Goal: Information Seeking & Learning: Learn about a topic

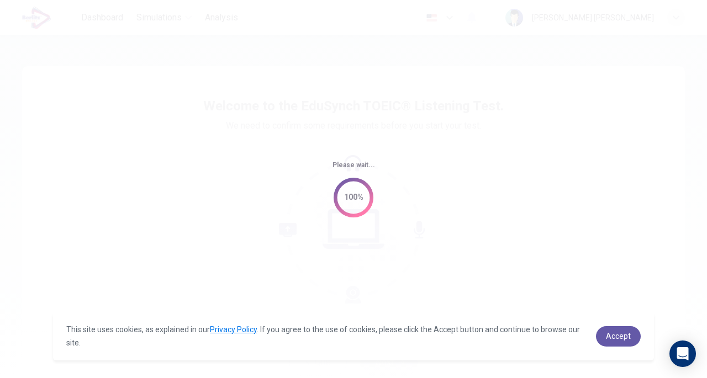
click at [616, 334] on span "Accept" at bounding box center [618, 336] width 25 height 9
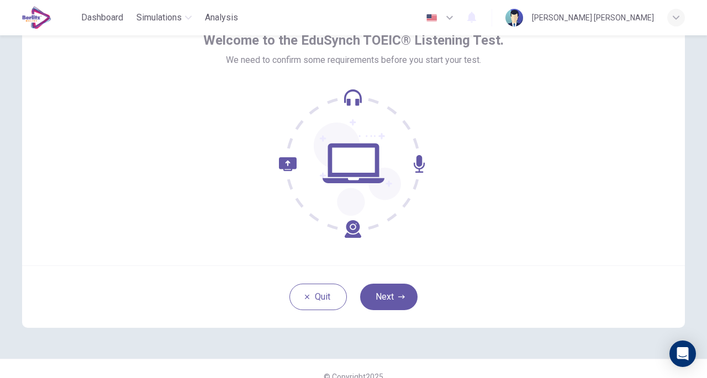
scroll to position [81, 0]
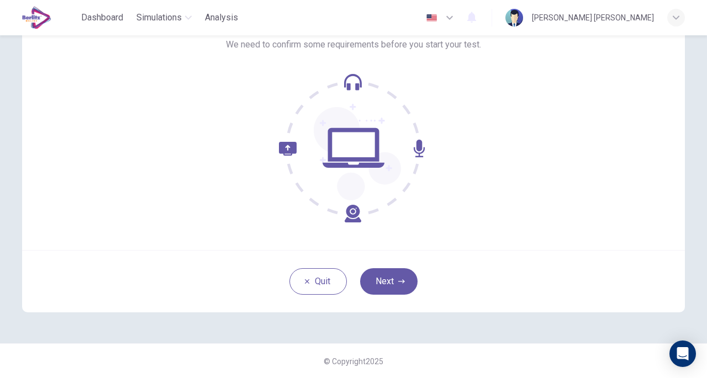
click at [391, 287] on button "Next" at bounding box center [388, 282] width 57 height 27
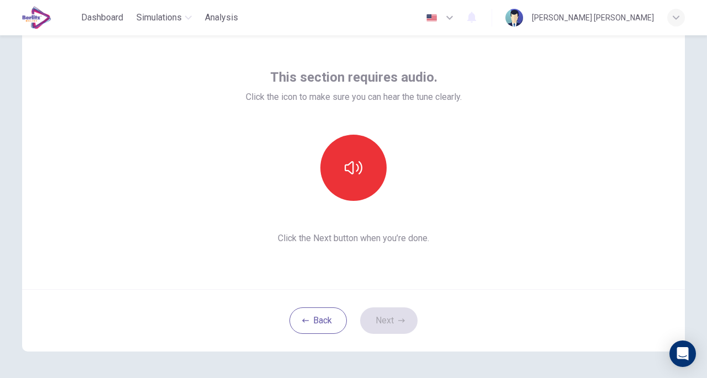
scroll to position [61, 0]
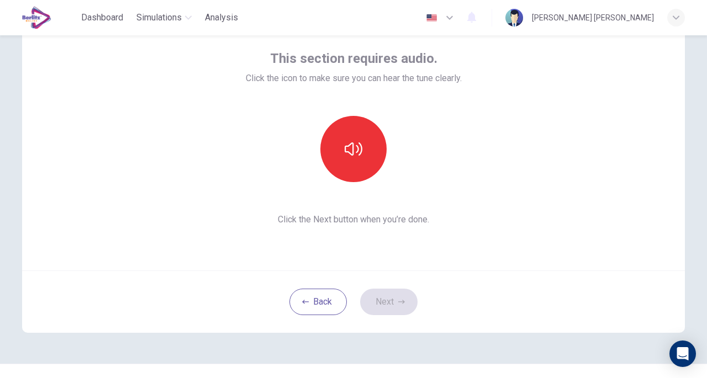
click at [358, 172] on button "button" at bounding box center [353, 149] width 66 height 66
click at [386, 302] on button "Next" at bounding box center [388, 302] width 57 height 27
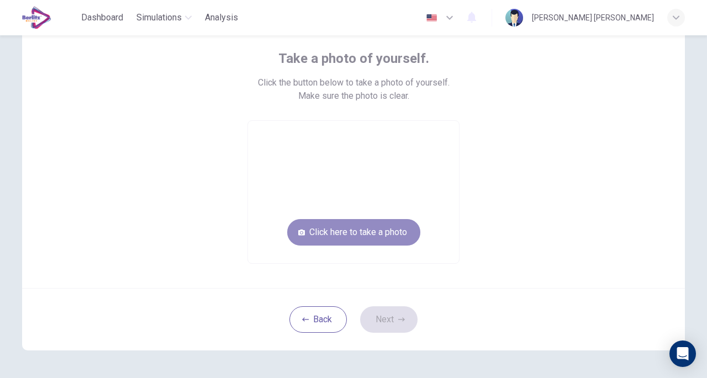
click at [360, 235] on button "Click here to take a photo" at bounding box center [353, 232] width 133 height 27
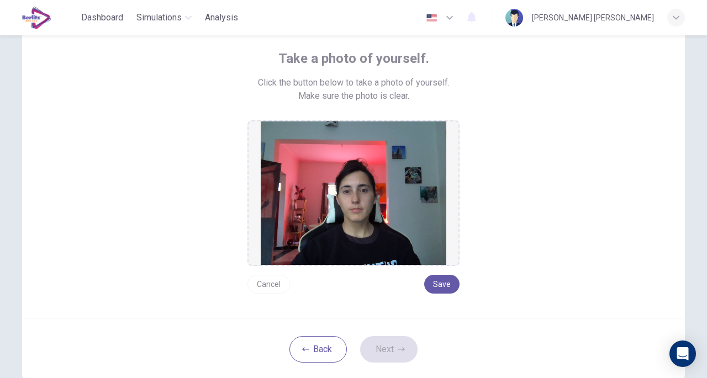
click at [445, 279] on button "Save" at bounding box center [441, 284] width 35 height 19
click at [439, 280] on button "Save" at bounding box center [441, 284] width 35 height 19
click at [440, 282] on button "Save" at bounding box center [441, 284] width 35 height 19
click at [387, 350] on button "Next" at bounding box center [388, 349] width 57 height 27
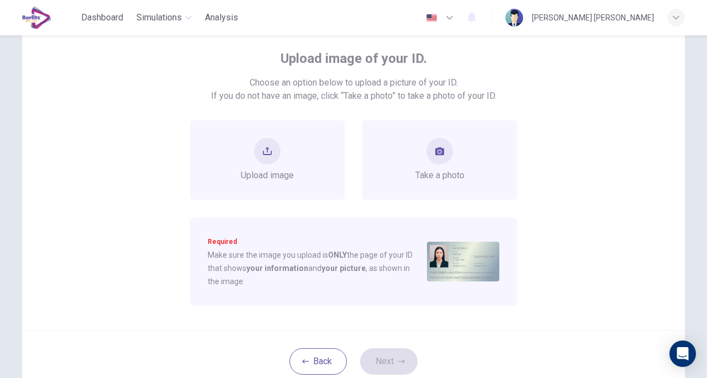
click at [416, 188] on div "Take a photo" at bounding box center [439, 160] width 155 height 80
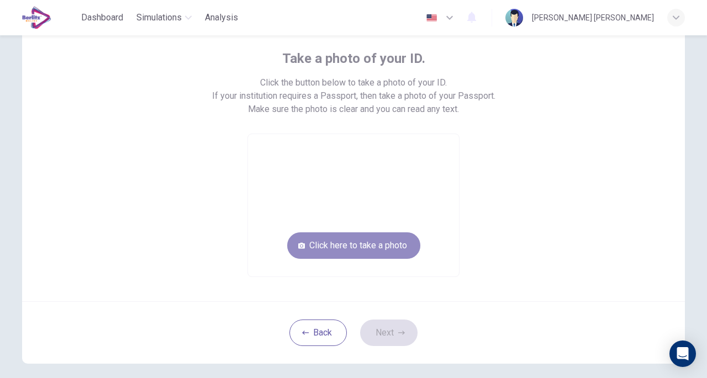
click at [366, 244] on button "Click here to take a photo" at bounding box center [353, 246] width 133 height 27
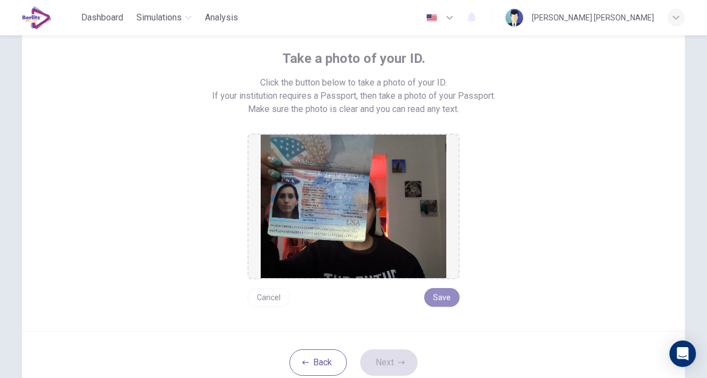
click at [436, 298] on button "Save" at bounding box center [441, 297] width 35 height 19
click at [437, 296] on button "Save" at bounding box center [441, 297] width 35 height 19
click at [373, 354] on button "Next" at bounding box center [388, 363] width 57 height 27
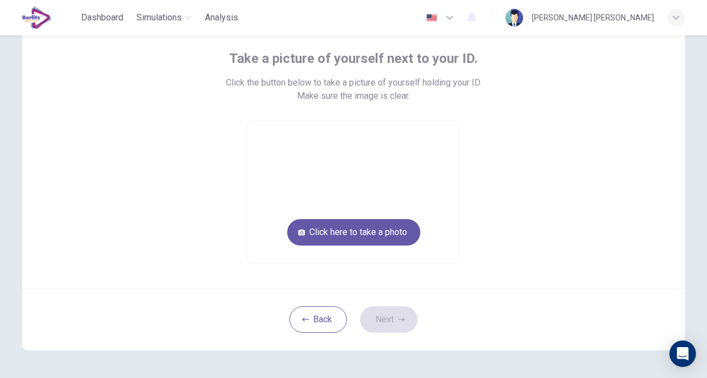
click at [364, 235] on button "Click here to take a photo" at bounding box center [353, 232] width 133 height 27
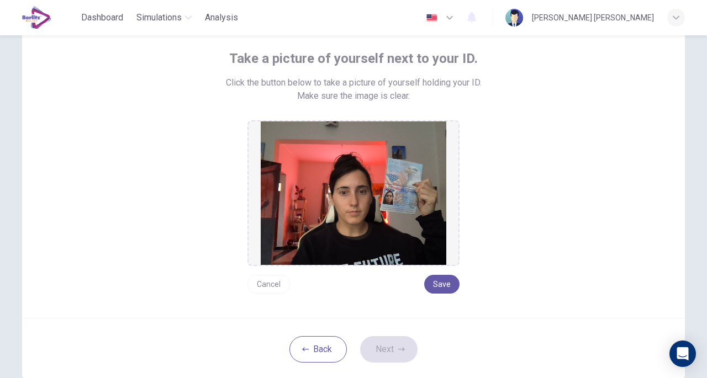
click at [444, 281] on button "Save" at bounding box center [441, 284] width 35 height 19
click at [377, 347] on button "Next" at bounding box center [388, 349] width 57 height 27
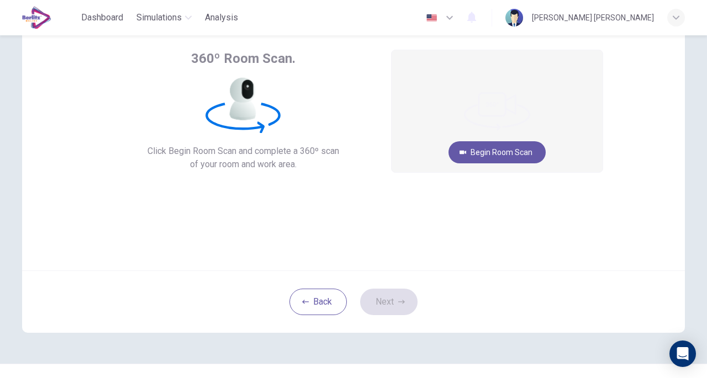
click at [472, 159] on button "Begin Room Scan" at bounding box center [497, 152] width 97 height 22
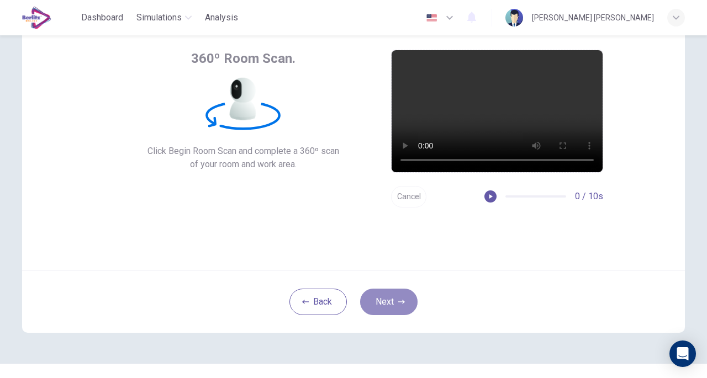
click at [396, 295] on button "Next" at bounding box center [388, 302] width 57 height 27
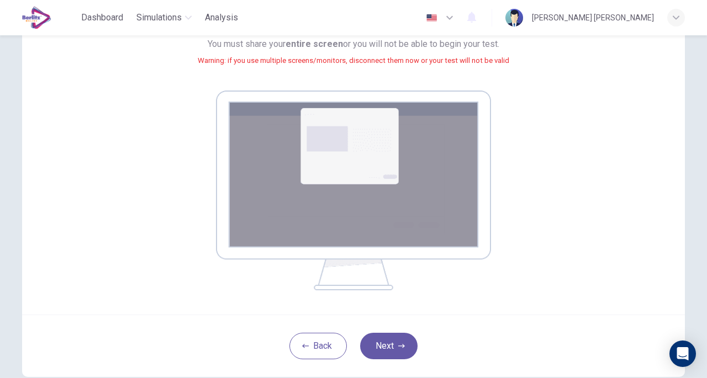
scroll to position [134, 0]
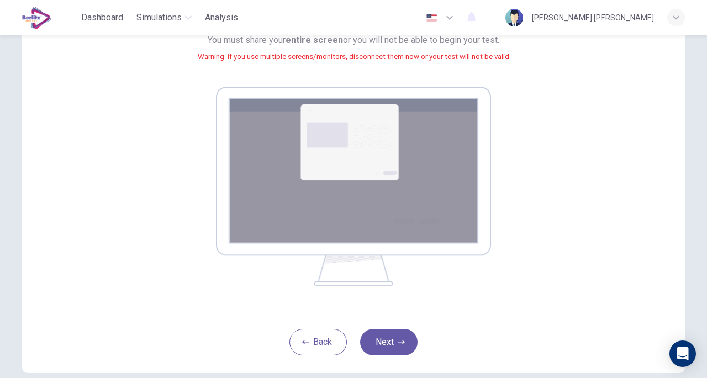
click at [402, 343] on icon "button" at bounding box center [401, 342] width 7 height 7
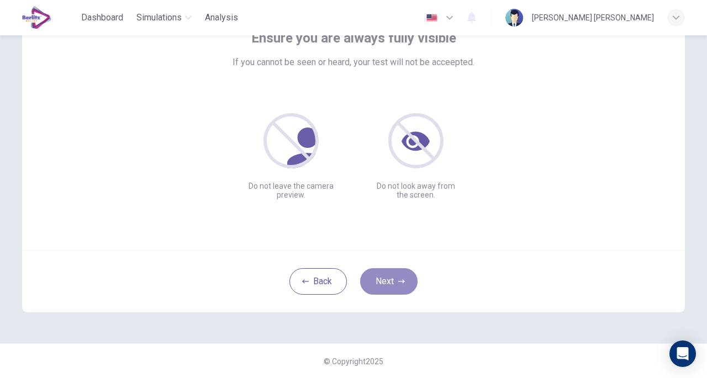
click at [379, 283] on button "Next" at bounding box center [388, 282] width 57 height 27
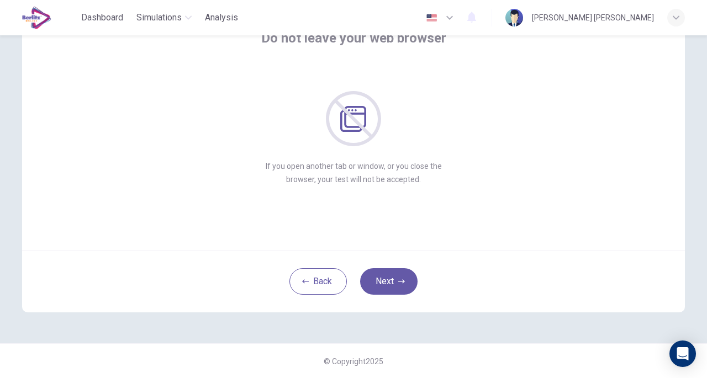
click at [379, 283] on button "Next" at bounding box center [388, 282] width 57 height 27
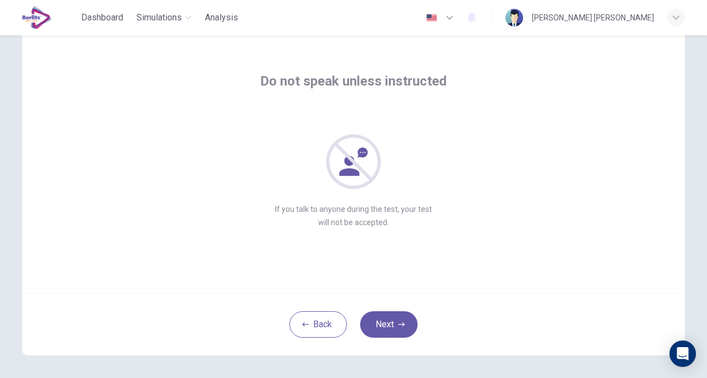
scroll to position [39, 0]
click at [388, 318] on button "Next" at bounding box center [388, 324] width 57 height 27
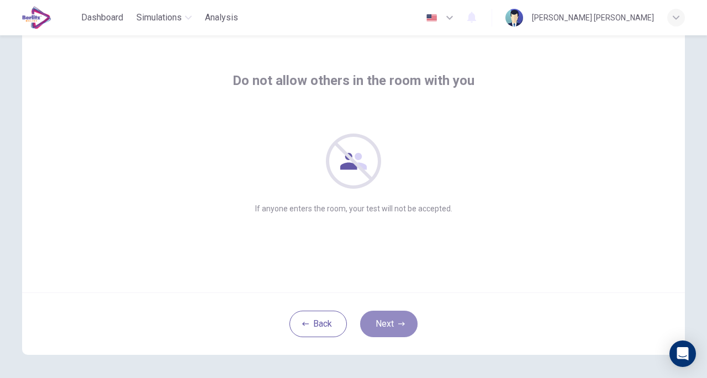
click at [390, 323] on button "Next" at bounding box center [388, 324] width 57 height 27
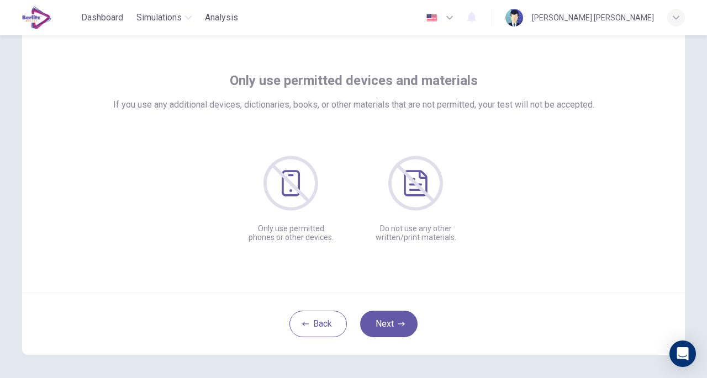
click at [390, 323] on button "Next" at bounding box center [388, 324] width 57 height 27
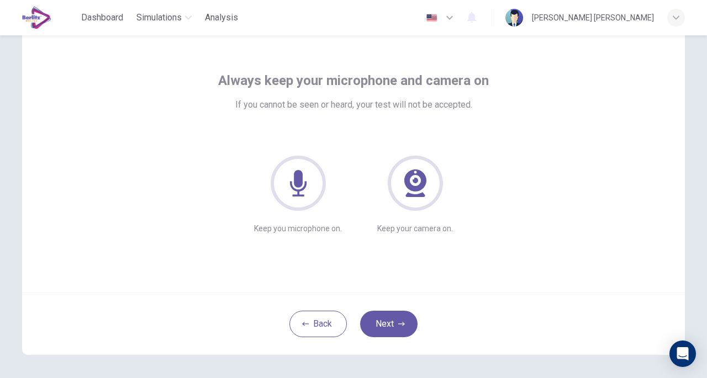
click at [390, 323] on button "Next" at bounding box center [388, 324] width 57 height 27
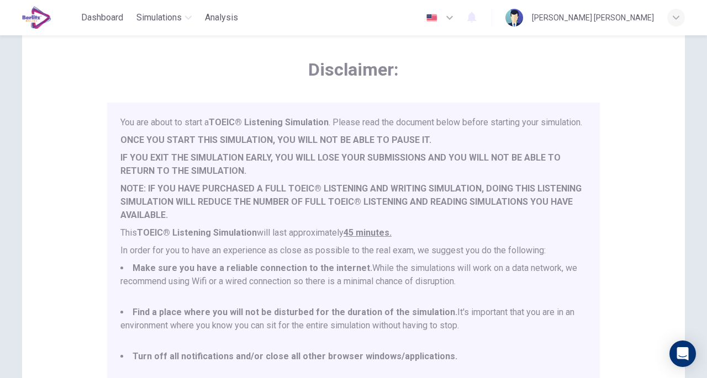
scroll to position [29, 0]
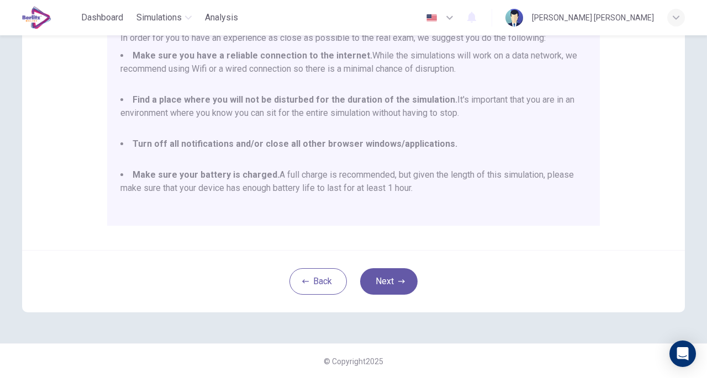
click at [387, 278] on button "Next" at bounding box center [388, 282] width 57 height 27
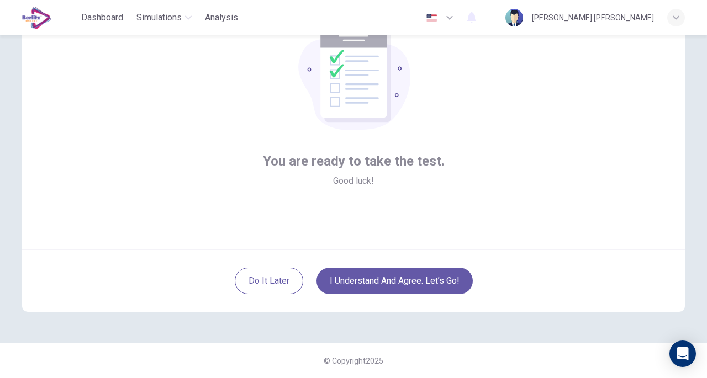
scroll to position [81, 0]
click at [387, 278] on button "I understand and agree. Let’s go!" at bounding box center [395, 282] width 156 height 27
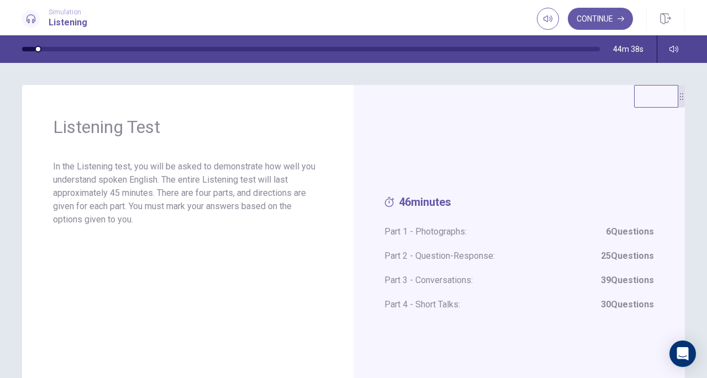
click at [406, 248] on div "46 minutes Part 1 - Photographs: 6 Questions Part 2 - Question-Response: 25 Que…" at bounding box center [520, 259] width 270 height 127
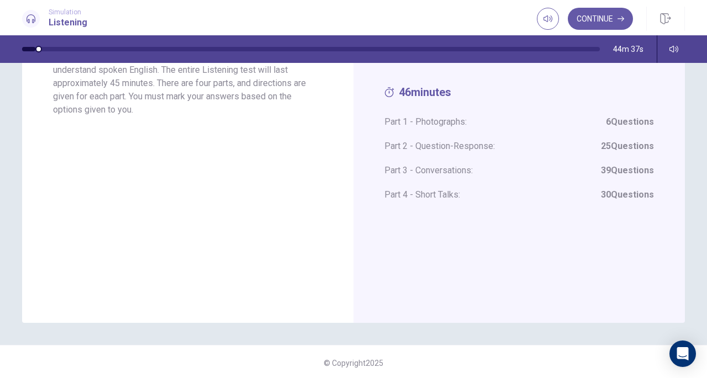
scroll to position [112, 0]
click at [327, 271] on div "Listening Test In the Listening test, you will be asked to demonstrate how well…" at bounding box center [188, 147] width 332 height 348
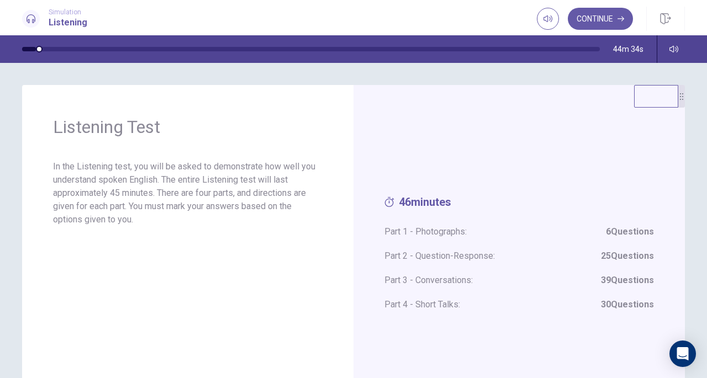
click at [456, 218] on div "46 minutes Part 1 - Photographs: 6 Questions Part 2 - Question-Response: 25 Que…" at bounding box center [520, 259] width 270 height 127
click at [411, 132] on div "46 minutes Part 1 - Photographs: 6 Questions Part 2 - Question-Response: 25 Que…" at bounding box center [520, 259] width 332 height 348
click at [612, 16] on button "Continue" at bounding box center [600, 19] width 65 height 22
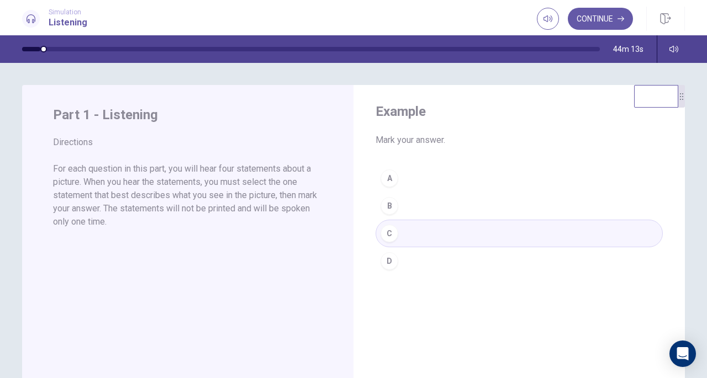
click at [607, 13] on button "Continue" at bounding box center [600, 19] width 65 height 22
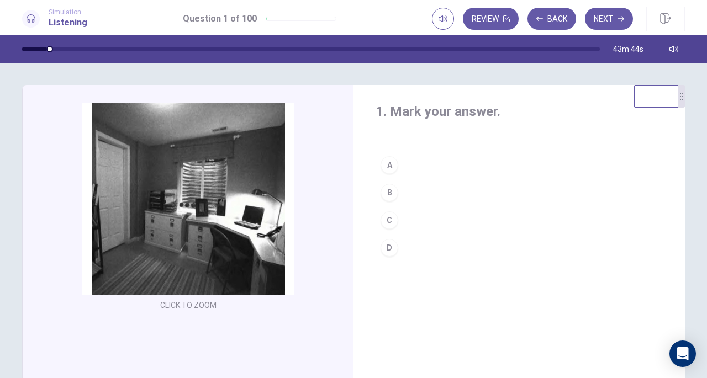
click at [387, 192] on div "B" at bounding box center [390, 193] width 18 height 18
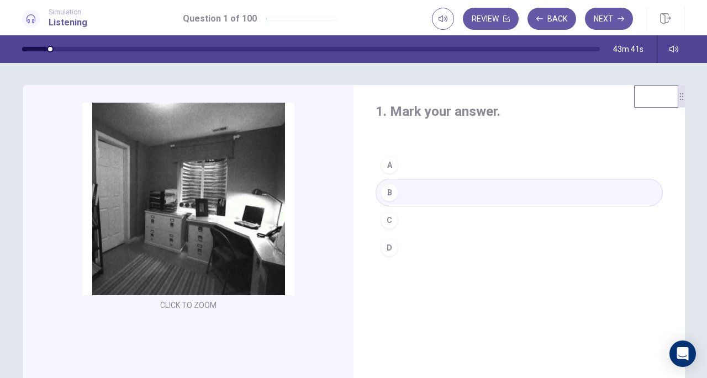
click at [608, 18] on button "Next" at bounding box center [609, 19] width 48 height 22
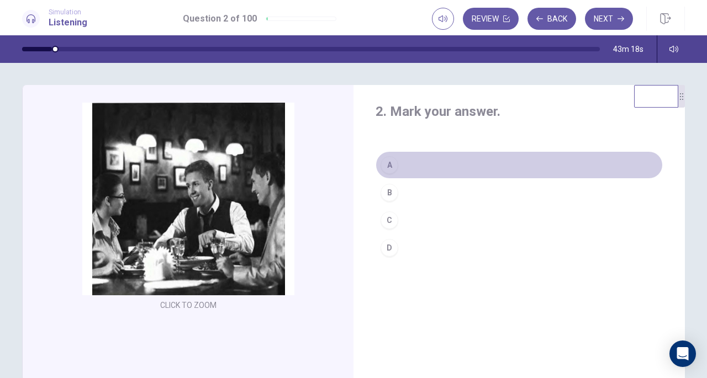
click at [390, 168] on div "A" at bounding box center [390, 165] width 18 height 18
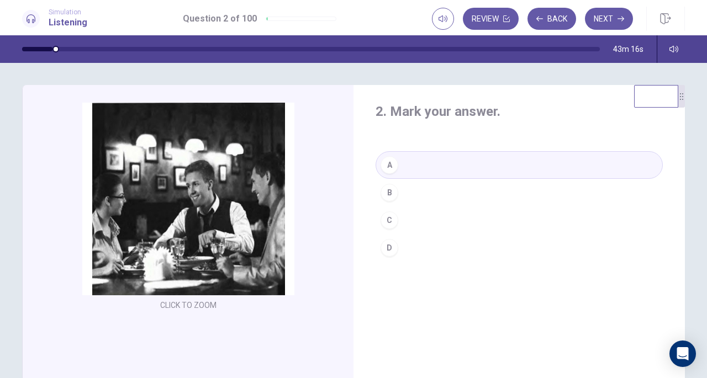
click at [616, 14] on button "Next" at bounding box center [609, 19] width 48 height 22
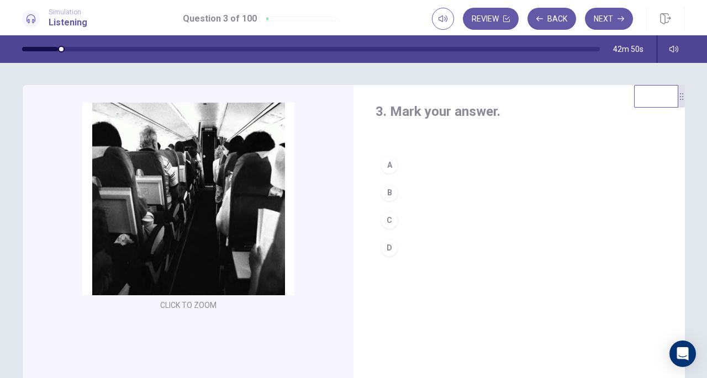
click at [387, 246] on div "D" at bounding box center [390, 248] width 18 height 18
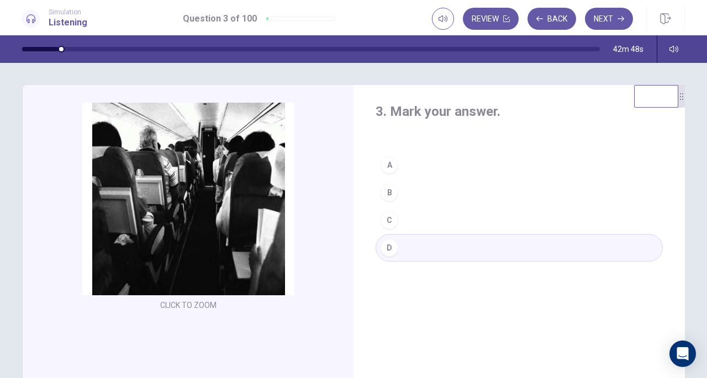
click at [613, 13] on button "Next" at bounding box center [609, 19] width 48 height 22
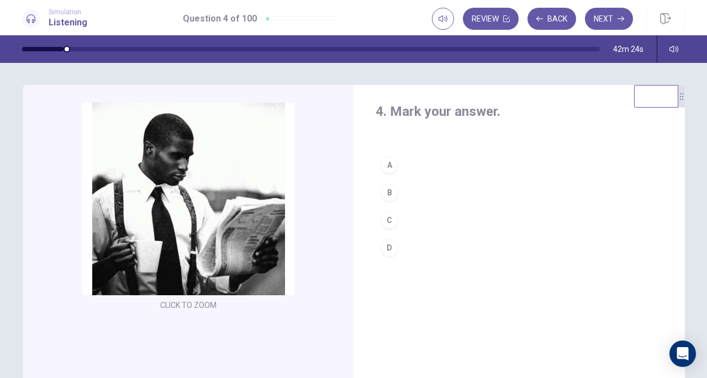
click at [387, 217] on div "C" at bounding box center [390, 221] width 18 height 18
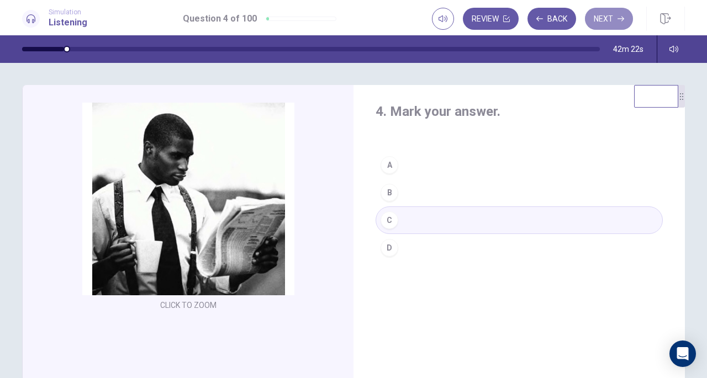
click at [614, 15] on button "Next" at bounding box center [609, 19] width 48 height 22
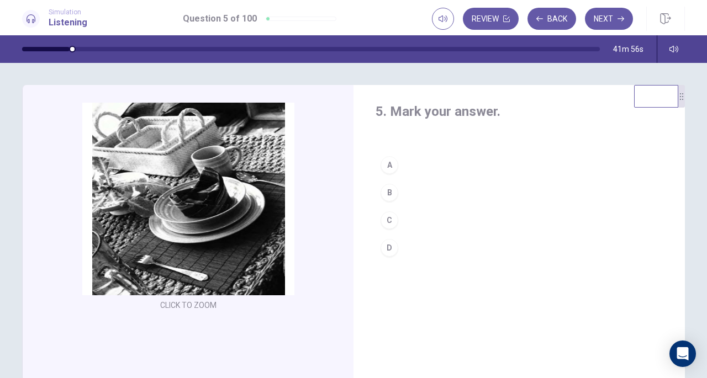
click at [388, 160] on div "A" at bounding box center [390, 165] width 18 height 18
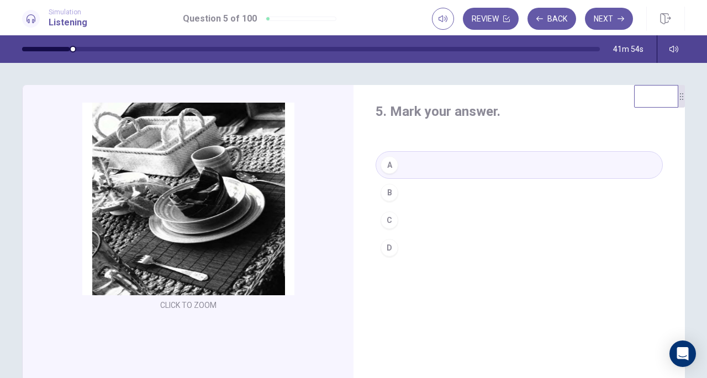
click at [616, 14] on button "Next" at bounding box center [609, 19] width 48 height 22
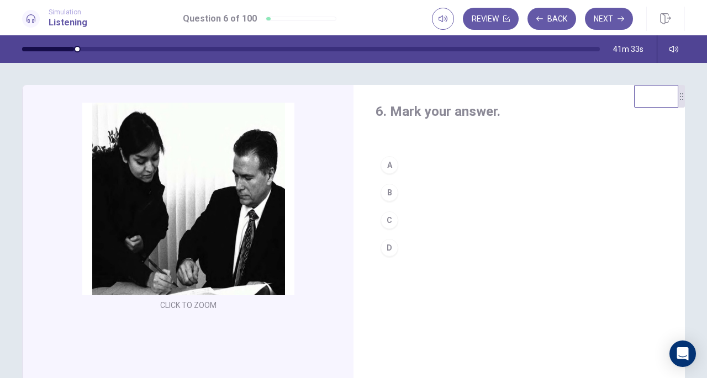
click at [387, 213] on div "C" at bounding box center [390, 221] width 18 height 18
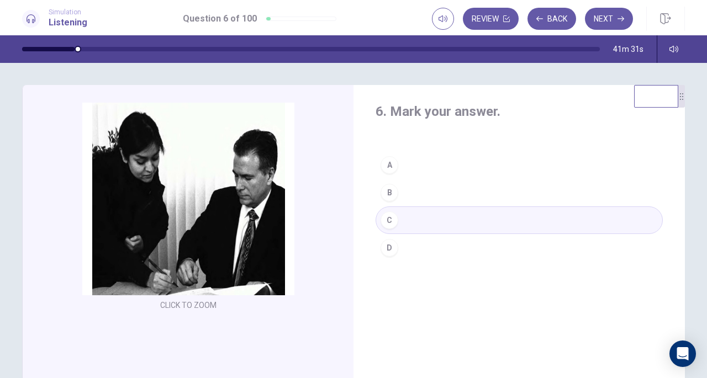
click at [623, 14] on button "Next" at bounding box center [609, 19] width 48 height 22
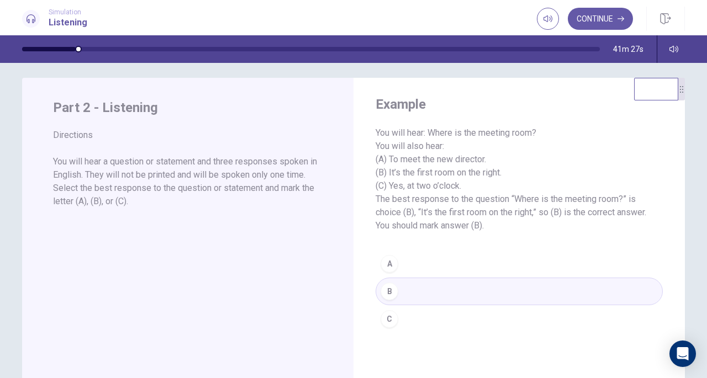
scroll to position [8, 0]
click at [597, 18] on button "Continue" at bounding box center [600, 19] width 65 height 22
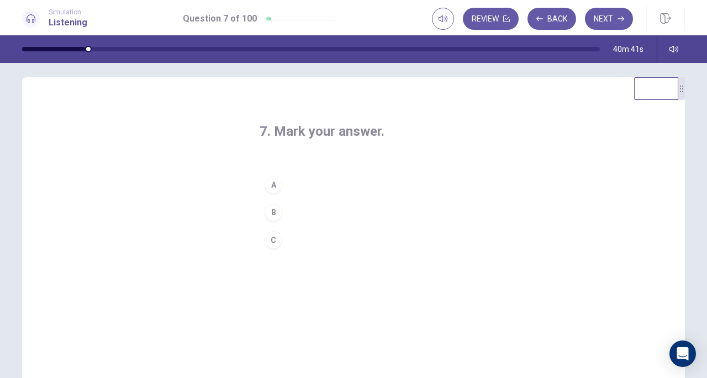
click at [268, 236] on div "C" at bounding box center [274, 241] width 18 height 18
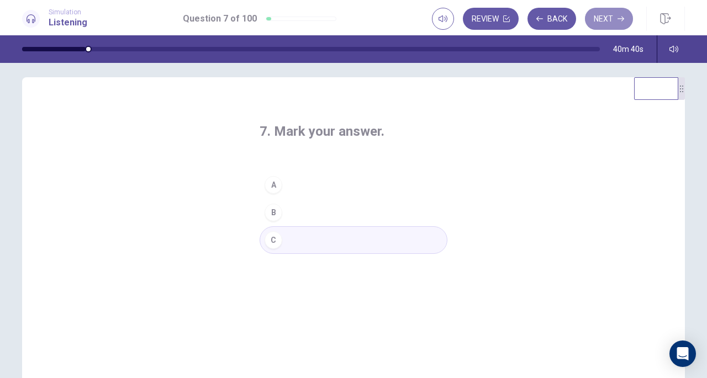
click at [603, 17] on button "Next" at bounding box center [609, 19] width 48 height 22
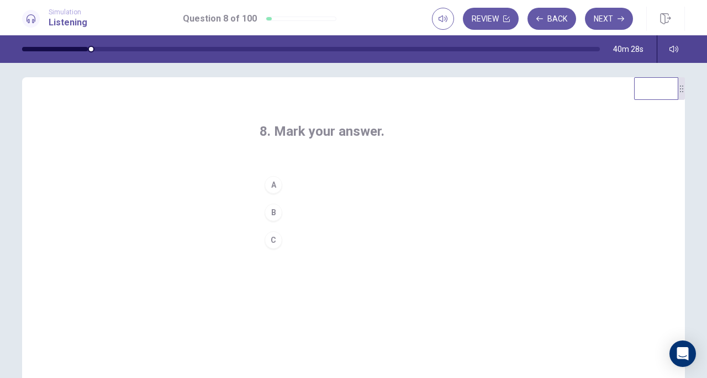
click at [276, 186] on div "A" at bounding box center [274, 185] width 18 height 18
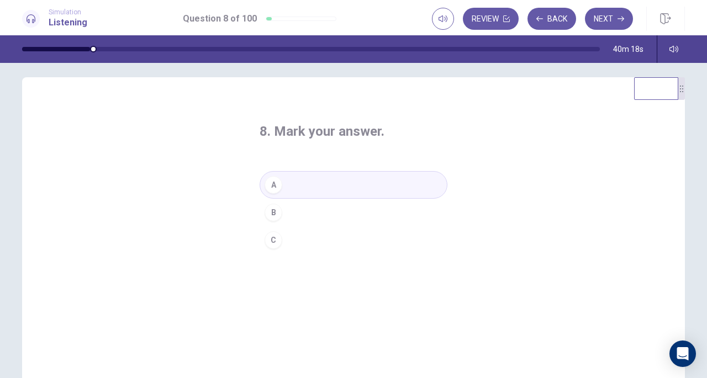
click at [615, 19] on button "Next" at bounding box center [609, 19] width 48 height 22
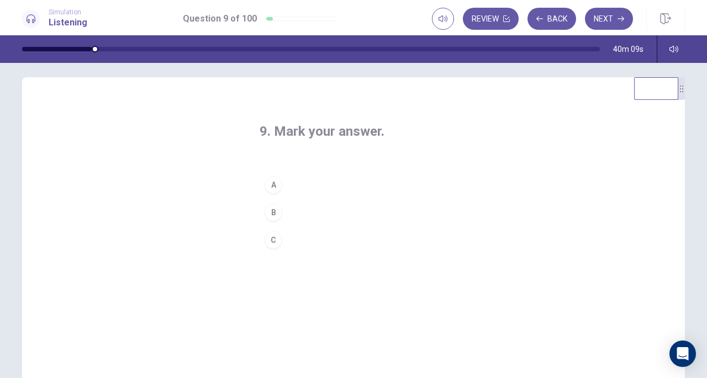
click at [273, 185] on div "A" at bounding box center [274, 185] width 18 height 18
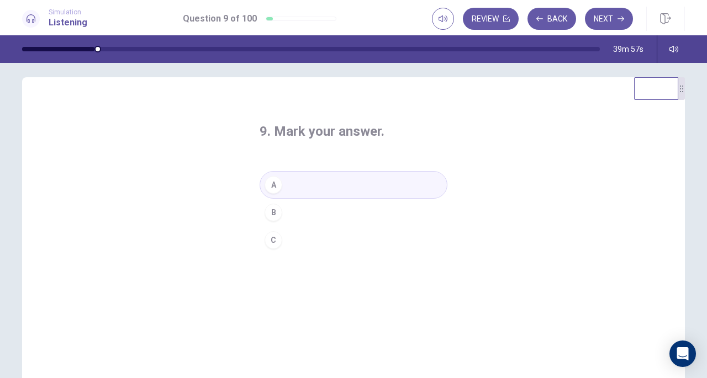
click at [622, 16] on icon "button" at bounding box center [621, 18] width 7 height 7
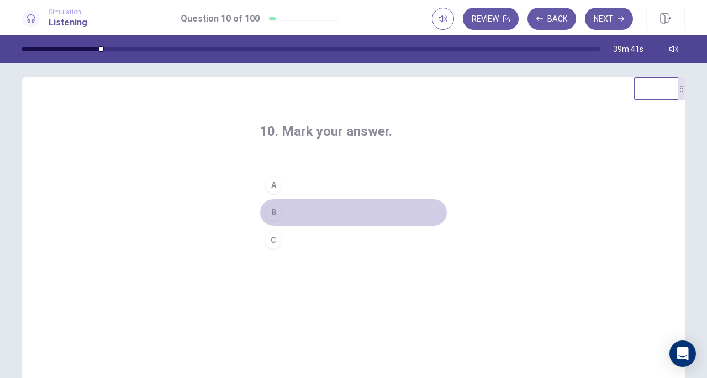
click at [271, 209] on div "B" at bounding box center [274, 213] width 18 height 18
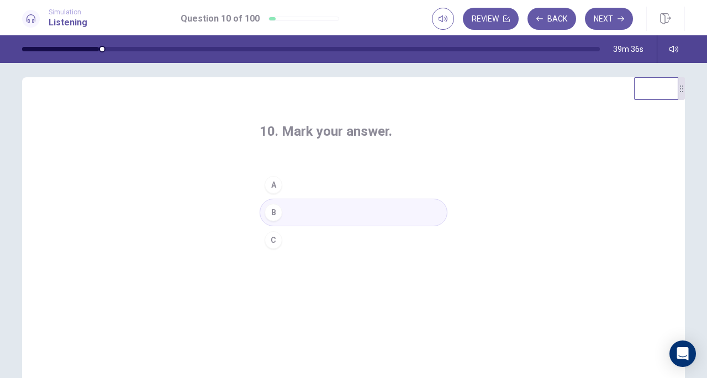
click at [612, 15] on button "Next" at bounding box center [609, 19] width 48 height 22
click at [275, 212] on div "B" at bounding box center [274, 213] width 18 height 18
click at [608, 13] on button "Next" at bounding box center [609, 19] width 48 height 22
click at [272, 235] on div "C" at bounding box center [274, 241] width 18 height 18
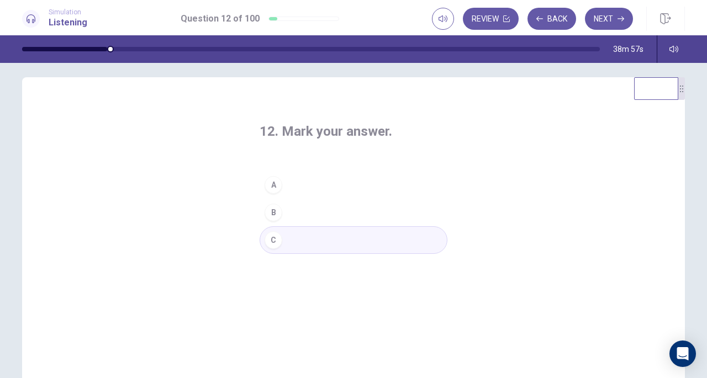
click at [622, 19] on icon "button" at bounding box center [621, 19] width 7 height 5
click at [274, 187] on div "A" at bounding box center [274, 185] width 18 height 18
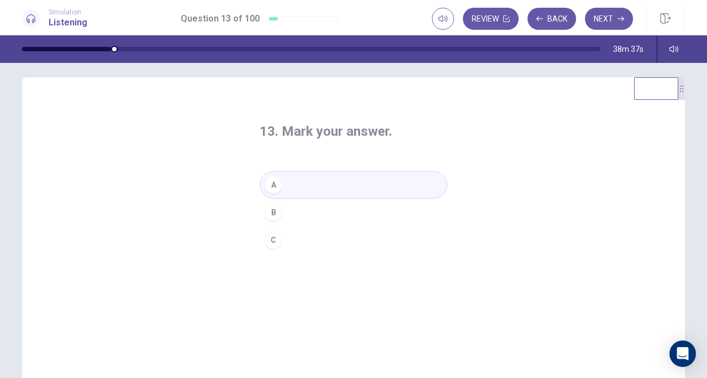
click at [601, 13] on button "Next" at bounding box center [609, 19] width 48 height 22
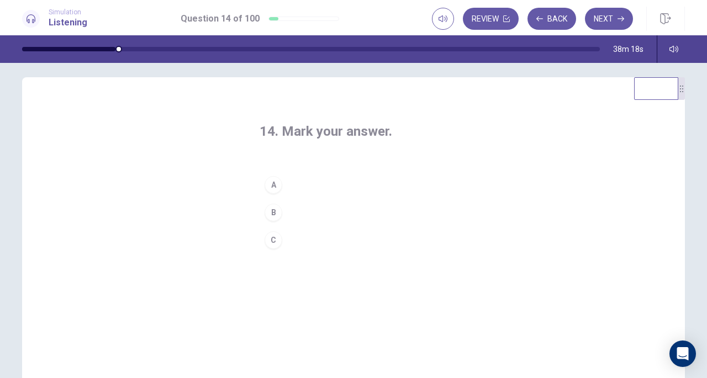
click at [271, 241] on div "C" at bounding box center [274, 241] width 18 height 18
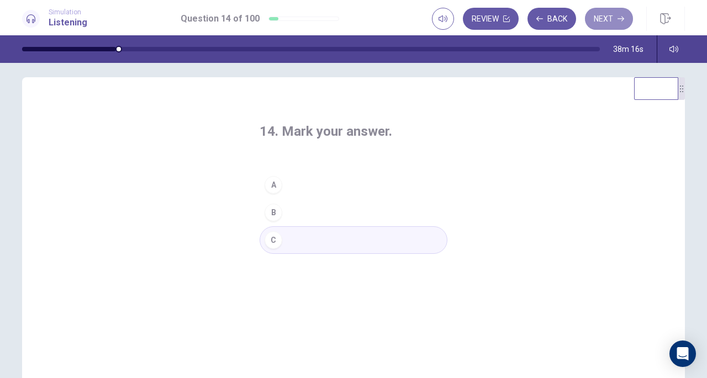
click at [606, 22] on button "Next" at bounding box center [609, 19] width 48 height 22
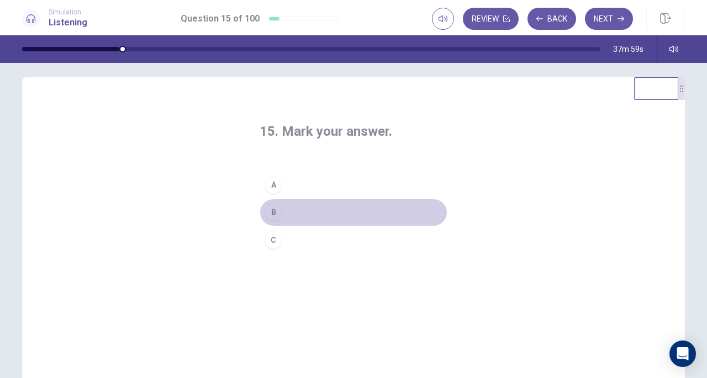
click at [281, 215] on button "B" at bounding box center [354, 213] width 188 height 28
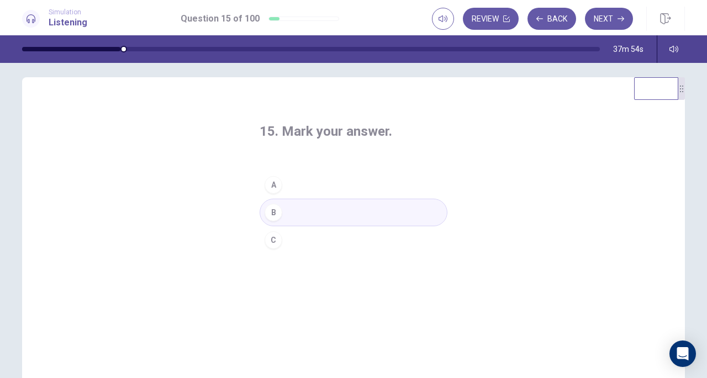
click at [603, 25] on button "Next" at bounding box center [609, 19] width 48 height 22
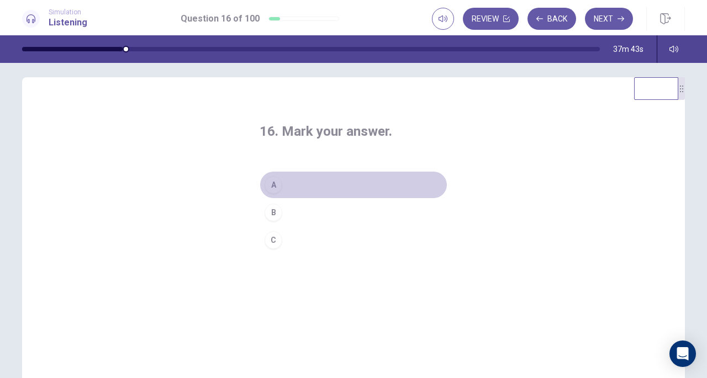
click at [275, 184] on div "A" at bounding box center [274, 185] width 18 height 18
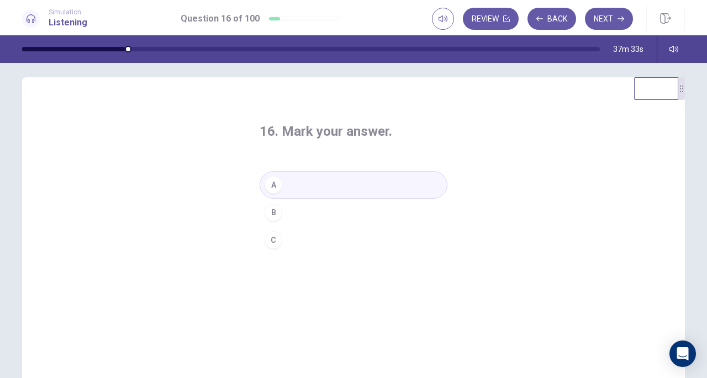
click at [600, 24] on button "Next" at bounding box center [609, 19] width 48 height 22
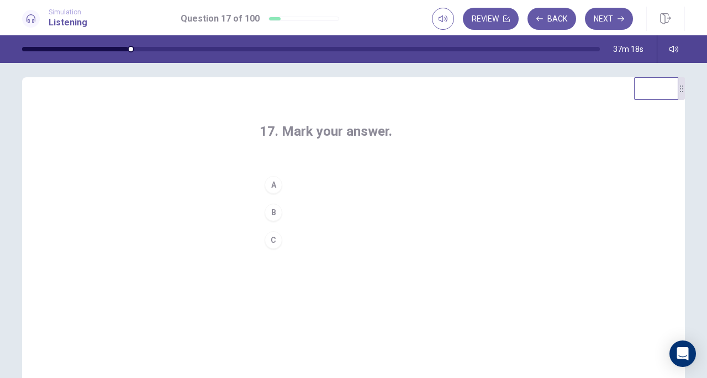
click at [272, 214] on div "B" at bounding box center [274, 213] width 18 height 18
click at [610, 23] on button "Next" at bounding box center [609, 19] width 48 height 22
click at [271, 239] on div "C" at bounding box center [274, 241] width 18 height 18
click at [616, 13] on button "Next" at bounding box center [609, 19] width 48 height 22
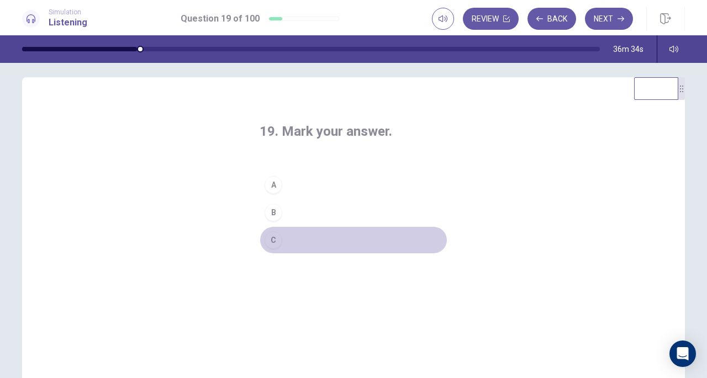
click at [269, 233] on div "C" at bounding box center [274, 241] width 18 height 18
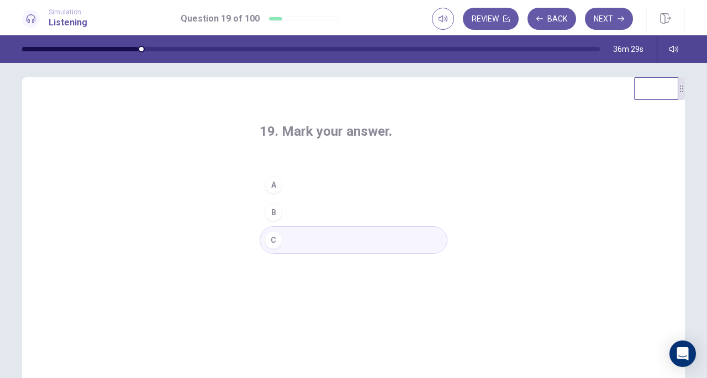
click at [614, 20] on button "Next" at bounding box center [609, 19] width 48 height 22
click at [272, 186] on div "A" at bounding box center [274, 185] width 18 height 18
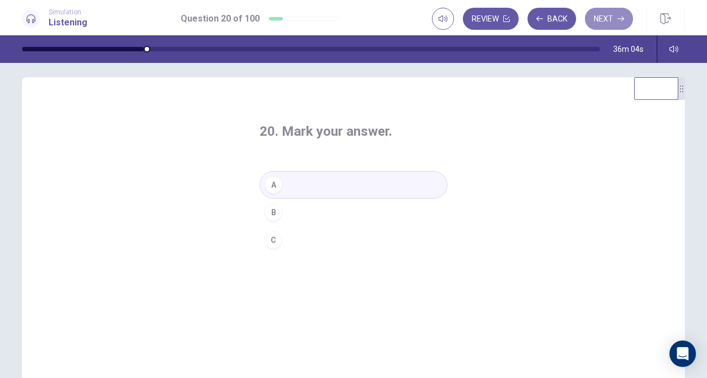
click at [607, 19] on button "Next" at bounding box center [609, 19] width 48 height 22
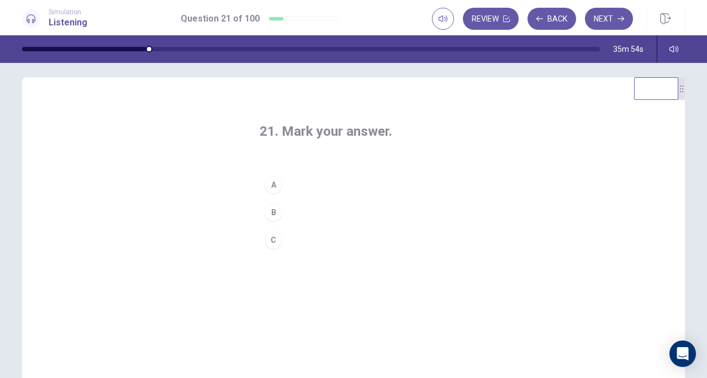
click at [275, 185] on div "A" at bounding box center [274, 185] width 18 height 18
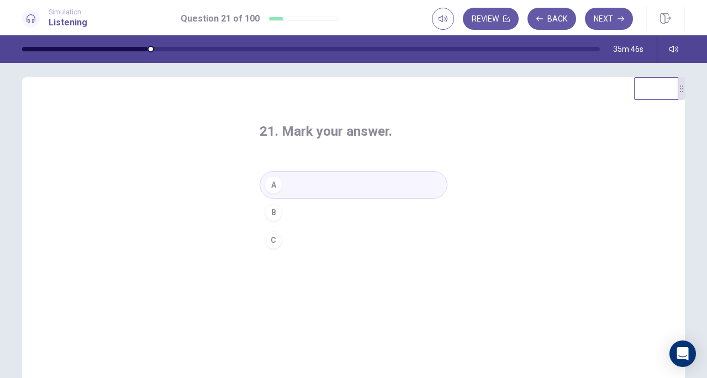
click at [600, 20] on button "Next" at bounding box center [609, 19] width 48 height 22
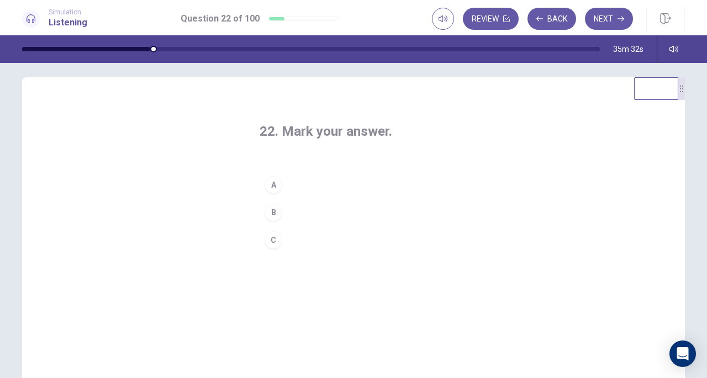
click at [274, 211] on div "B" at bounding box center [274, 213] width 18 height 18
click at [614, 19] on button "Next" at bounding box center [609, 19] width 48 height 22
click at [272, 239] on div "C" at bounding box center [274, 241] width 18 height 18
click at [621, 14] on button "Next" at bounding box center [609, 19] width 48 height 22
click at [270, 217] on div "B" at bounding box center [274, 213] width 18 height 18
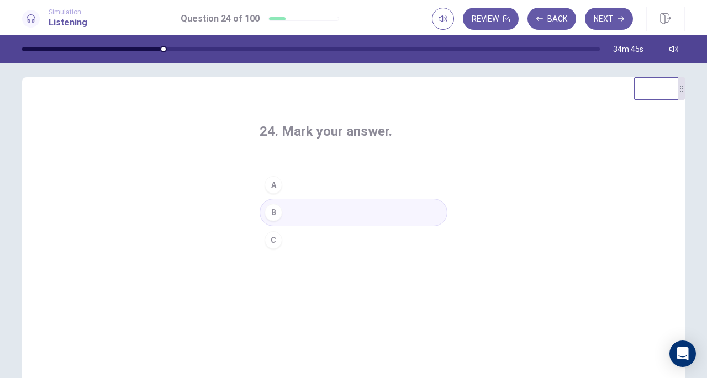
click at [616, 18] on button "Next" at bounding box center [609, 19] width 48 height 22
click at [269, 182] on div "A" at bounding box center [274, 185] width 18 height 18
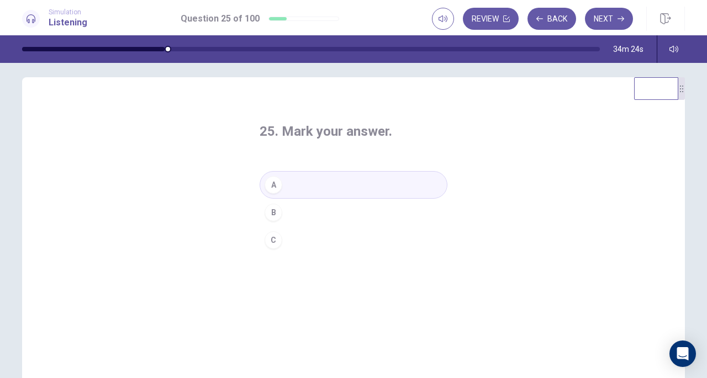
click at [614, 19] on button "Next" at bounding box center [609, 19] width 48 height 22
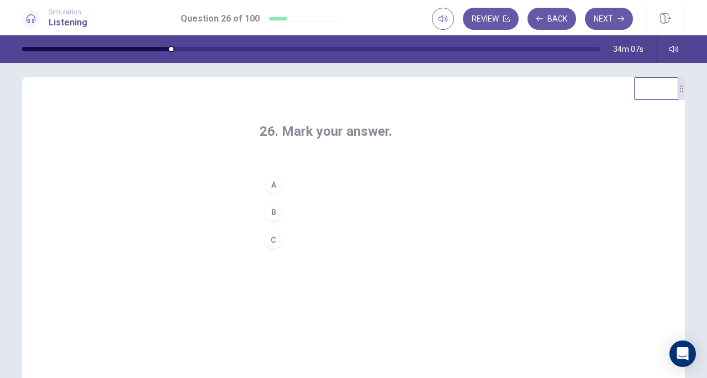
click at [273, 237] on div "C" at bounding box center [274, 241] width 18 height 18
click at [609, 15] on button "Next" at bounding box center [609, 19] width 48 height 22
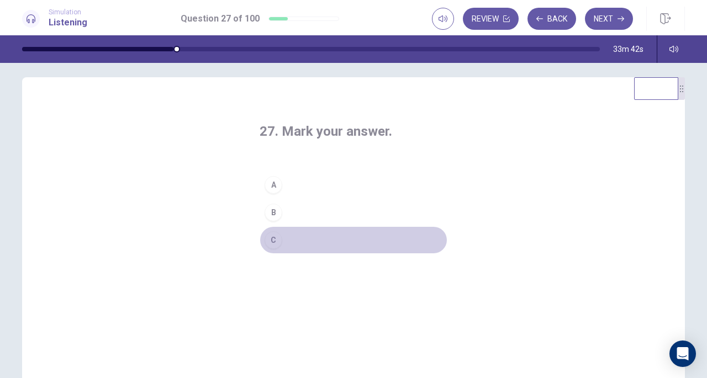
click at [273, 241] on div "C" at bounding box center [274, 241] width 18 height 18
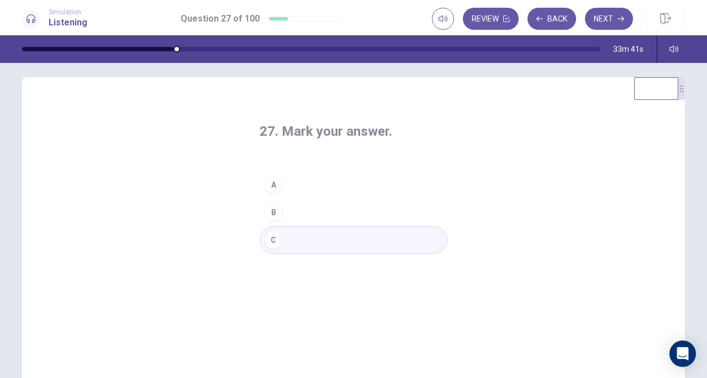
click at [618, 23] on button "Next" at bounding box center [609, 19] width 48 height 22
click at [278, 183] on div "A" at bounding box center [274, 185] width 18 height 18
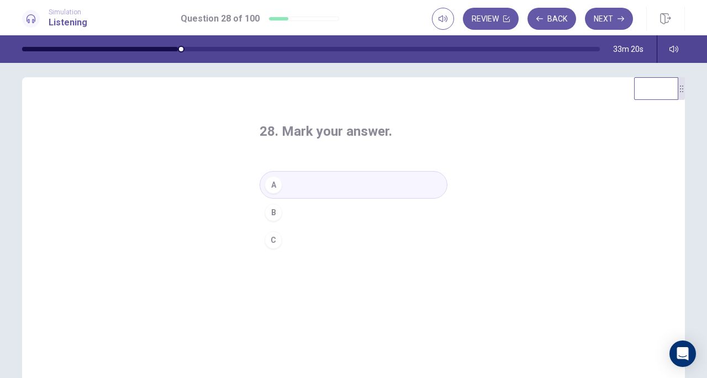
click at [616, 13] on button "Next" at bounding box center [609, 19] width 48 height 22
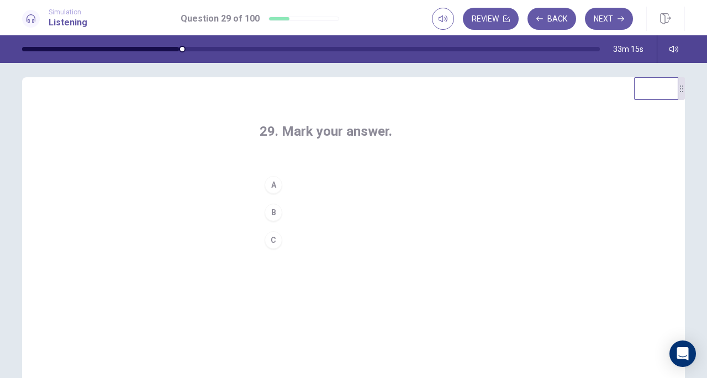
click at [565, 10] on button "Back" at bounding box center [552, 19] width 49 height 22
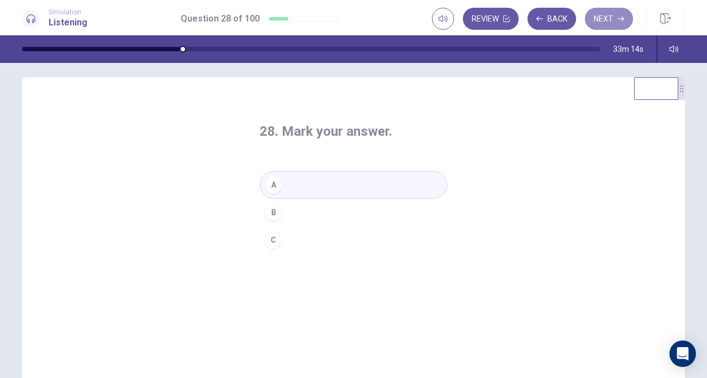
click at [606, 13] on button "Next" at bounding box center [609, 19] width 48 height 22
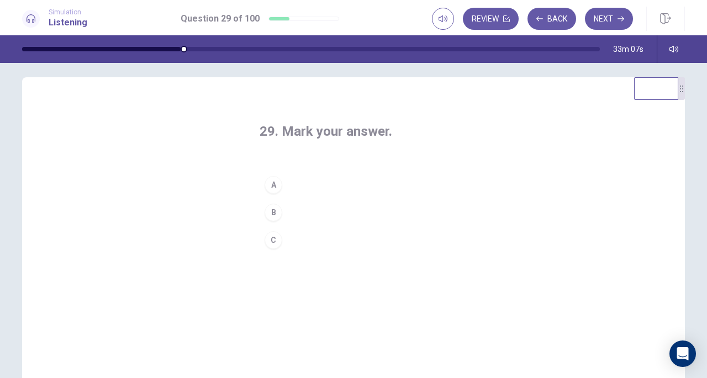
click at [274, 210] on div "B" at bounding box center [274, 213] width 18 height 18
click at [620, 16] on icon "button" at bounding box center [621, 18] width 7 height 7
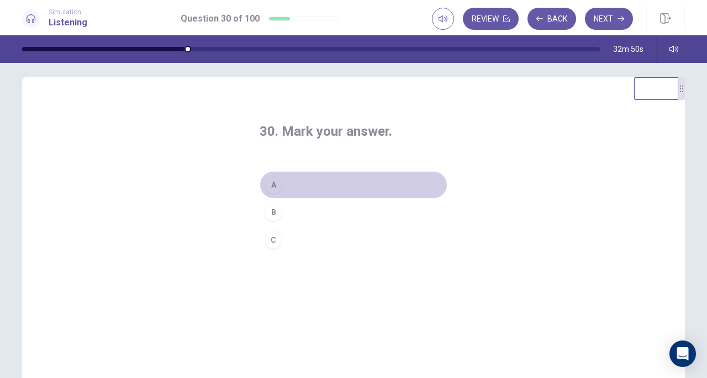
click at [272, 184] on div "A" at bounding box center [274, 185] width 18 height 18
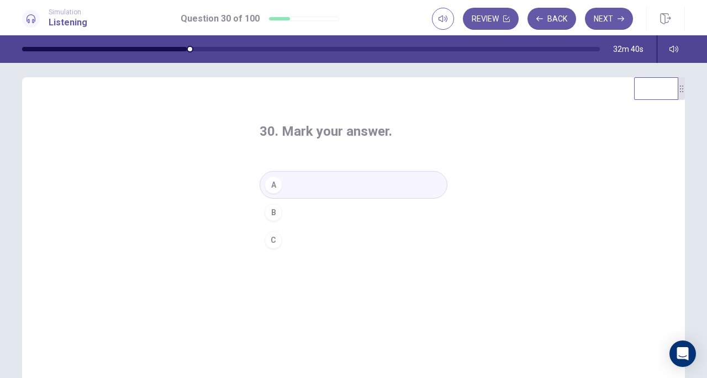
click at [616, 20] on button "Next" at bounding box center [609, 19] width 48 height 22
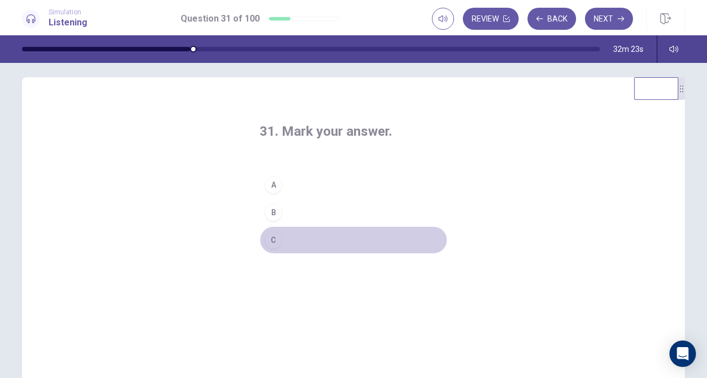
click at [271, 239] on div "C" at bounding box center [274, 241] width 18 height 18
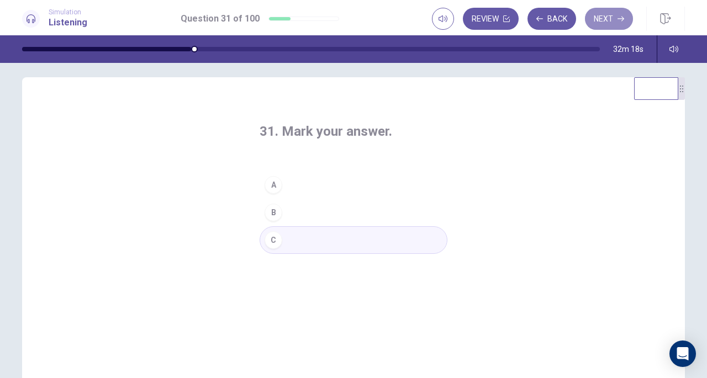
click at [611, 17] on button "Next" at bounding box center [609, 19] width 48 height 22
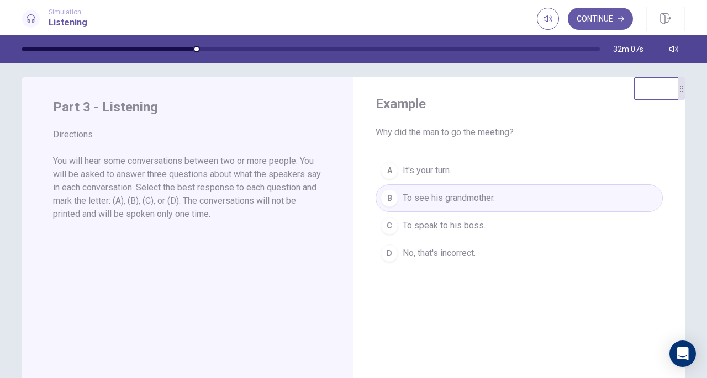
click at [611, 16] on button "Continue" at bounding box center [600, 19] width 65 height 22
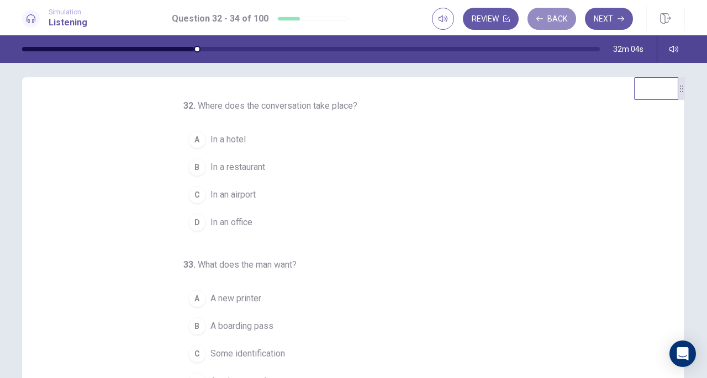
click at [556, 19] on button "Back" at bounding box center [552, 19] width 49 height 22
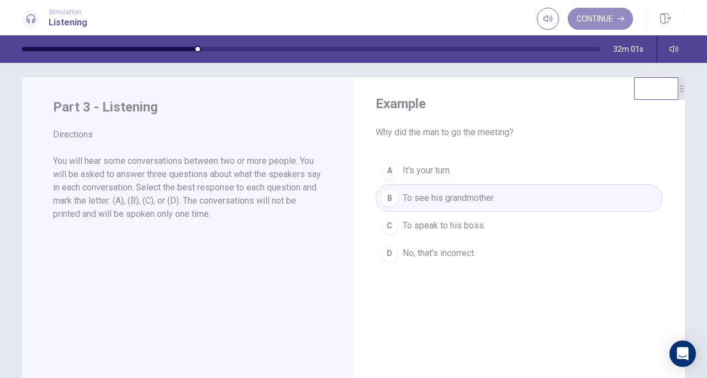
click at [608, 15] on button "Continue" at bounding box center [600, 19] width 65 height 22
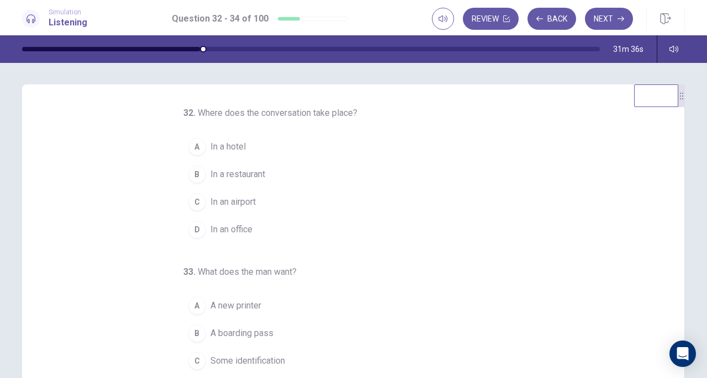
scroll to position [0, 0]
click at [231, 201] on span "In an airport" at bounding box center [233, 202] width 45 height 13
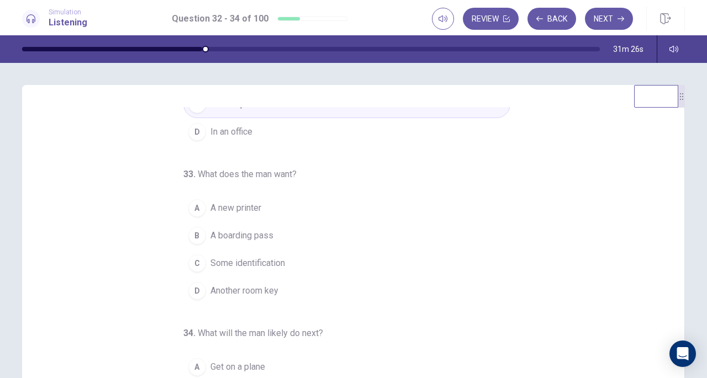
scroll to position [111, 0]
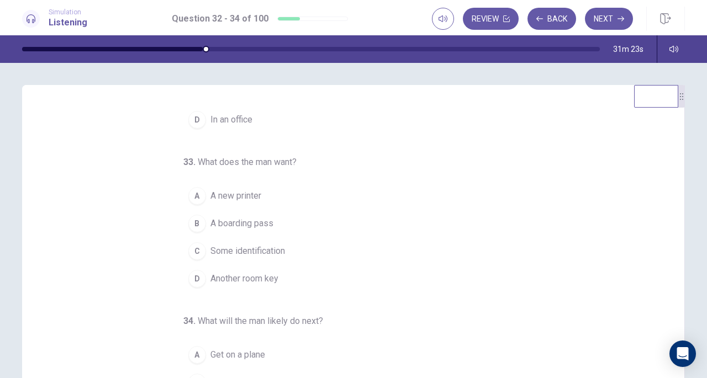
click at [245, 219] on span "A boarding pass" at bounding box center [242, 223] width 63 height 13
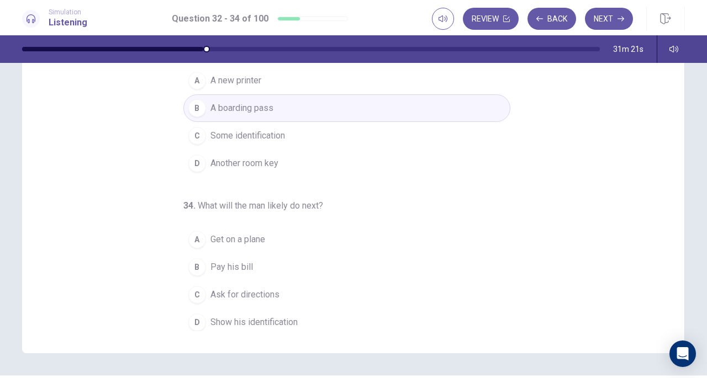
scroll to position [116, 0]
click at [244, 236] on span "Get on a plane" at bounding box center [238, 239] width 55 height 13
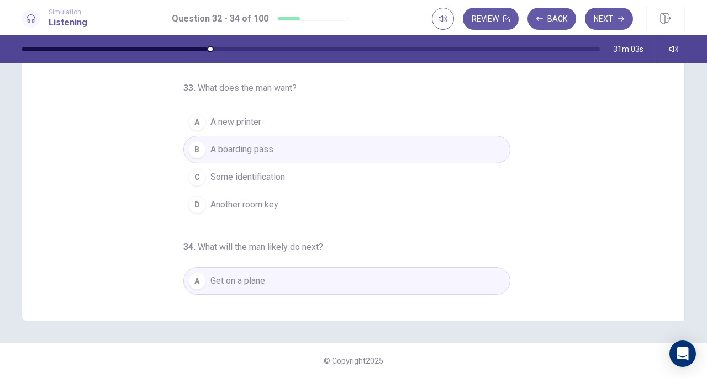
scroll to position [23, 0]
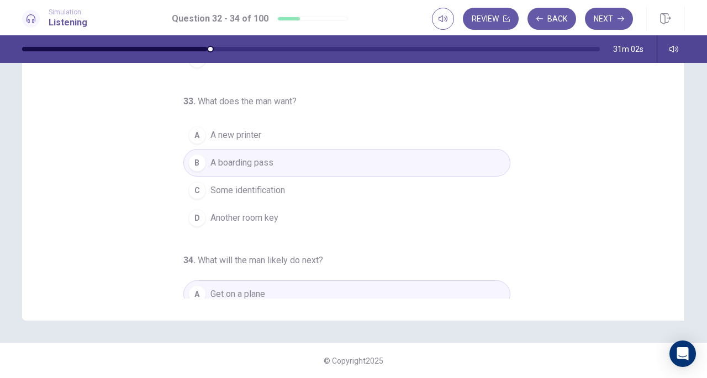
click at [622, 14] on button "Next" at bounding box center [609, 19] width 48 height 22
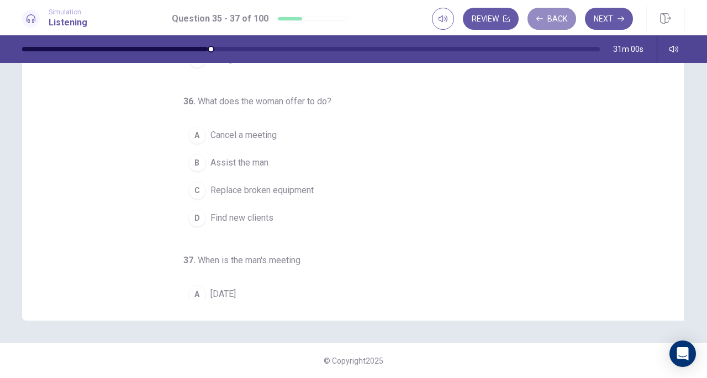
click at [554, 14] on button "Back" at bounding box center [552, 19] width 49 height 22
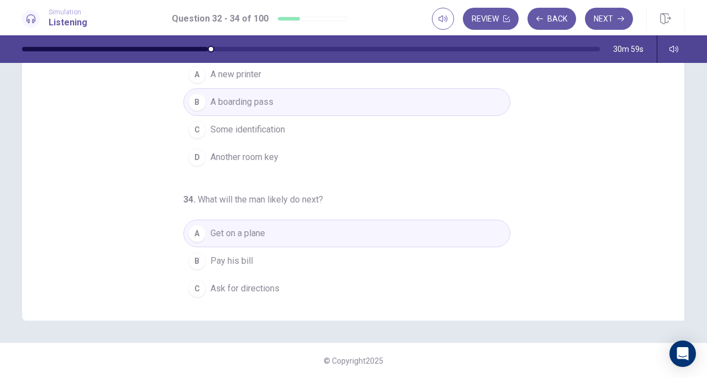
scroll to position [111, 0]
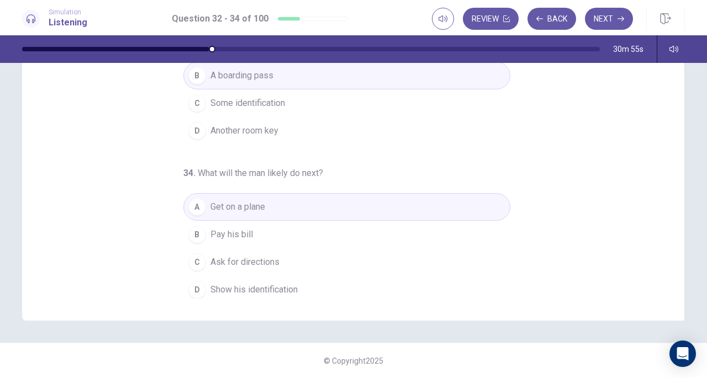
click at [264, 285] on span "Show his identification" at bounding box center [254, 289] width 87 height 13
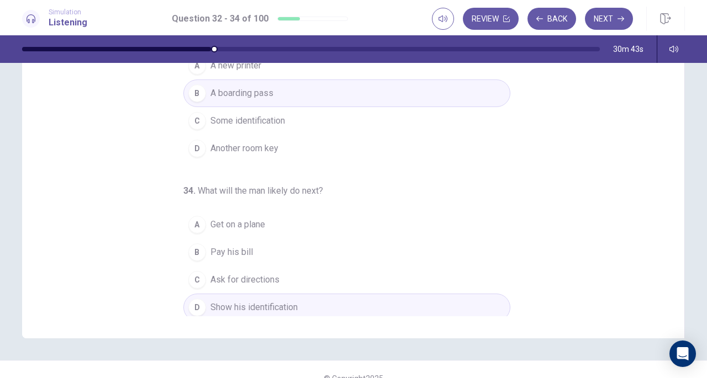
scroll to position [148, 0]
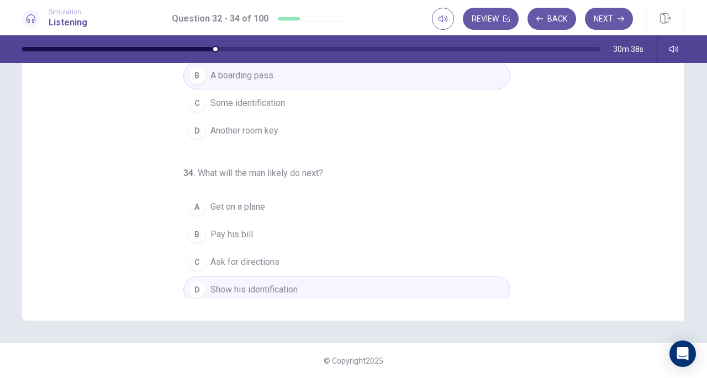
click at [621, 15] on button "Next" at bounding box center [609, 19] width 48 height 22
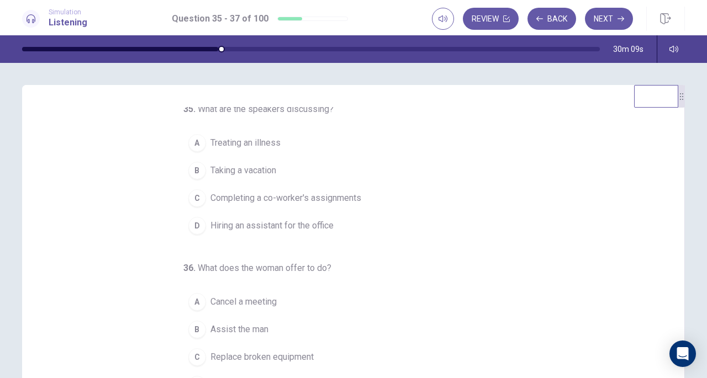
scroll to position [0, 0]
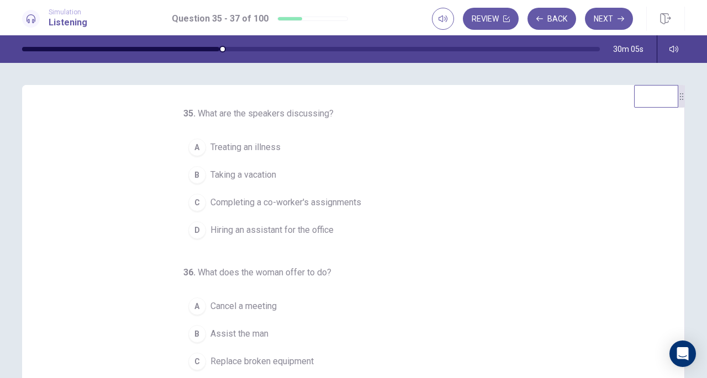
click at [237, 198] on span "Completing a co-worker's assignments" at bounding box center [286, 202] width 151 height 13
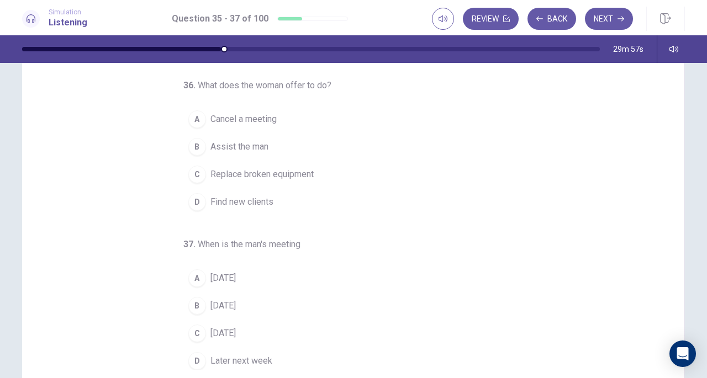
scroll to position [77, 0]
click at [241, 143] on span "Assist the man" at bounding box center [240, 146] width 58 height 13
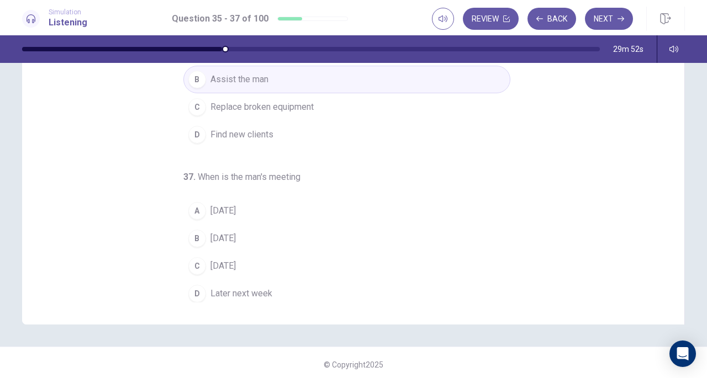
scroll to position [145, 0]
click at [228, 235] on span "Wednesday" at bounding box center [223, 238] width 25 height 13
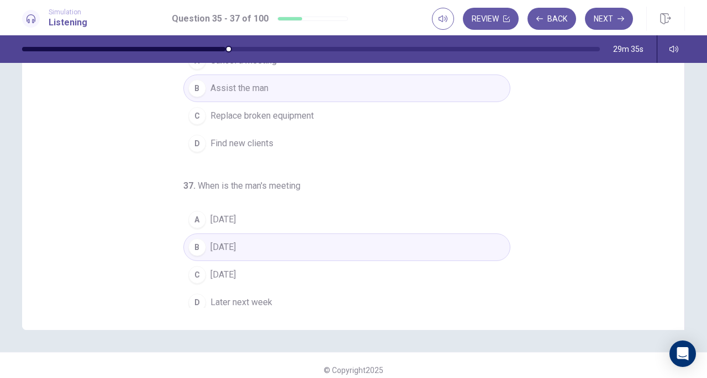
scroll to position [111, 0]
click at [224, 49] on div at bounding box center [124, 49] width 204 height 4
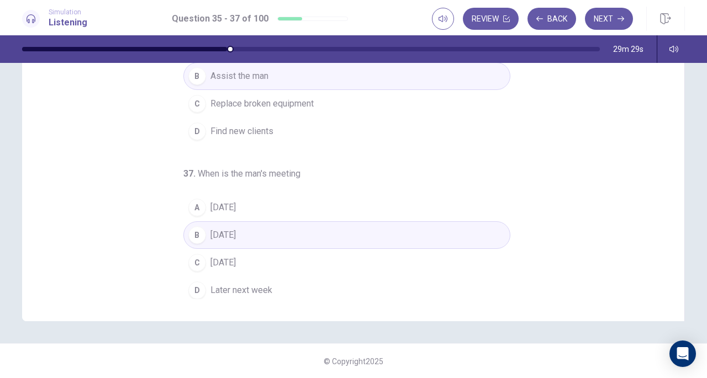
scroll to position [148, 0]
click at [611, 14] on button "Next" at bounding box center [609, 19] width 48 height 22
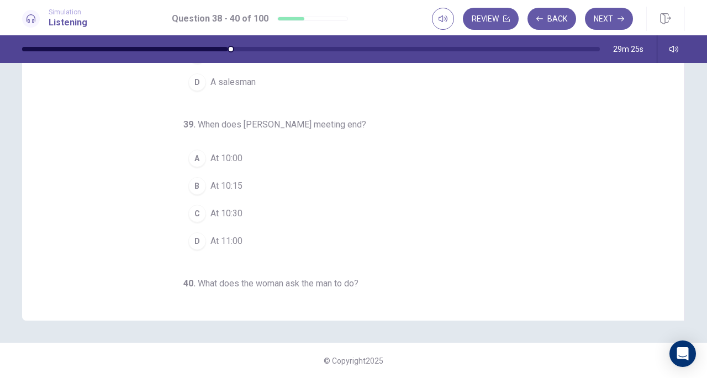
scroll to position [0, 0]
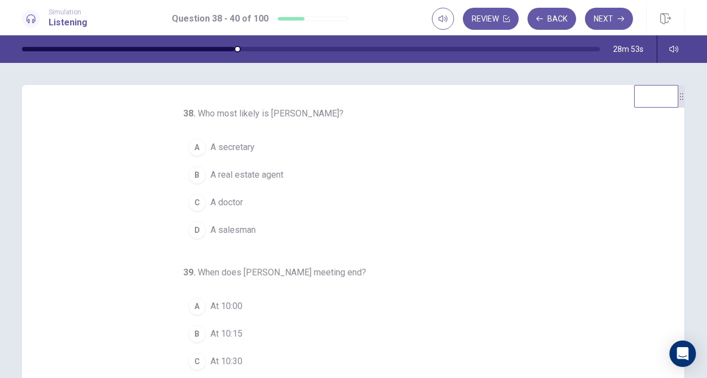
click at [230, 175] on span "A real estate agent" at bounding box center [247, 175] width 73 height 13
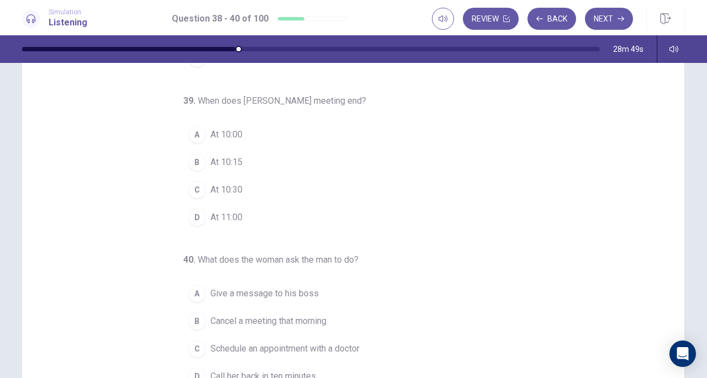
scroll to position [62, 0]
click at [229, 156] on span "At 10:15" at bounding box center [227, 161] width 32 height 13
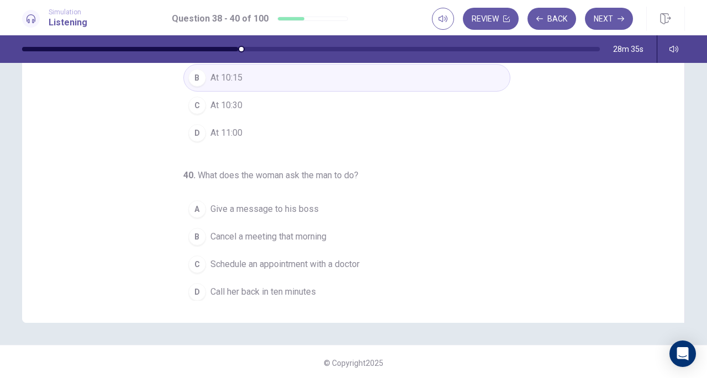
scroll to position [148, 0]
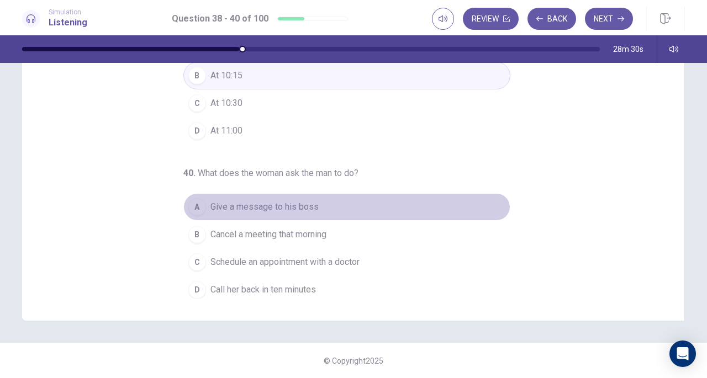
click at [249, 204] on span "Give a message to his boss" at bounding box center [265, 207] width 108 height 13
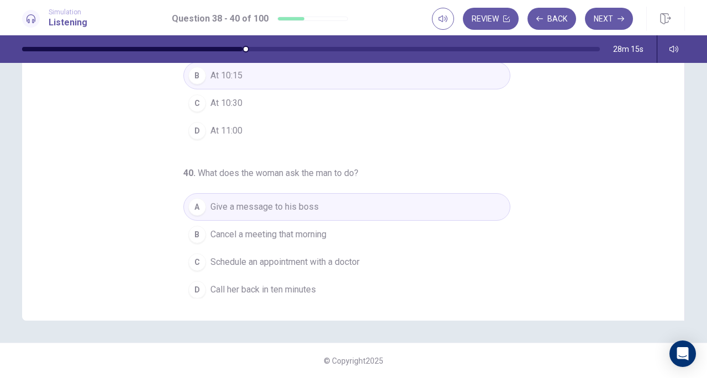
click at [606, 18] on button "Next" at bounding box center [609, 19] width 48 height 22
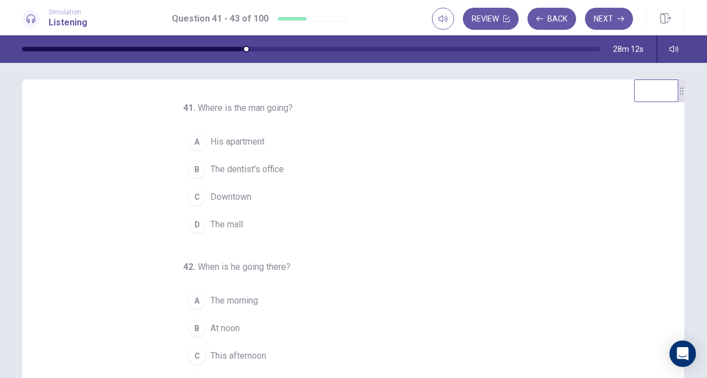
scroll to position [0, 0]
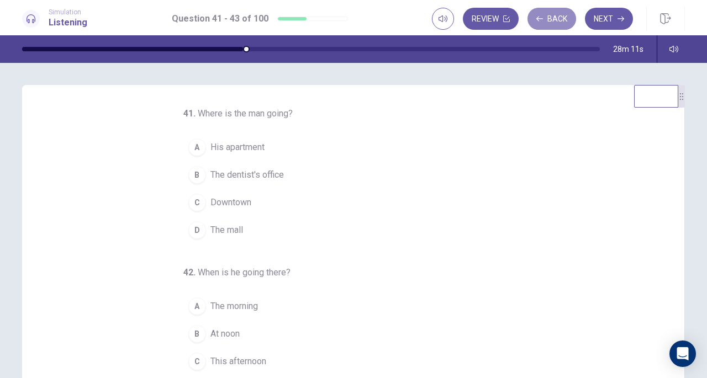
click at [552, 18] on button "Back" at bounding box center [552, 19] width 49 height 22
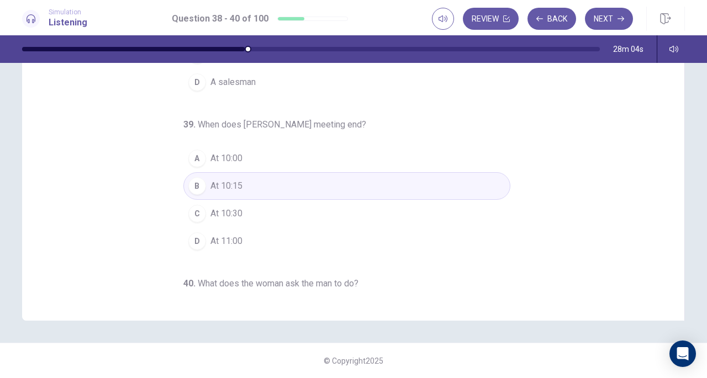
click at [617, 24] on button "Next" at bounding box center [609, 19] width 48 height 22
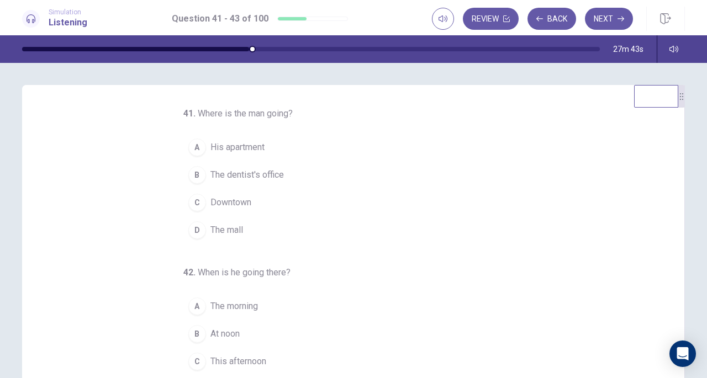
click at [273, 169] on span "The dentist's office" at bounding box center [247, 175] width 73 height 13
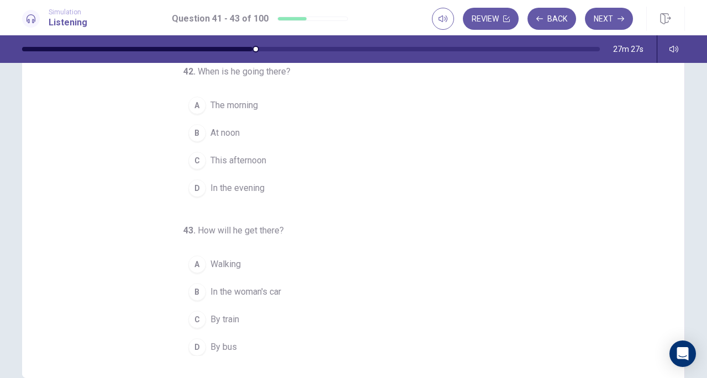
scroll to position [92, 0]
click at [222, 343] on span "By bus" at bounding box center [224, 346] width 27 height 13
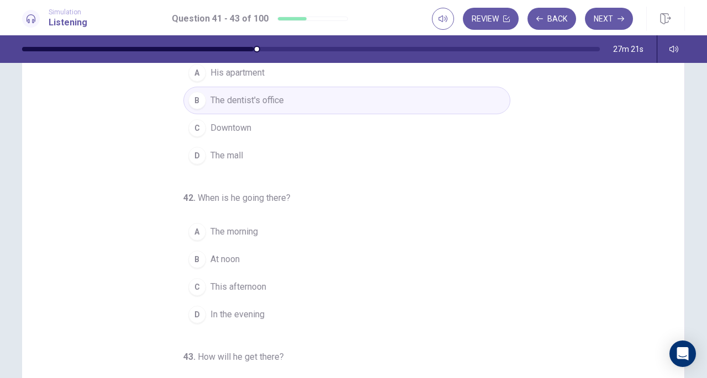
scroll to position [74, 0]
click at [246, 281] on span "This afternoon" at bounding box center [239, 287] width 56 height 13
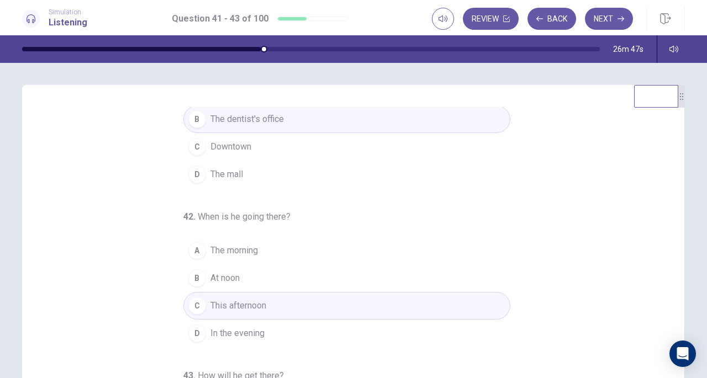
scroll to position [56, 0]
click at [246, 256] on button "A The morning" at bounding box center [346, 250] width 327 height 28
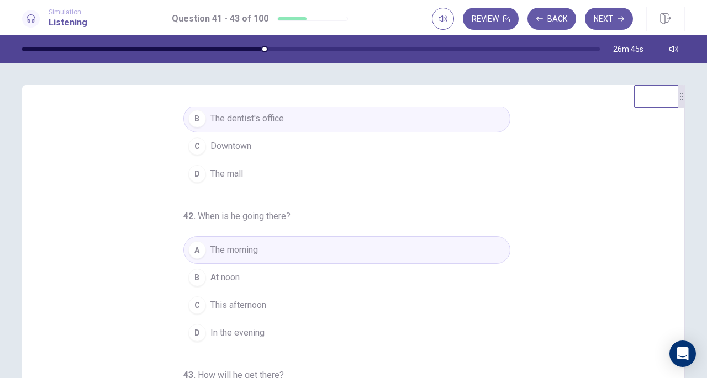
click at [614, 13] on button "Next" at bounding box center [609, 19] width 48 height 22
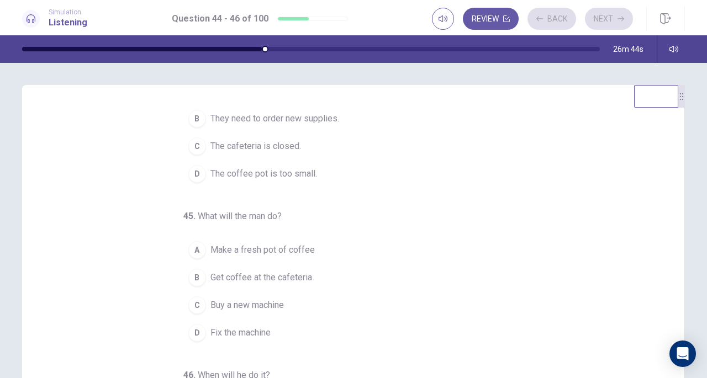
scroll to position [0, 0]
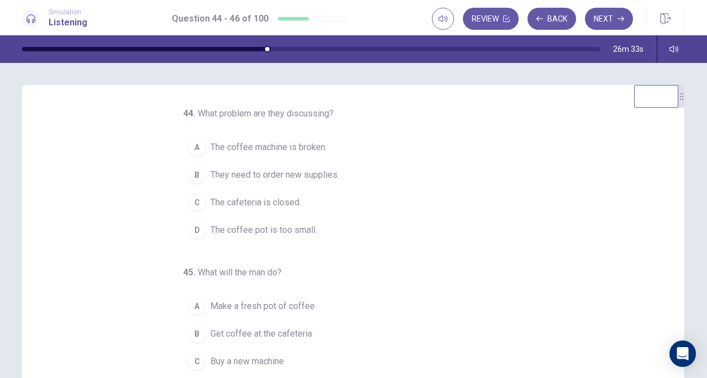
click at [296, 148] on span "The coffee machine is broken." at bounding box center [269, 147] width 117 height 13
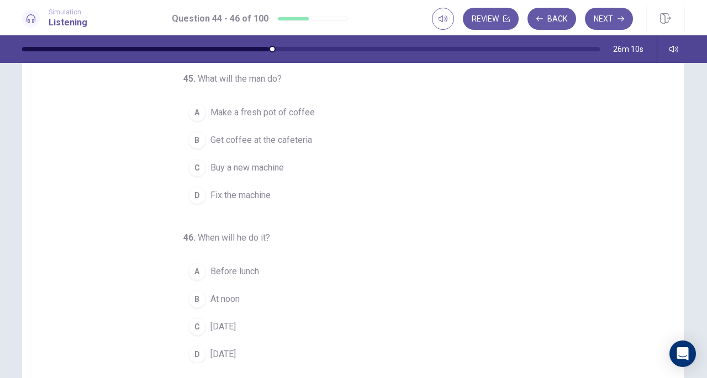
scroll to position [83, 0]
click at [236, 166] on span "Buy a new machine" at bounding box center [247, 168] width 73 height 13
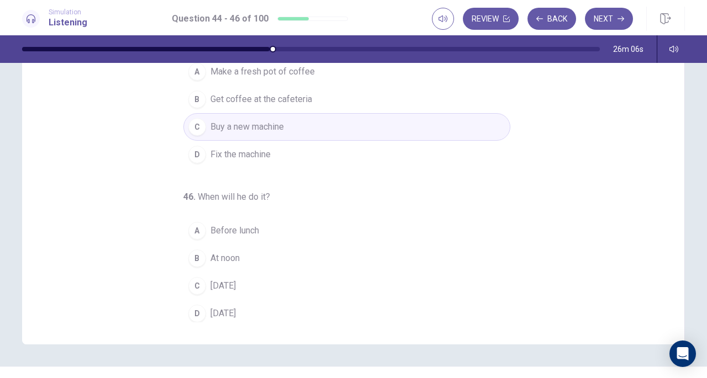
scroll to position [129, 0]
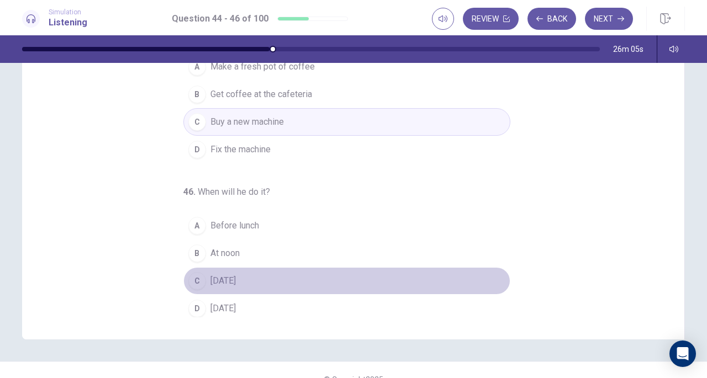
click at [220, 276] on span "On Sunday" at bounding box center [223, 281] width 25 height 13
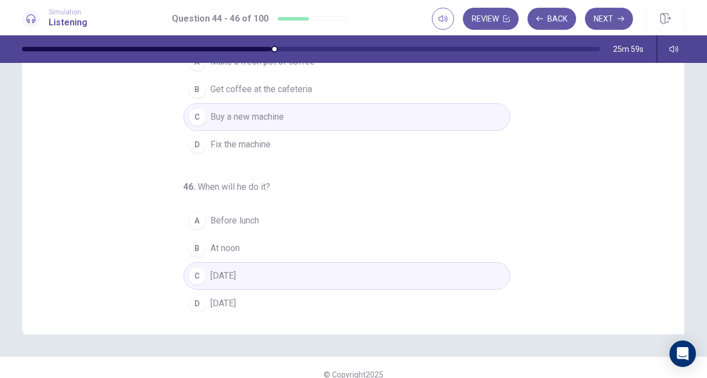
scroll to position [135, 0]
click at [606, 19] on button "Next" at bounding box center [609, 19] width 48 height 22
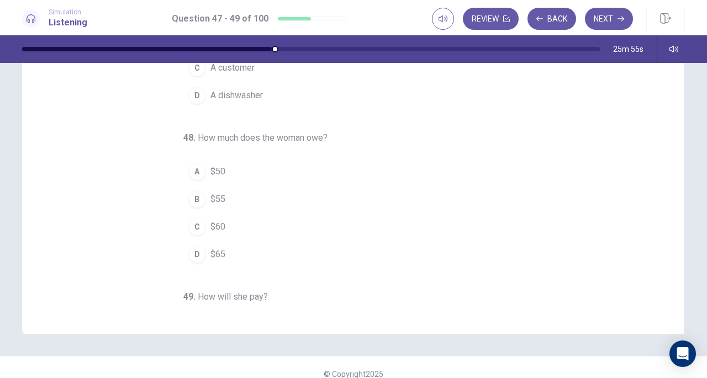
scroll to position [0, 0]
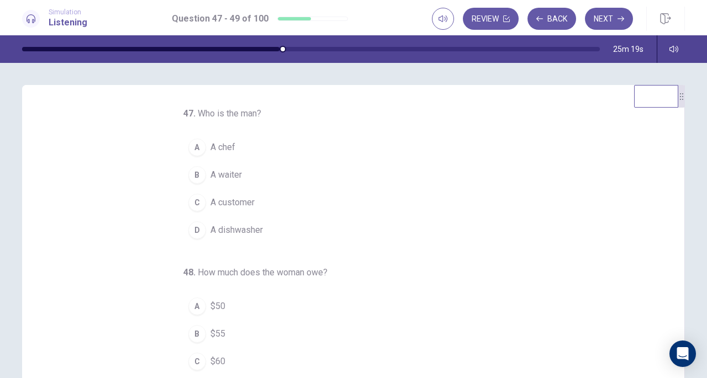
click at [232, 175] on span "A waiter" at bounding box center [226, 175] width 31 height 13
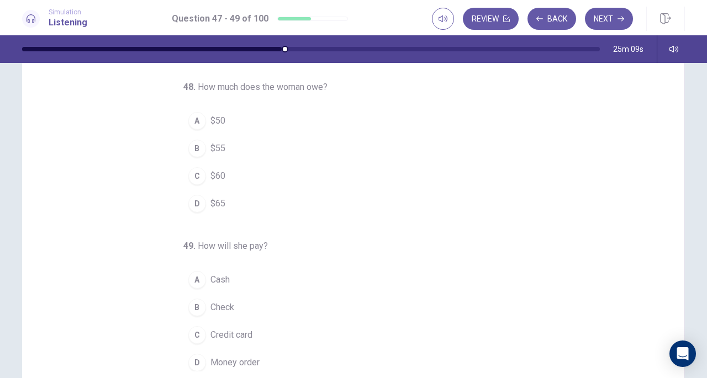
scroll to position [123, 0]
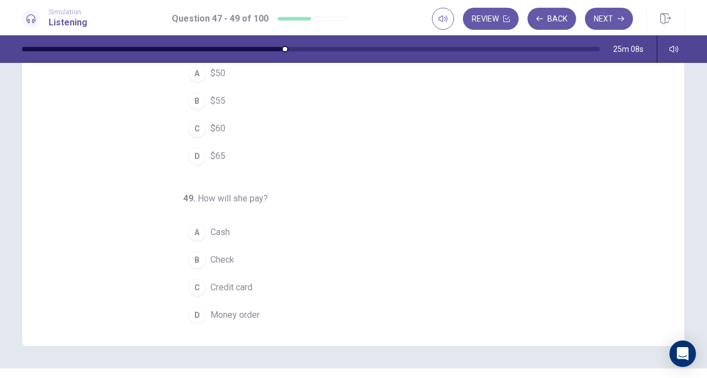
click at [202, 148] on button "D $65" at bounding box center [346, 157] width 327 height 28
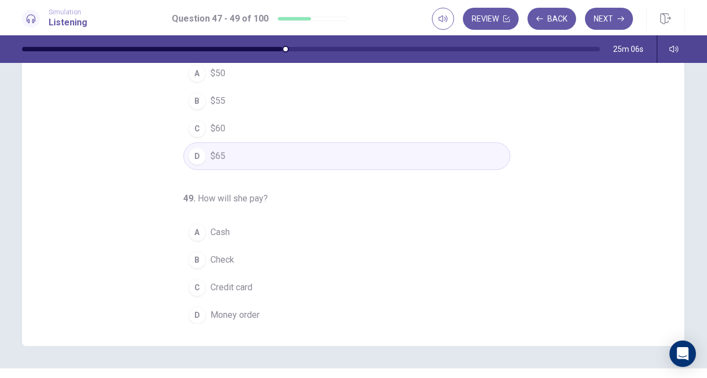
scroll to position [111, 0]
click at [214, 228] on span "Cash" at bounding box center [220, 232] width 19 height 13
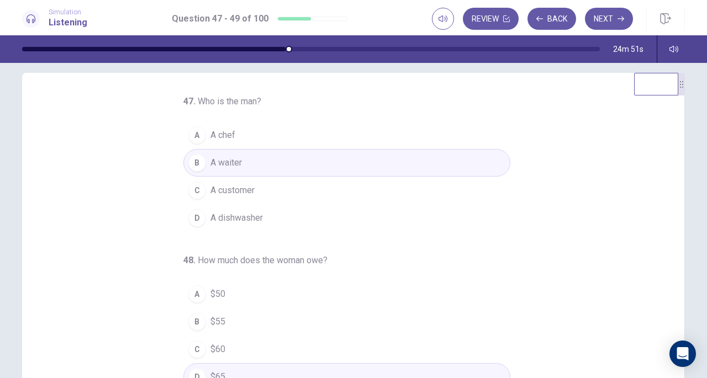
scroll to position [0, 0]
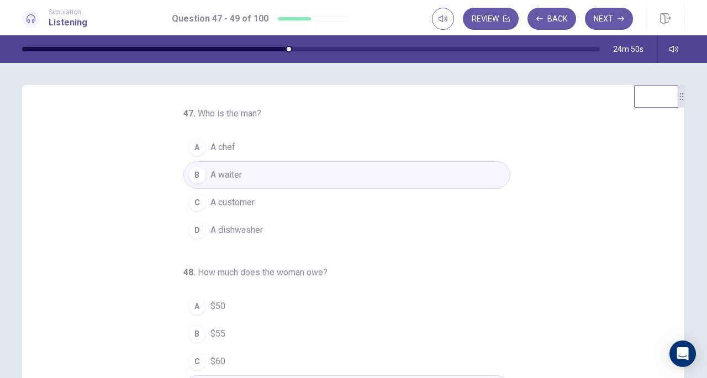
click at [611, 10] on button "Next" at bounding box center [609, 19] width 48 height 22
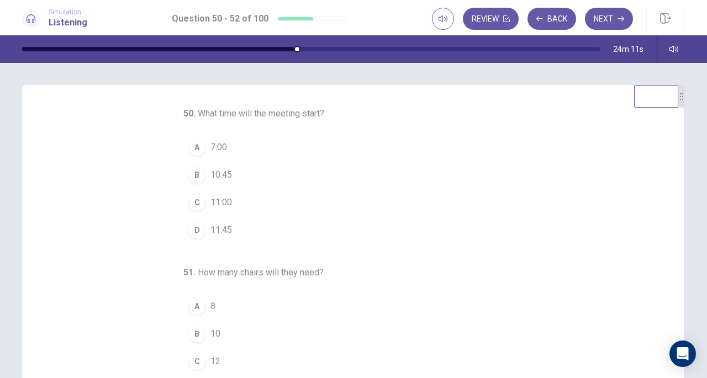
click at [238, 203] on button "C 11:00" at bounding box center [346, 203] width 327 height 28
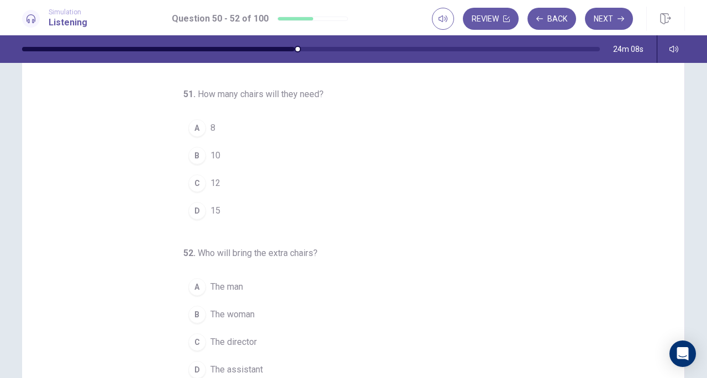
scroll to position [85, 0]
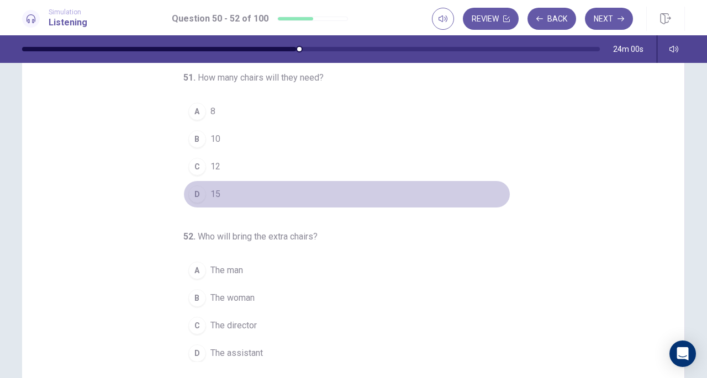
click at [194, 194] on div "D" at bounding box center [197, 195] width 18 height 18
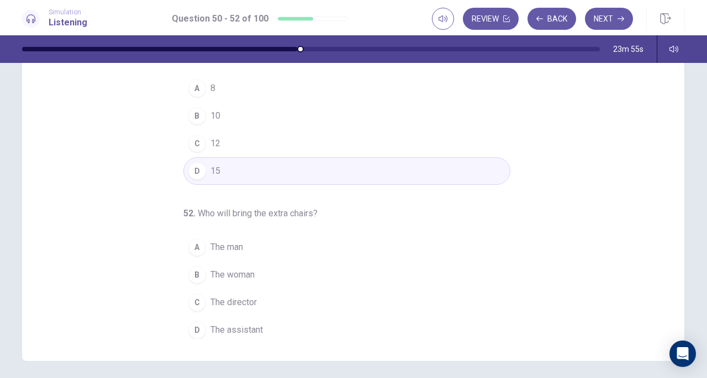
scroll to position [148, 0]
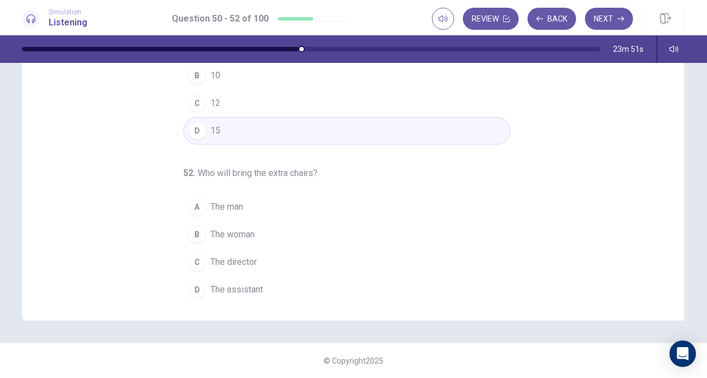
click at [225, 283] on span "The assistant" at bounding box center [237, 289] width 52 height 13
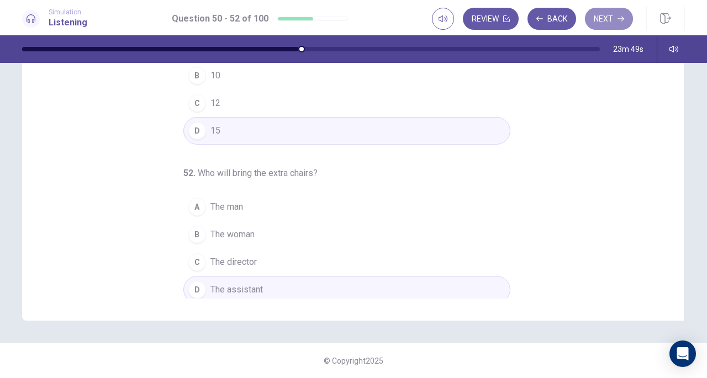
click at [609, 18] on button "Next" at bounding box center [609, 19] width 48 height 22
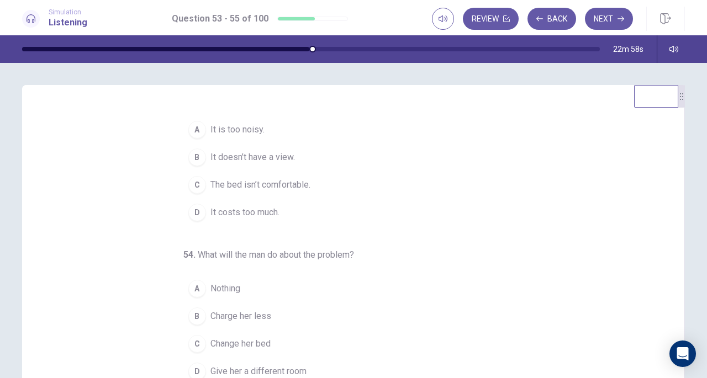
scroll to position [18, 0]
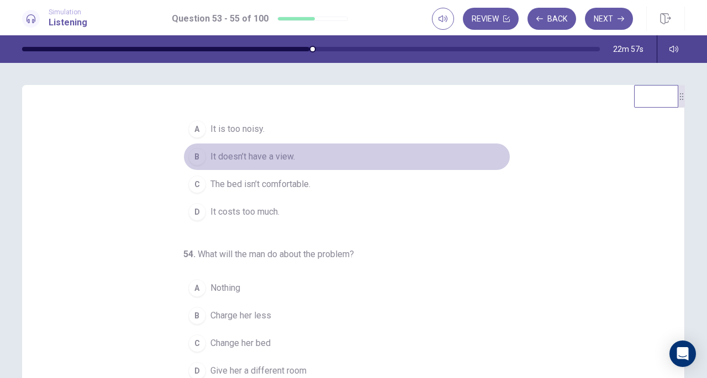
click at [290, 154] on button "B It doesn’t have a view." at bounding box center [346, 157] width 327 height 28
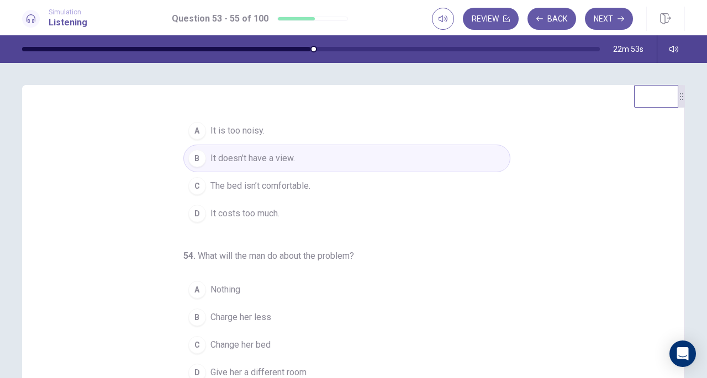
scroll to position [0, 0]
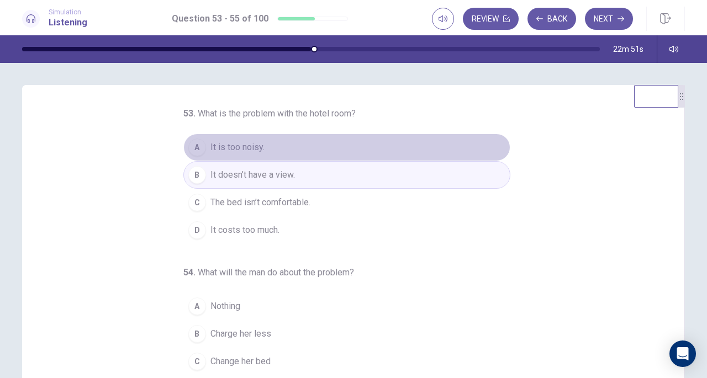
click at [276, 153] on button "A It is too noisy." at bounding box center [346, 148] width 327 height 28
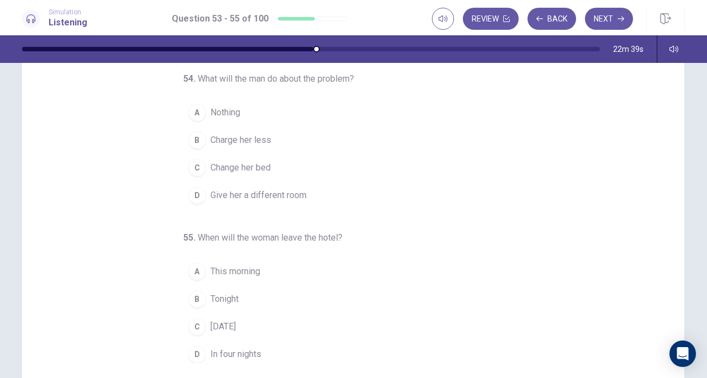
scroll to position [106, 0]
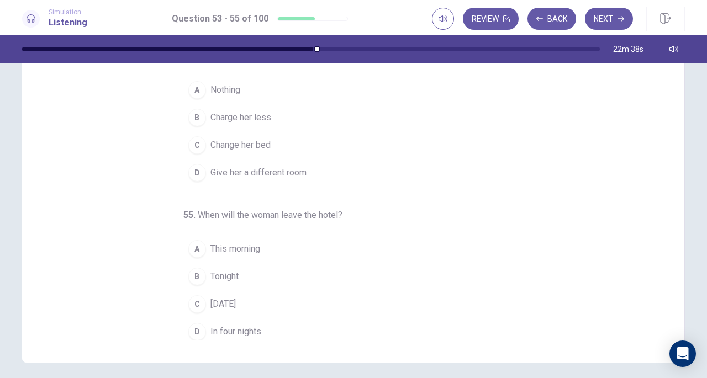
click at [257, 108] on button "B Charge her less" at bounding box center [346, 118] width 327 height 28
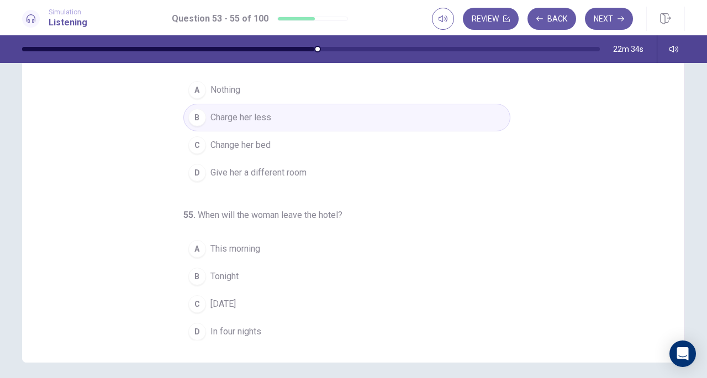
scroll to position [148, 0]
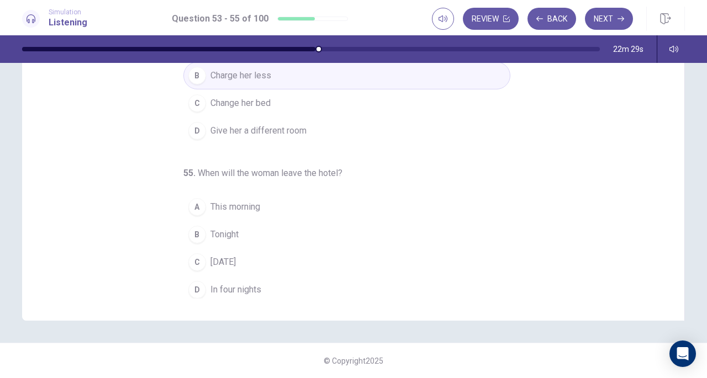
click at [223, 259] on span "Tomorrow" at bounding box center [223, 262] width 25 height 13
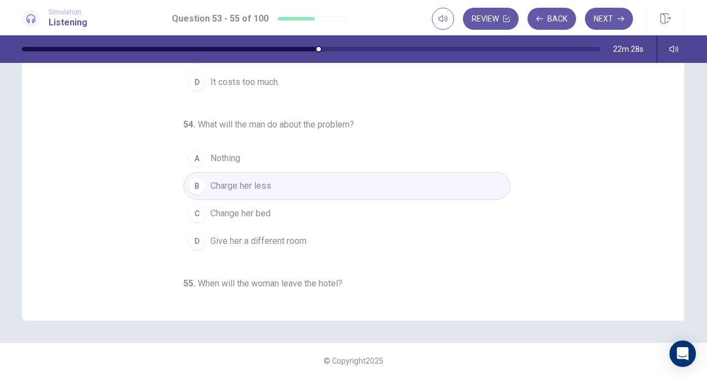
scroll to position [0, 0]
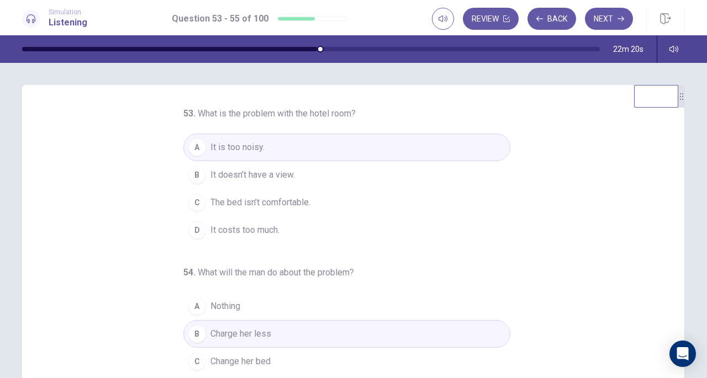
click at [616, 15] on button "Next" at bounding box center [609, 19] width 48 height 22
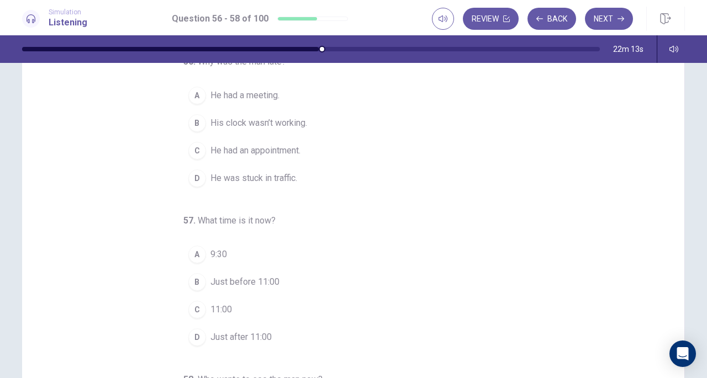
click at [554, 19] on button "Back" at bounding box center [552, 19] width 49 height 22
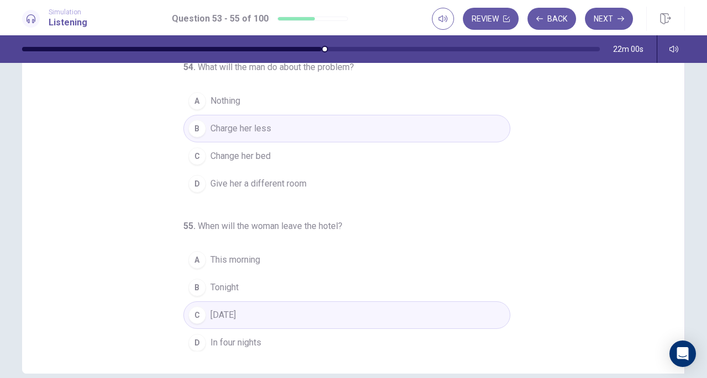
click at [612, 24] on button "Next" at bounding box center [609, 19] width 48 height 22
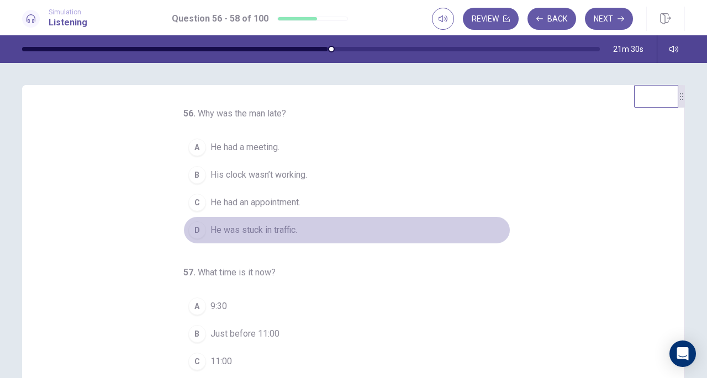
click at [249, 226] on span "He was stuck in traffic." at bounding box center [254, 230] width 87 height 13
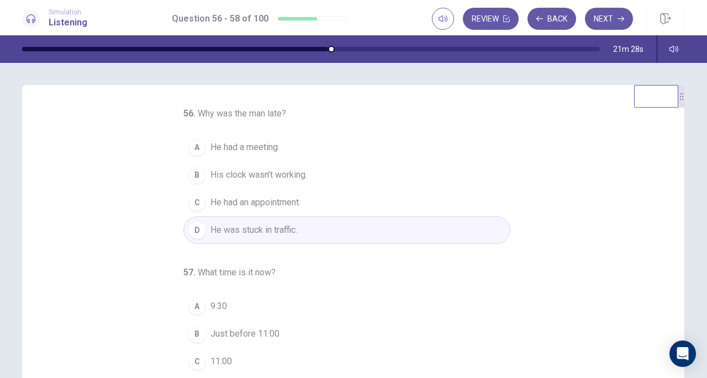
click at [264, 165] on button "B His clock wasn’t working." at bounding box center [346, 175] width 327 height 28
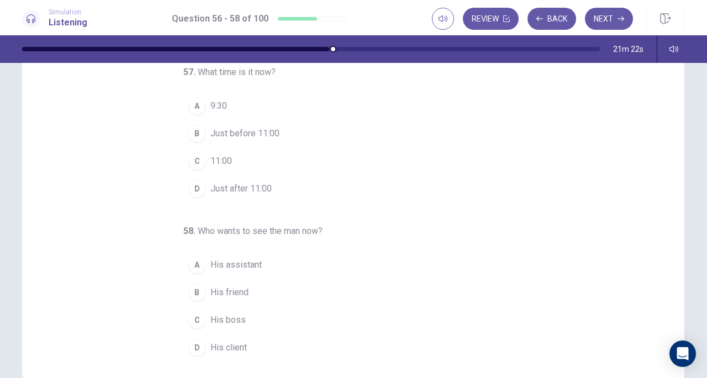
scroll to position [91, 0]
click at [242, 130] on span "Just before 11:00" at bounding box center [245, 132] width 69 height 13
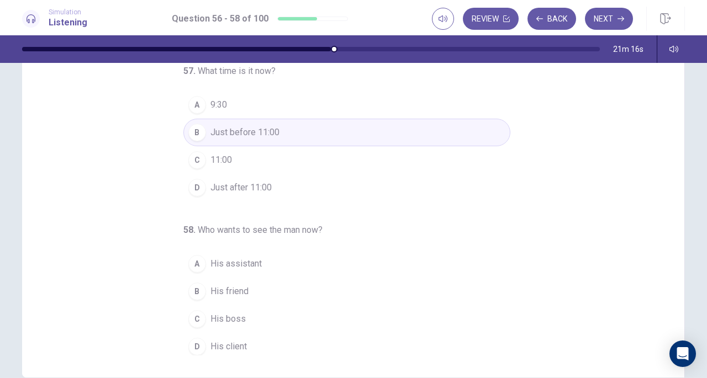
click at [227, 340] on span "His client" at bounding box center [229, 346] width 36 height 13
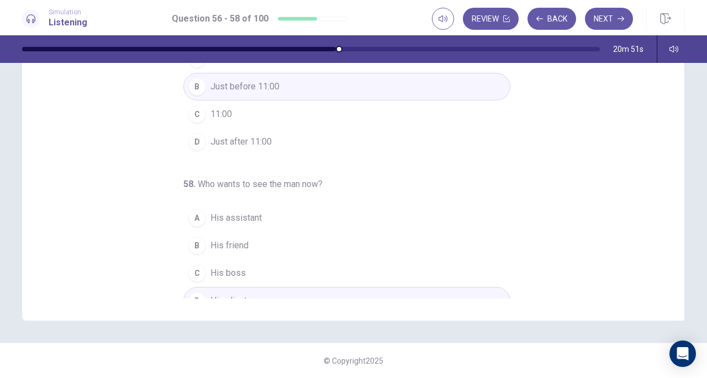
scroll to position [111, 0]
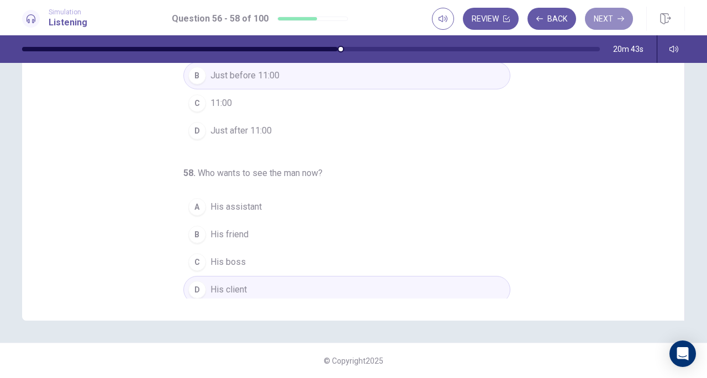
click at [614, 15] on button "Next" at bounding box center [609, 19] width 48 height 22
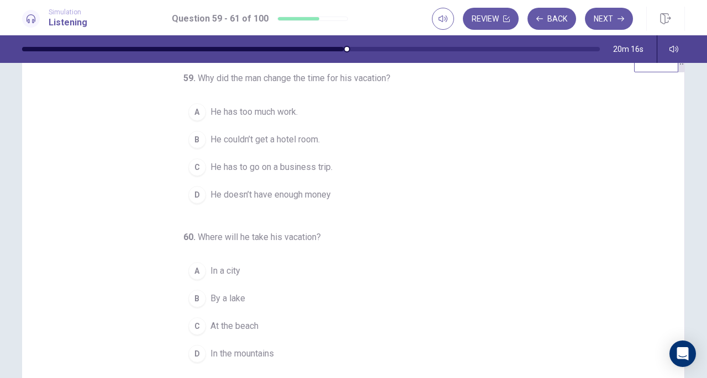
scroll to position [22, 0]
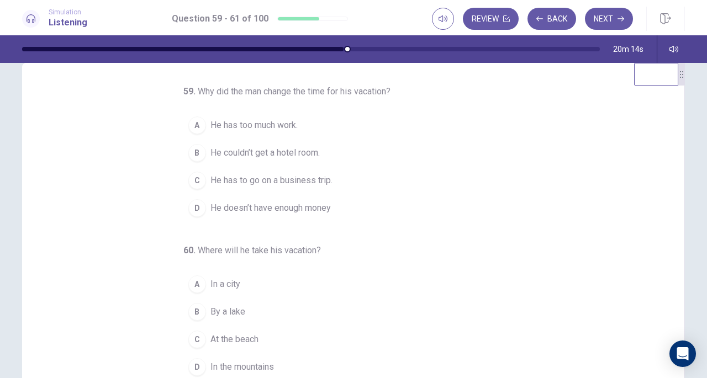
click at [295, 160] on span "He couldn’t get a hotel room." at bounding box center [265, 152] width 109 height 13
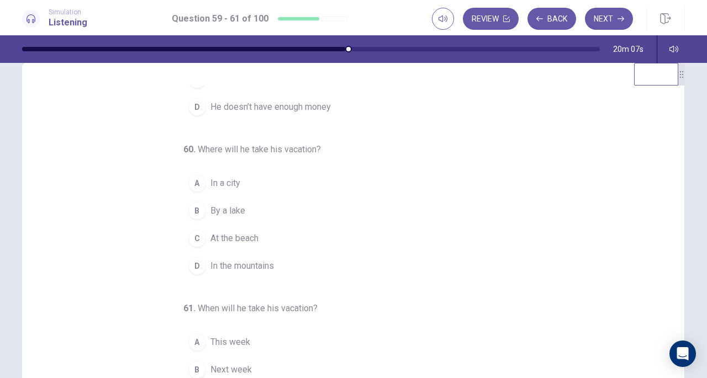
scroll to position [103, 0]
click at [213, 271] on span "In the mountains" at bounding box center [243, 263] width 64 height 13
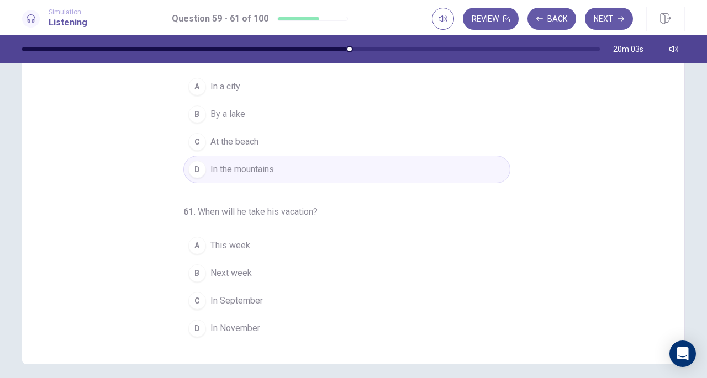
scroll to position [105, 0]
click at [242, 304] on span "In September" at bounding box center [237, 300] width 52 height 13
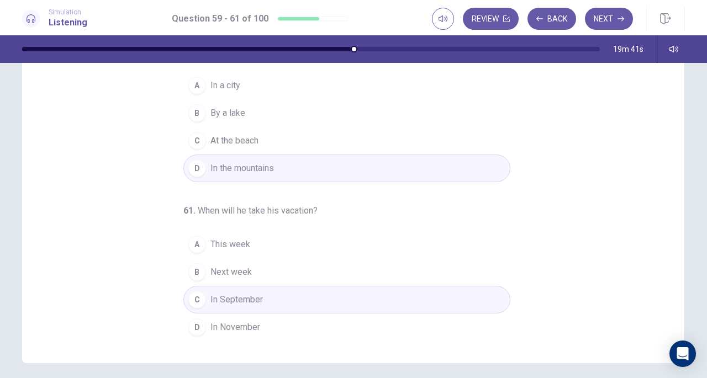
scroll to position [106, 0]
click at [613, 16] on button "Next" at bounding box center [609, 19] width 48 height 22
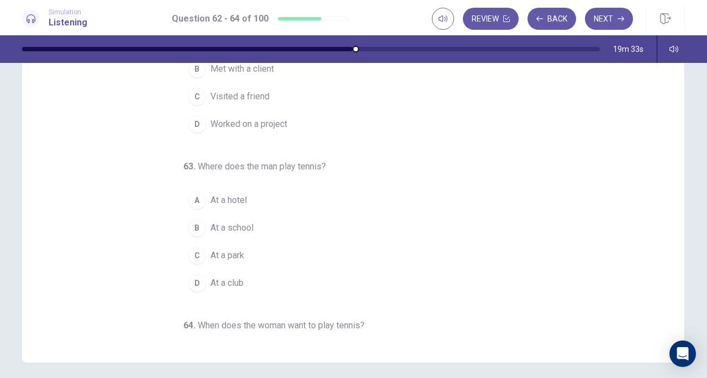
scroll to position [0, 0]
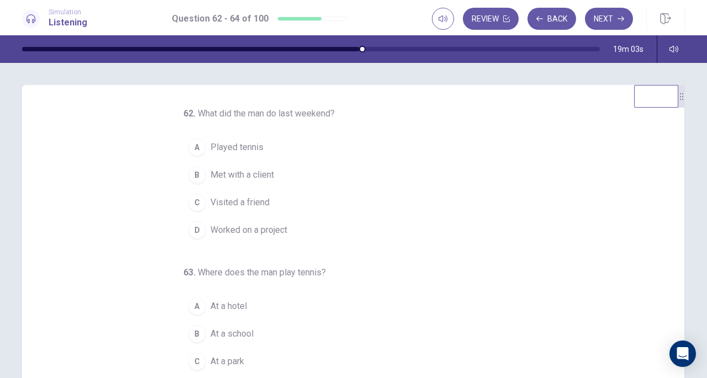
click at [235, 232] on span "Worked on a project" at bounding box center [249, 230] width 77 height 13
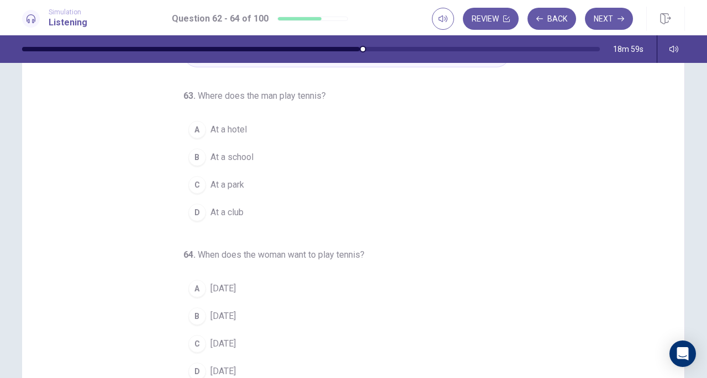
scroll to position [67, 0]
click at [214, 128] on span "At a hotel" at bounding box center [229, 129] width 36 height 13
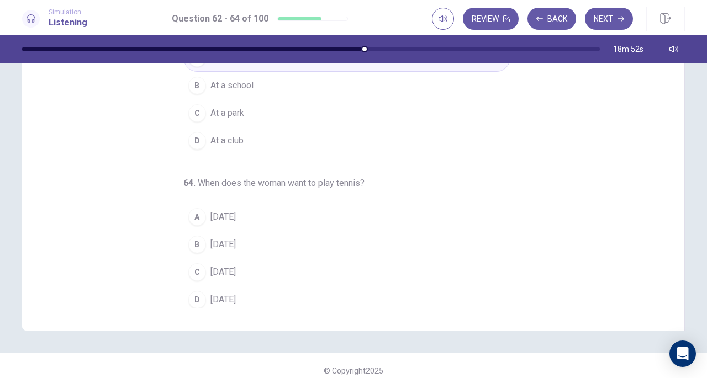
scroll to position [139, 0]
click at [227, 293] on span "Saturday" at bounding box center [223, 299] width 25 height 13
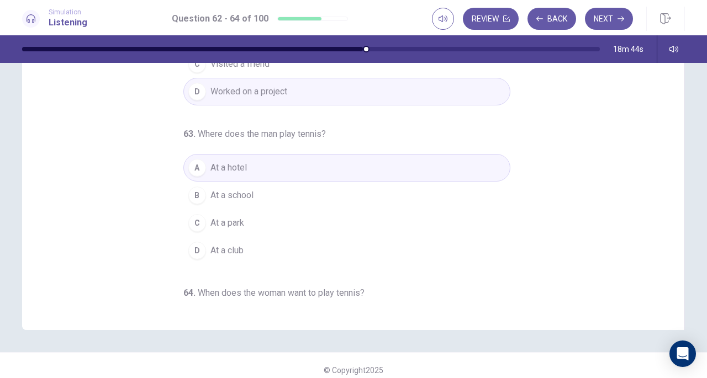
scroll to position [0, 0]
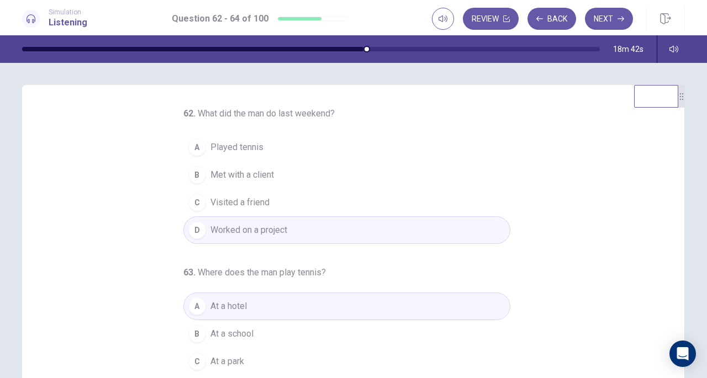
click at [610, 17] on button "Next" at bounding box center [609, 19] width 48 height 22
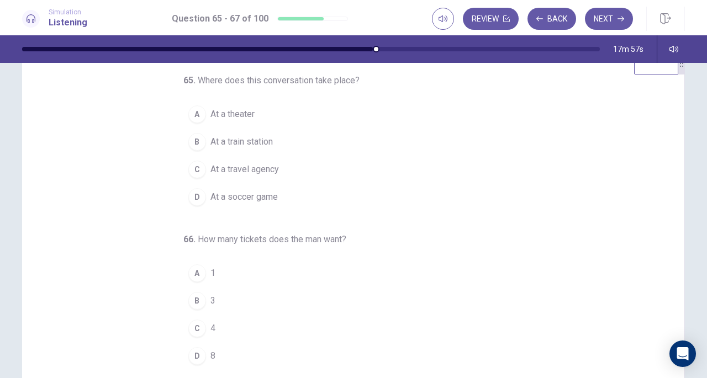
scroll to position [33, 0]
click at [228, 112] on span "At a theater" at bounding box center [233, 114] width 44 height 13
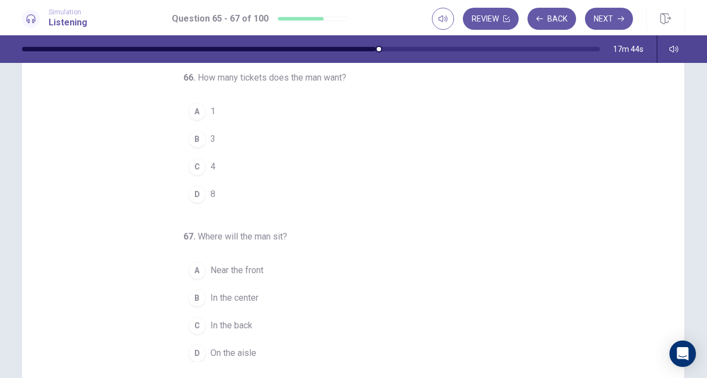
scroll to position [86, 0]
click at [211, 134] on span "3" at bounding box center [213, 138] width 5 height 13
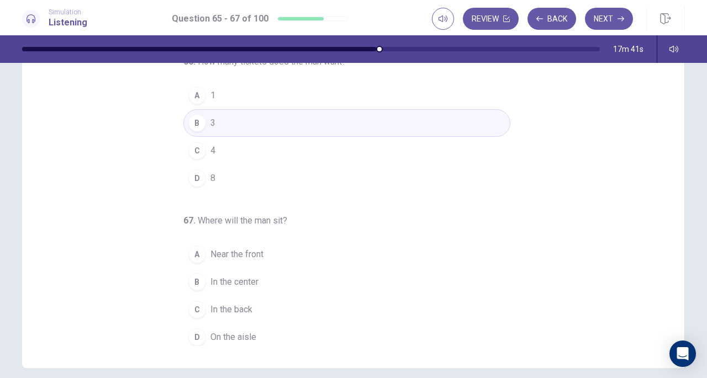
scroll to position [100, 0]
click at [232, 283] on span "In the center" at bounding box center [235, 282] width 48 height 13
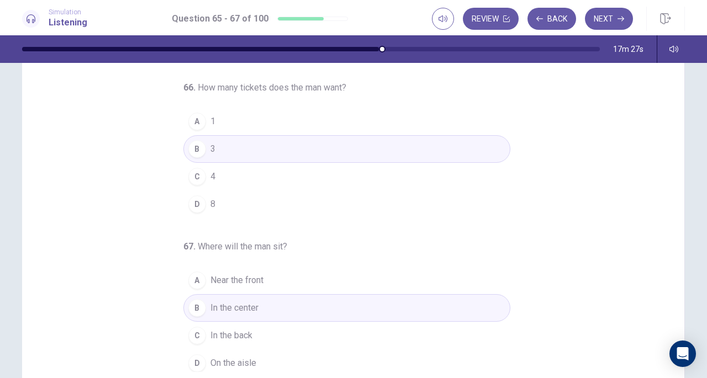
scroll to position [87, 0]
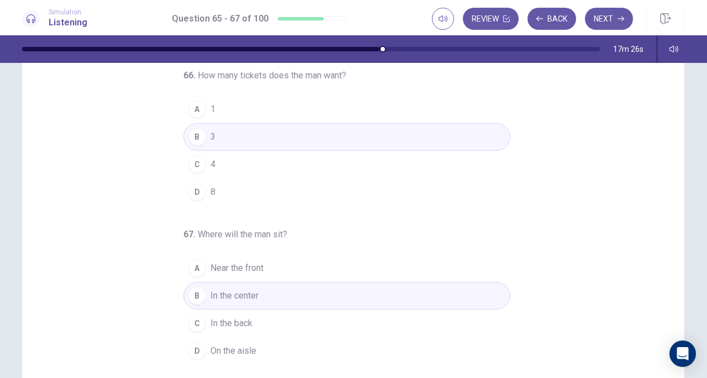
click at [254, 310] on button "C In the back" at bounding box center [346, 324] width 327 height 28
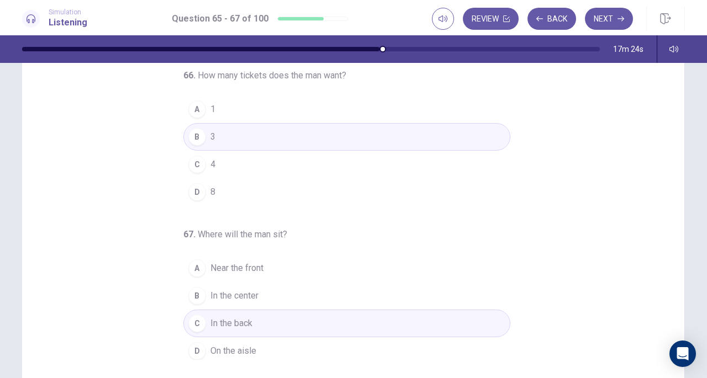
click at [144, 321] on div "65 . Where does this conversation take place? A At a theater B At a train stati…" at bounding box center [358, 190] width 636 height 340
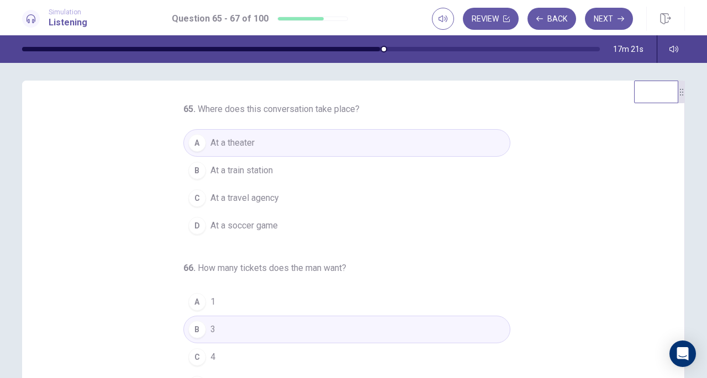
scroll to position [0, 0]
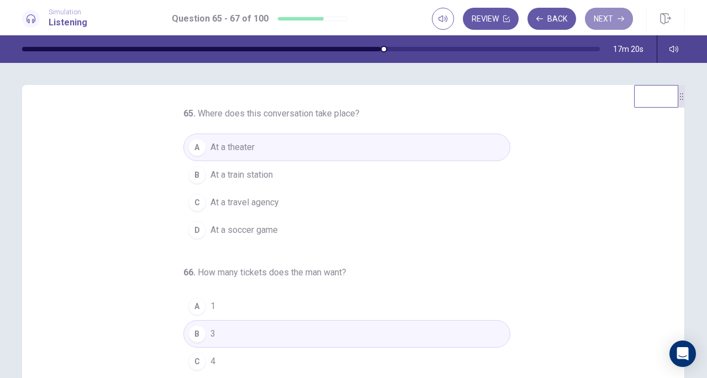
click at [620, 17] on icon "button" at bounding box center [621, 18] width 7 height 7
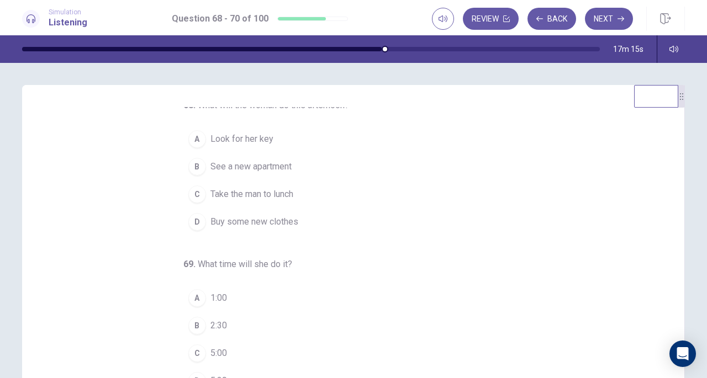
scroll to position [9, 0]
click at [549, 23] on button "Back" at bounding box center [552, 19] width 49 height 22
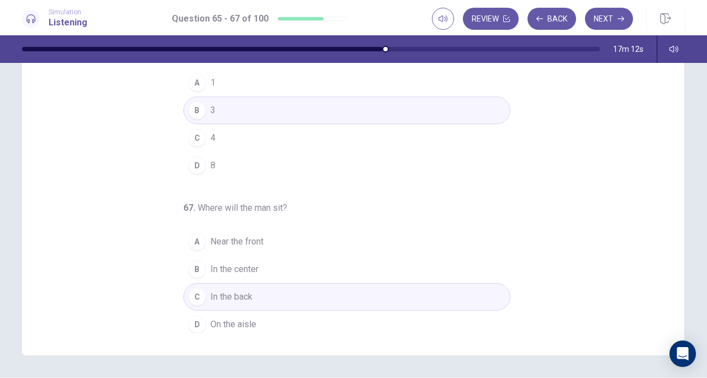
scroll to position [148, 0]
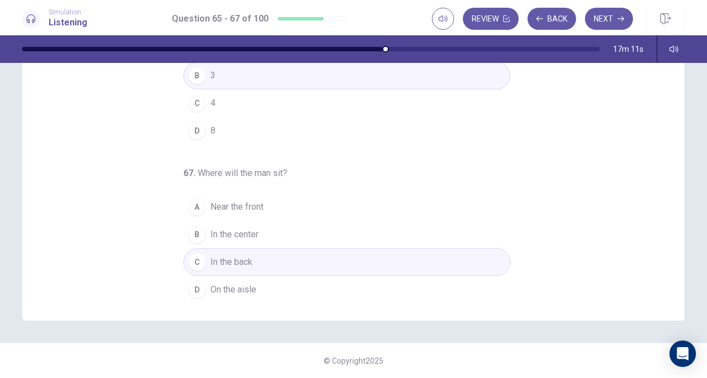
click at [604, 9] on button "Next" at bounding box center [609, 19] width 48 height 22
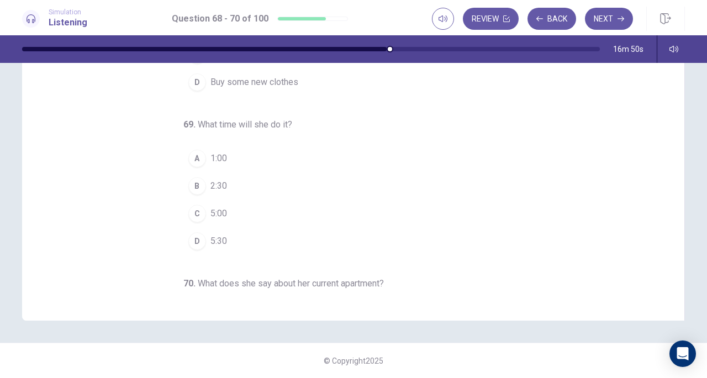
scroll to position [0, 0]
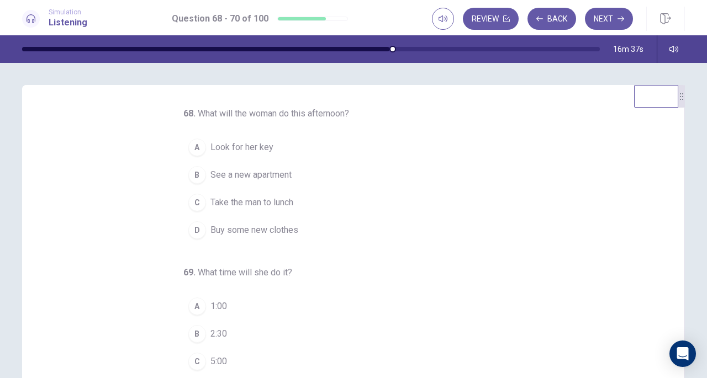
click at [253, 176] on span "See a new apartment" at bounding box center [251, 175] width 81 height 13
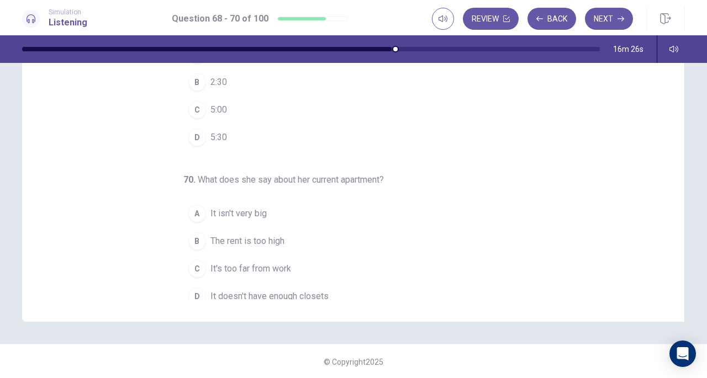
scroll to position [111, 0]
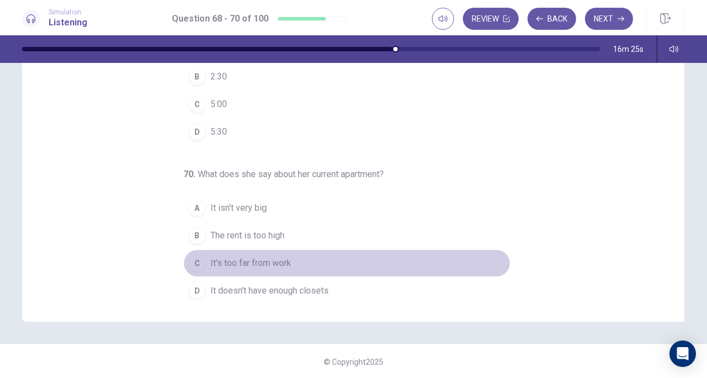
click at [264, 257] on span "It's too far from work" at bounding box center [251, 263] width 81 height 13
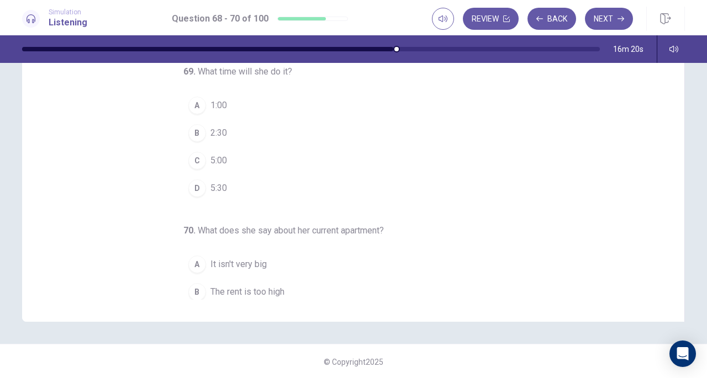
scroll to position [53, 0]
click at [224, 134] on button "B 2:30" at bounding box center [346, 134] width 327 height 28
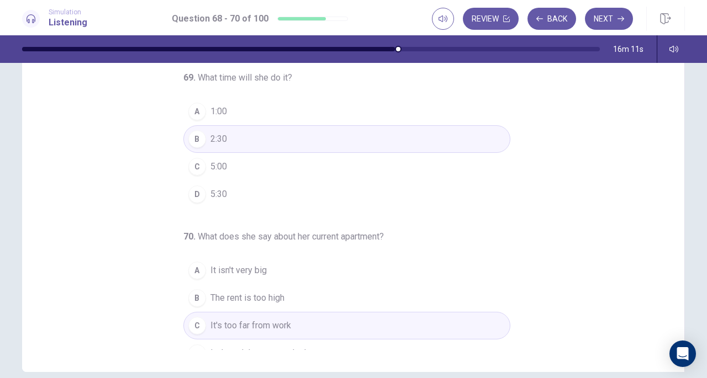
scroll to position [97, 0]
click at [612, 17] on button "Next" at bounding box center [609, 19] width 48 height 22
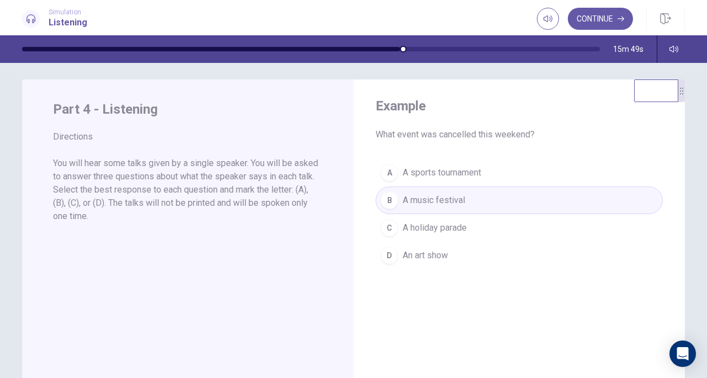
scroll to position [0, 0]
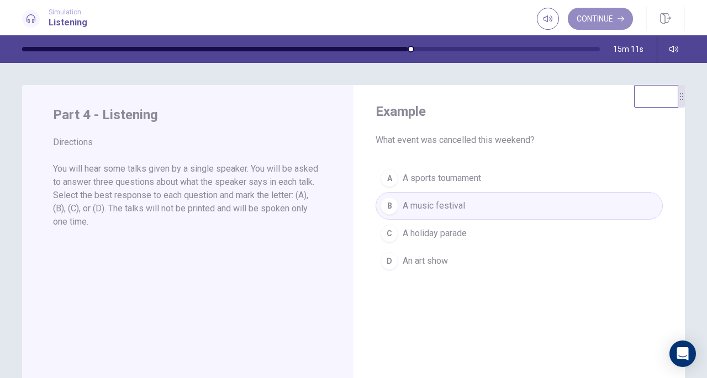
click at [603, 14] on button "Continue" at bounding box center [600, 19] width 65 height 22
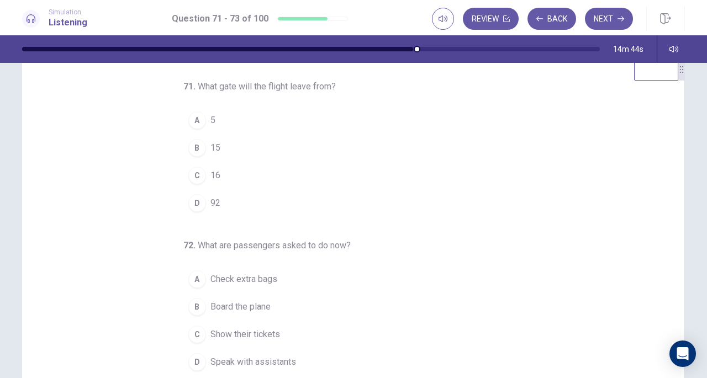
click at [188, 170] on div "C" at bounding box center [197, 176] width 18 height 18
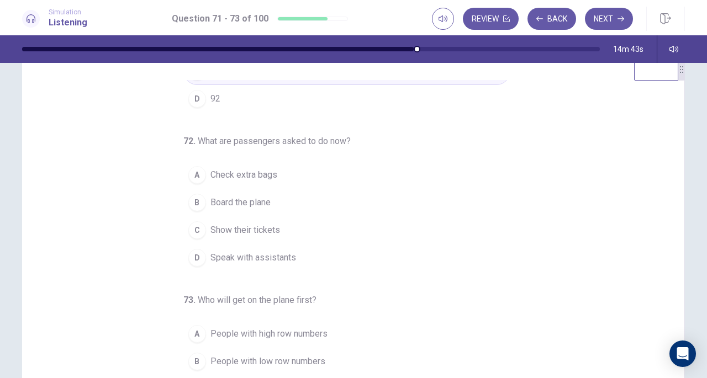
scroll to position [106, 0]
click at [242, 199] on span "Board the plane" at bounding box center [241, 200] width 60 height 13
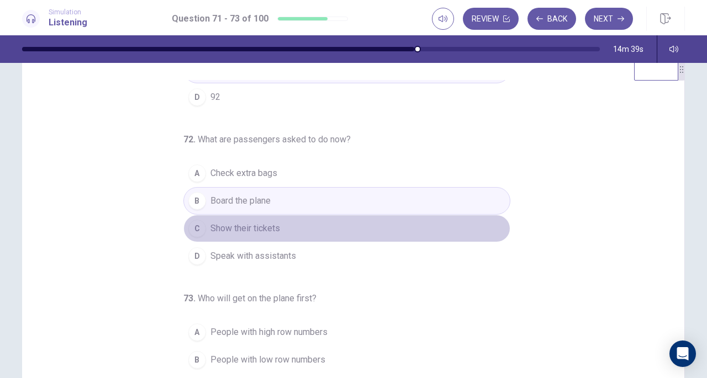
click at [248, 227] on span "Show their tickets" at bounding box center [246, 228] width 70 height 13
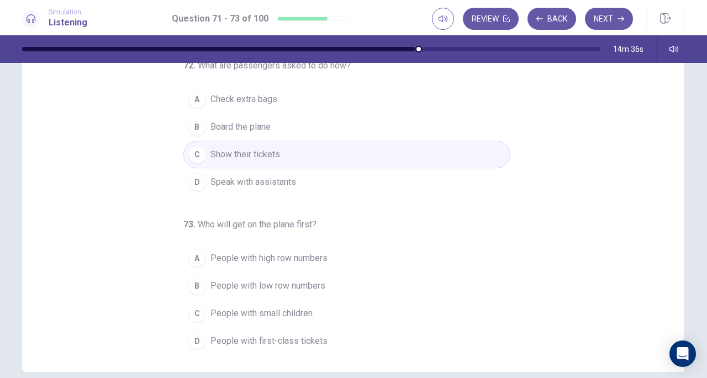
scroll to position [97, 0]
click at [287, 280] on span "People with low row numbers" at bounding box center [268, 285] width 115 height 13
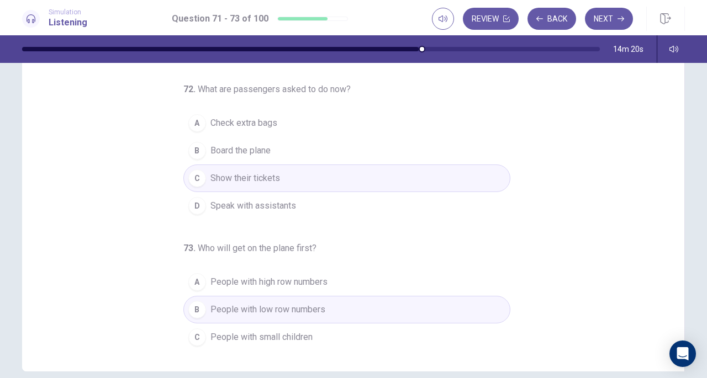
scroll to position [87, 0]
click at [270, 125] on span "Check extra bags" at bounding box center [244, 121] width 67 height 13
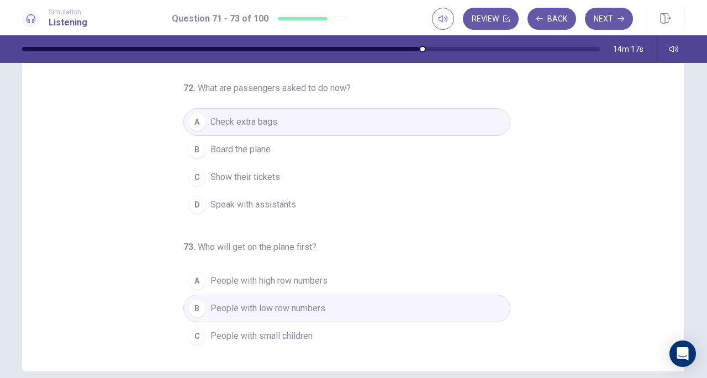
scroll to position [111, 0]
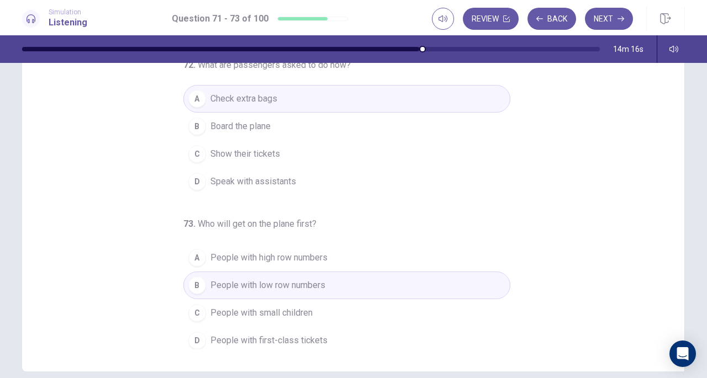
click at [288, 307] on span "People with small children" at bounding box center [262, 313] width 102 height 13
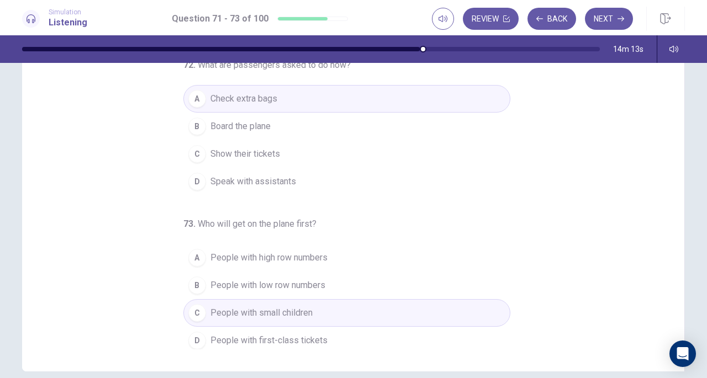
click at [591, 249] on div "71 . What gate will the flight leave from? A 5 B 15 C 16 D 92 72 . What are pas…" at bounding box center [358, 180] width 636 height 340
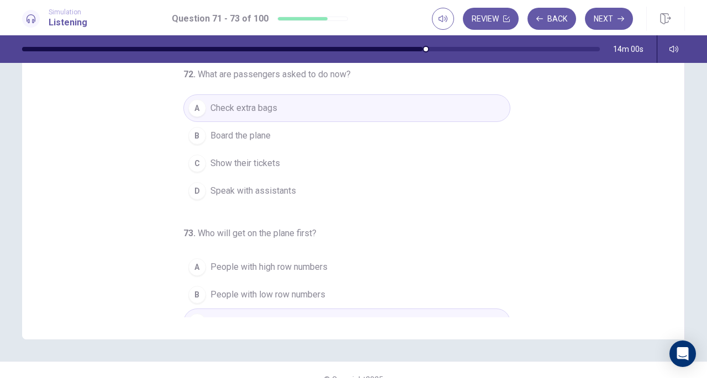
scroll to position [70, 0]
click at [613, 22] on button "Next" at bounding box center [609, 19] width 48 height 22
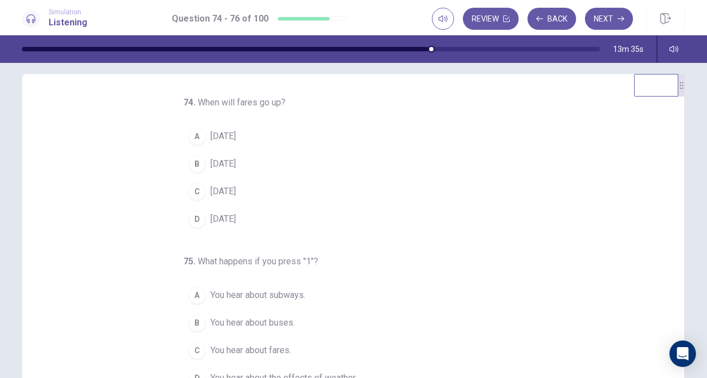
scroll to position [0, 0]
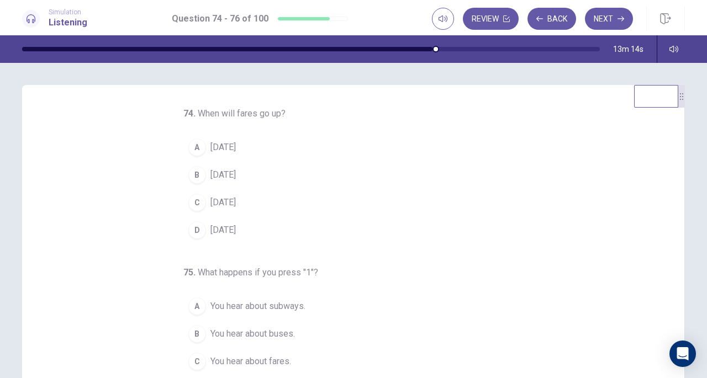
click at [236, 146] on span "September 1" at bounding box center [223, 147] width 25 height 13
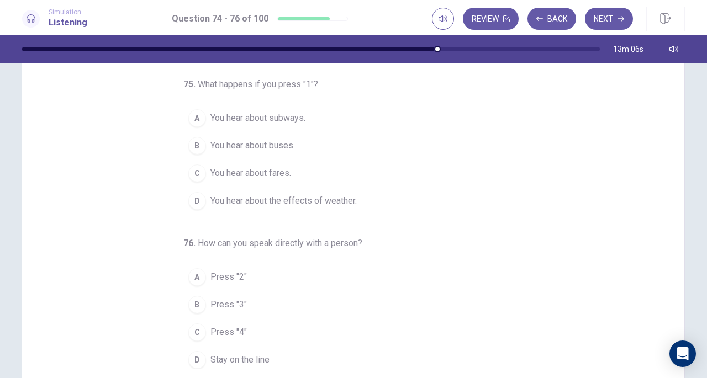
scroll to position [73, 0]
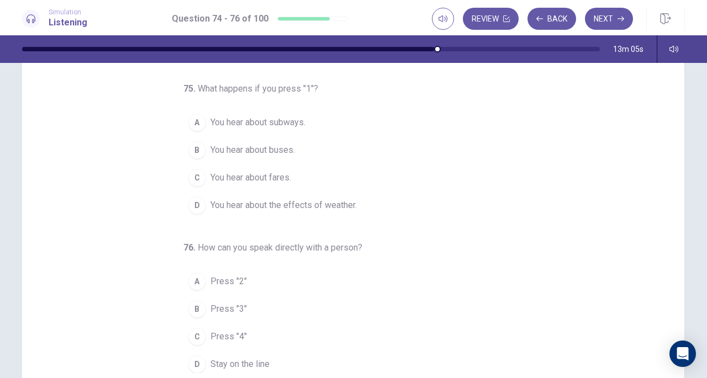
click at [256, 146] on span "You hear about buses." at bounding box center [253, 150] width 85 height 13
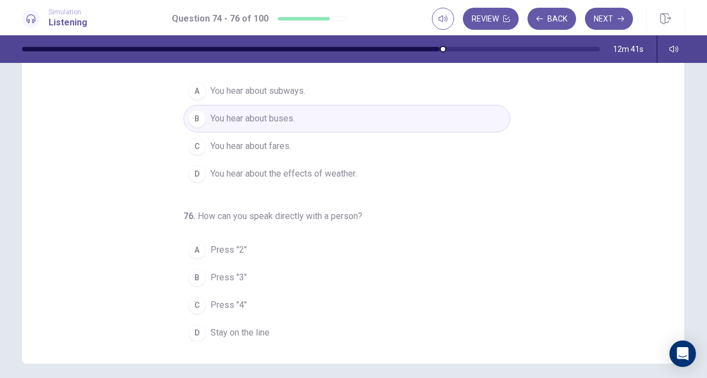
scroll to position [107, 0]
click at [220, 327] on span "Stay on the line" at bounding box center [240, 331] width 59 height 13
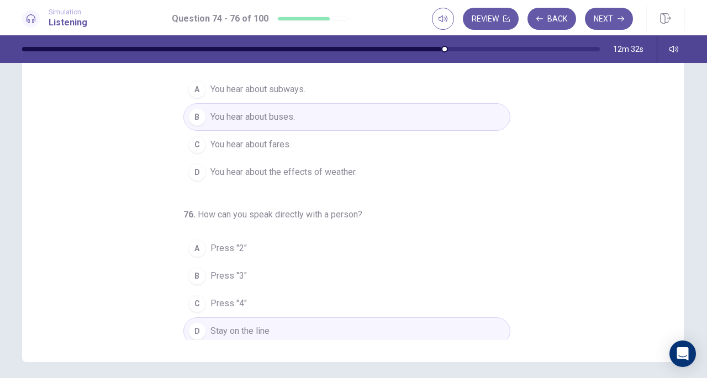
click at [607, 17] on button "Next" at bounding box center [609, 19] width 48 height 22
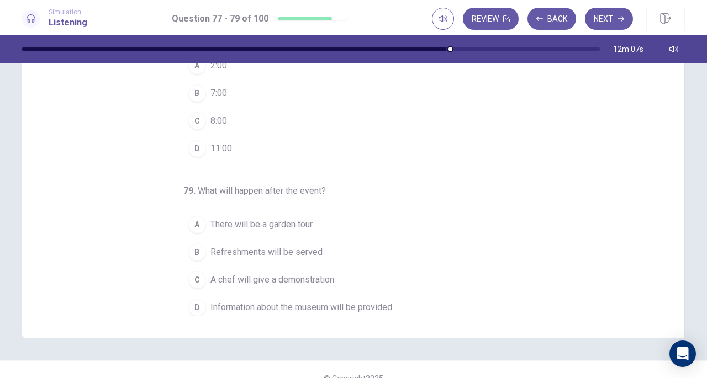
scroll to position [148, 0]
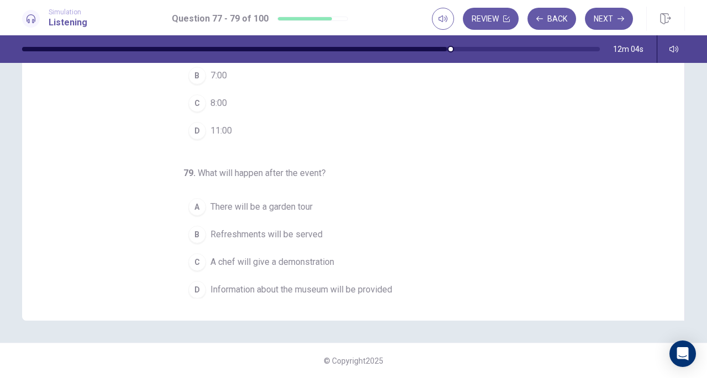
click at [688, 361] on div "Open Intercom Messenger" at bounding box center [683, 354] width 27 height 27
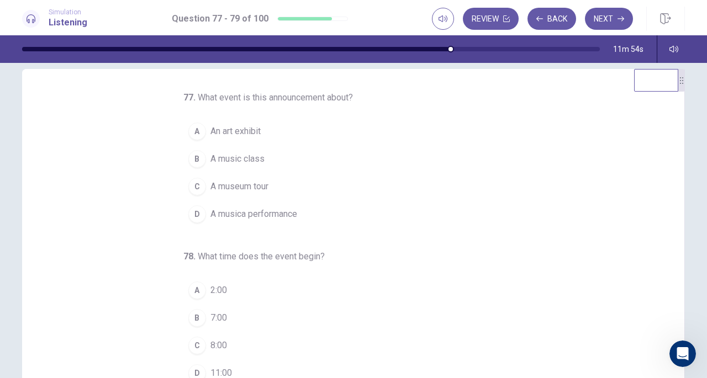
scroll to position [0, 0]
click at [248, 203] on button "D A musica performance" at bounding box center [346, 215] width 327 height 28
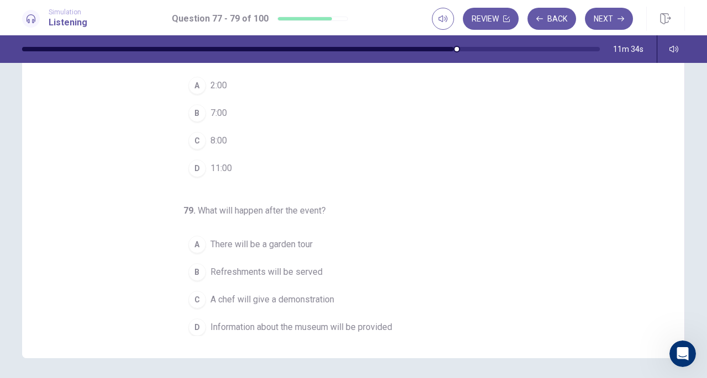
scroll to position [106, 0]
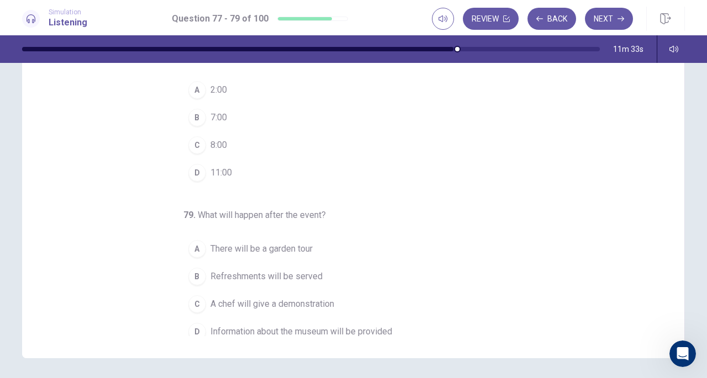
click at [225, 143] on button "C 8:00" at bounding box center [346, 146] width 327 height 28
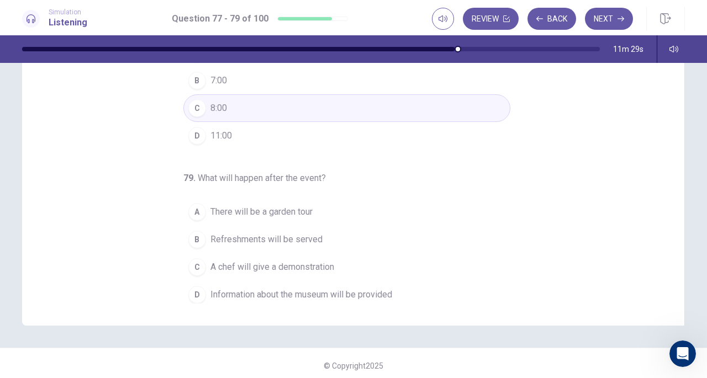
scroll to position [146, 0]
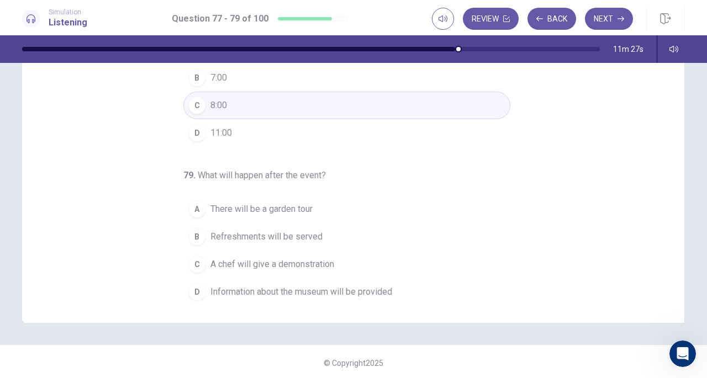
click at [279, 236] on span "Refreshments will be served" at bounding box center [267, 236] width 112 height 13
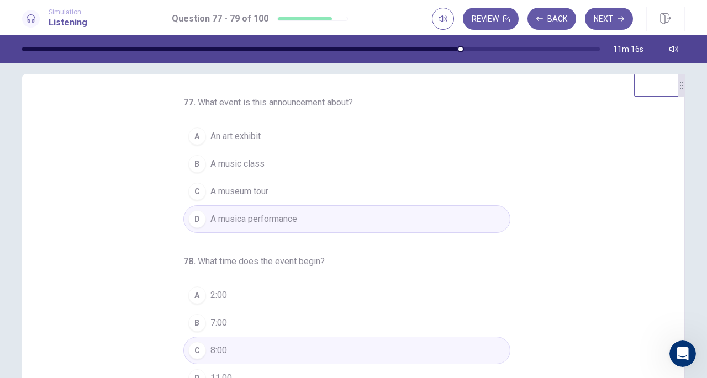
scroll to position [10, 0]
click at [675, 351] on div "Open Intercom Messenger" at bounding box center [683, 354] width 36 height 36
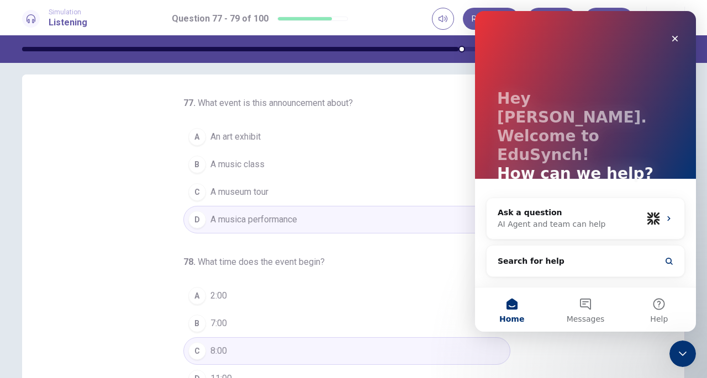
click at [599, 308] on button "Messages" at bounding box center [585, 310] width 73 height 44
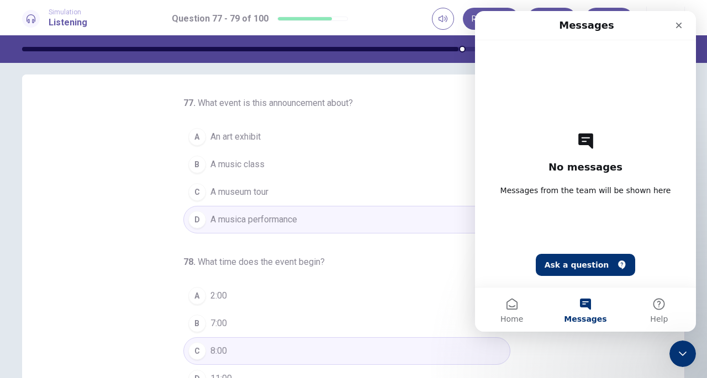
click at [441, 288] on button "A 2:00" at bounding box center [346, 296] width 327 height 28
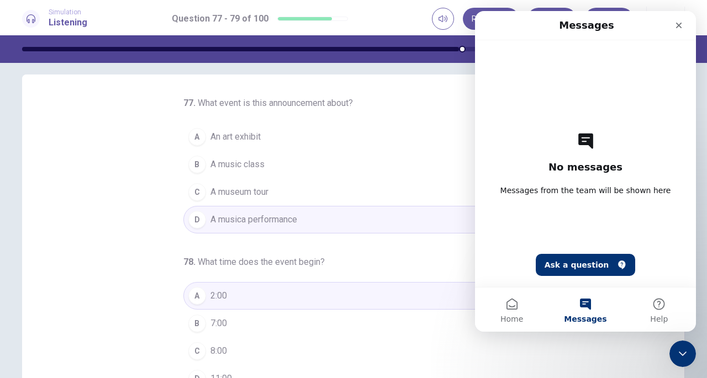
click at [676, 29] on icon "Close" at bounding box center [679, 25] width 9 height 9
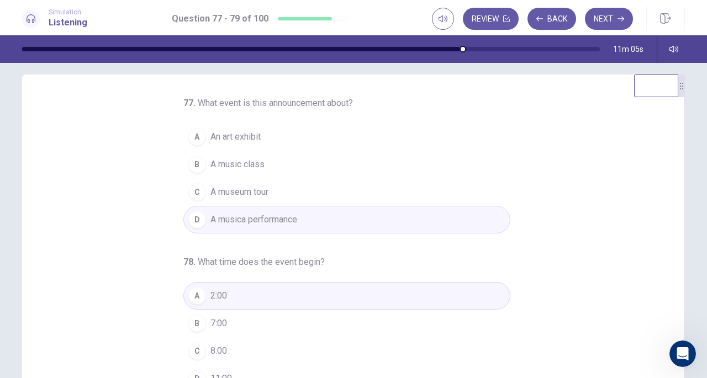
click at [212, 350] on span "8:00" at bounding box center [219, 351] width 17 height 13
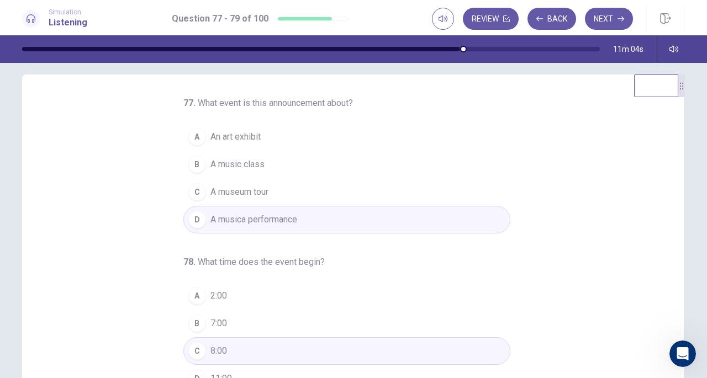
click at [604, 192] on div "77 . What event is this announcement about? A An art exhibit B A music class C …" at bounding box center [358, 267] width 636 height 340
click at [603, 13] on button "Next" at bounding box center [609, 19] width 48 height 22
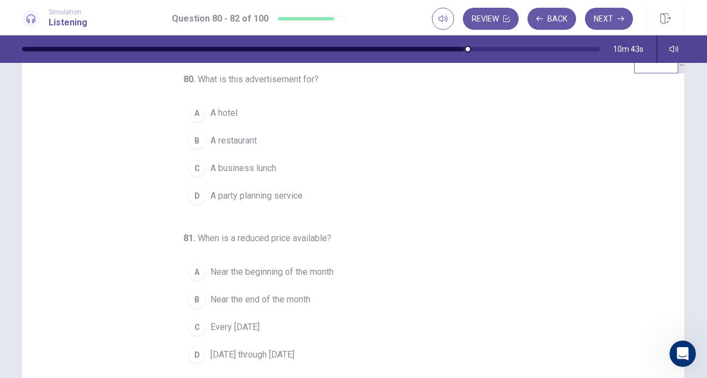
scroll to position [34, 0]
click at [222, 112] on span "A hotel" at bounding box center [224, 113] width 27 height 13
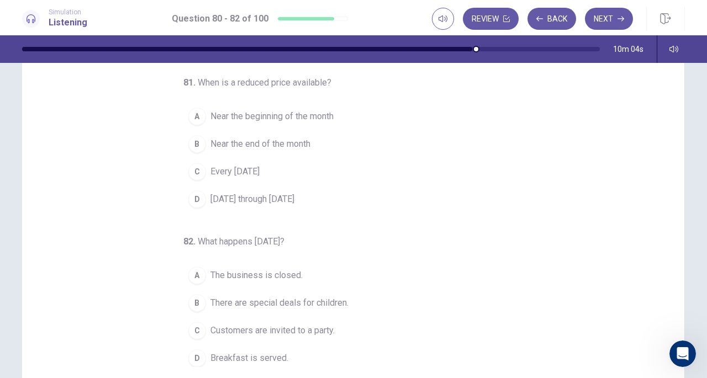
scroll to position [80, 0]
click at [251, 117] on span "Near the beginning of the month" at bounding box center [272, 115] width 123 height 13
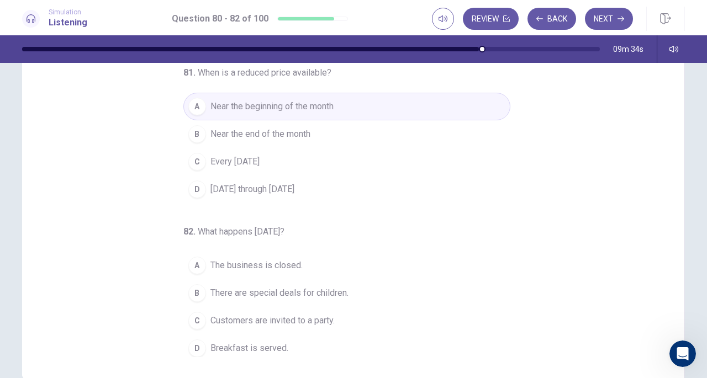
scroll to position [90, 0]
click at [231, 341] on span "Breakfast is served." at bounding box center [250, 347] width 78 height 13
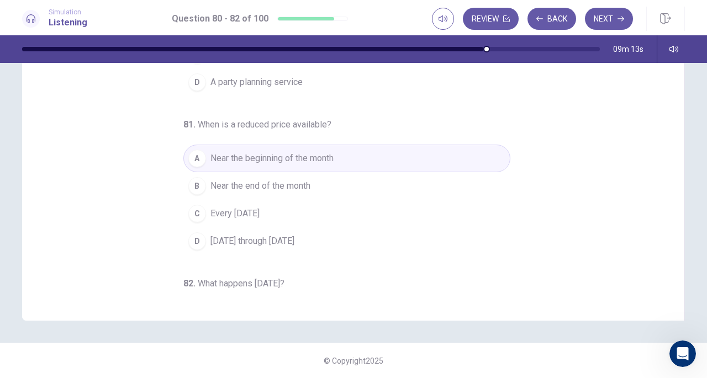
scroll to position [111, 0]
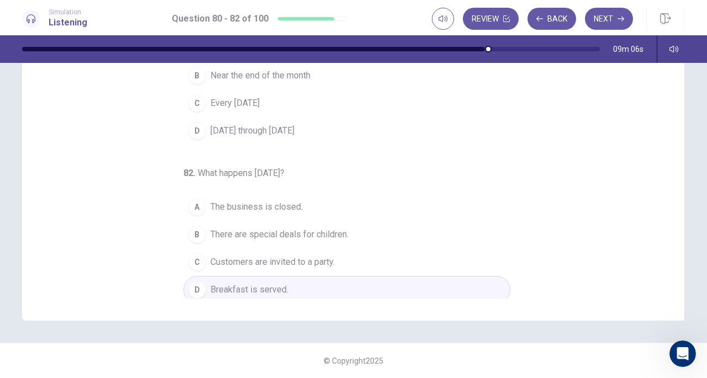
click at [603, 14] on button "Next" at bounding box center [609, 19] width 48 height 22
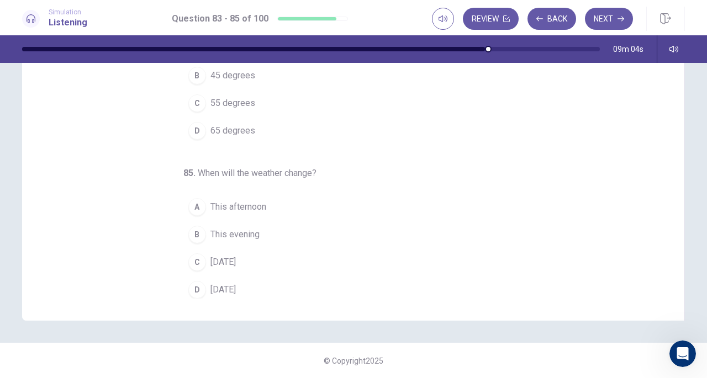
click at [571, 17] on button "Back" at bounding box center [552, 19] width 49 height 22
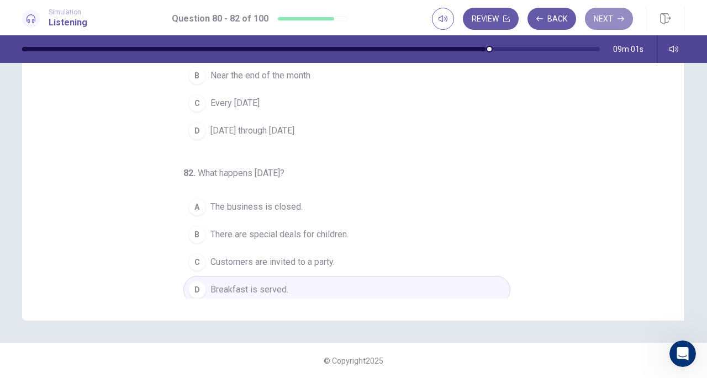
click at [613, 17] on button "Next" at bounding box center [609, 19] width 48 height 22
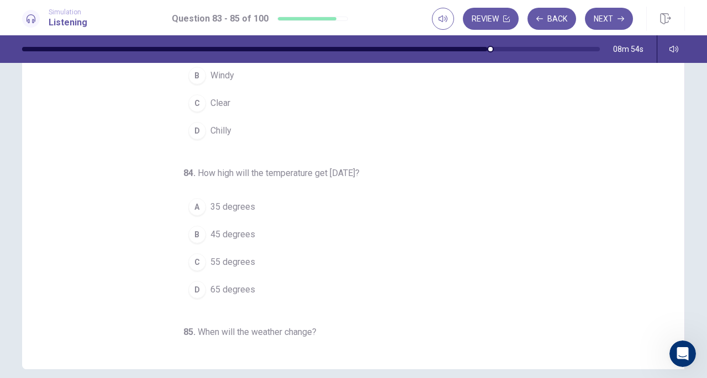
scroll to position [0, 0]
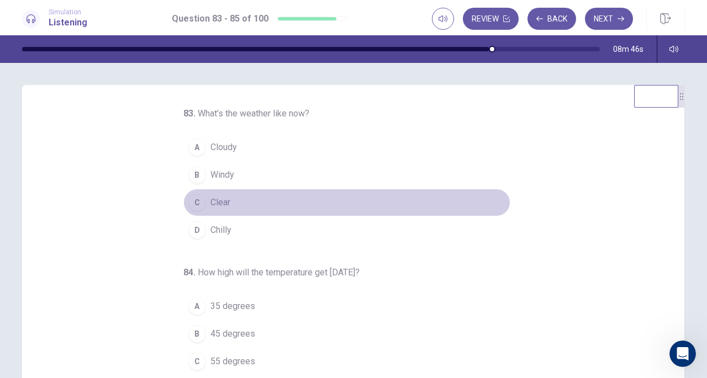
click at [211, 203] on span "Clear" at bounding box center [221, 202] width 20 height 13
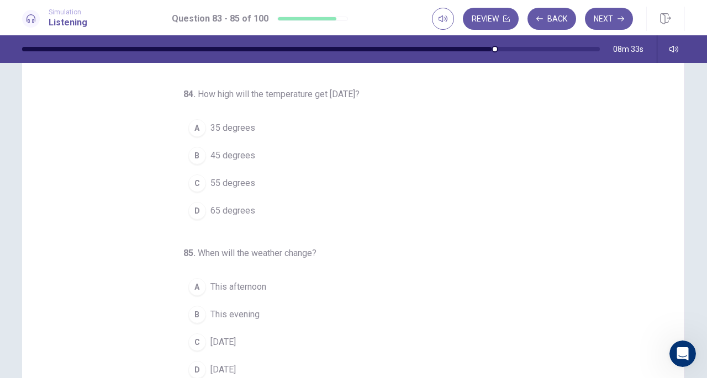
scroll to position [69, 0]
click at [243, 308] on span "This evening" at bounding box center [235, 314] width 49 height 13
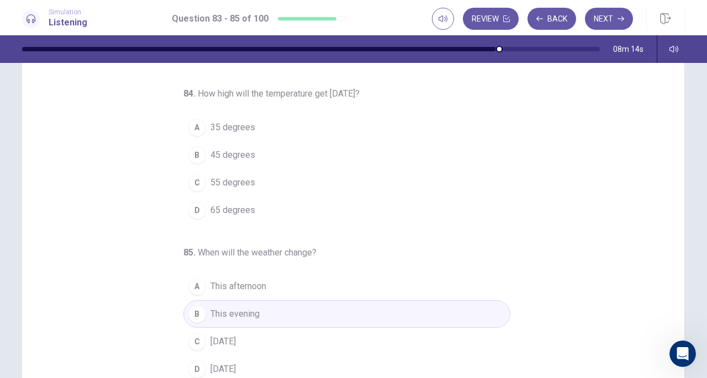
click at [222, 206] on span "65 degrees" at bounding box center [233, 210] width 45 height 13
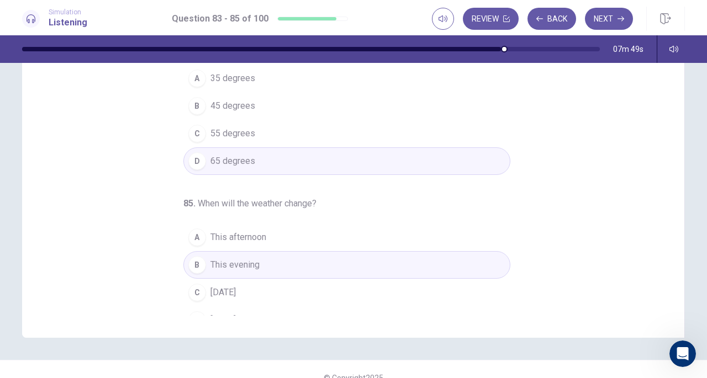
scroll to position [111, 0]
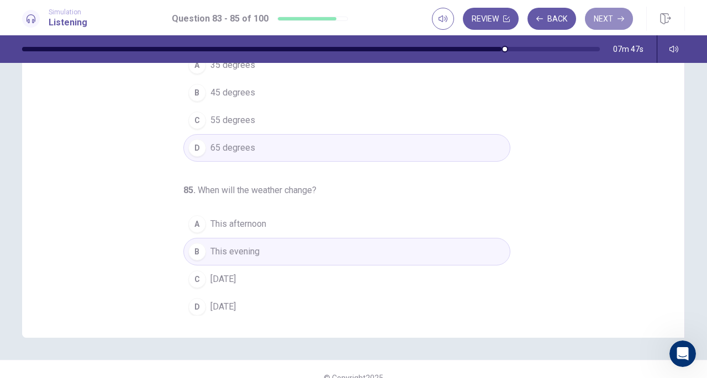
click at [606, 14] on button "Next" at bounding box center [609, 19] width 48 height 22
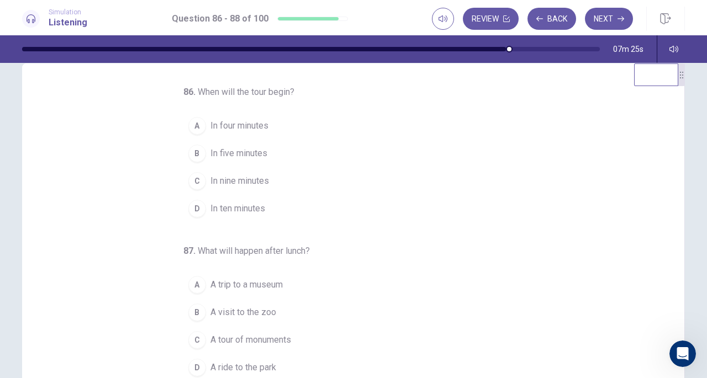
scroll to position [22, 0]
click at [241, 204] on span "In ten minutes" at bounding box center [238, 208] width 55 height 13
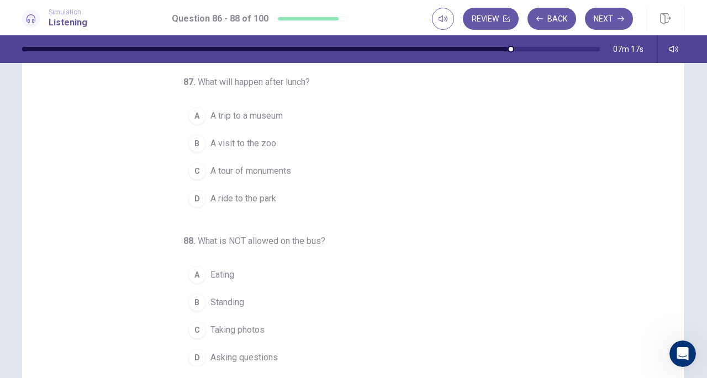
scroll to position [80, 0]
click at [244, 110] on span "A trip to a museum" at bounding box center [247, 116] width 72 height 13
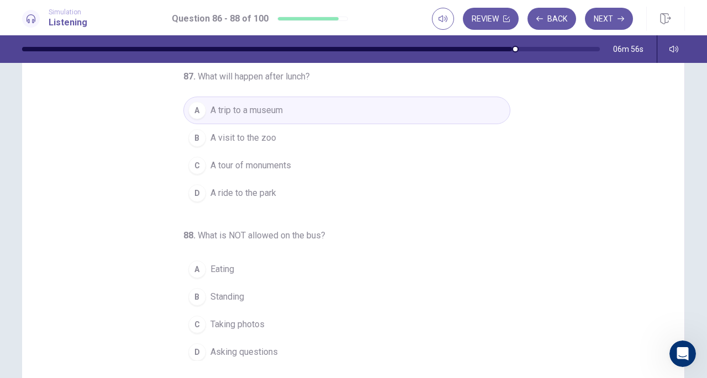
scroll to position [86, 0]
click at [224, 291] on span "Standing" at bounding box center [228, 296] width 34 height 13
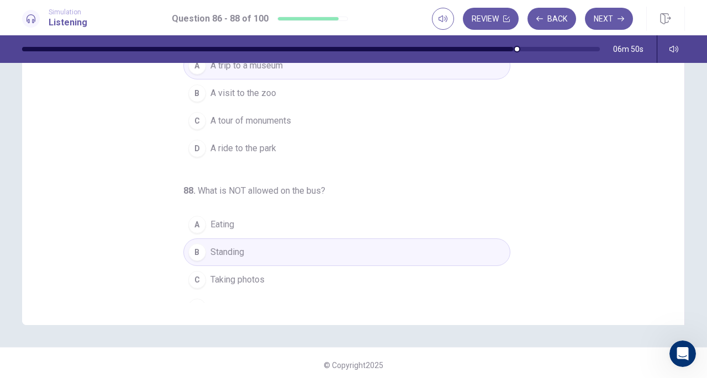
scroll to position [111, 0]
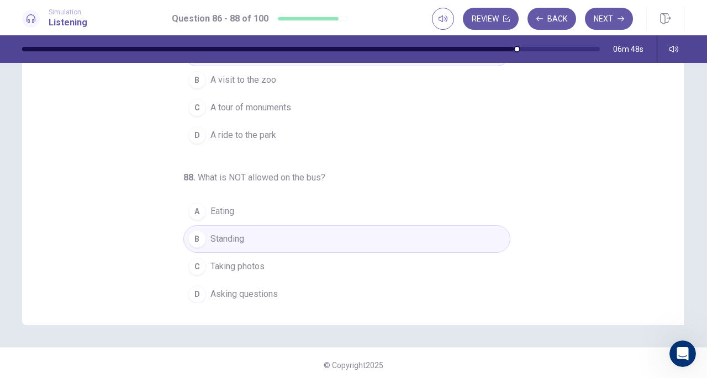
click at [611, 17] on button "Next" at bounding box center [609, 19] width 48 height 22
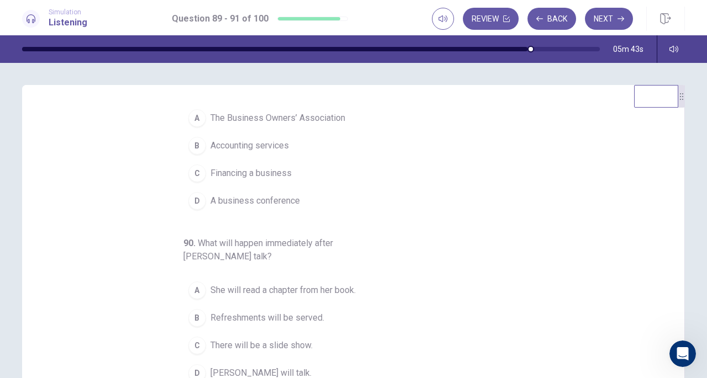
scroll to position [16, 0]
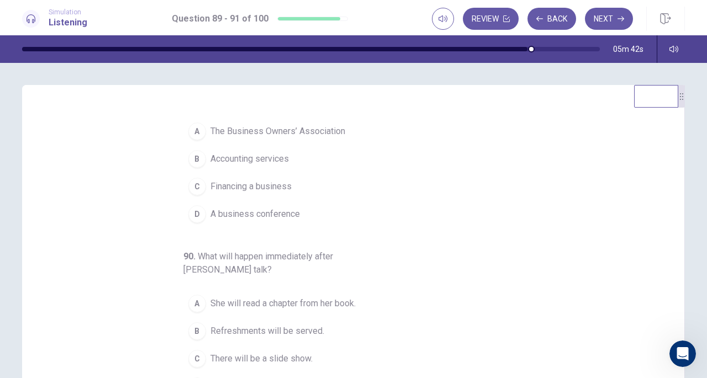
click at [245, 186] on span "Financing a business" at bounding box center [251, 186] width 81 height 13
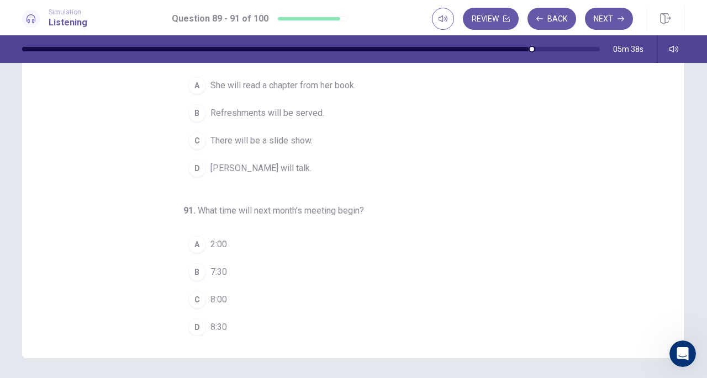
scroll to position [95, 0]
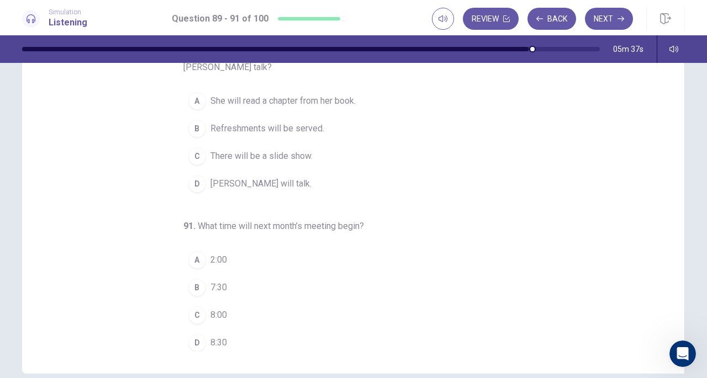
click at [281, 124] on span "Refreshments will be served." at bounding box center [268, 128] width 114 height 13
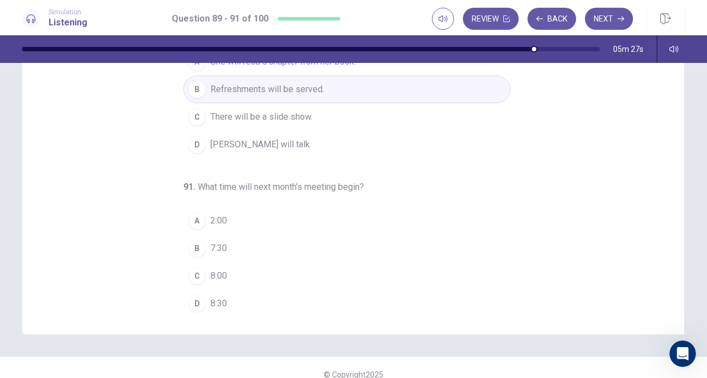
scroll to position [135, 0]
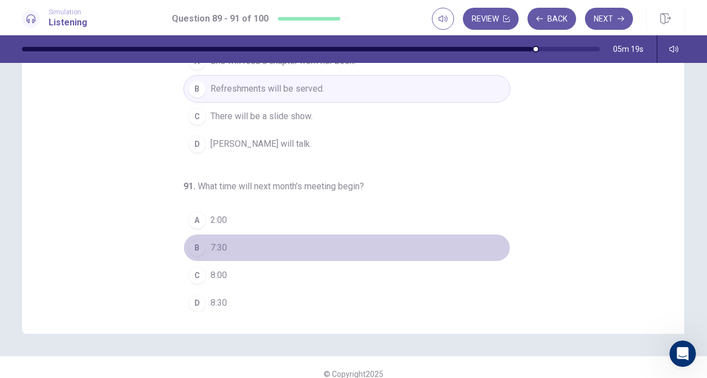
click at [212, 244] on span "7:30" at bounding box center [219, 247] width 17 height 13
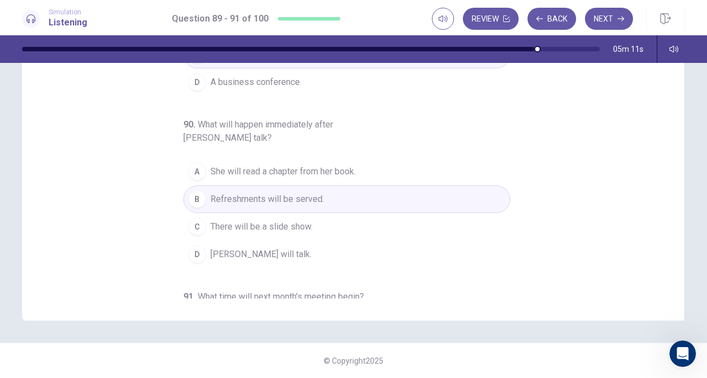
scroll to position [0, 0]
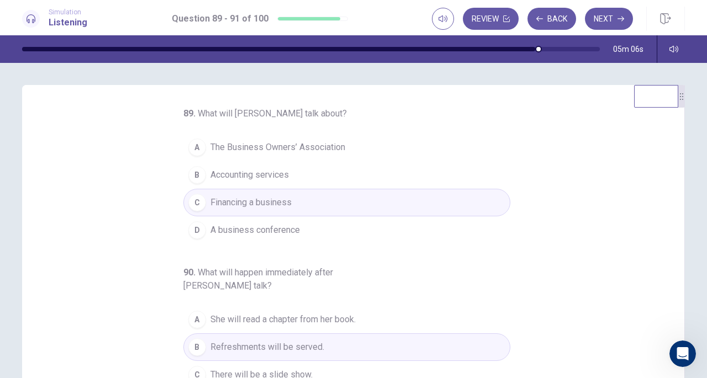
click at [612, 17] on button "Next" at bounding box center [609, 19] width 48 height 22
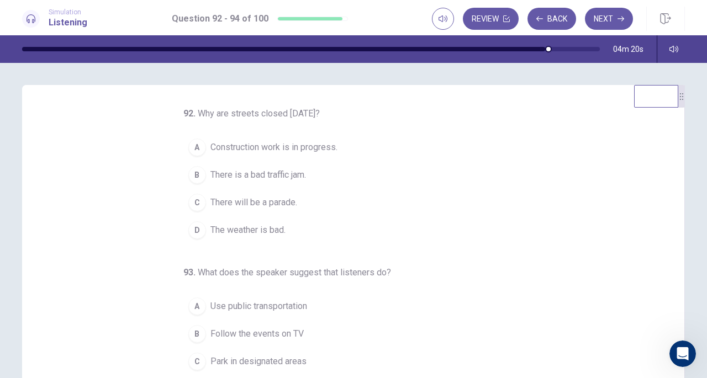
click at [253, 206] on span "There will be a parade." at bounding box center [254, 202] width 87 height 13
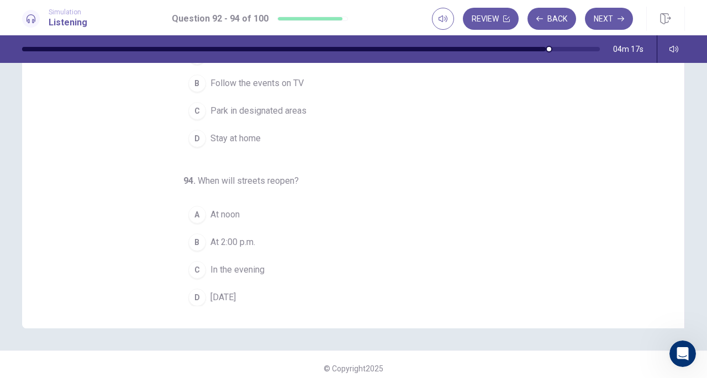
scroll to position [140, 0]
click at [229, 237] on span "At 2:00 p.m." at bounding box center [233, 242] width 45 height 13
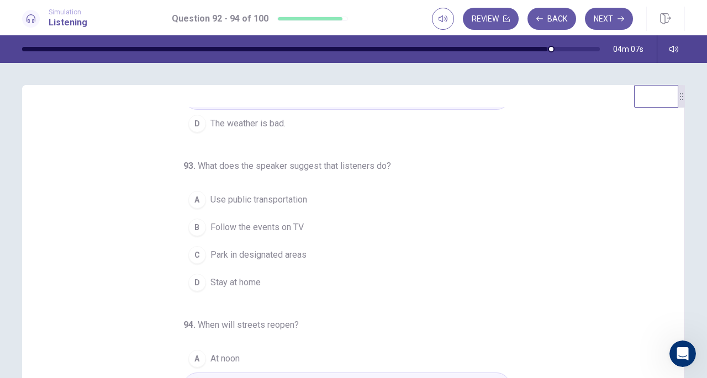
scroll to position [111, 0]
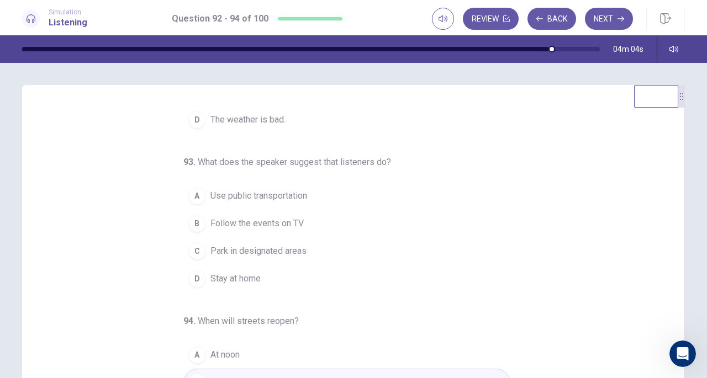
click at [287, 194] on span "Use public transportation" at bounding box center [259, 196] width 97 height 13
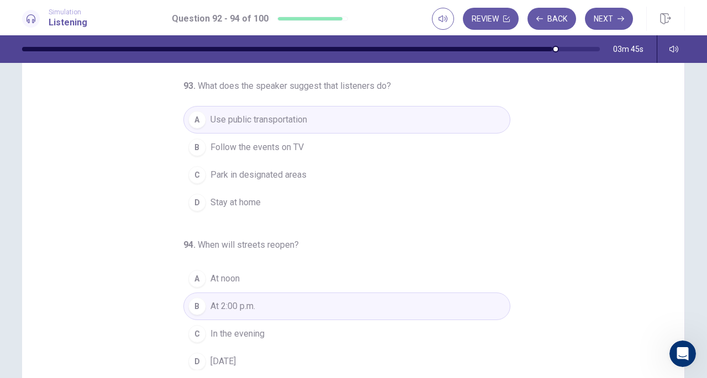
scroll to position [77, 0]
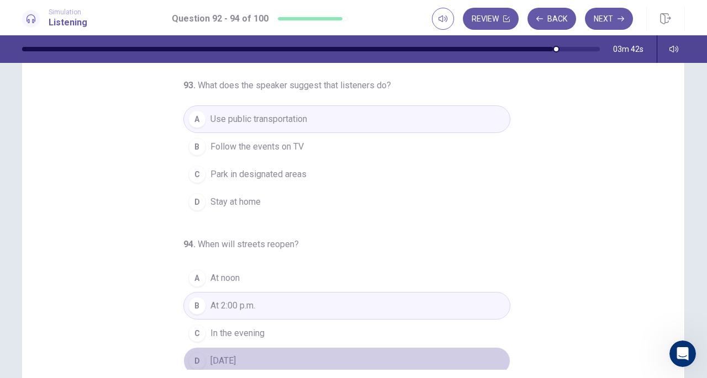
click at [236, 355] on span "Tomorrow" at bounding box center [223, 361] width 25 height 13
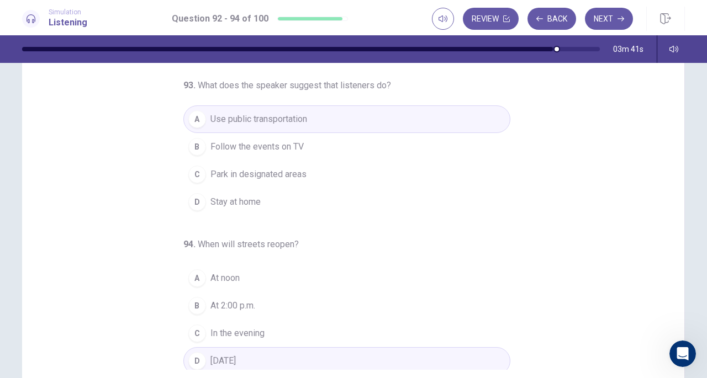
click at [586, 159] on div "92 . Why are streets closed today? A Construction work is in progress. B There …" at bounding box center [358, 200] width 636 height 340
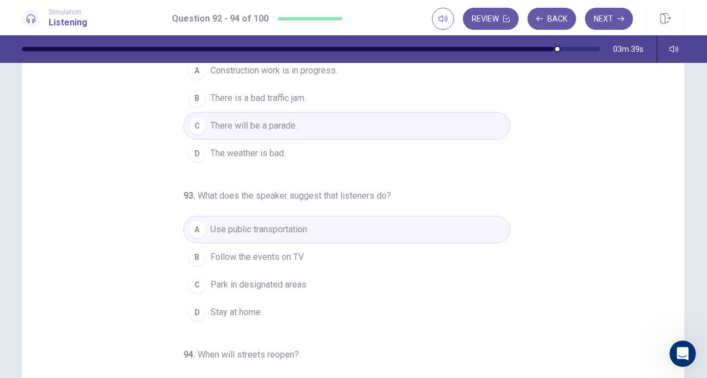
scroll to position [0, 0]
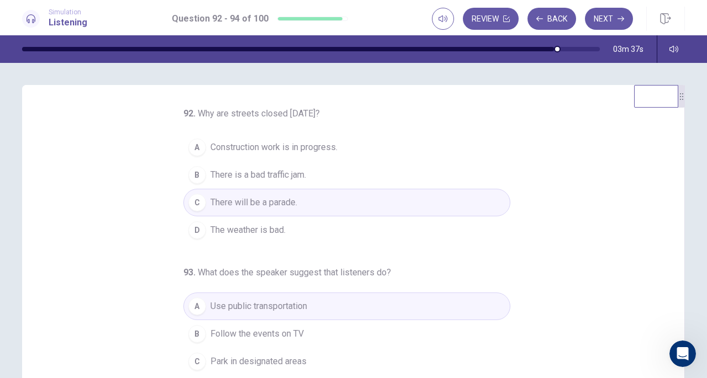
click at [616, 10] on button "Next" at bounding box center [609, 19] width 48 height 22
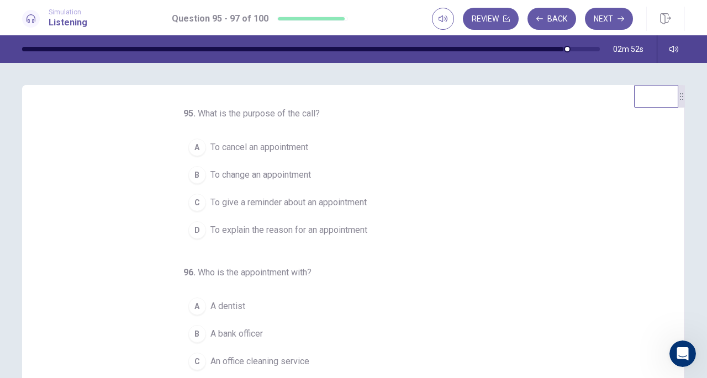
click at [323, 201] on span "To give a reminder about an appointment" at bounding box center [289, 202] width 156 height 13
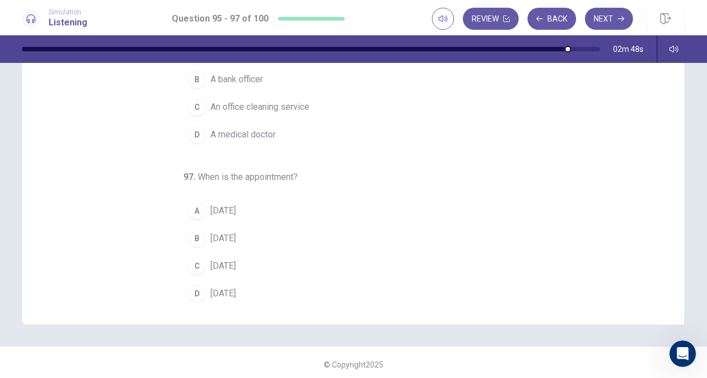
scroll to position [145, 0]
click at [222, 236] on span "Monday" at bounding box center [223, 238] width 25 height 13
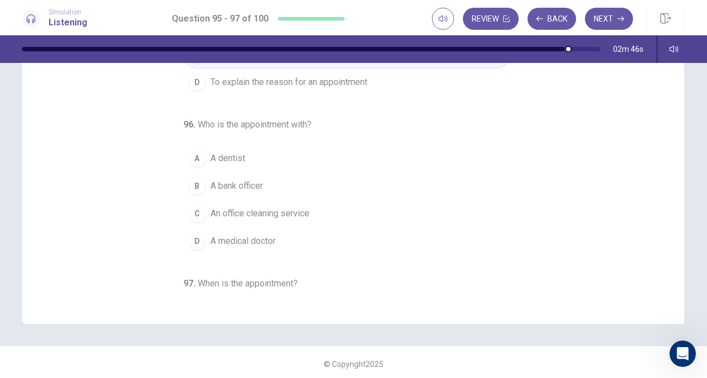
scroll to position [0, 0]
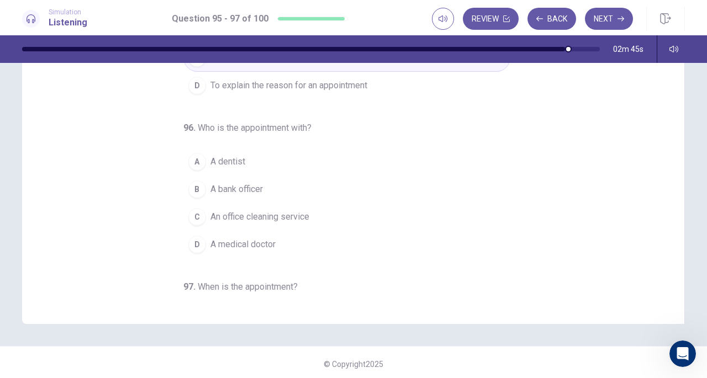
click at [223, 151] on button "A A dentist" at bounding box center [346, 162] width 327 height 28
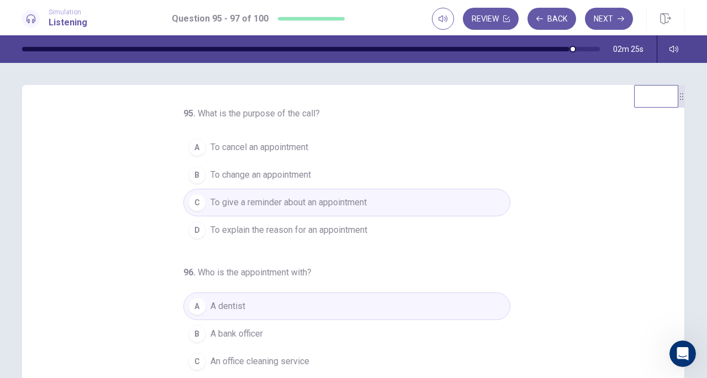
click at [614, 14] on button "Next" at bounding box center [609, 19] width 48 height 22
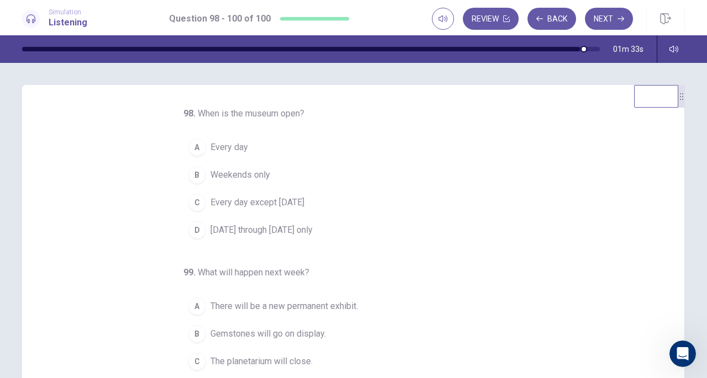
click at [213, 145] on span "Every day" at bounding box center [230, 147] width 38 height 13
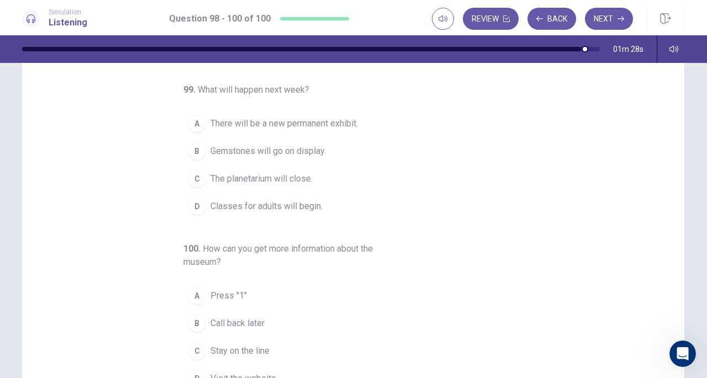
scroll to position [60, 0]
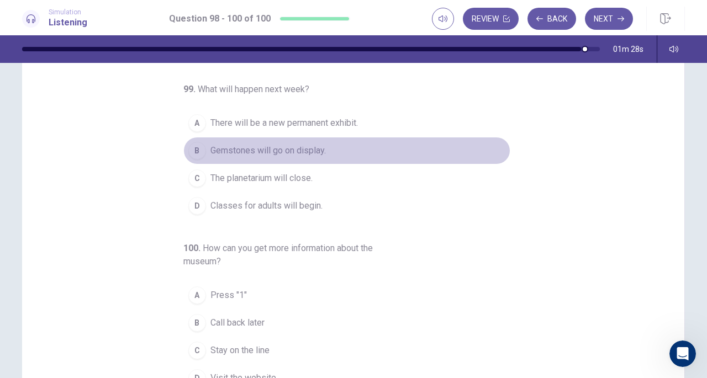
click at [282, 140] on button "B Gemstones will go on display." at bounding box center [346, 151] width 327 height 28
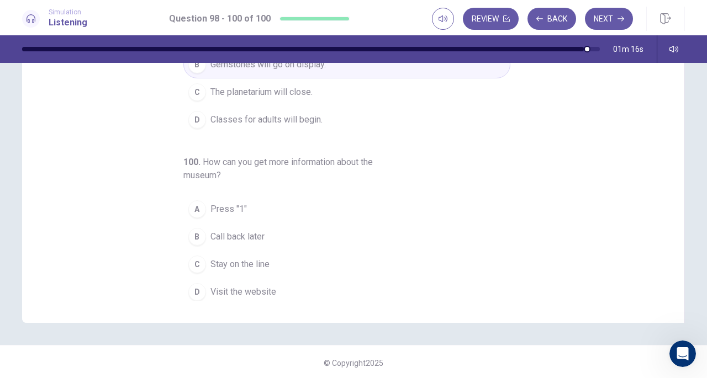
scroll to position [147, 0]
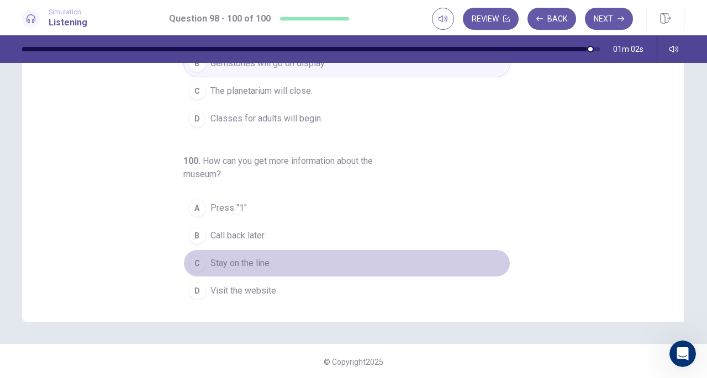
click at [227, 262] on span "Stay on the line" at bounding box center [240, 263] width 59 height 13
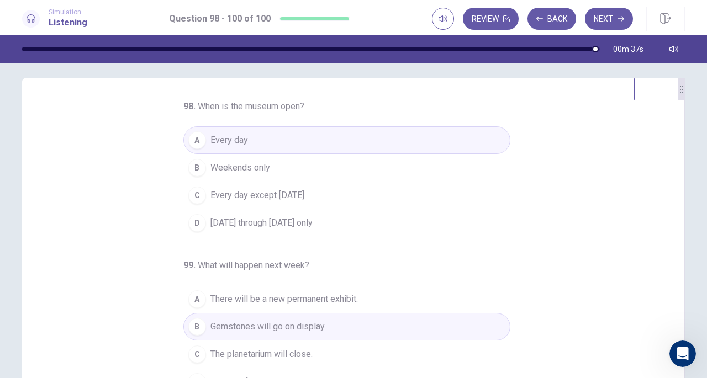
scroll to position [0, 0]
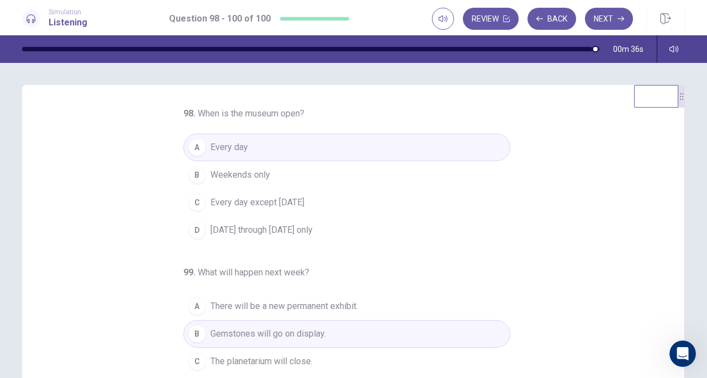
click at [612, 18] on button "Next" at bounding box center [609, 19] width 48 height 22
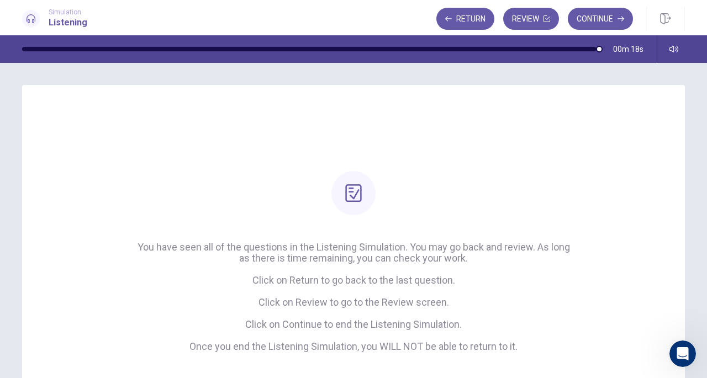
click at [606, 16] on button "Continue" at bounding box center [600, 19] width 65 height 22
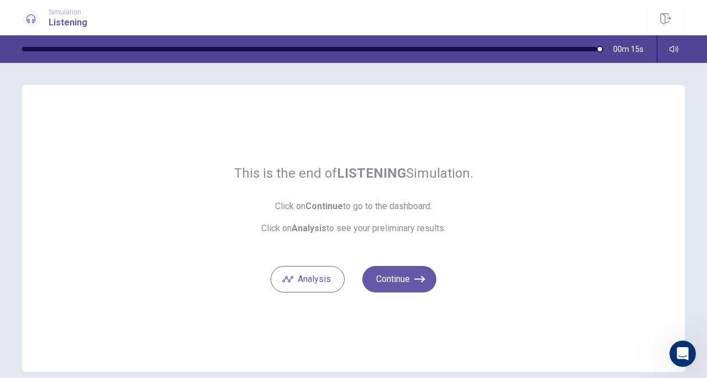
click at [400, 276] on button "Continue" at bounding box center [399, 279] width 74 height 27
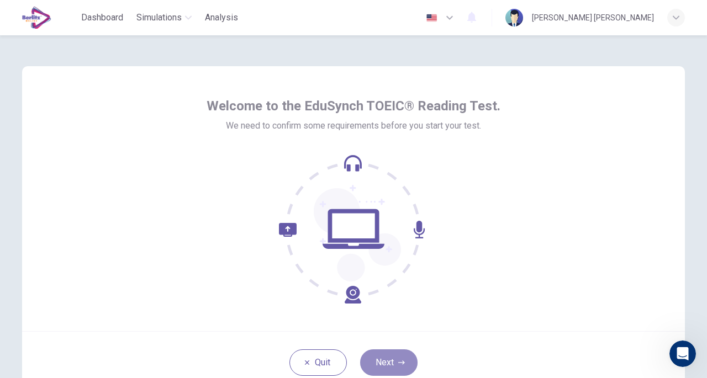
click at [399, 359] on button "Next" at bounding box center [388, 363] width 57 height 27
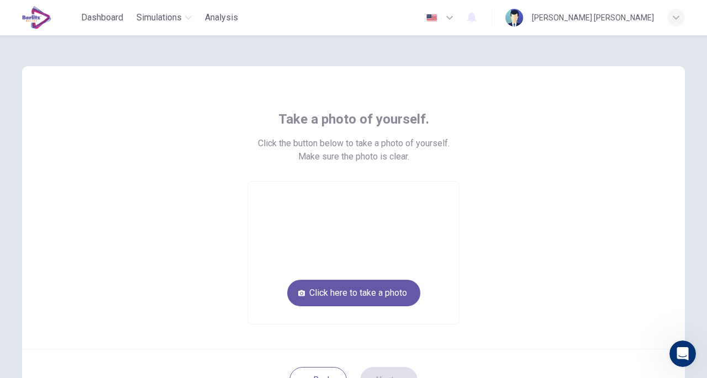
click at [365, 293] on button "Click here to take a photo" at bounding box center [353, 293] width 133 height 27
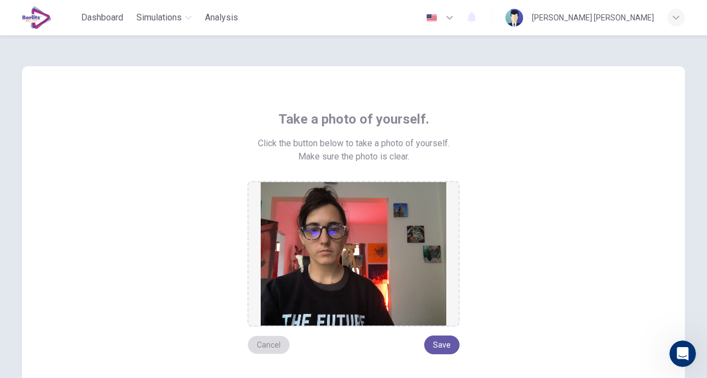
click at [270, 342] on button "Cancel" at bounding box center [269, 345] width 43 height 19
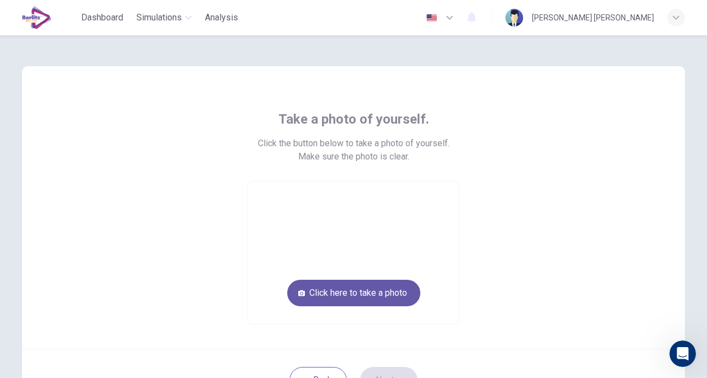
click at [392, 291] on button "Click here to take a photo" at bounding box center [353, 293] width 133 height 27
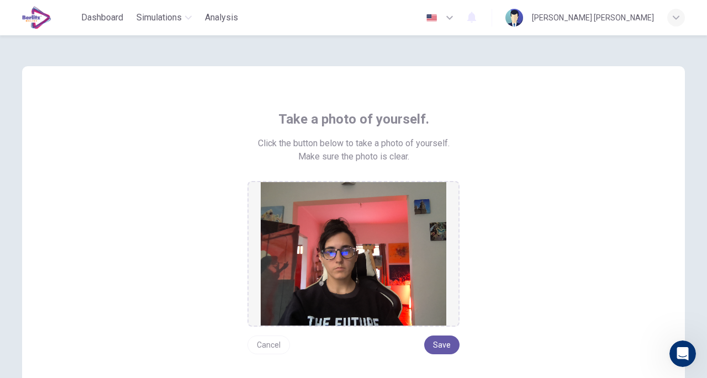
click at [440, 341] on button "Save" at bounding box center [441, 345] width 35 height 19
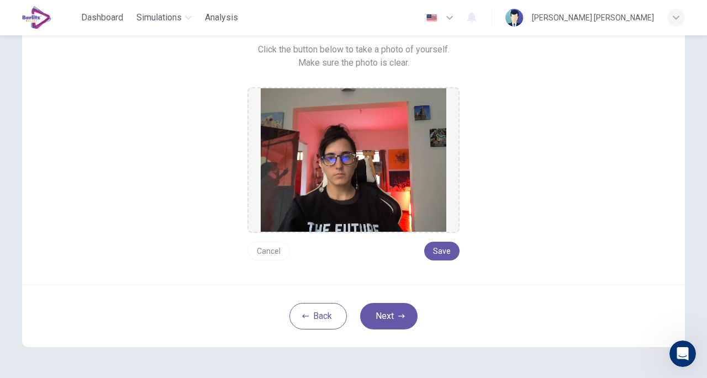
scroll to position [95, 0]
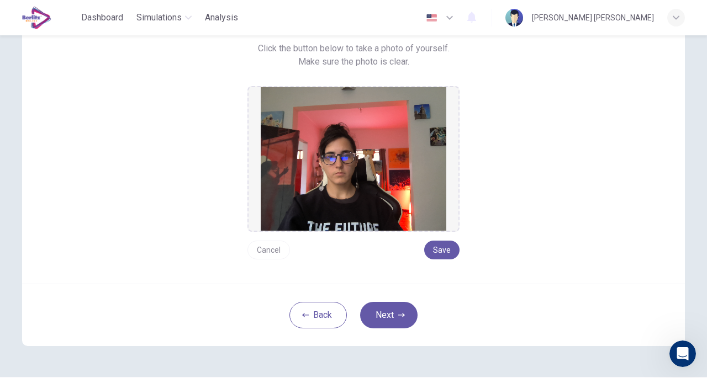
click at [392, 324] on button "Next" at bounding box center [388, 315] width 57 height 27
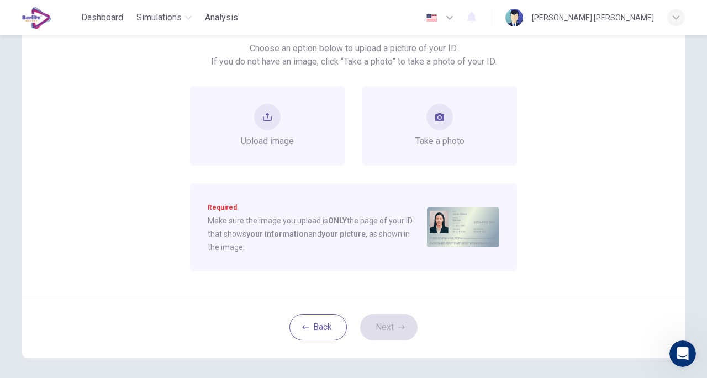
click at [445, 130] on div "Take a photo" at bounding box center [440, 126] width 49 height 44
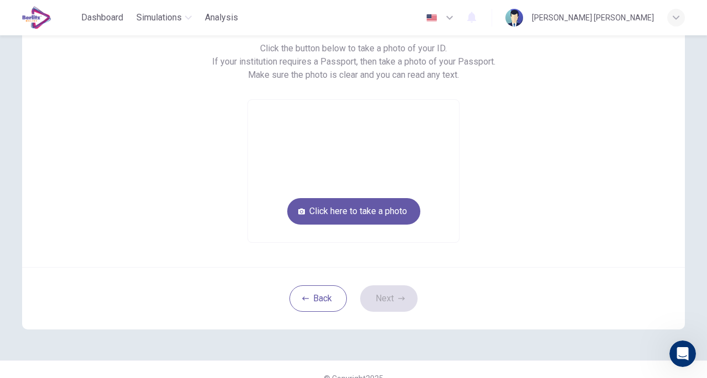
click at [396, 209] on button "Click here to take a photo" at bounding box center [353, 211] width 133 height 27
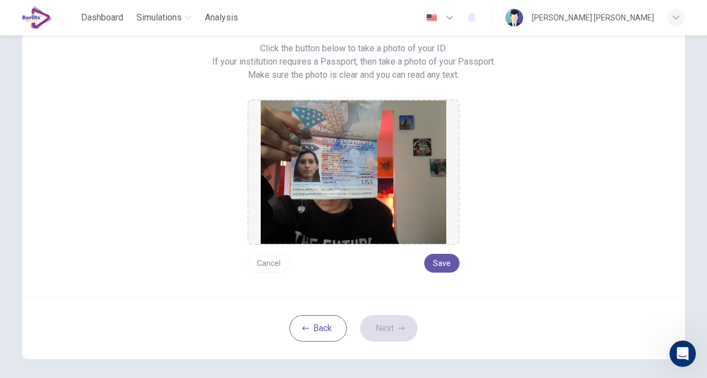
click at [448, 260] on button "Save" at bounding box center [441, 263] width 35 height 19
click at [385, 334] on button "Next" at bounding box center [388, 329] width 57 height 27
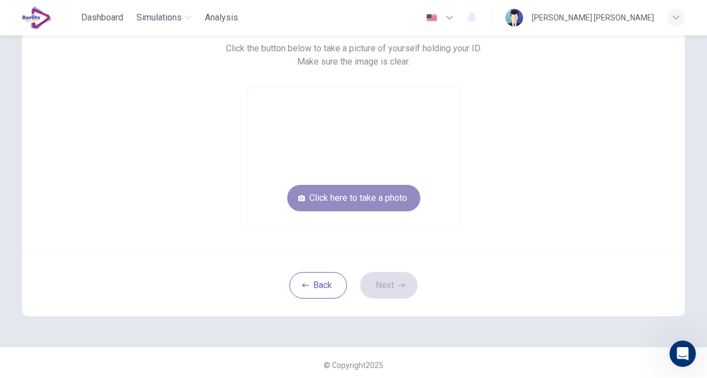
click at [379, 197] on button "Click here to take a photo" at bounding box center [353, 198] width 133 height 27
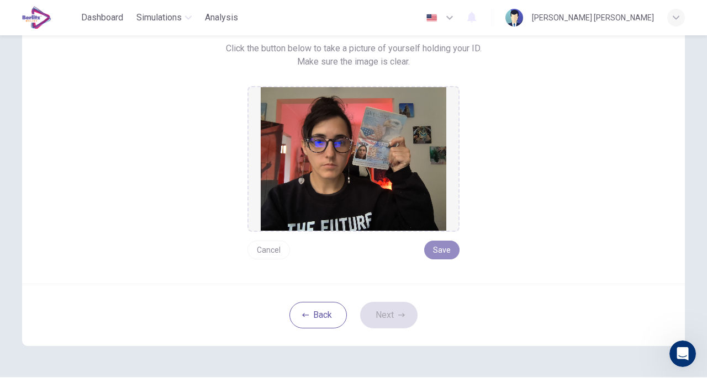
click at [444, 246] on button "Save" at bounding box center [441, 250] width 35 height 19
click at [385, 310] on button "Next" at bounding box center [388, 315] width 57 height 27
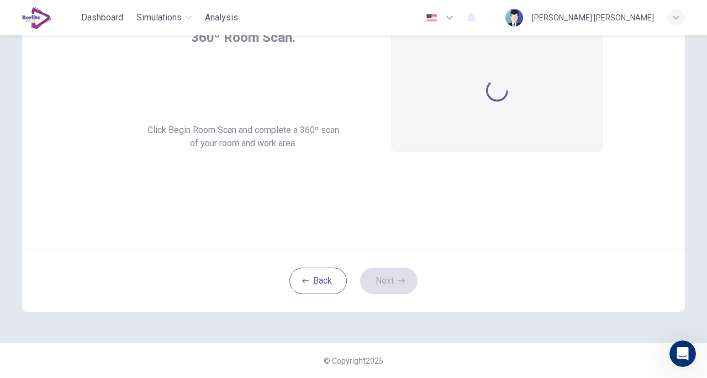
scroll to position [81, 0]
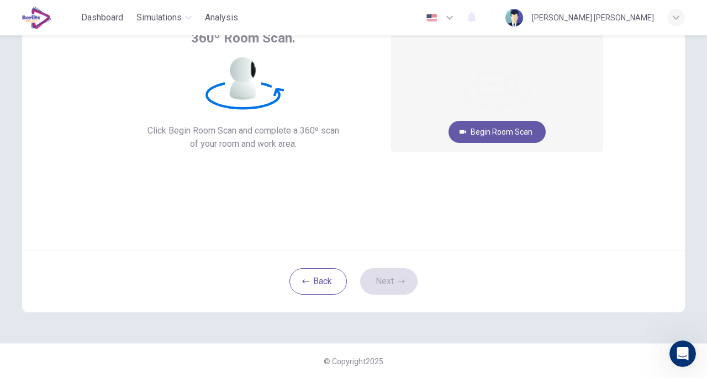
click at [508, 132] on button "Begin Room Scan" at bounding box center [497, 132] width 97 height 22
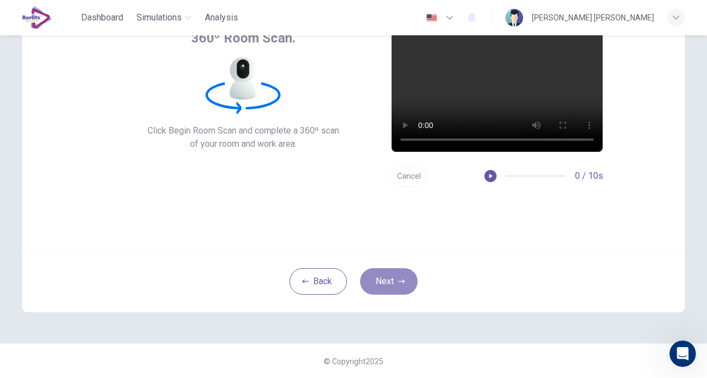
click at [391, 288] on button "Next" at bounding box center [388, 282] width 57 height 27
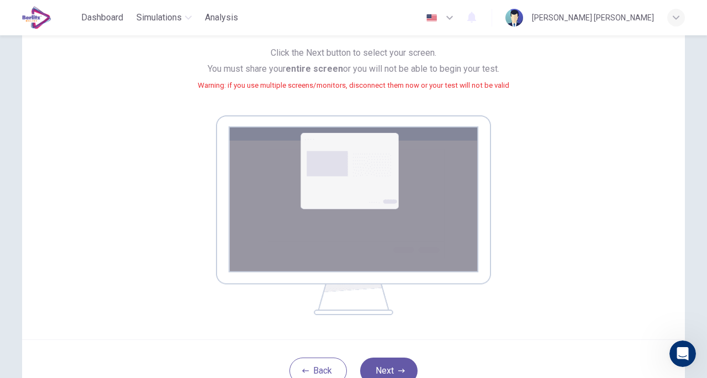
scroll to position [123, 0]
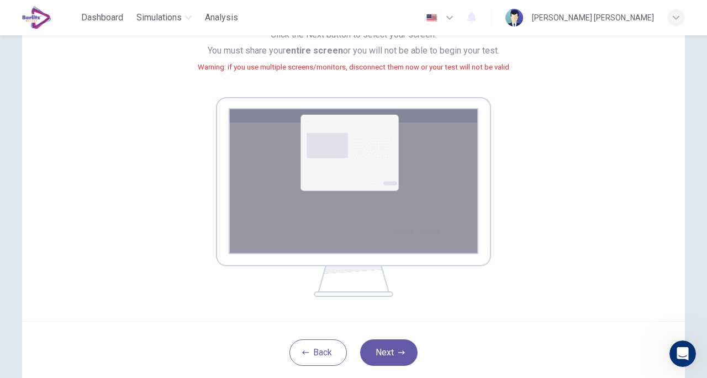
click at [398, 351] on icon "button" at bounding box center [401, 353] width 7 height 7
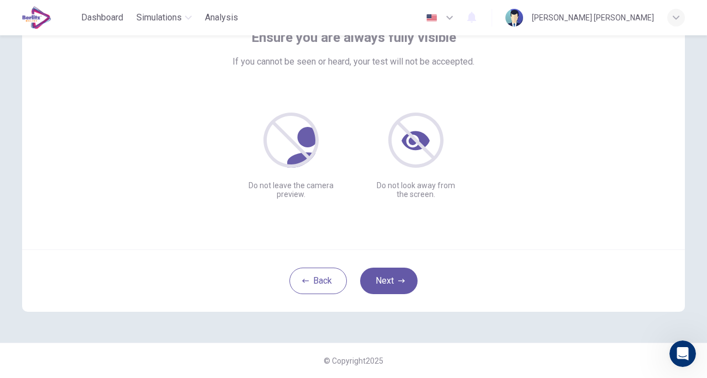
scroll to position [81, 0]
click at [385, 272] on button "Next" at bounding box center [388, 282] width 57 height 27
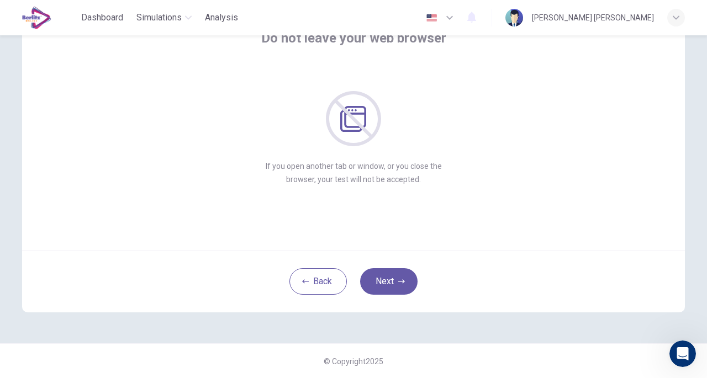
click at [385, 276] on button "Next" at bounding box center [388, 282] width 57 height 27
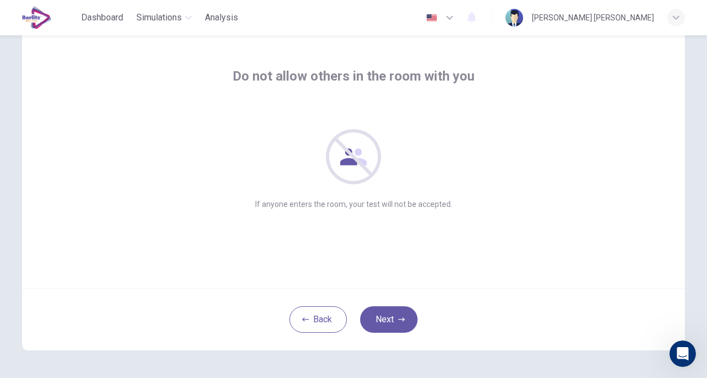
scroll to position [43, 0]
click at [387, 323] on button "Next" at bounding box center [388, 320] width 57 height 27
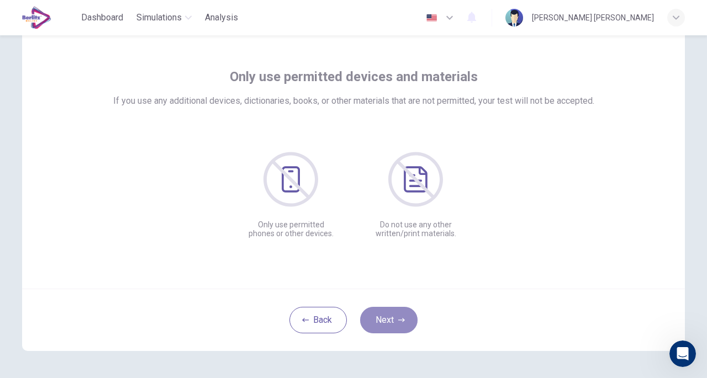
click at [387, 322] on button "Next" at bounding box center [388, 320] width 57 height 27
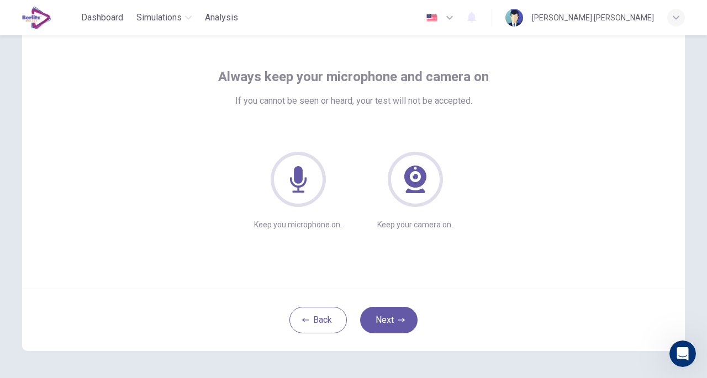
click at [387, 322] on button "Next" at bounding box center [388, 320] width 57 height 27
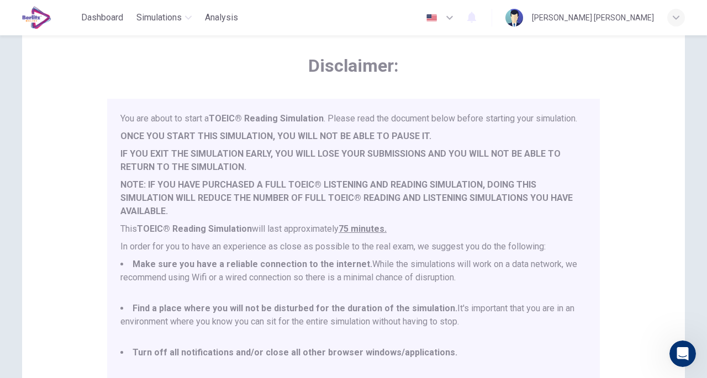
scroll to position [29, 0]
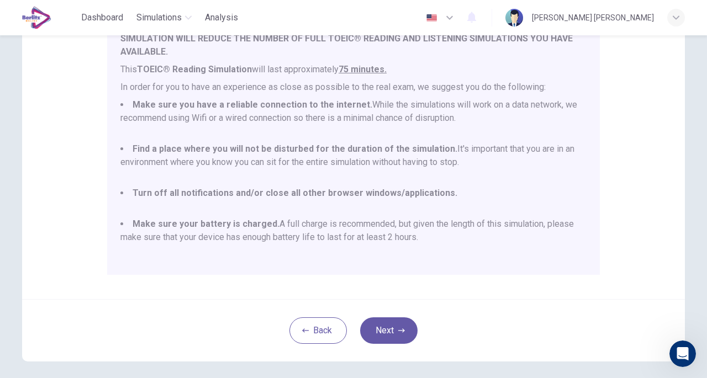
click at [383, 321] on button "Next" at bounding box center [388, 331] width 57 height 27
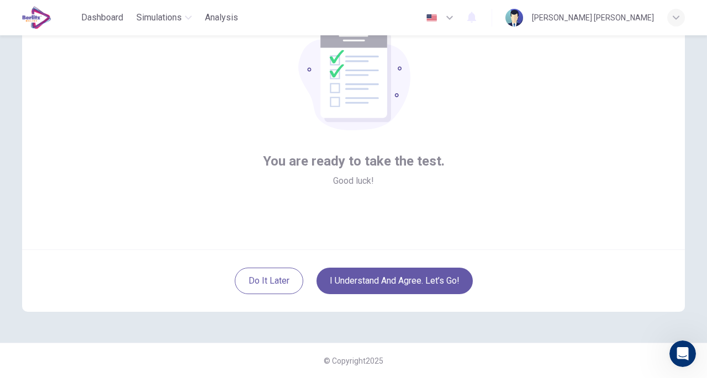
scroll to position [81, 0]
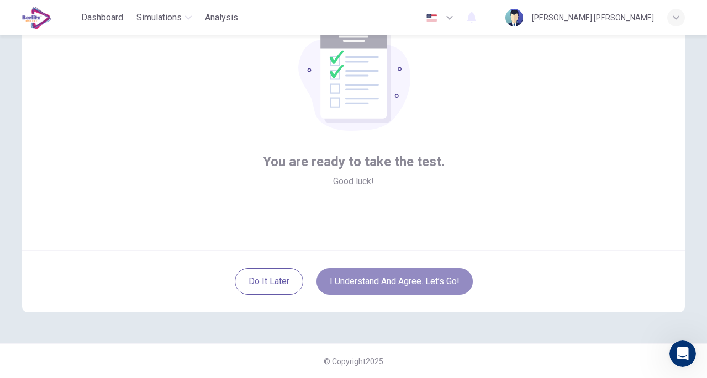
click at [379, 281] on button "I understand and agree. Let’s go!" at bounding box center [395, 282] width 156 height 27
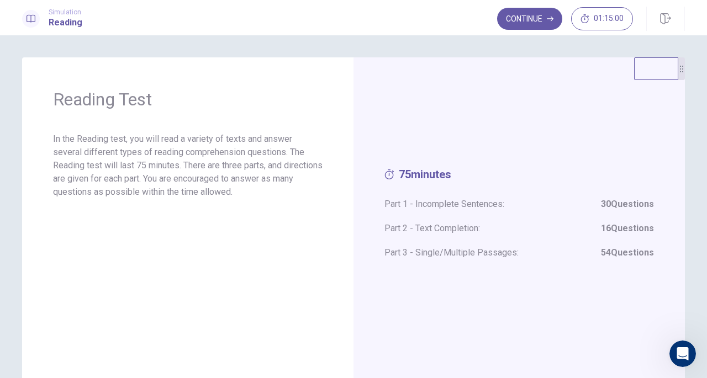
click at [343, 96] on div "Reading Test In the Reading test, you will read a variety of texts and answer s…" at bounding box center [188, 219] width 332 height 324
click at [523, 21] on button "Continue" at bounding box center [529, 19] width 65 height 22
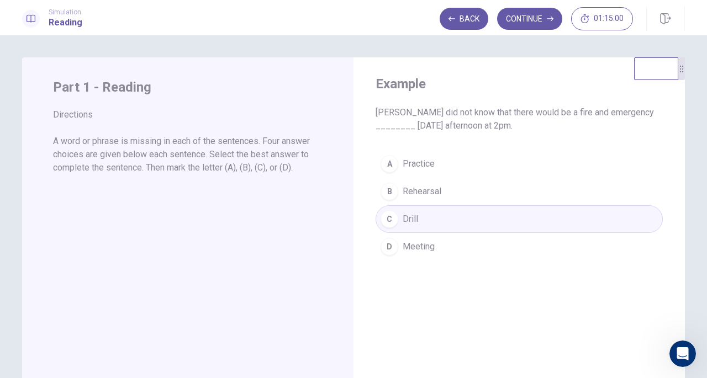
click at [113, 163] on p "A word or phrase is missing in each of the sentences. Four answer choices are g…" at bounding box center [188, 155] width 270 height 40
click at [538, 15] on button "Continue" at bounding box center [529, 19] width 65 height 22
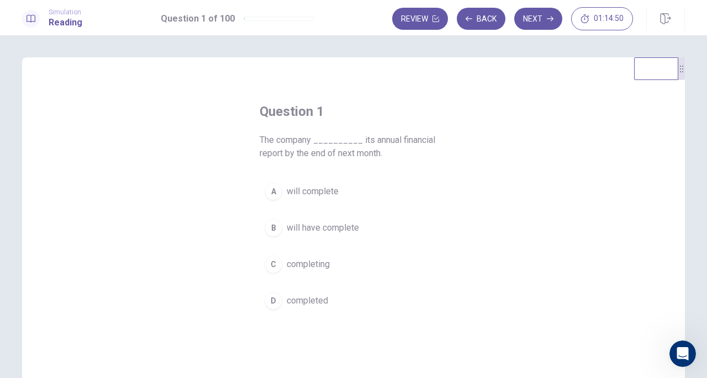
click at [313, 194] on span "will complete" at bounding box center [313, 191] width 52 height 13
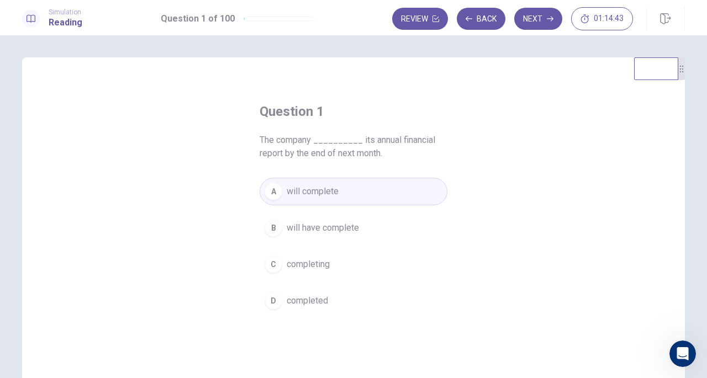
click at [533, 23] on button "Next" at bounding box center [538, 19] width 48 height 22
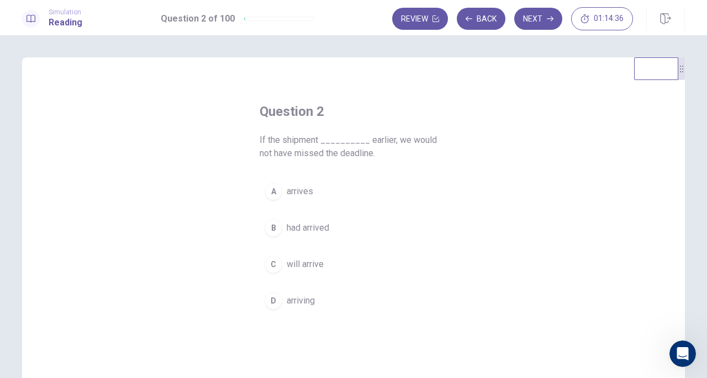
click at [299, 229] on span "had arrived" at bounding box center [308, 228] width 43 height 13
click at [536, 19] on button "Next" at bounding box center [538, 19] width 48 height 22
click at [275, 191] on div "A" at bounding box center [274, 192] width 18 height 18
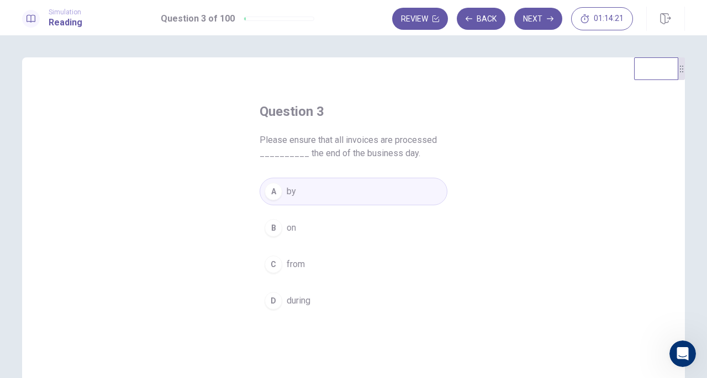
click at [544, 18] on button "Next" at bounding box center [538, 19] width 48 height 22
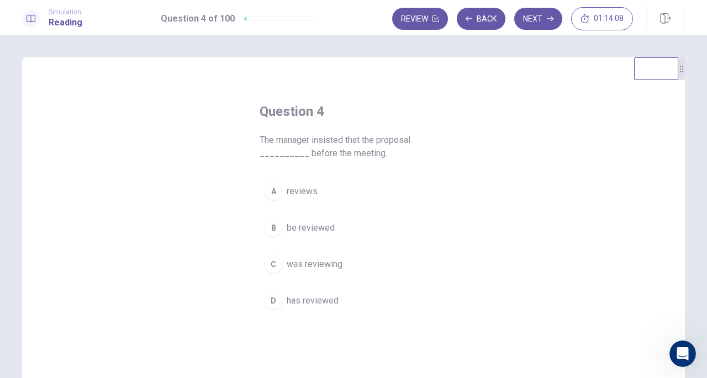
click at [307, 225] on span "be reviewed" at bounding box center [311, 228] width 48 height 13
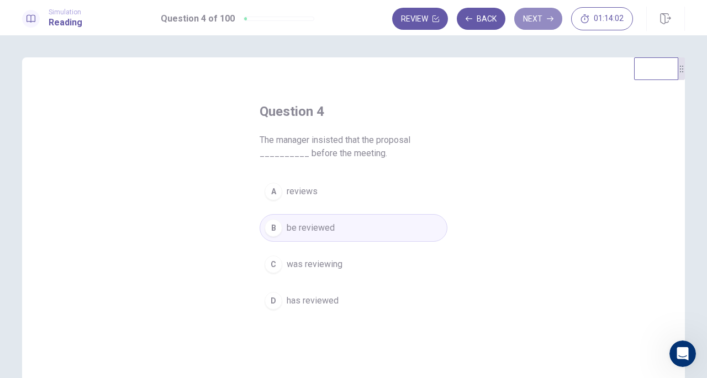
click at [537, 20] on button "Next" at bounding box center [538, 19] width 48 height 22
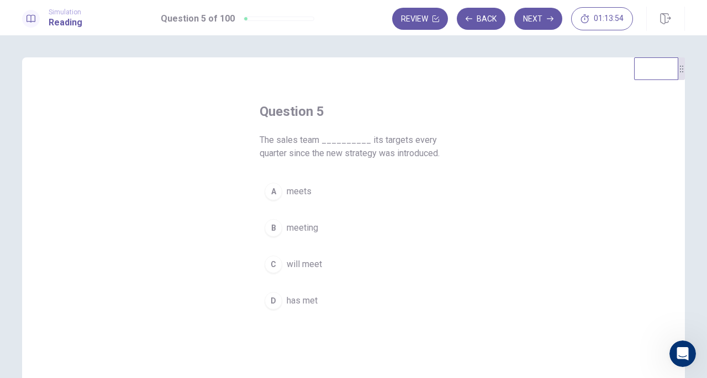
click at [303, 296] on span "has met" at bounding box center [302, 301] width 31 height 13
click at [529, 13] on button "Next" at bounding box center [538, 19] width 48 height 22
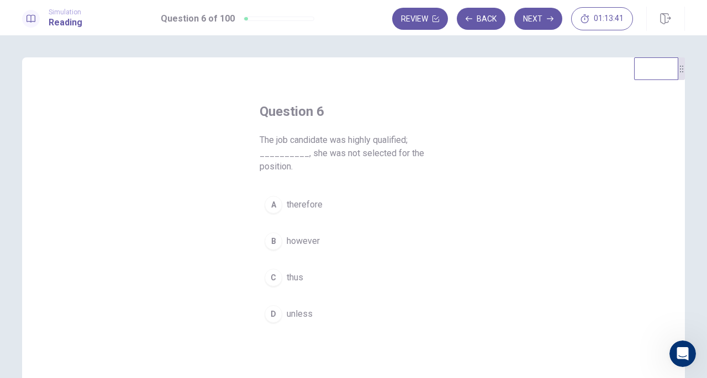
click at [307, 239] on span "however" at bounding box center [303, 241] width 33 height 13
click at [542, 21] on button "Next" at bounding box center [538, 19] width 48 height 22
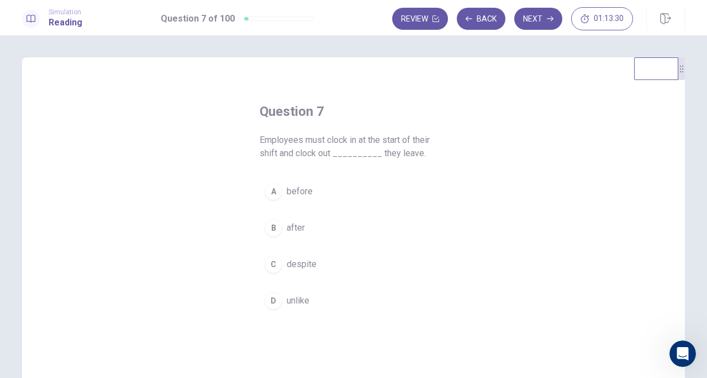
click at [481, 22] on button "Back" at bounding box center [481, 19] width 49 height 22
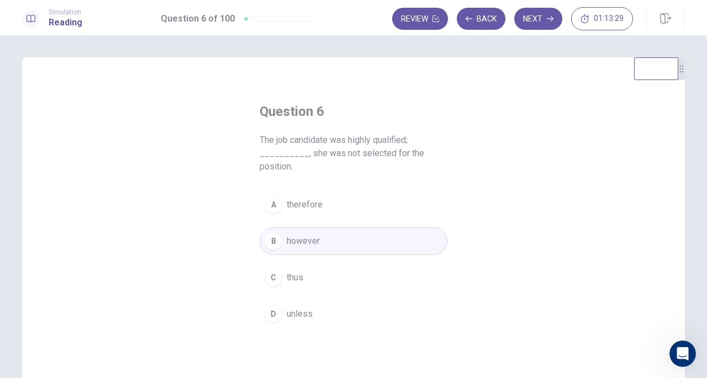
click at [554, 16] on button "Next" at bounding box center [538, 19] width 48 height 22
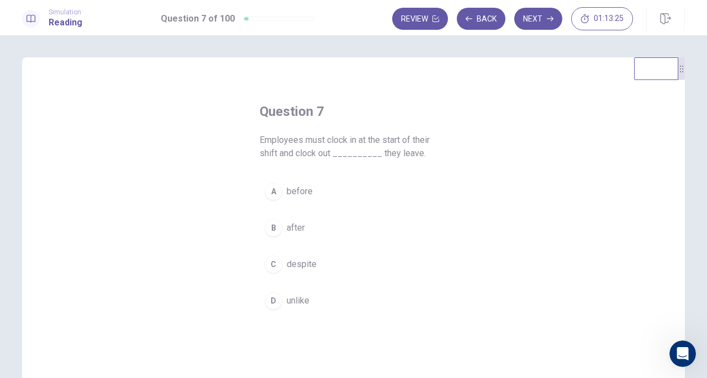
click at [297, 191] on span "before" at bounding box center [300, 191] width 26 height 13
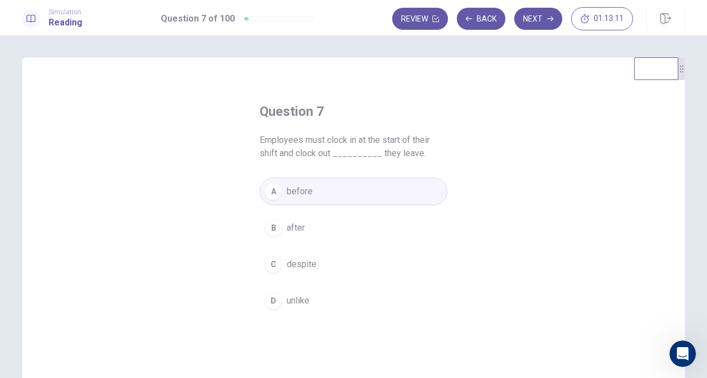
click at [552, 22] on icon "button" at bounding box center [550, 18] width 7 height 7
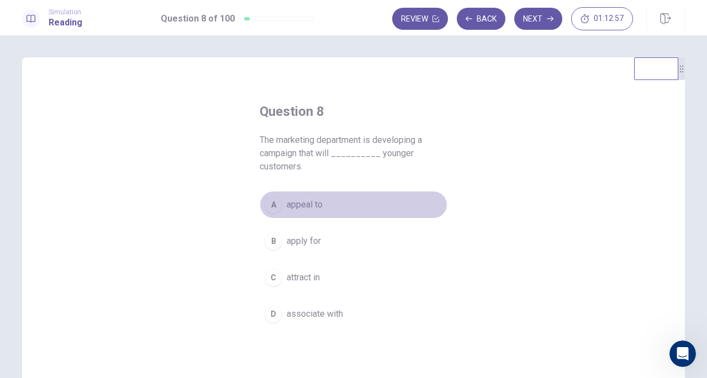
click at [305, 206] on span "appeal to" at bounding box center [305, 204] width 36 height 13
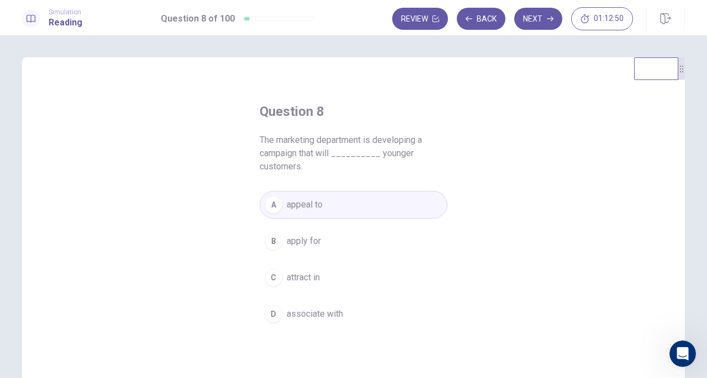
click at [537, 16] on button "Next" at bounding box center [538, 19] width 48 height 22
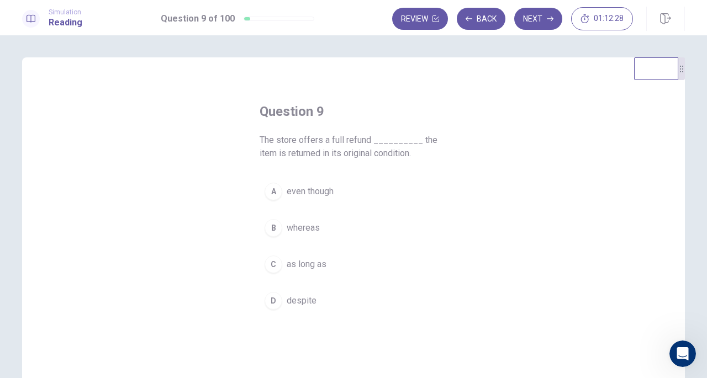
click at [303, 267] on span "as long as" at bounding box center [307, 264] width 40 height 13
click at [539, 10] on button "Next" at bounding box center [538, 19] width 48 height 22
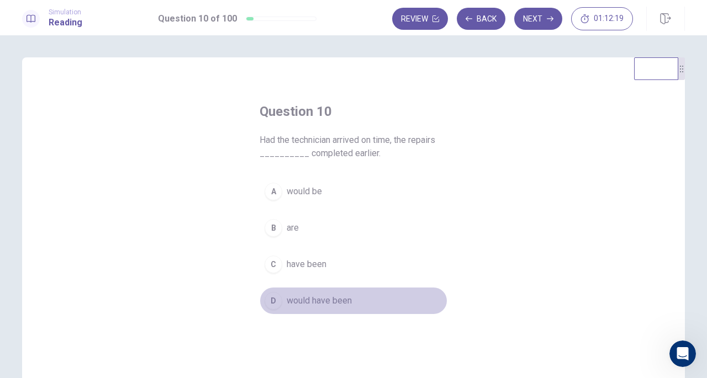
click at [313, 301] on span "would have been" at bounding box center [319, 301] width 65 height 13
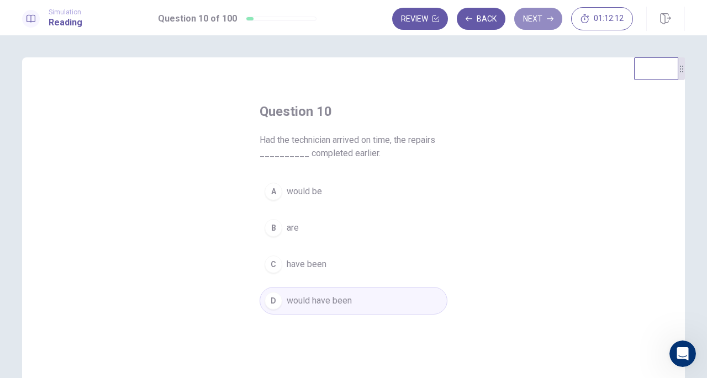
click at [550, 15] on icon "button" at bounding box center [550, 18] width 7 height 7
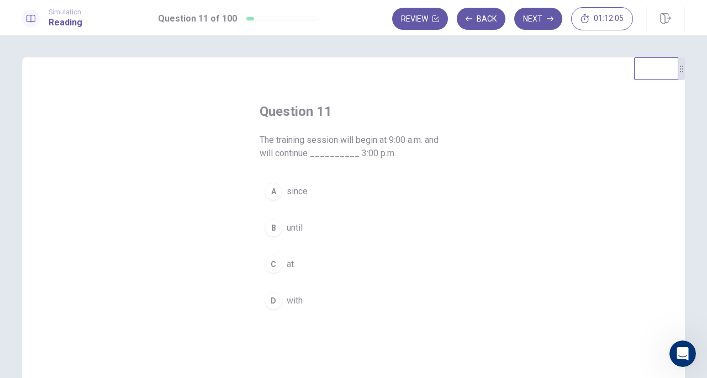
click at [287, 264] on span "at" at bounding box center [290, 264] width 7 height 13
click at [272, 233] on div "B" at bounding box center [274, 228] width 18 height 18
click at [538, 14] on button "Next" at bounding box center [538, 19] width 48 height 22
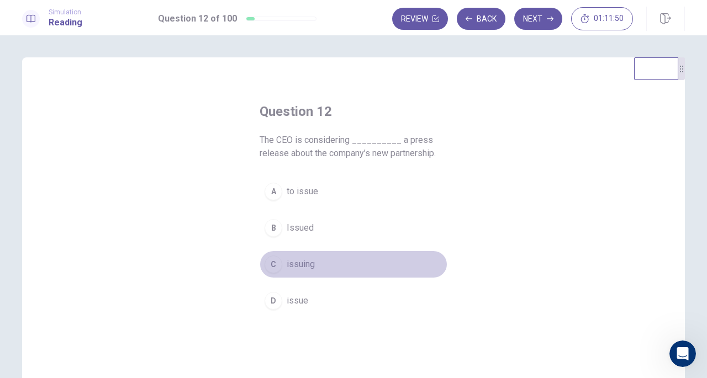
click at [299, 265] on span "issuing" at bounding box center [301, 264] width 28 height 13
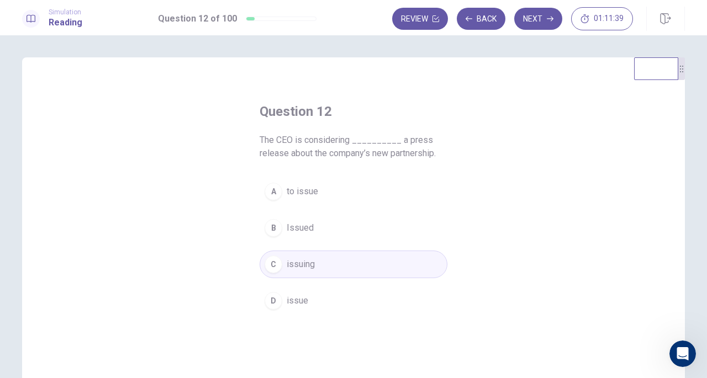
click at [553, 17] on icon "button" at bounding box center [550, 18] width 7 height 7
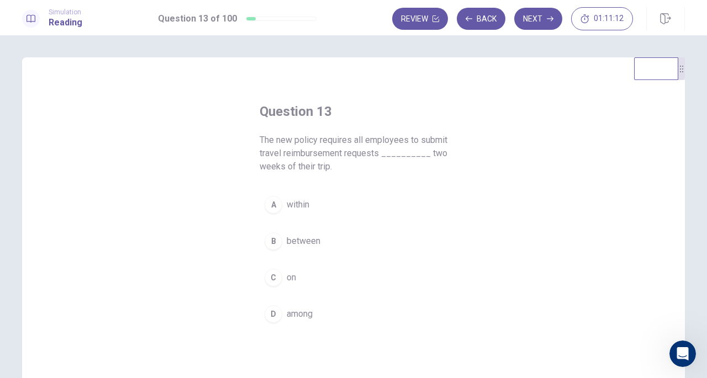
click at [306, 200] on span "within" at bounding box center [298, 204] width 23 height 13
click at [541, 17] on button "Next" at bounding box center [538, 19] width 48 height 22
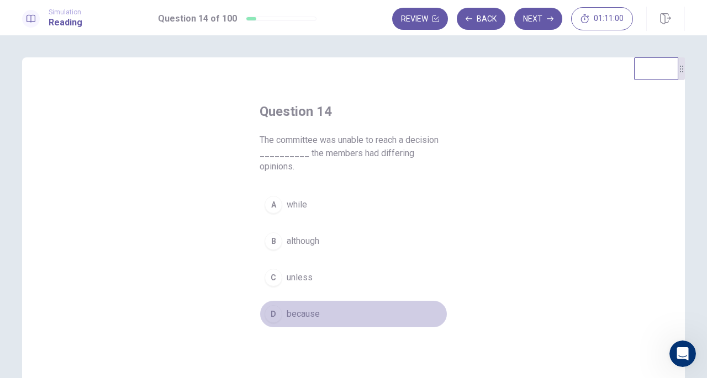
click at [305, 308] on span "because" at bounding box center [303, 314] width 33 height 13
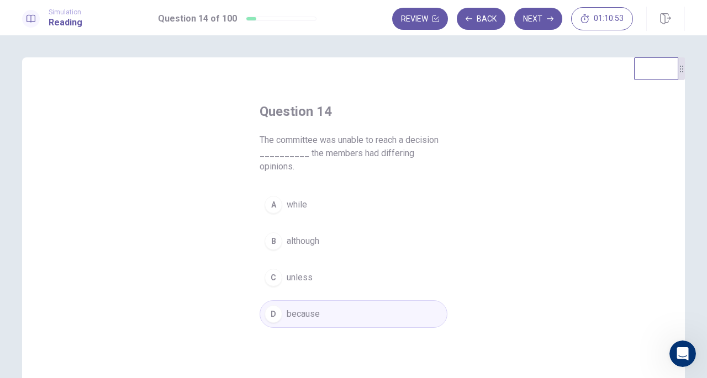
click at [551, 11] on button "Next" at bounding box center [538, 19] width 48 height 22
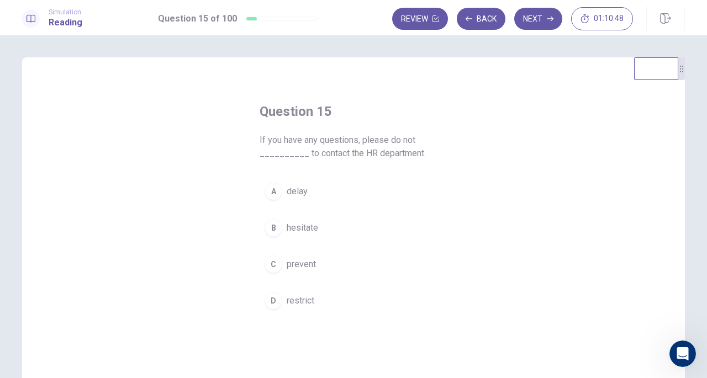
click at [296, 228] on span "hesitate" at bounding box center [302, 228] width 31 height 13
click at [537, 14] on button "Next" at bounding box center [538, 19] width 48 height 22
click at [309, 274] on span "comprehensive" at bounding box center [317, 277] width 60 height 13
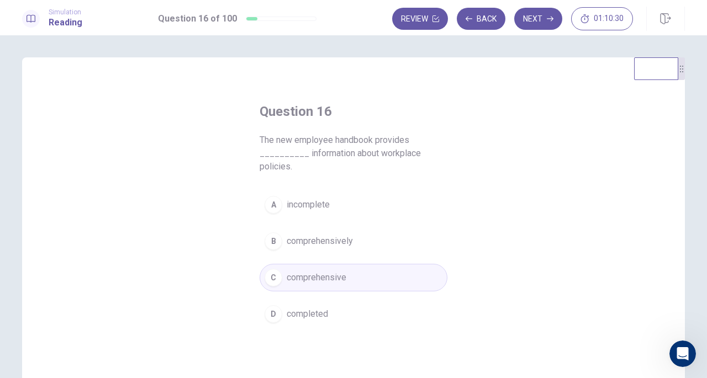
click at [547, 19] on button "Next" at bounding box center [538, 19] width 48 height 22
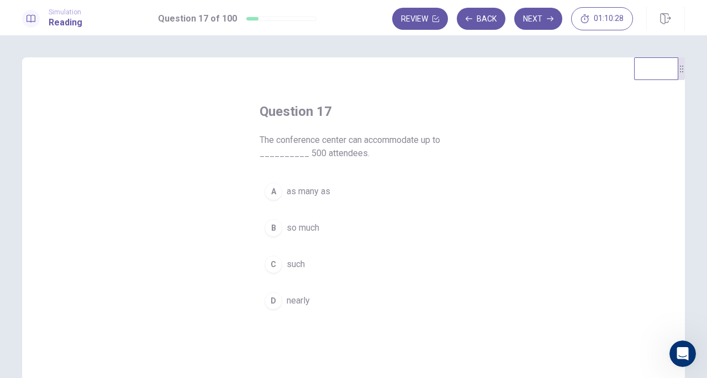
click at [477, 31] on div "Simulation Reading Question 17 of 100 Review Back Next 01:10:28" at bounding box center [353, 17] width 707 height 35
click at [483, 10] on button "Back" at bounding box center [481, 19] width 49 height 22
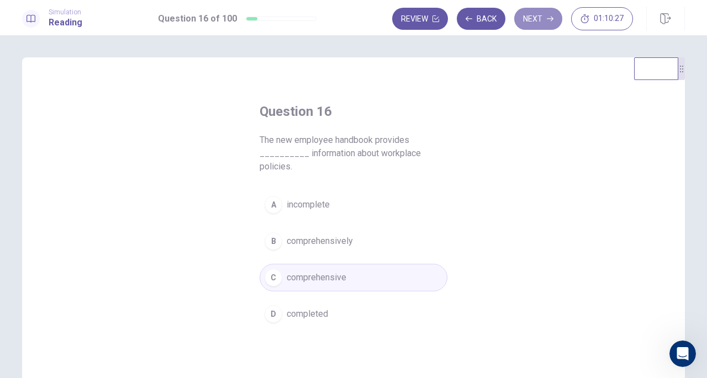
click at [544, 9] on button "Next" at bounding box center [538, 19] width 48 height 22
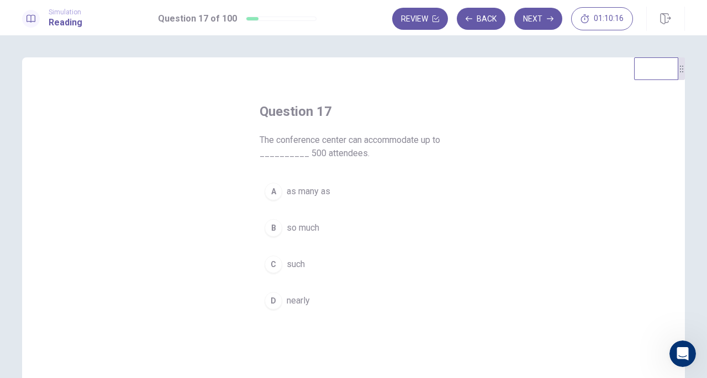
click at [305, 186] on span "as many as" at bounding box center [309, 191] width 44 height 13
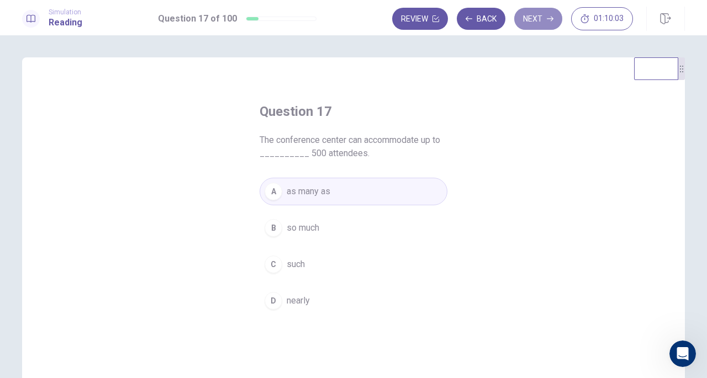
click at [550, 13] on button "Next" at bounding box center [538, 19] width 48 height 22
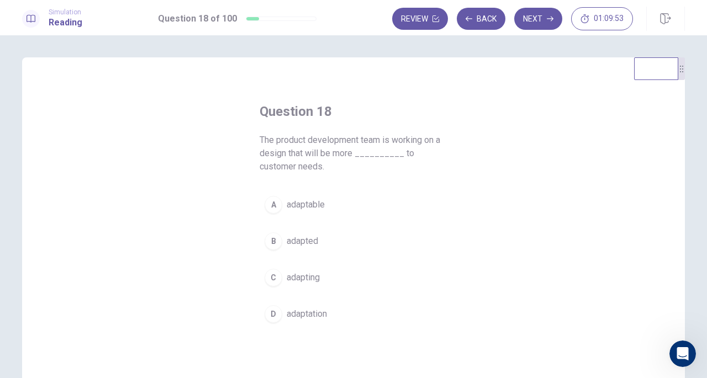
click at [303, 206] on span "adaptable" at bounding box center [306, 204] width 38 height 13
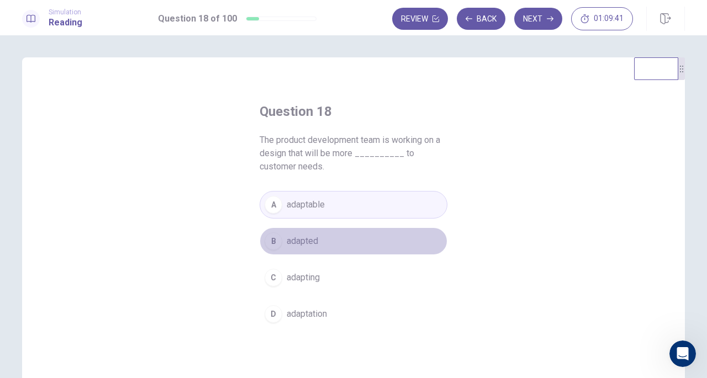
click at [298, 241] on span "adapted" at bounding box center [302, 241] width 31 height 13
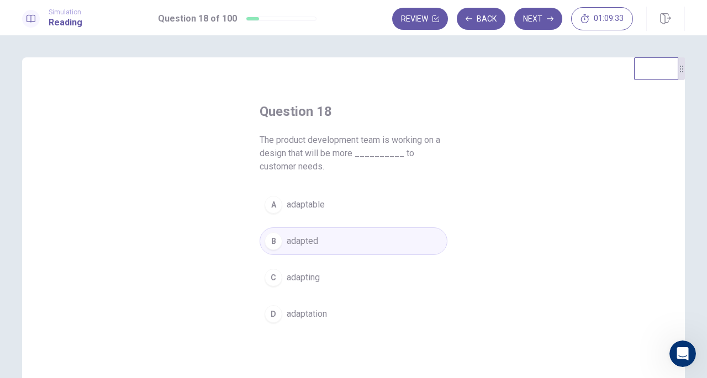
click at [541, 17] on button "Next" at bounding box center [538, 19] width 48 height 22
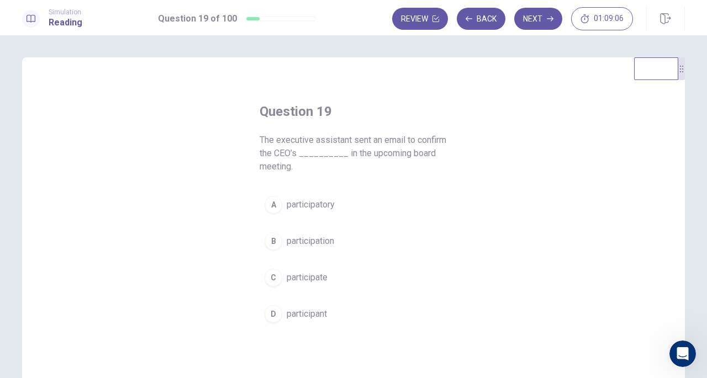
click at [313, 244] on span "participation" at bounding box center [311, 241] width 48 height 13
click at [548, 11] on button "Next" at bounding box center [538, 19] width 48 height 22
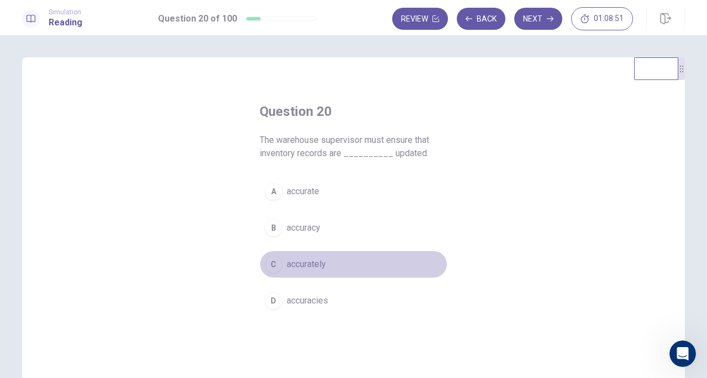
click at [299, 261] on span "accurately" at bounding box center [306, 264] width 39 height 13
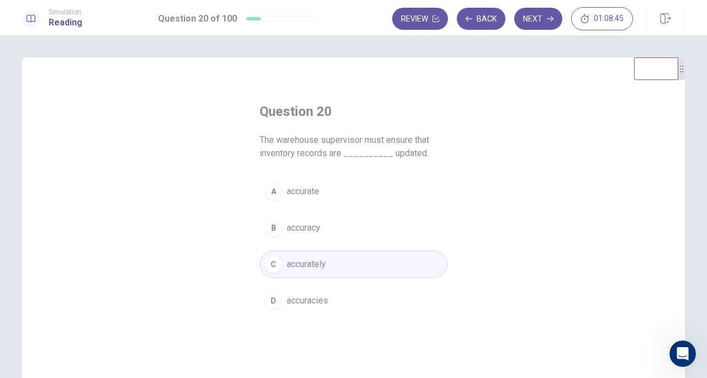
click at [539, 17] on button "Next" at bounding box center [538, 19] width 48 height 22
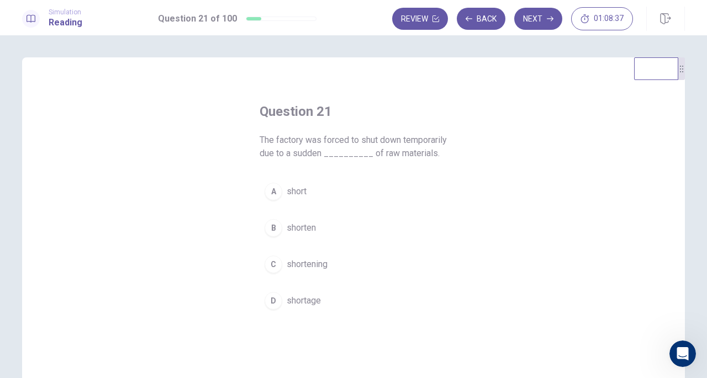
click at [313, 307] on span "shortage" at bounding box center [304, 301] width 34 height 13
click at [542, 9] on button "Next" at bounding box center [538, 19] width 48 height 22
click at [484, 17] on button "Back" at bounding box center [481, 19] width 49 height 22
click at [529, 16] on button "Next" at bounding box center [538, 19] width 48 height 22
click at [300, 228] on span "as a result" at bounding box center [307, 228] width 40 height 13
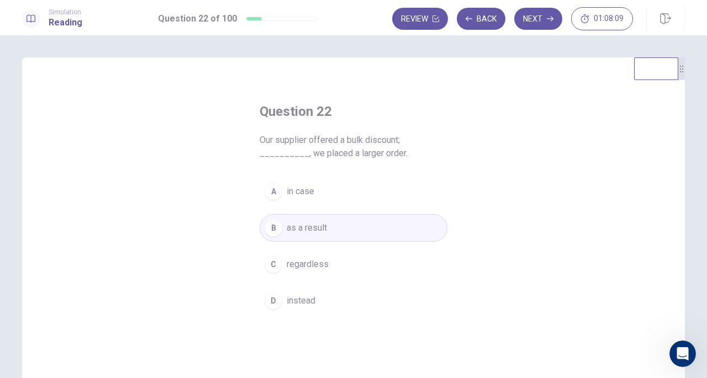
click at [539, 22] on button "Next" at bounding box center [538, 19] width 48 height 22
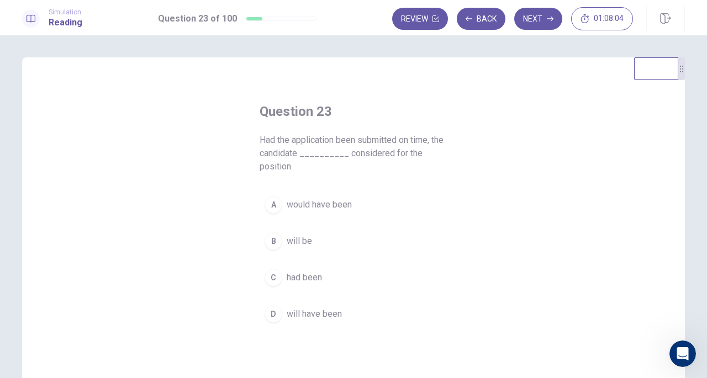
click at [308, 212] on button "A would have been" at bounding box center [354, 205] width 188 height 28
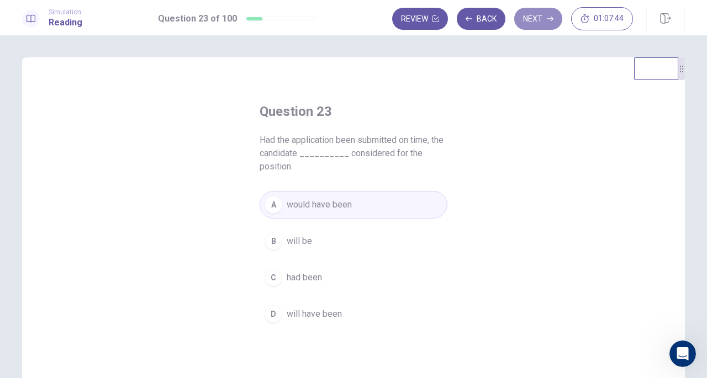
click at [537, 22] on button "Next" at bounding box center [538, 19] width 48 height 22
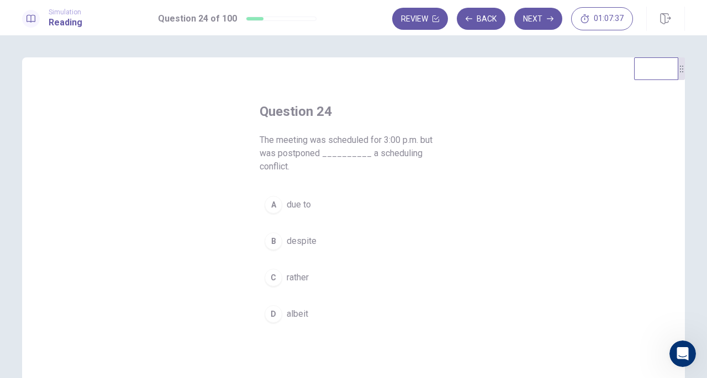
click at [290, 205] on span "due to" at bounding box center [299, 204] width 24 height 13
click at [548, 18] on icon "button" at bounding box center [550, 18] width 7 height 7
click at [299, 272] on span "adequately" at bounding box center [308, 277] width 43 height 13
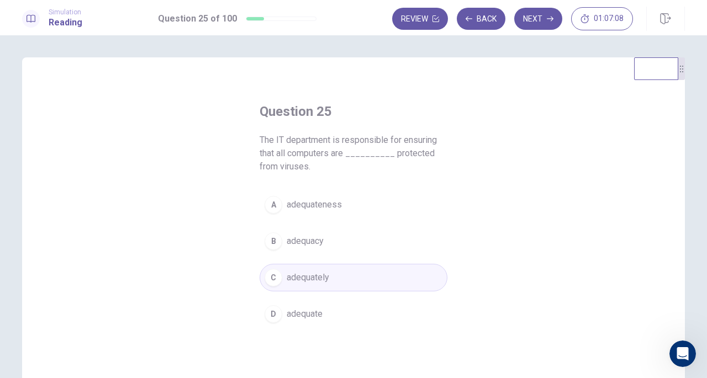
click at [536, 17] on button "Next" at bounding box center [538, 19] width 48 height 22
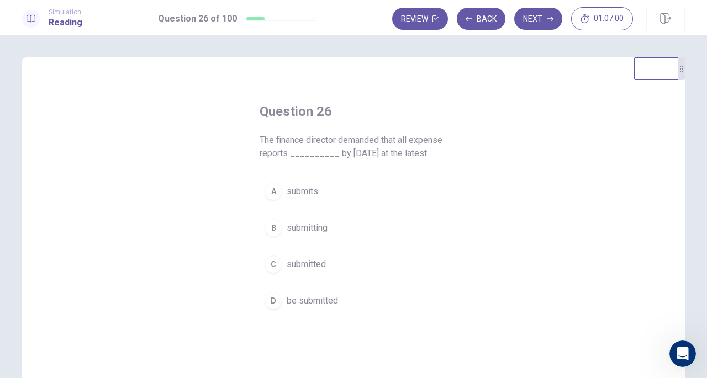
click at [307, 297] on span "be submitted" at bounding box center [312, 301] width 51 height 13
click at [530, 17] on button "Next" at bounding box center [538, 19] width 48 height 22
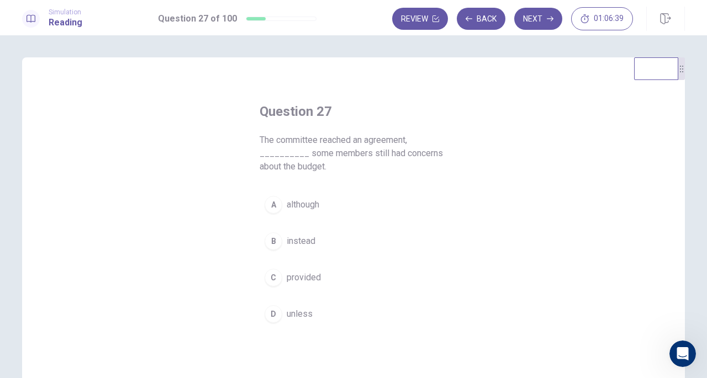
click at [298, 203] on span "although" at bounding box center [303, 204] width 33 height 13
click at [549, 14] on button "Next" at bounding box center [538, 19] width 48 height 22
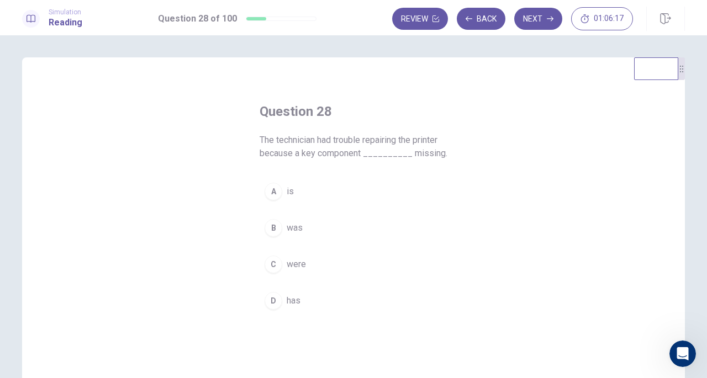
click at [287, 231] on span "was" at bounding box center [295, 228] width 16 height 13
click at [533, 17] on button "Next" at bounding box center [538, 19] width 48 height 22
click at [287, 268] on span "by" at bounding box center [291, 264] width 9 height 13
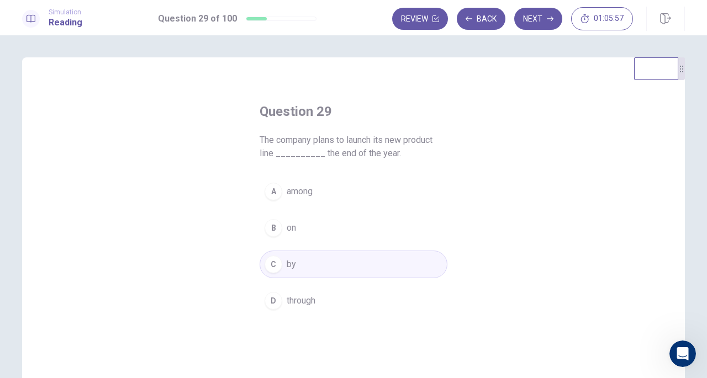
click at [533, 12] on button "Next" at bounding box center [538, 19] width 48 height 22
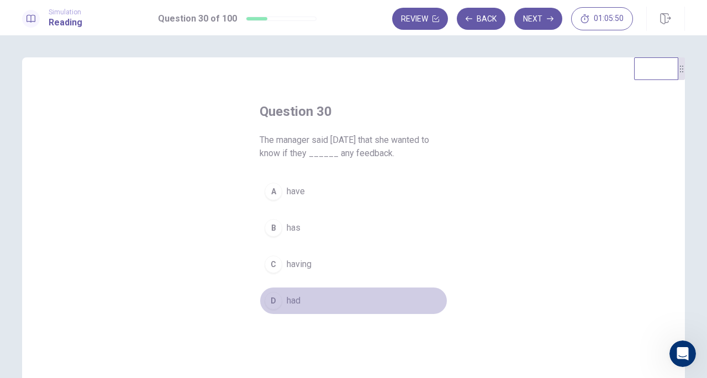
click at [288, 301] on span "had" at bounding box center [294, 301] width 14 height 13
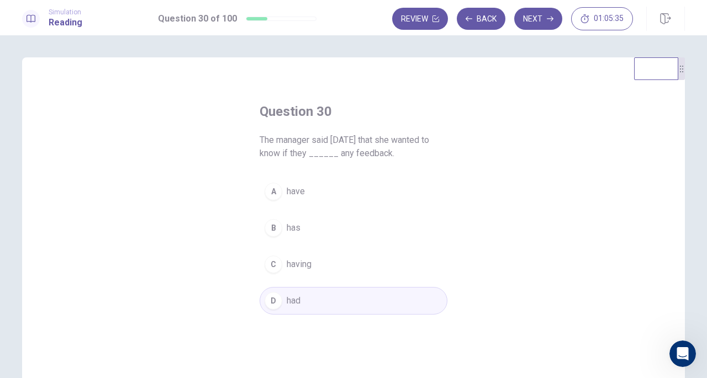
click at [537, 19] on button "Next" at bounding box center [538, 19] width 48 height 22
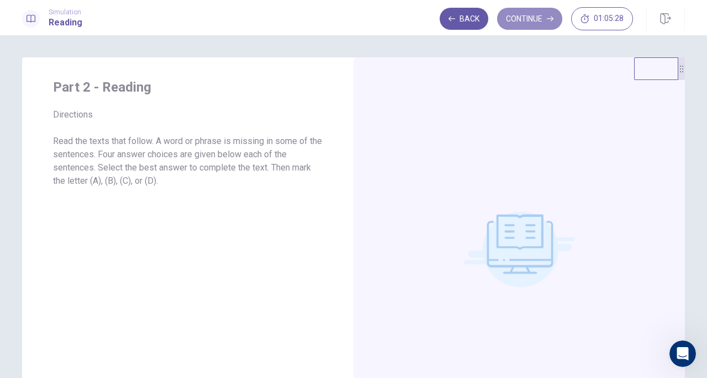
click at [534, 15] on button "Continue" at bounding box center [529, 19] width 65 height 22
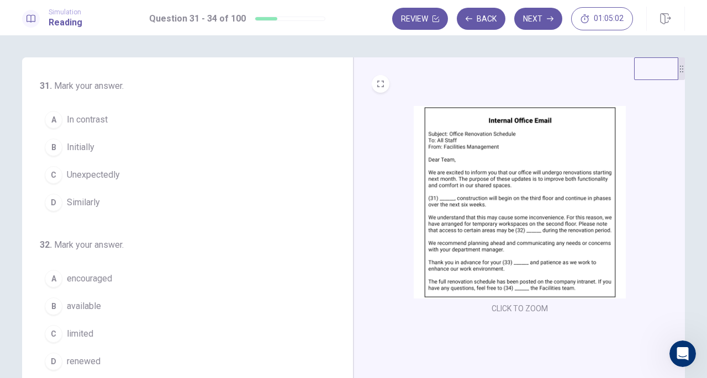
click at [75, 141] on span "Initially" at bounding box center [81, 147] width 28 height 13
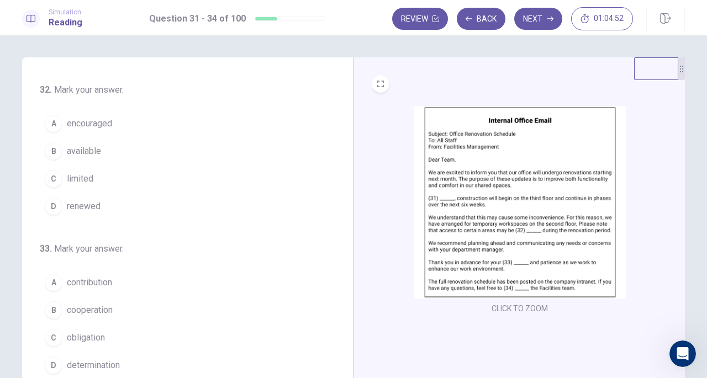
scroll to position [156, 0]
click at [80, 178] on span "limited" at bounding box center [80, 177] width 27 height 13
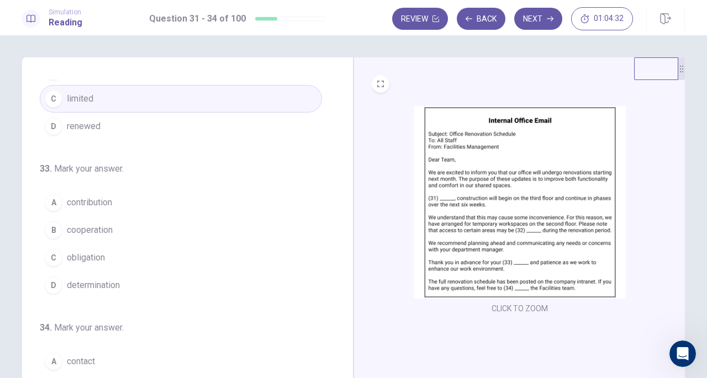
scroll to position [269, 0]
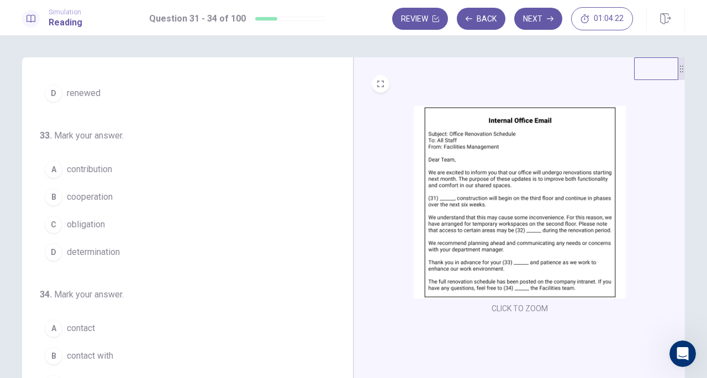
click at [100, 194] on span "cooperation" at bounding box center [90, 197] width 46 height 13
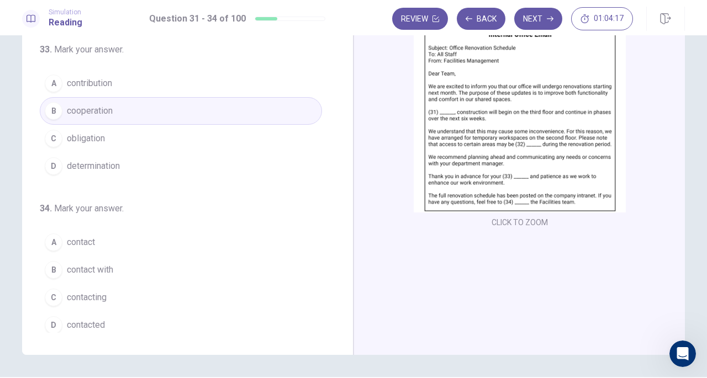
scroll to position [88, 0]
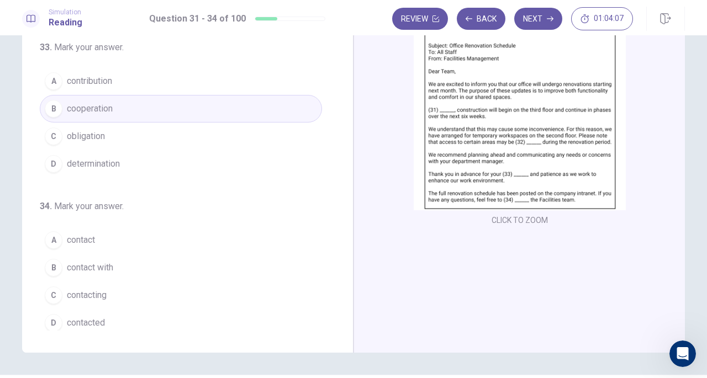
click at [83, 234] on span "contact" at bounding box center [81, 240] width 28 height 13
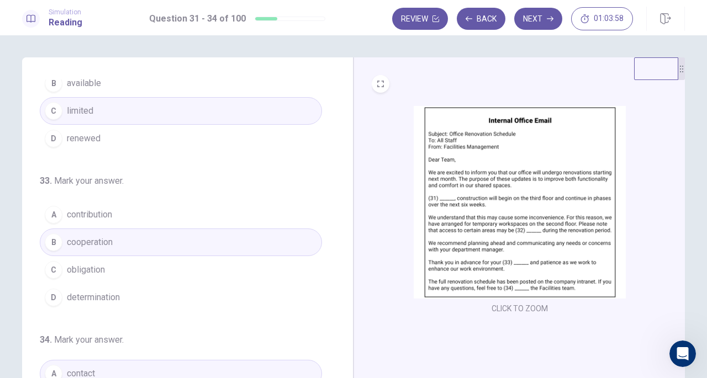
scroll to position [269, 0]
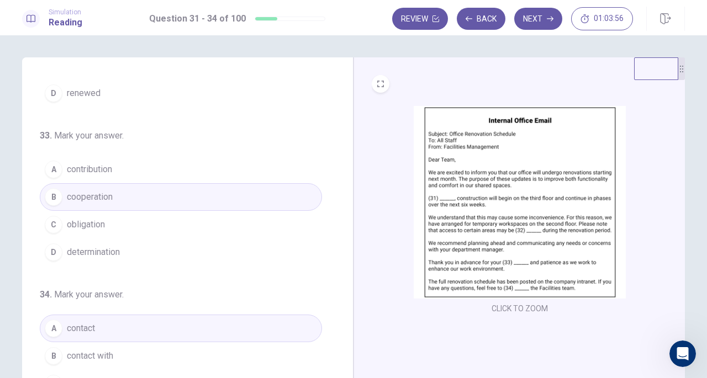
click at [543, 15] on button "Next" at bounding box center [538, 19] width 48 height 22
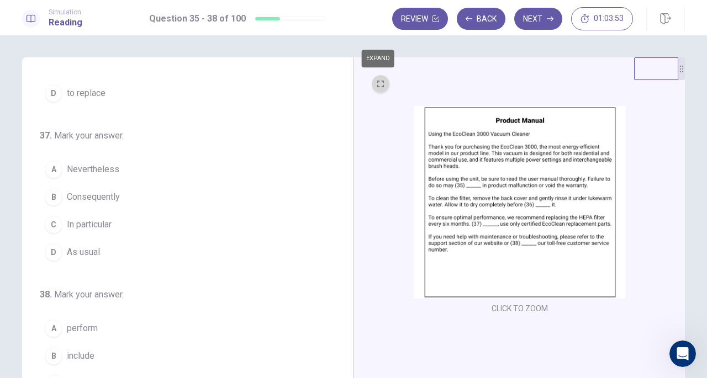
click at [380, 83] on icon "EXPAND" at bounding box center [380, 84] width 7 height 7
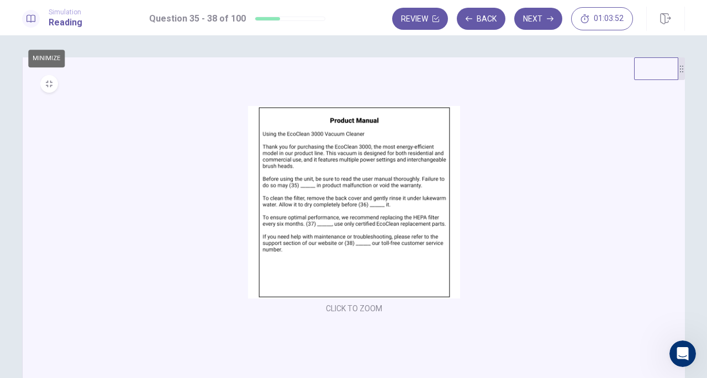
click at [46, 84] on icon "MINIMIZE" at bounding box center [49, 84] width 7 height 7
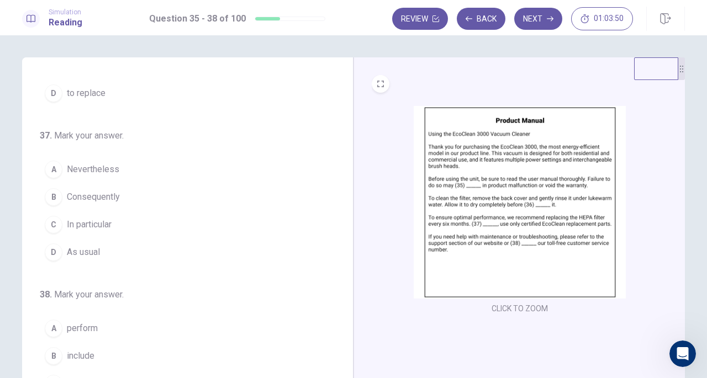
click at [507, 306] on button "CLICK TO ZOOM" at bounding box center [519, 308] width 65 height 15
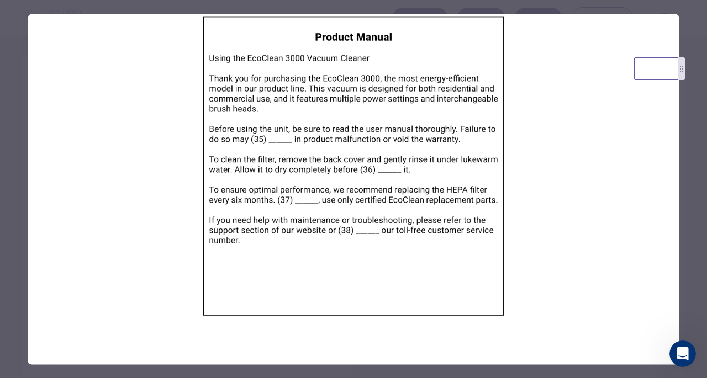
click at [450, 5] on div at bounding box center [353, 189] width 707 height 378
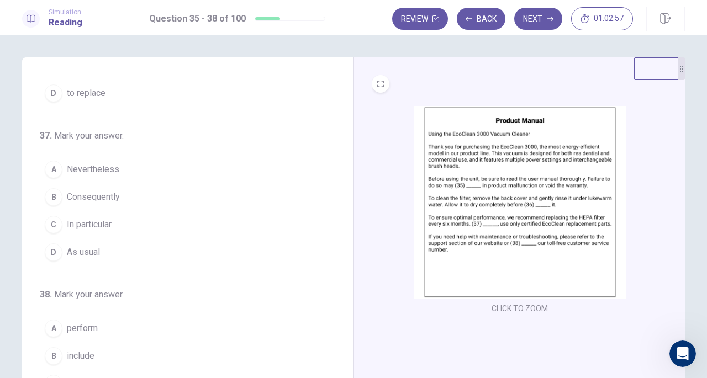
scroll to position [0, 0]
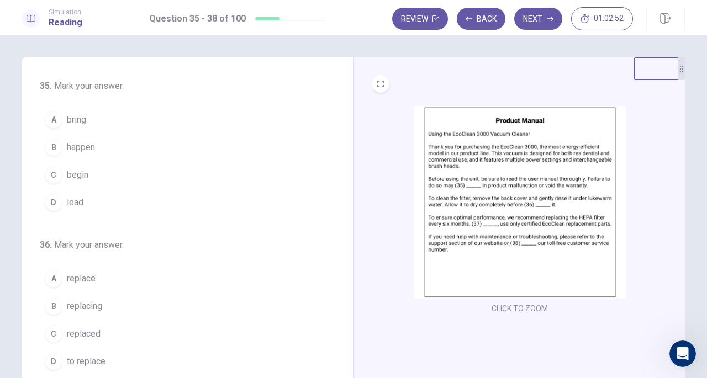
click at [71, 202] on span "lead" at bounding box center [75, 202] width 17 height 13
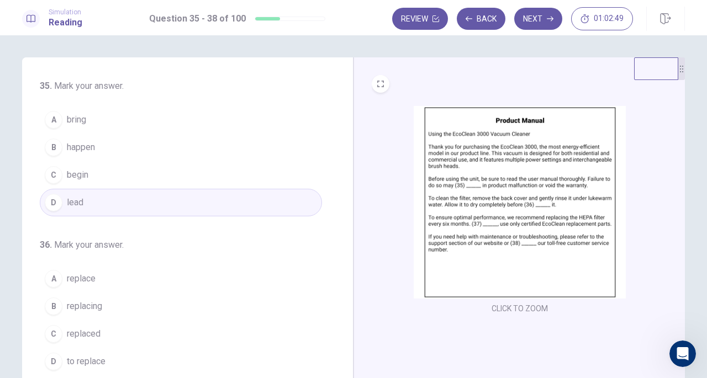
click at [78, 134] on button "B happen" at bounding box center [181, 148] width 282 height 28
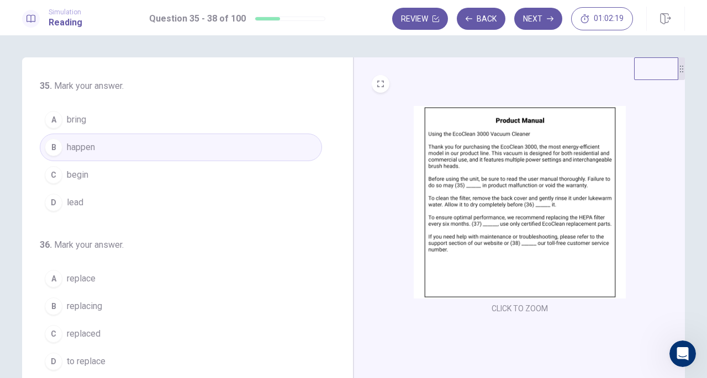
click at [85, 119] on button "A bring" at bounding box center [181, 120] width 282 height 28
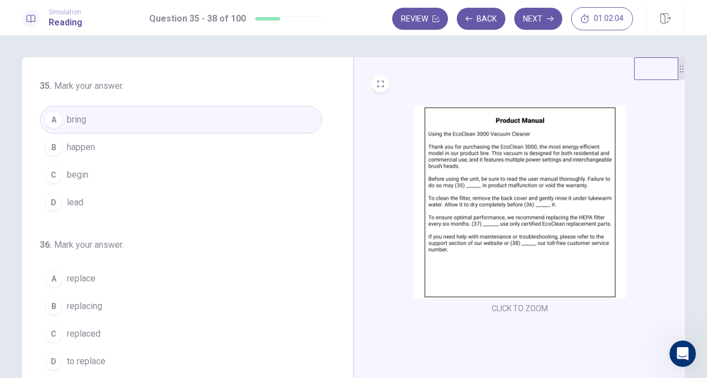
click at [99, 202] on button "D lead" at bounding box center [181, 203] width 282 height 28
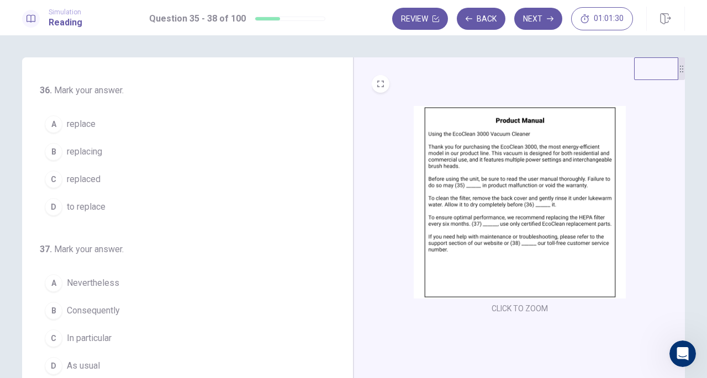
scroll to position [157, 0]
click at [94, 146] on span "replacing" at bounding box center [84, 149] width 35 height 13
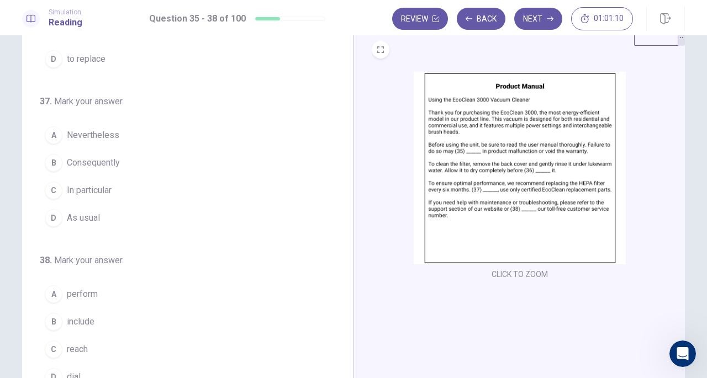
scroll to position [35, 0]
click at [85, 211] on span "As usual" at bounding box center [83, 217] width 33 height 13
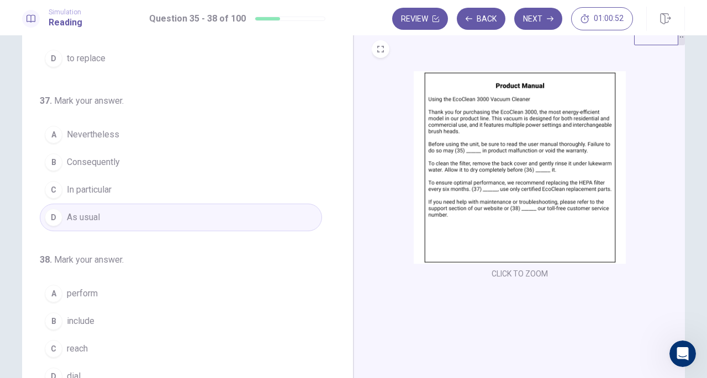
click at [95, 183] on span "In particular" at bounding box center [89, 189] width 45 height 13
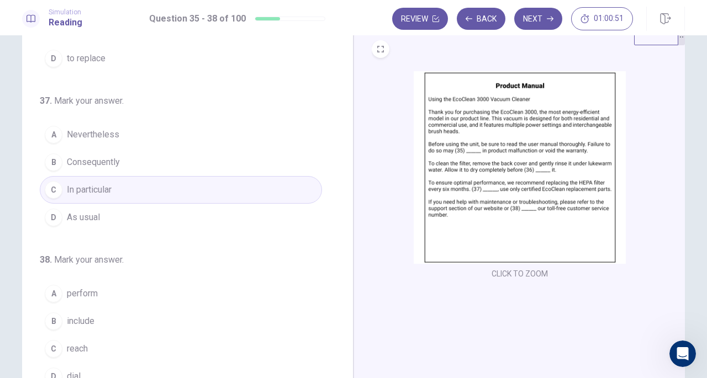
click at [91, 211] on span "As usual" at bounding box center [83, 217] width 33 height 13
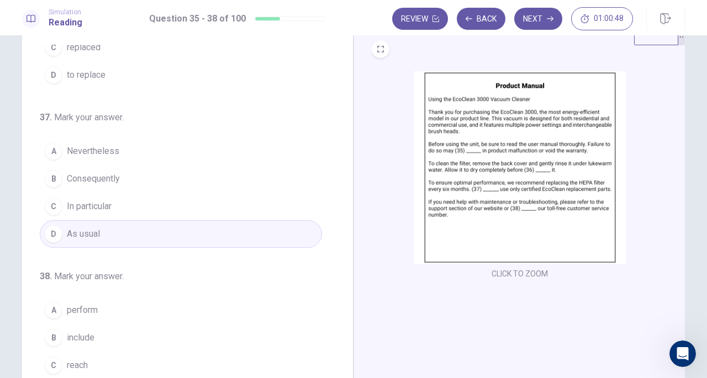
scroll to position [253, 0]
click at [95, 208] on span "In particular" at bounding box center [89, 205] width 45 height 13
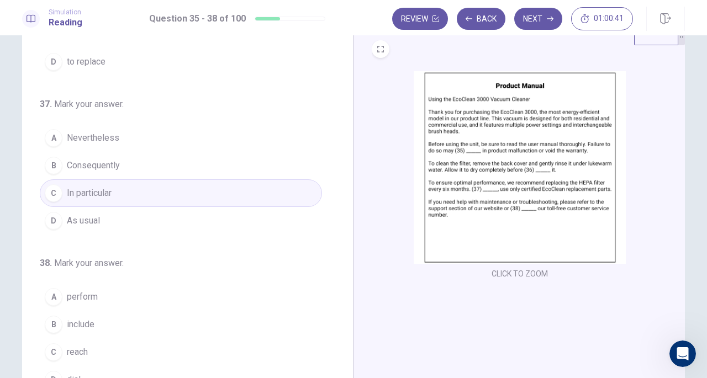
scroll to position [269, 0]
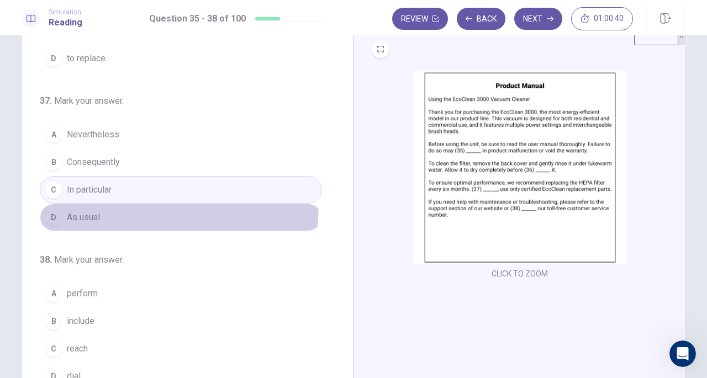
click at [112, 204] on button "D As usual" at bounding box center [181, 218] width 282 height 28
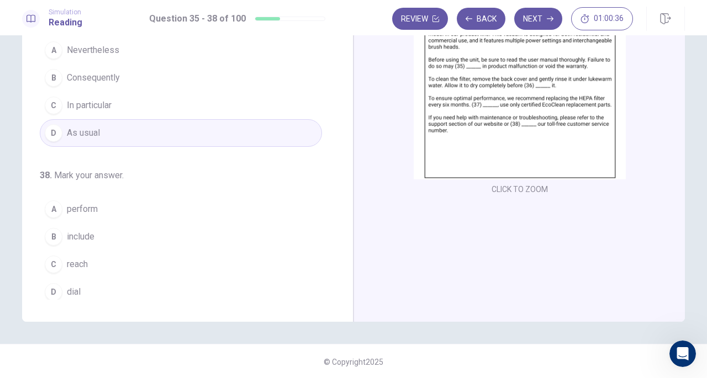
scroll to position [120, 0]
click at [76, 285] on span "dial" at bounding box center [74, 291] width 14 height 13
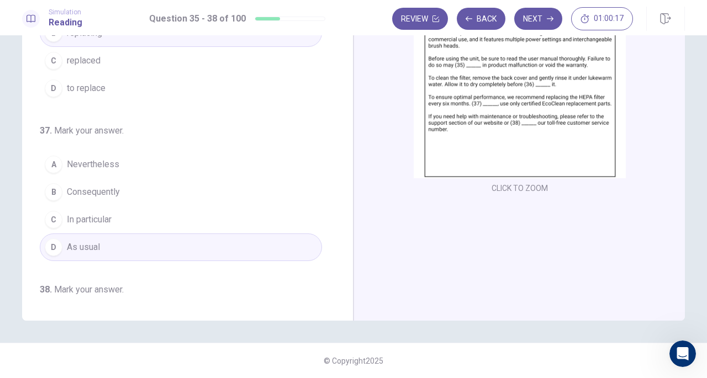
scroll to position [142, 0]
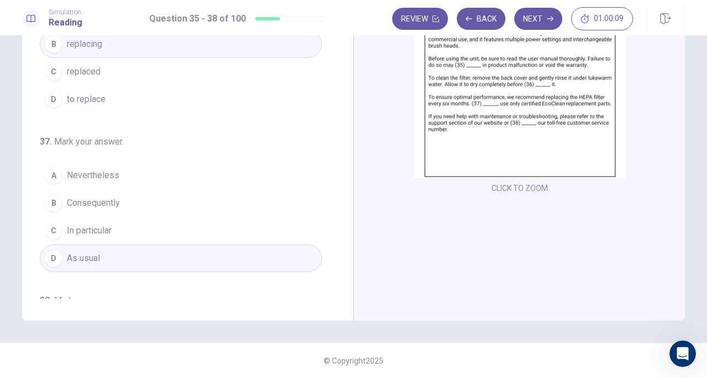
click at [158, 203] on button "B Consequently" at bounding box center [181, 204] width 282 height 28
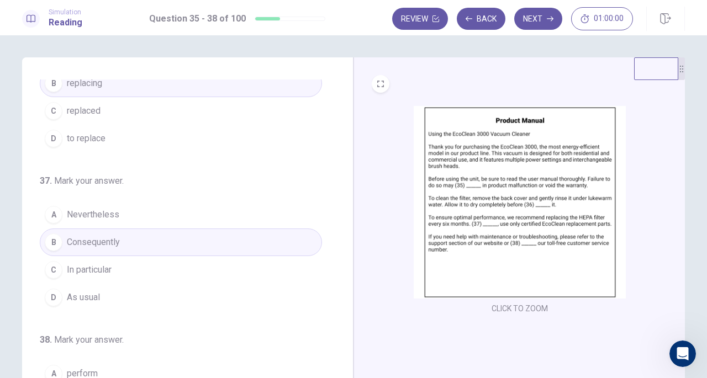
scroll to position [225, 0]
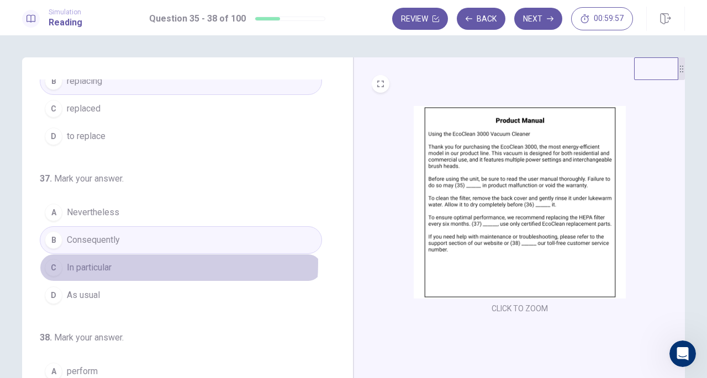
click at [128, 260] on button "C In particular" at bounding box center [181, 268] width 282 height 28
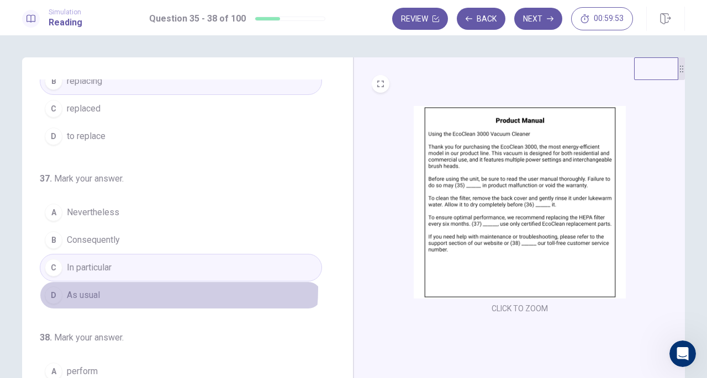
click at [120, 285] on button "D As usual" at bounding box center [181, 296] width 282 height 28
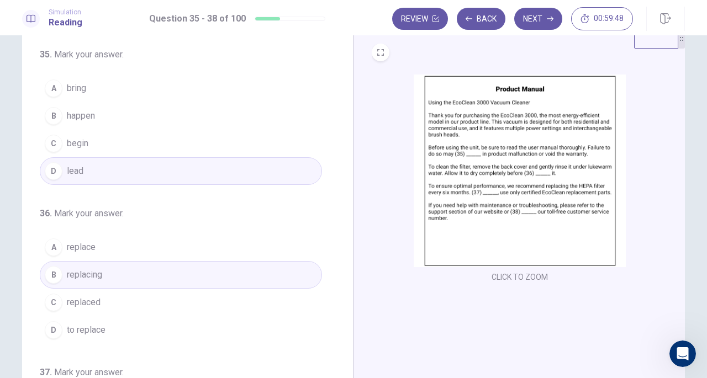
scroll to position [0, 0]
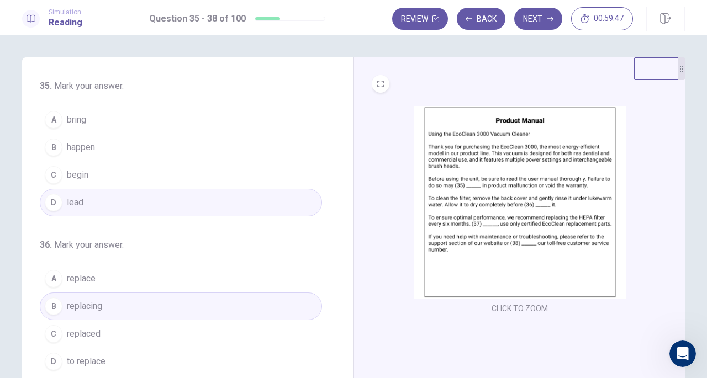
click at [539, 18] on button "Next" at bounding box center [538, 19] width 48 height 22
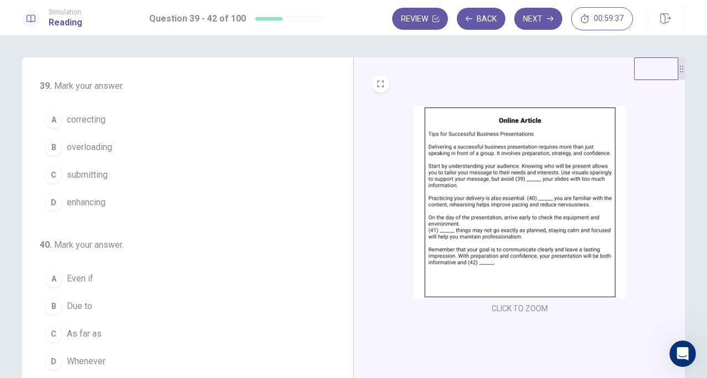
click at [490, 10] on button "Back" at bounding box center [481, 19] width 49 height 22
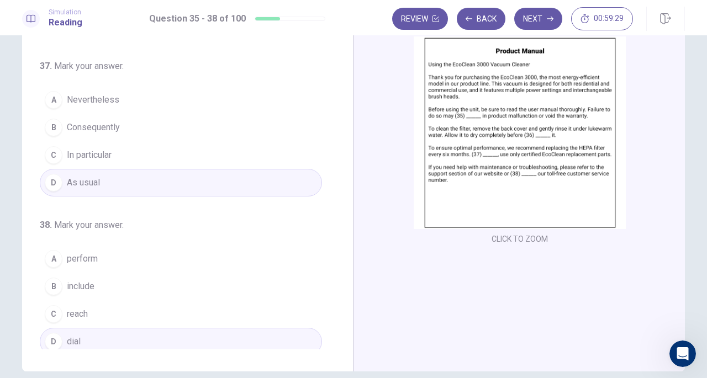
scroll to position [71, 0]
click at [536, 24] on button "Next" at bounding box center [538, 19] width 48 height 22
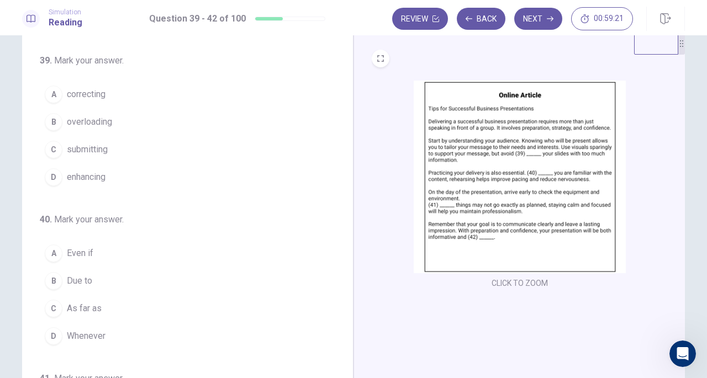
scroll to position [31, 0]
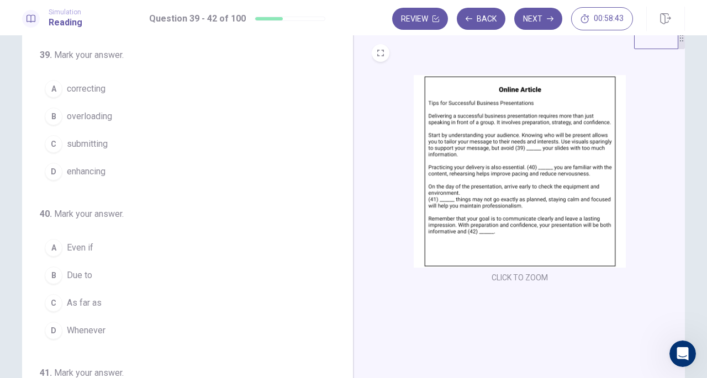
click at [99, 112] on span "overloading" at bounding box center [89, 116] width 45 height 13
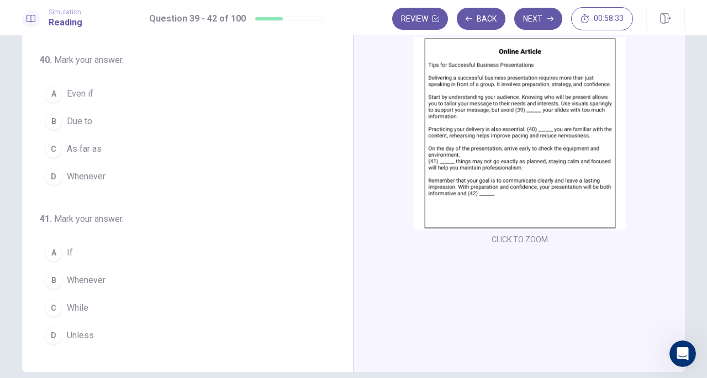
scroll to position [117, 0]
click at [67, 88] on span "Even if" at bounding box center [80, 93] width 27 height 13
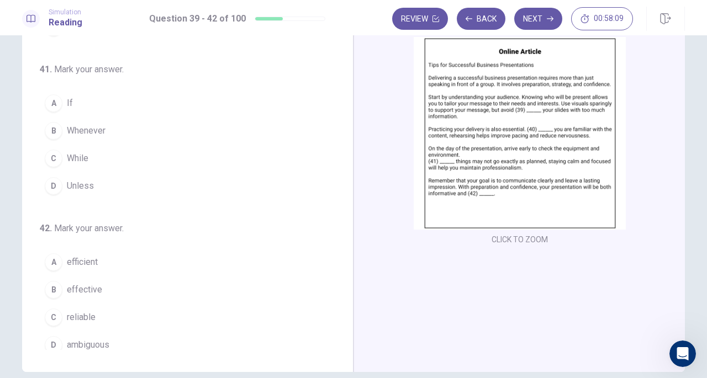
scroll to position [269, 0]
click at [82, 144] on button "C While" at bounding box center [181, 156] width 282 height 28
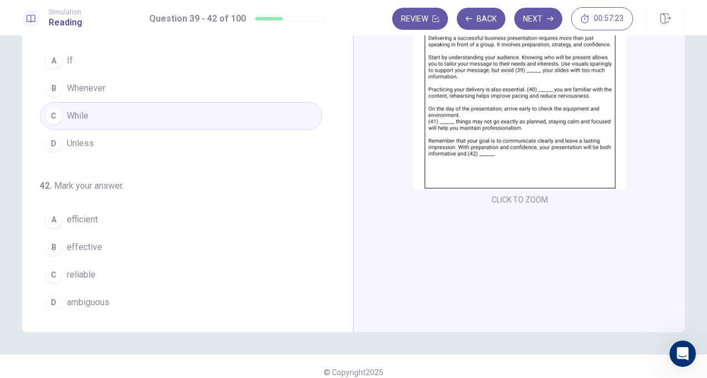
scroll to position [111, 0]
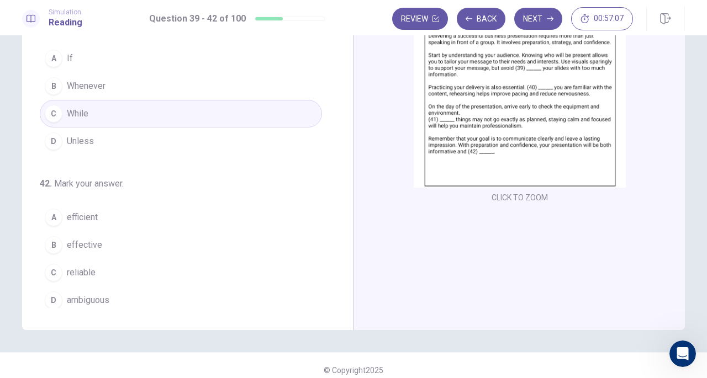
click at [77, 240] on span "effective" at bounding box center [84, 245] width 35 height 13
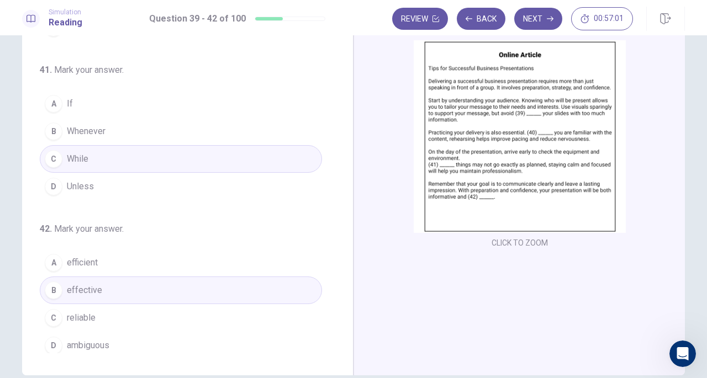
scroll to position [62, 0]
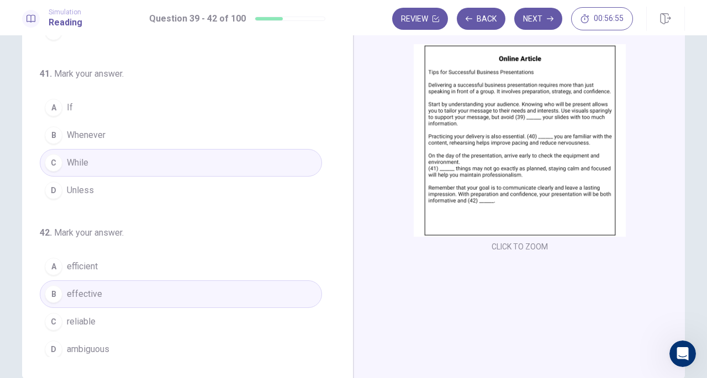
click at [537, 18] on button "Next" at bounding box center [538, 19] width 48 height 22
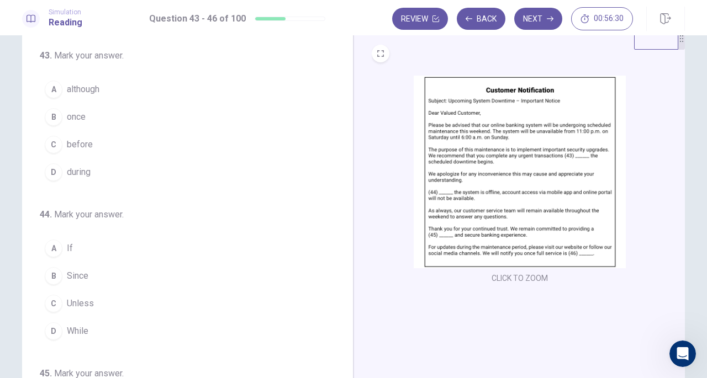
scroll to position [31, 0]
click at [75, 143] on span "before" at bounding box center [80, 144] width 26 height 13
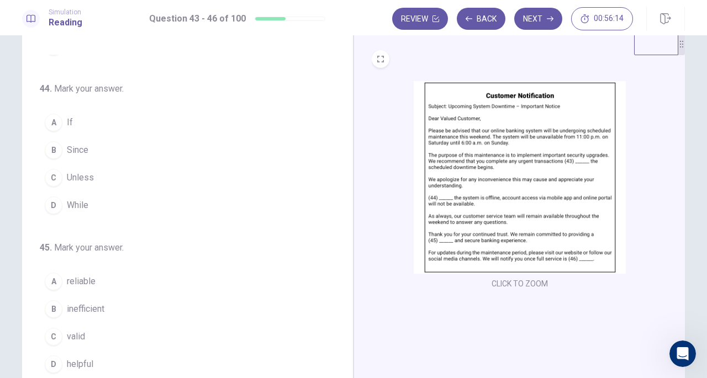
scroll to position [132, 0]
click at [74, 198] on span "While" at bounding box center [78, 204] width 22 height 13
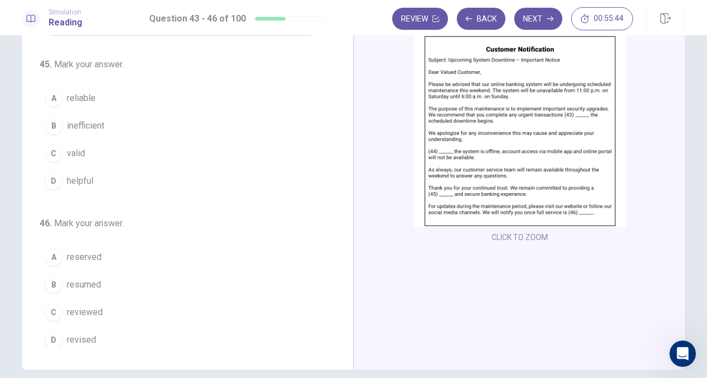
scroll to position [72, 0]
click at [87, 86] on button "A reliable" at bounding box center [181, 97] width 282 height 28
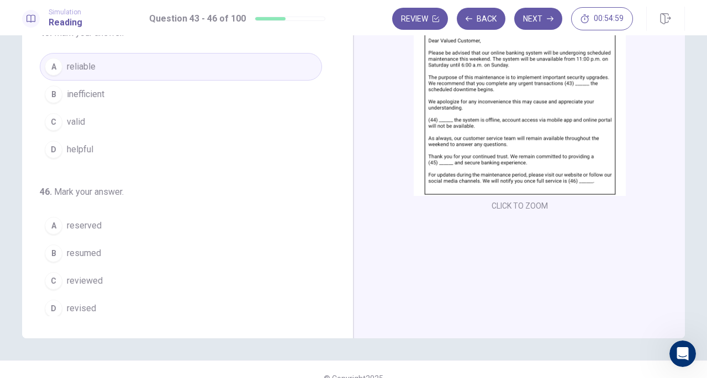
scroll to position [120, 0]
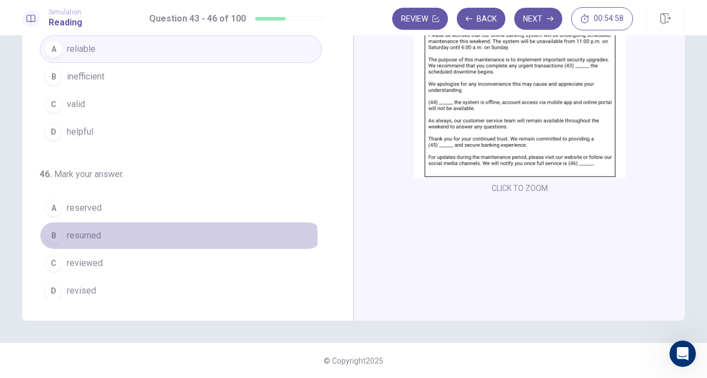
click at [83, 236] on span "resumed" at bounding box center [84, 235] width 34 height 13
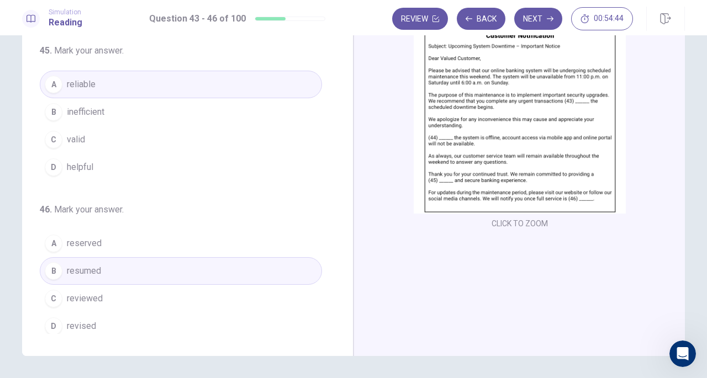
scroll to position [86, 0]
click at [548, 21] on icon "button" at bounding box center [550, 18] width 7 height 7
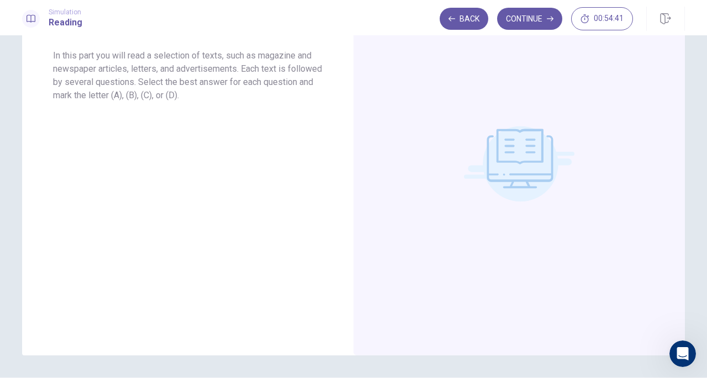
scroll to position [0, 0]
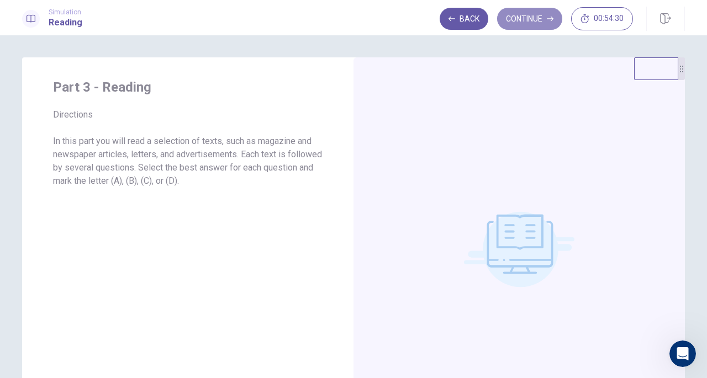
click at [540, 17] on button "Continue" at bounding box center [529, 19] width 65 height 22
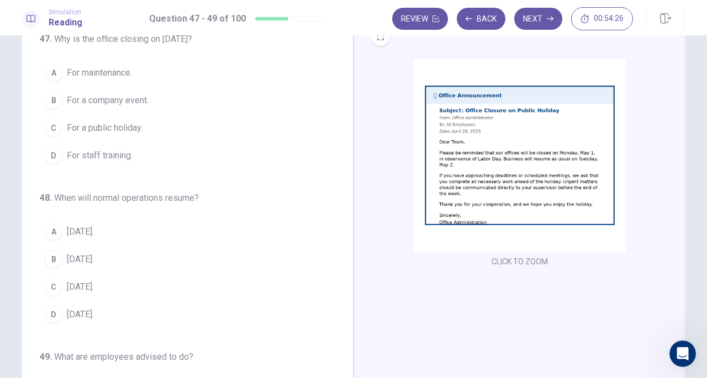
scroll to position [48, 0]
click at [511, 255] on button "CLICK TO ZOOM" at bounding box center [519, 260] width 65 height 15
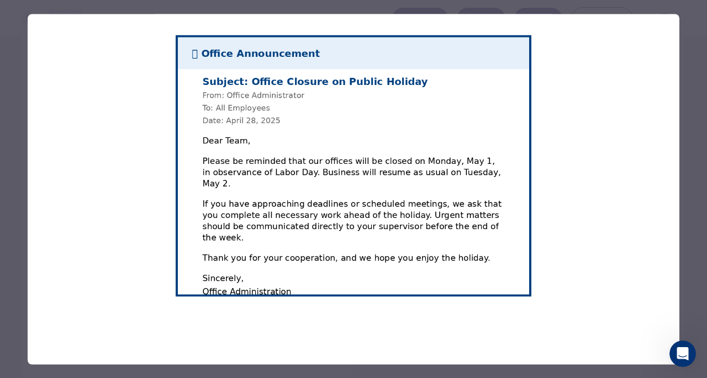
click at [696, 85] on div at bounding box center [353, 189] width 707 height 378
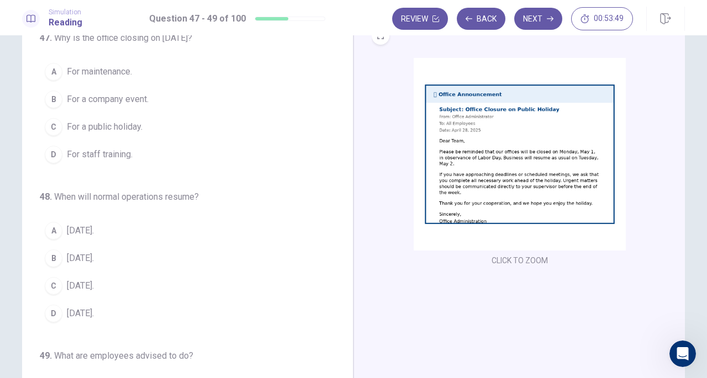
scroll to position [0, 0]
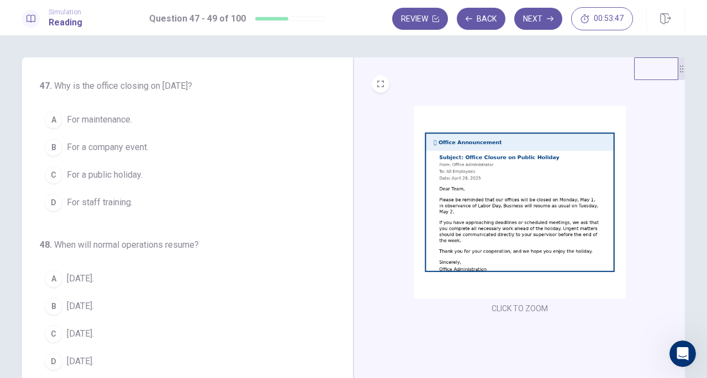
click at [116, 169] on span "For a public holiday." at bounding box center [105, 175] width 76 height 13
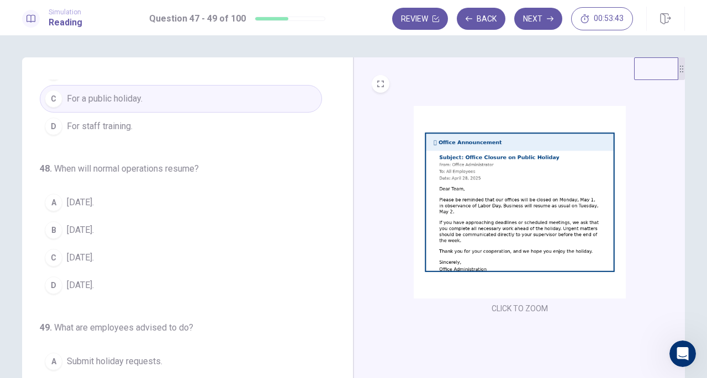
scroll to position [111, 0]
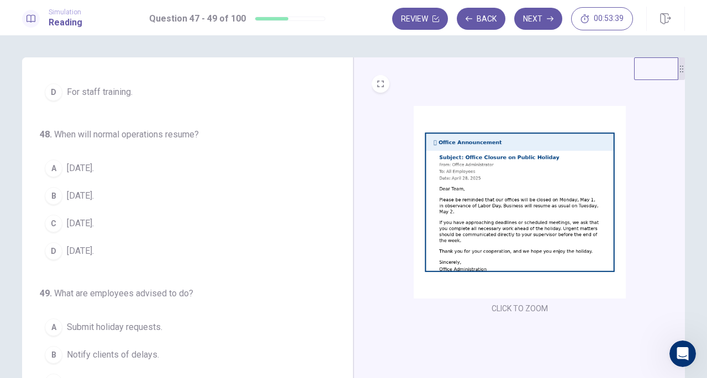
click at [72, 164] on span "[DATE]." at bounding box center [80, 168] width 27 height 13
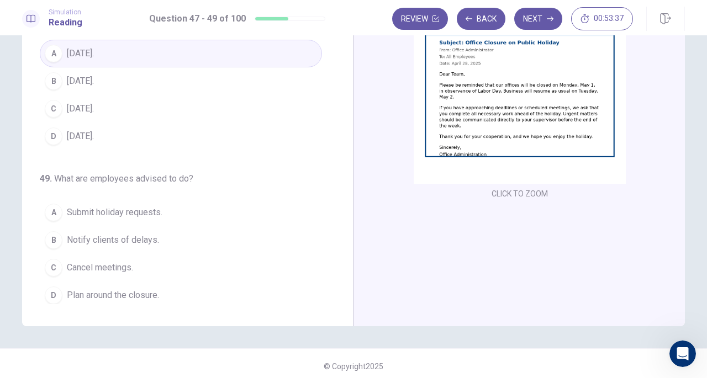
scroll to position [115, 0]
click at [113, 296] on span "Plan around the closure." at bounding box center [113, 294] width 92 height 13
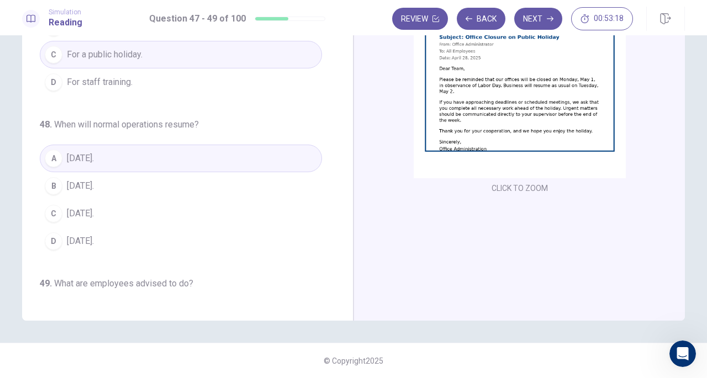
scroll to position [0, 0]
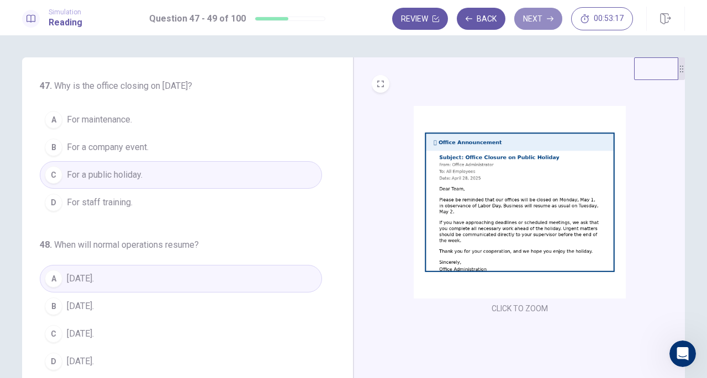
click at [551, 17] on icon "button" at bounding box center [550, 18] width 7 height 7
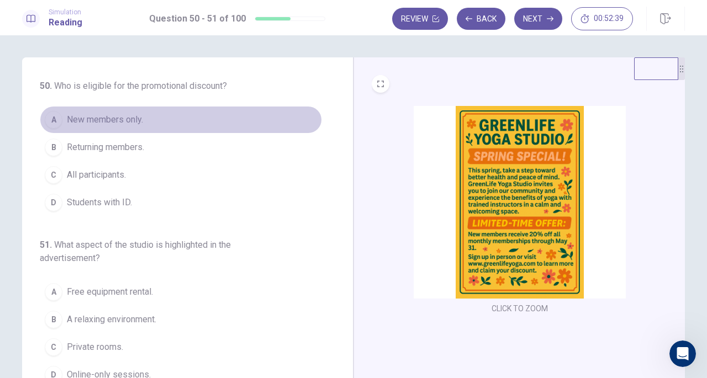
click at [105, 115] on span "New members only." at bounding box center [105, 119] width 76 height 13
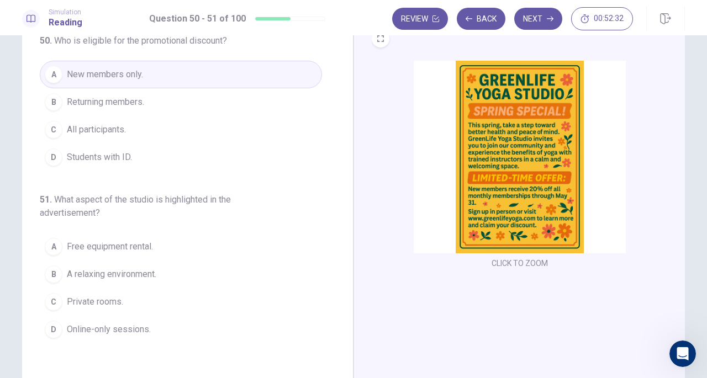
scroll to position [46, 0]
click at [112, 270] on span "A relaxing environment." at bounding box center [112, 273] width 90 height 13
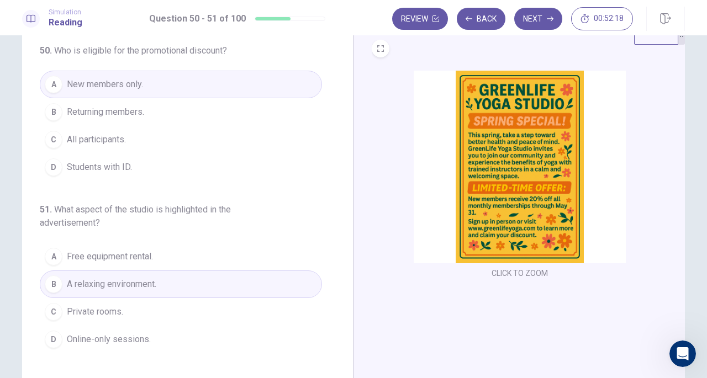
scroll to position [30, 0]
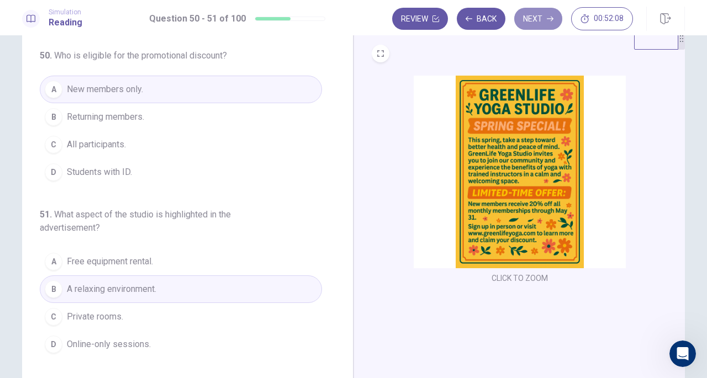
click at [536, 18] on button "Next" at bounding box center [538, 19] width 48 height 22
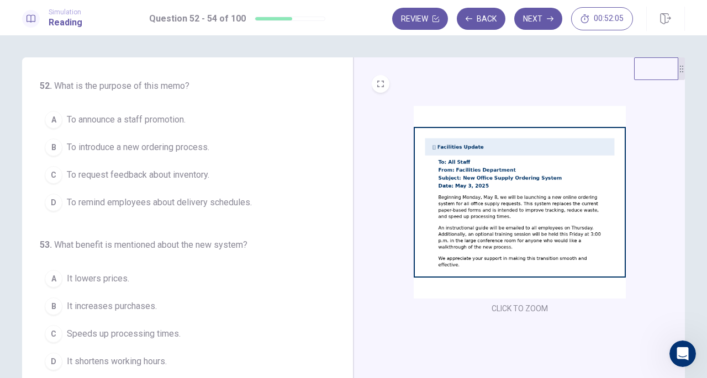
scroll to position [2, 0]
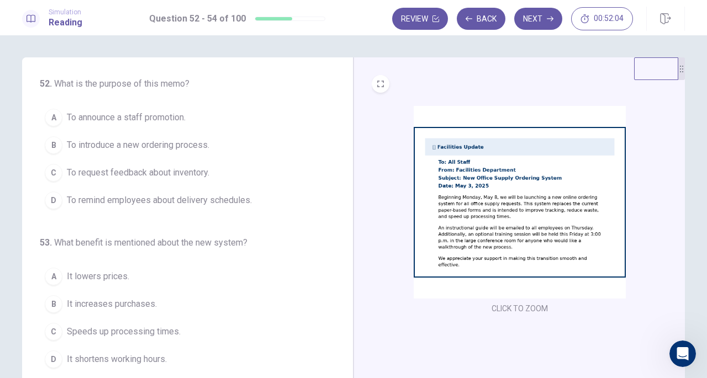
click at [512, 308] on button "CLICK TO ZOOM" at bounding box center [519, 308] width 65 height 15
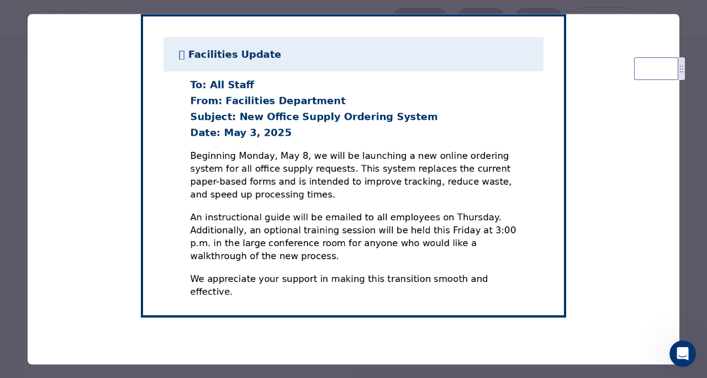
click at [690, 14] on div at bounding box center [353, 189] width 707 height 378
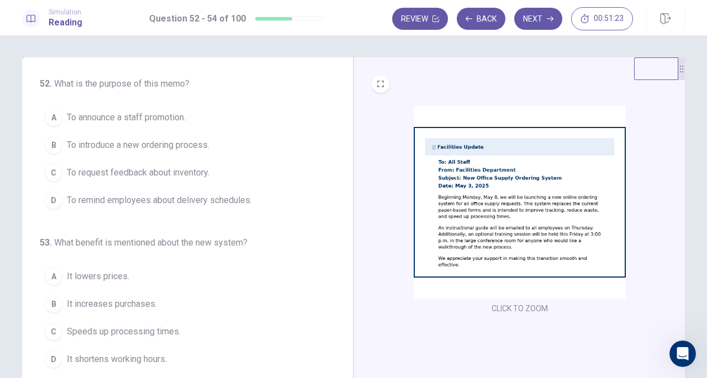
click at [149, 146] on span "To introduce a new ordering process." at bounding box center [138, 145] width 143 height 13
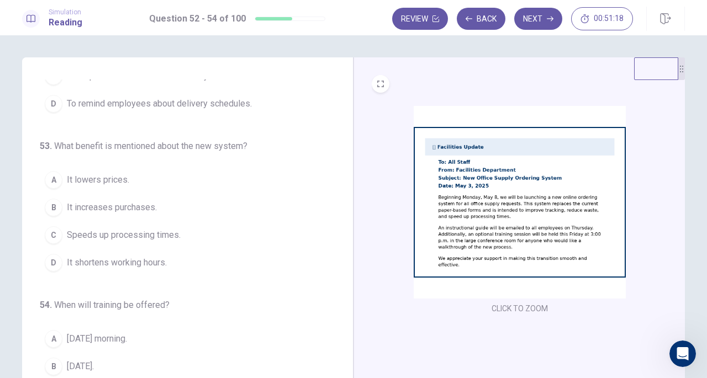
scroll to position [111, 0]
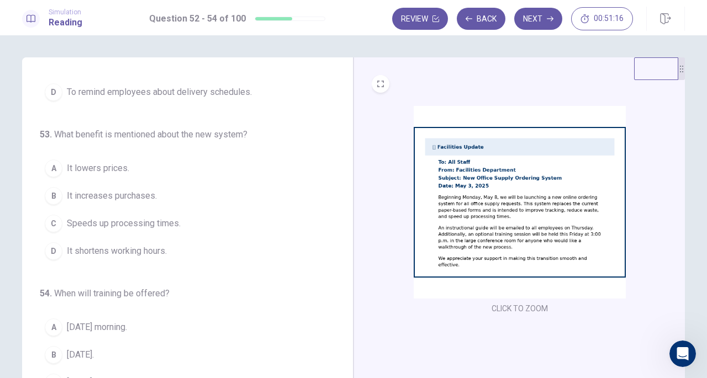
click at [121, 217] on span "Speeds up processing times." at bounding box center [124, 223] width 114 height 13
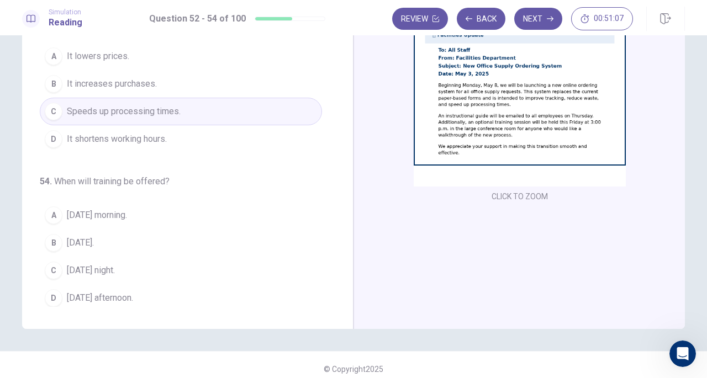
scroll to position [114, 0]
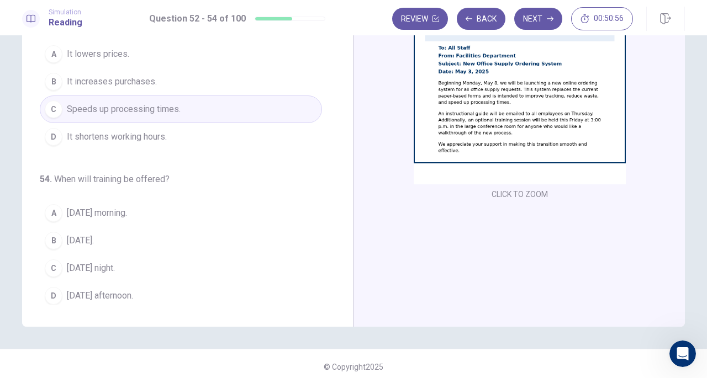
click at [99, 291] on span "[DATE] afternoon." at bounding box center [100, 296] width 66 height 13
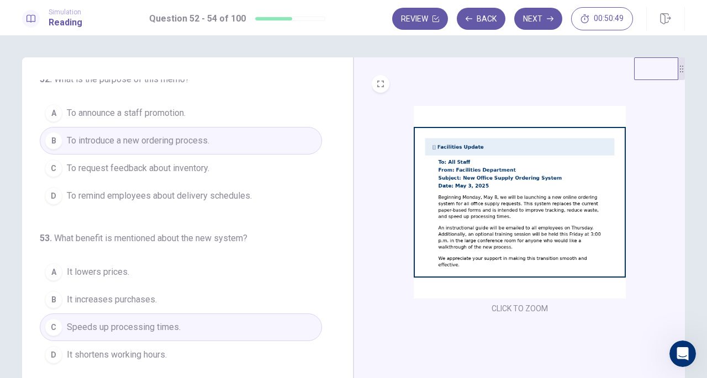
scroll to position [0, 0]
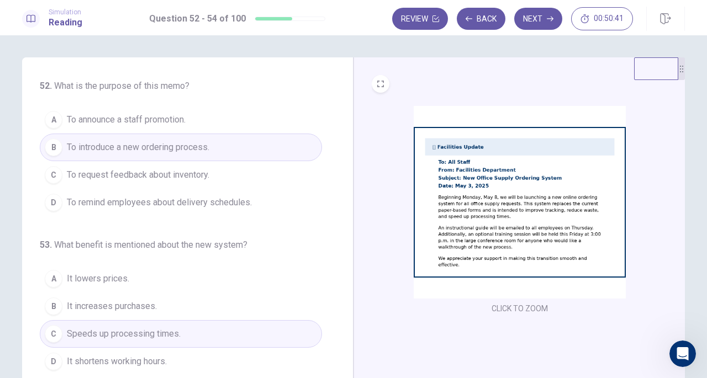
click at [537, 15] on button "Next" at bounding box center [538, 19] width 48 height 22
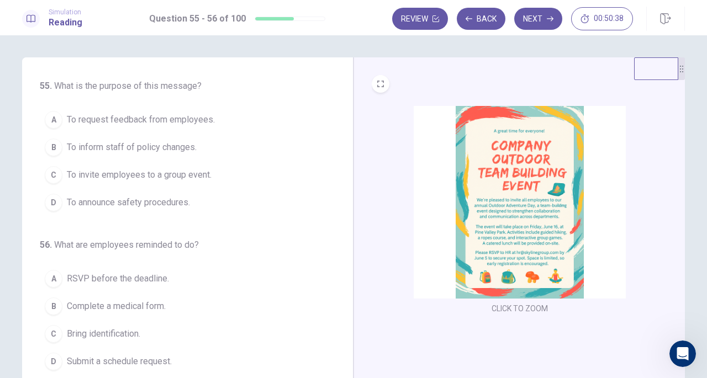
click at [520, 307] on button "CLICK TO ZOOM" at bounding box center [519, 308] width 65 height 15
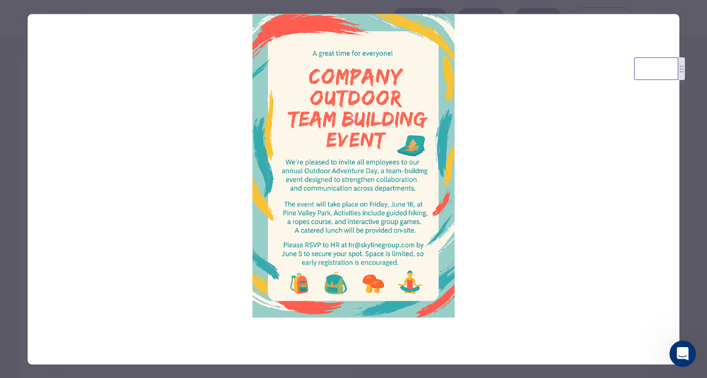
click at [690, 176] on div at bounding box center [353, 189] width 707 height 378
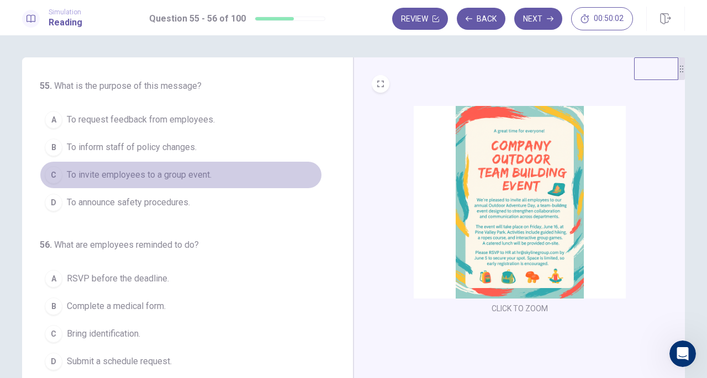
click at [162, 170] on span "To invite employees to a group event." at bounding box center [139, 175] width 145 height 13
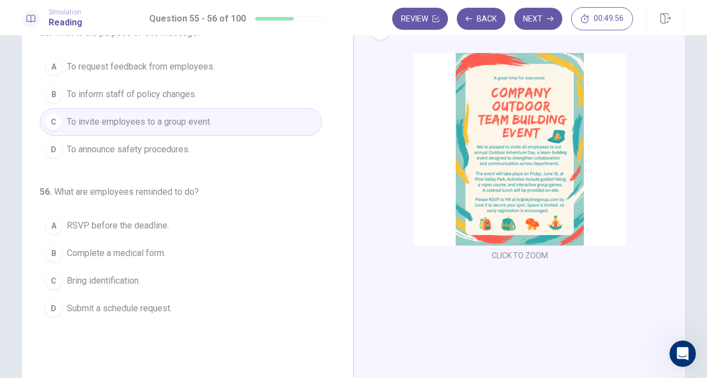
scroll to position [38, 0]
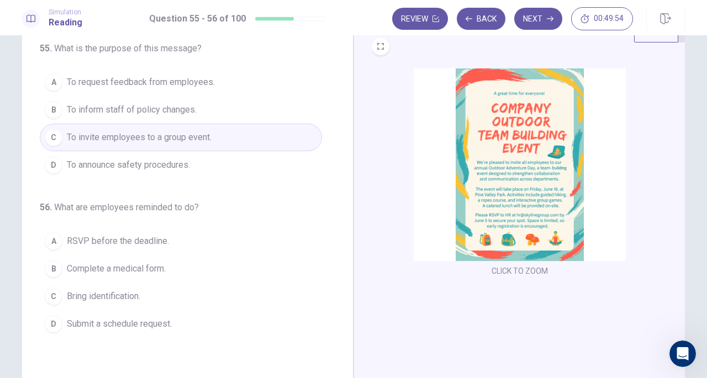
click at [133, 236] on span "RSVP before the deadline." at bounding box center [118, 241] width 102 height 13
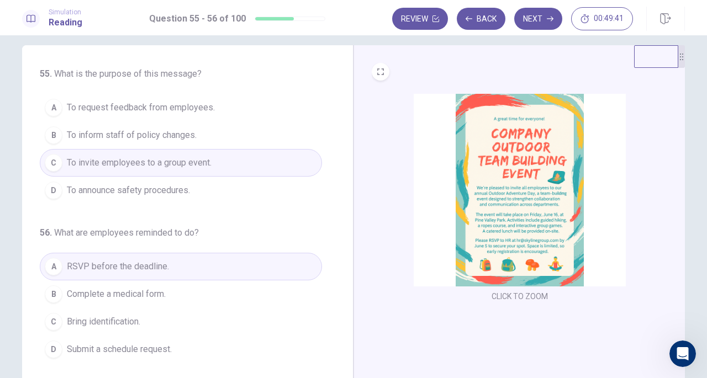
scroll to position [0, 0]
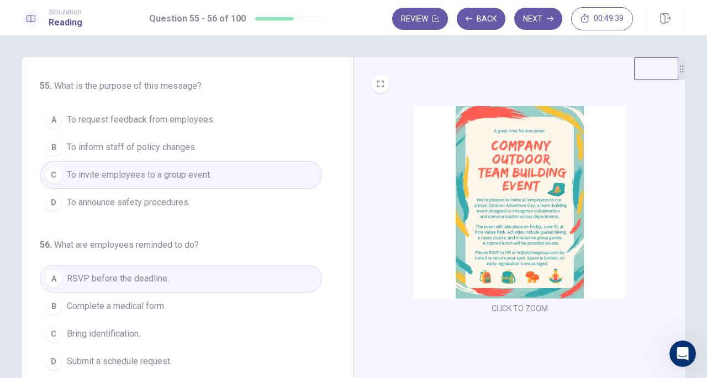
click at [533, 25] on button "Next" at bounding box center [538, 19] width 48 height 22
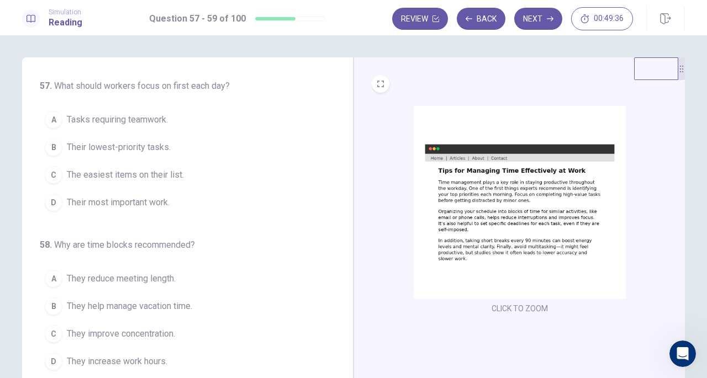
click at [535, 306] on button "CLICK TO ZOOM" at bounding box center [519, 308] width 65 height 15
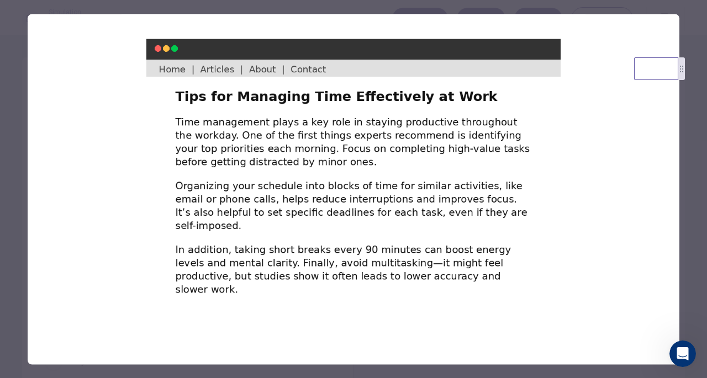
click at [456, 3] on div at bounding box center [353, 189] width 707 height 378
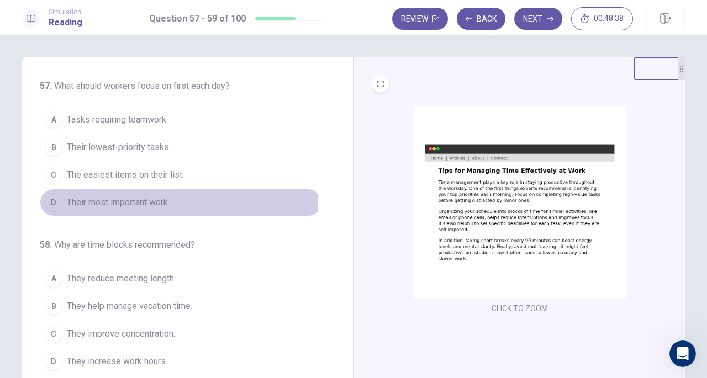
click at [126, 207] on span "Their most important work." at bounding box center [118, 202] width 103 height 13
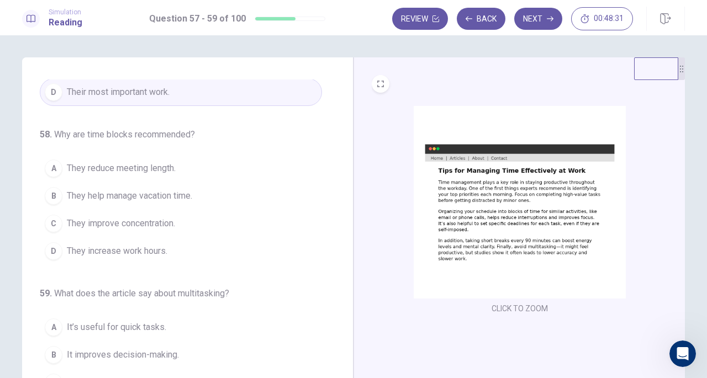
scroll to position [111, 0]
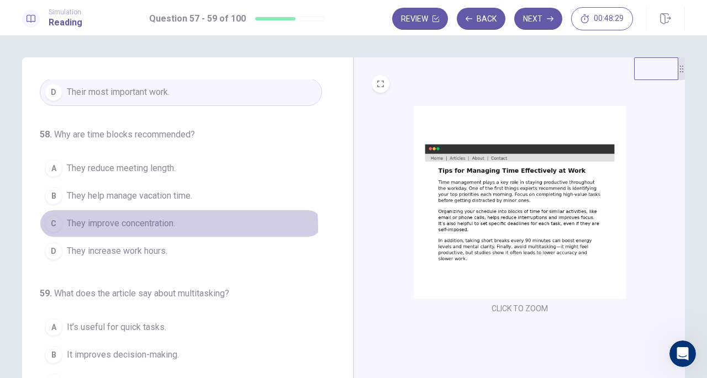
click at [149, 224] on span "They improve concentration." at bounding box center [121, 223] width 108 height 13
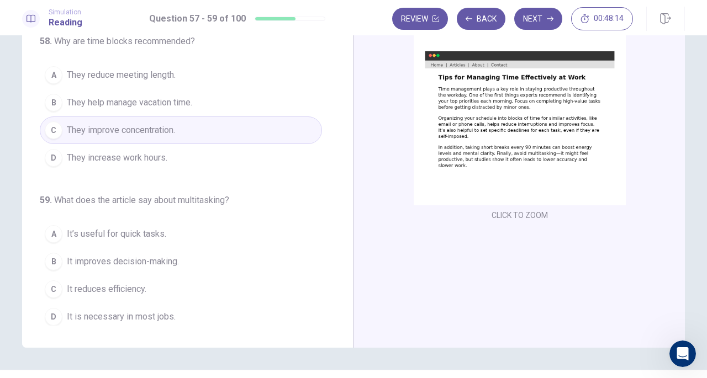
scroll to position [95, 0]
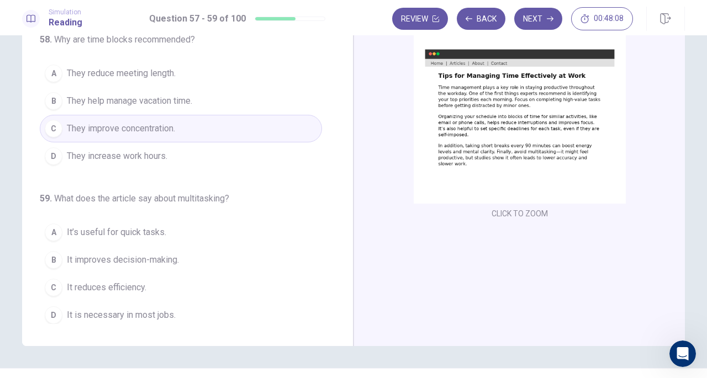
click at [103, 283] on span "It reduces efficiency." at bounding box center [107, 287] width 80 height 13
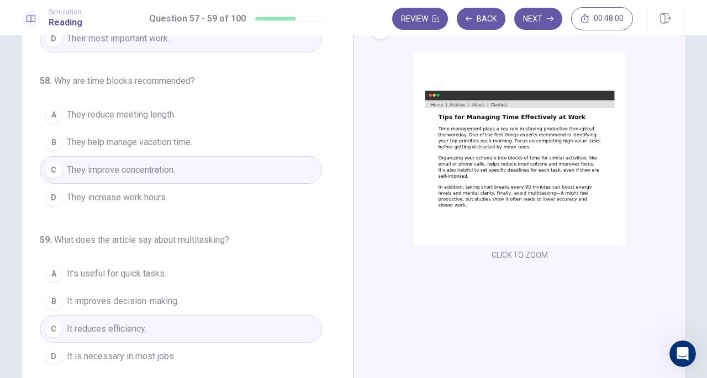
scroll to position [0, 0]
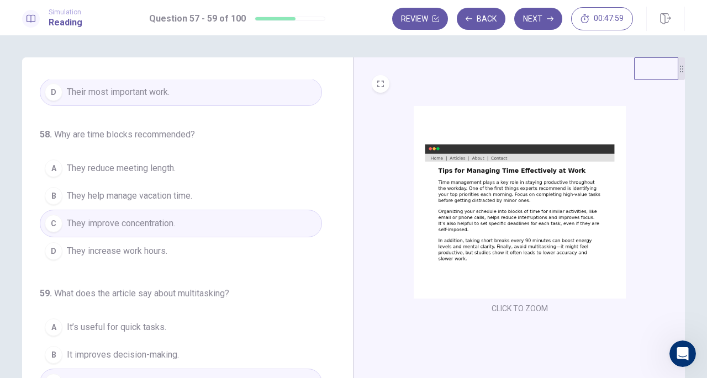
click at [542, 23] on button "Next" at bounding box center [538, 19] width 48 height 22
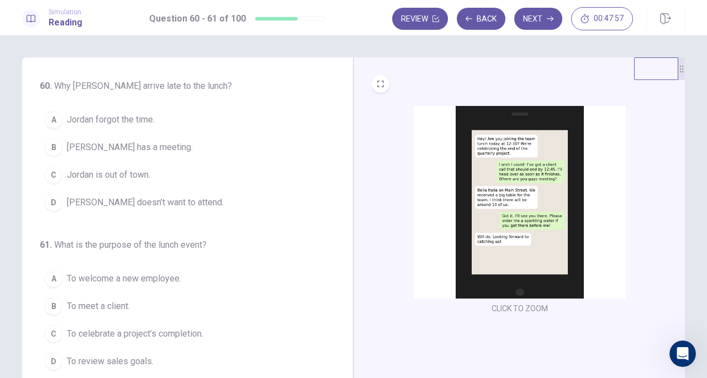
click at [478, 23] on button "Back" at bounding box center [481, 19] width 49 height 22
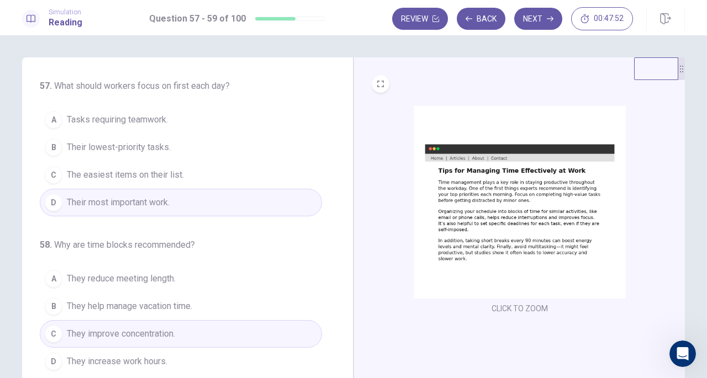
click at [538, 9] on button "Next" at bounding box center [538, 19] width 48 height 22
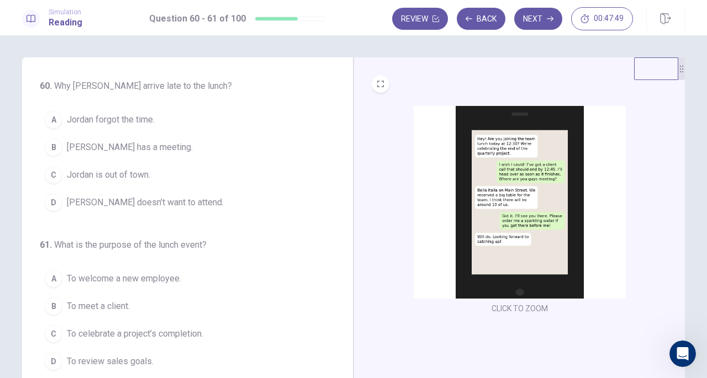
click at [532, 310] on button "CLICK TO ZOOM" at bounding box center [519, 308] width 65 height 15
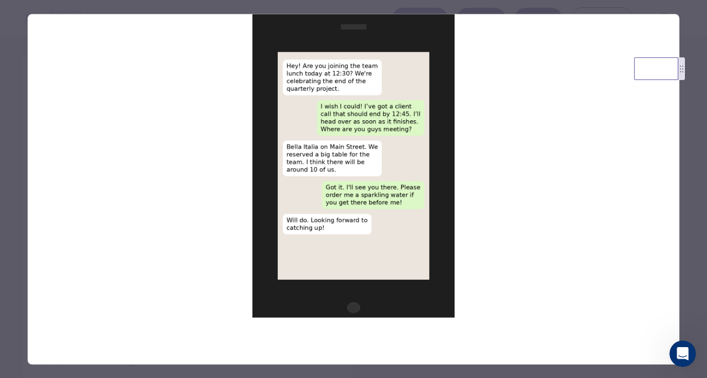
click at [511, 6] on div at bounding box center [353, 189] width 707 height 378
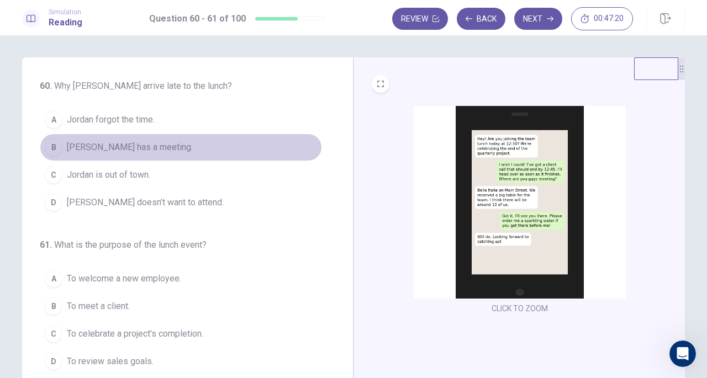
click at [118, 149] on span "[PERSON_NAME] has a meeting." at bounding box center [130, 147] width 126 height 13
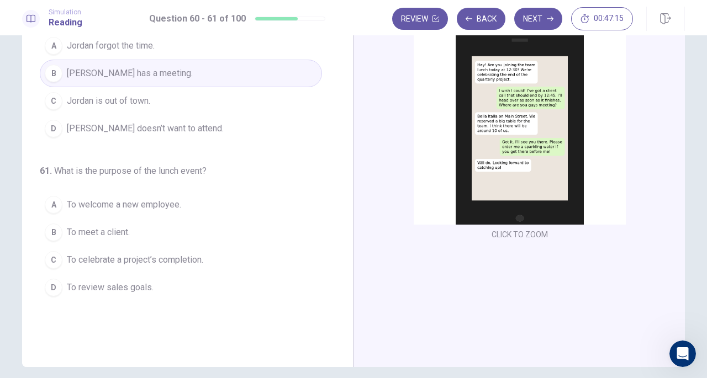
scroll to position [75, 0]
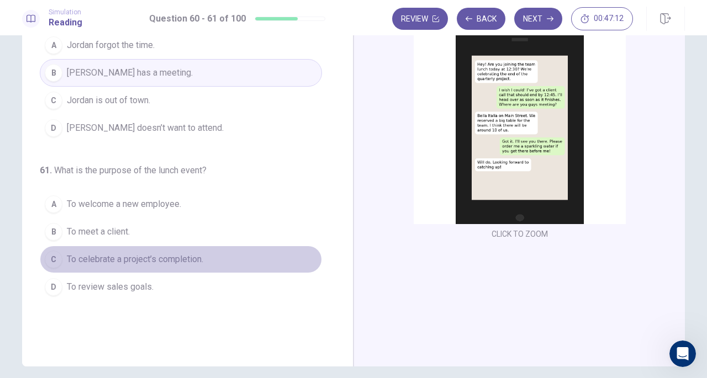
click at [110, 255] on span "To celebrate a project’s completion." at bounding box center [135, 259] width 136 height 13
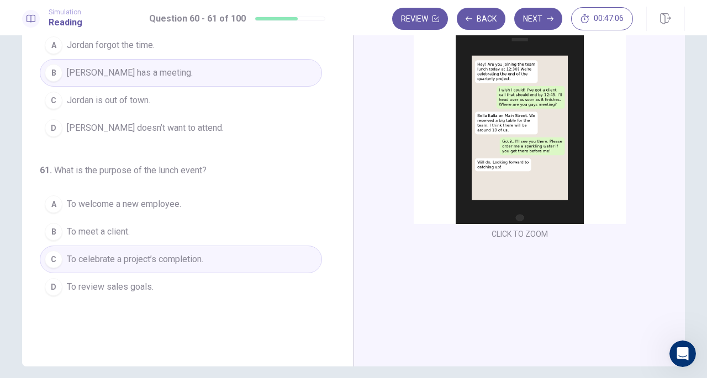
click at [544, 15] on button "Next" at bounding box center [538, 19] width 48 height 22
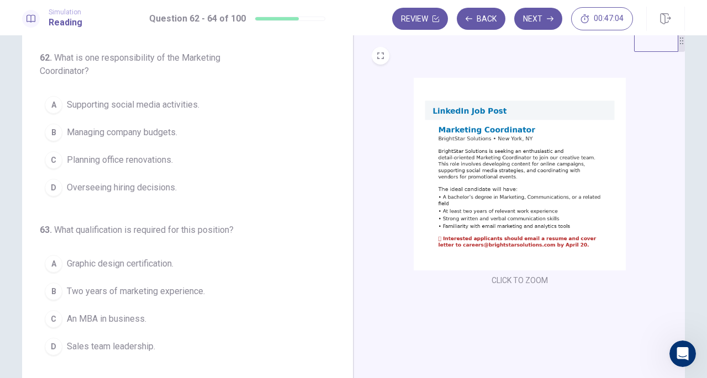
scroll to position [29, 0]
click at [505, 274] on button "CLICK TO ZOOM" at bounding box center [519, 279] width 65 height 15
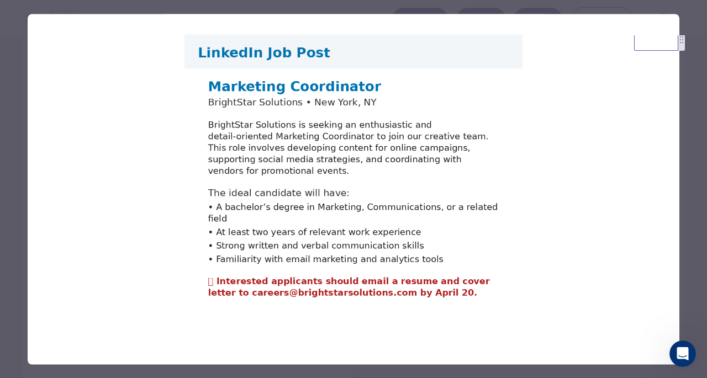
click at [683, 176] on div at bounding box center [353, 189] width 707 height 378
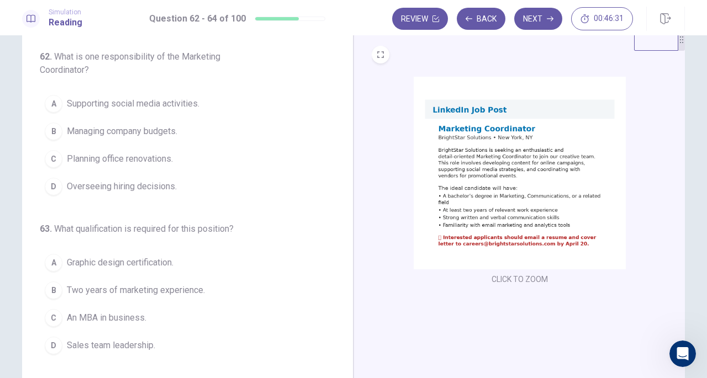
scroll to position [0, 0]
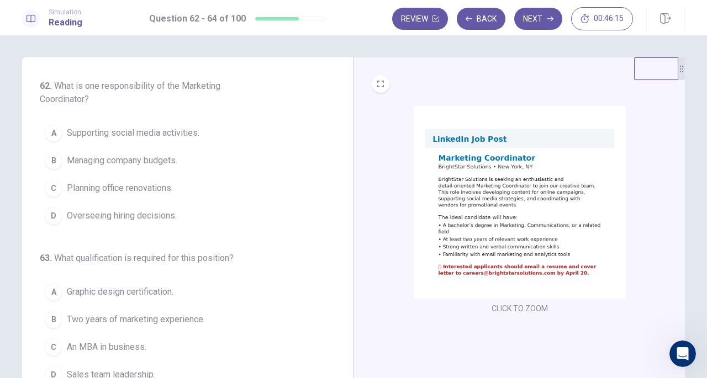
click at [125, 139] on span "Supporting social media activities." at bounding box center [133, 133] width 133 height 13
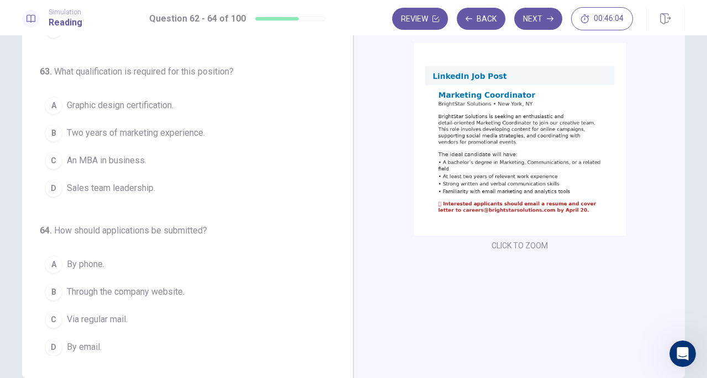
scroll to position [65, 0]
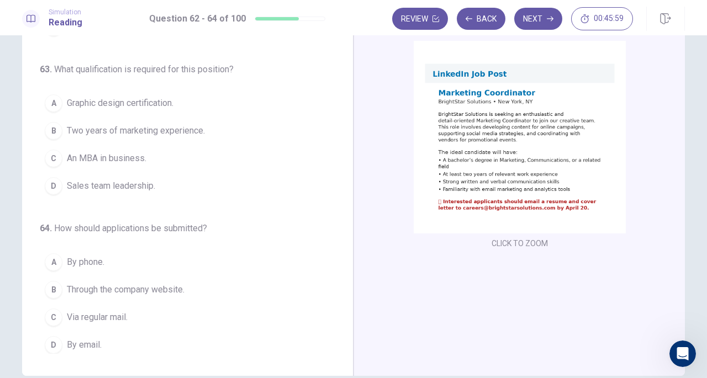
click at [139, 130] on span "Two years of marketing experience." at bounding box center [136, 130] width 138 height 13
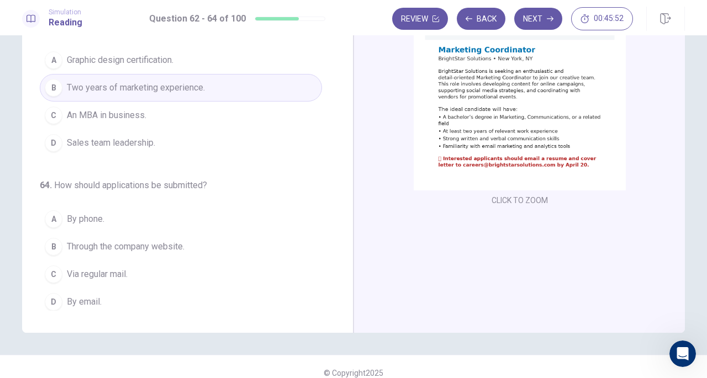
scroll to position [120, 0]
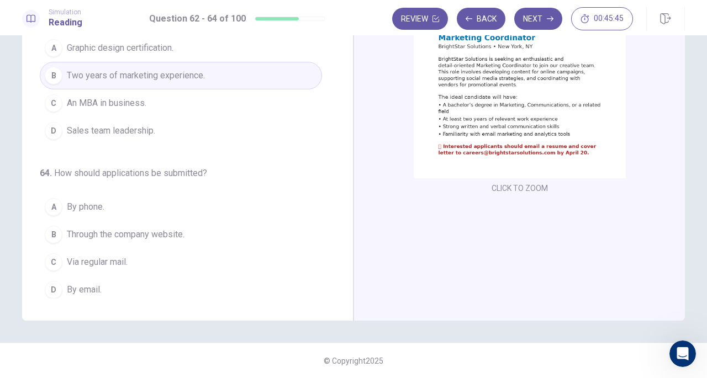
click at [86, 286] on span "By email." at bounding box center [84, 289] width 35 height 13
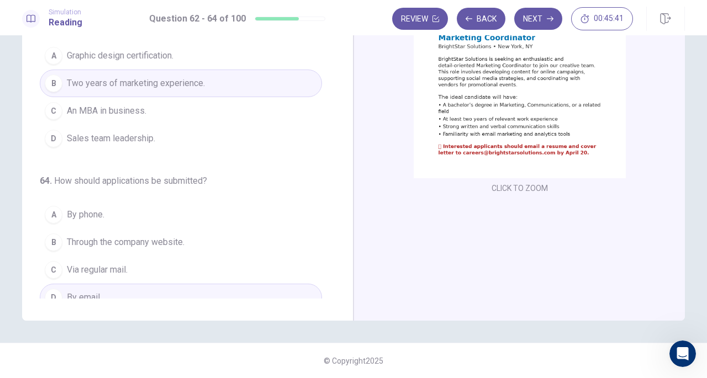
scroll to position [124, 0]
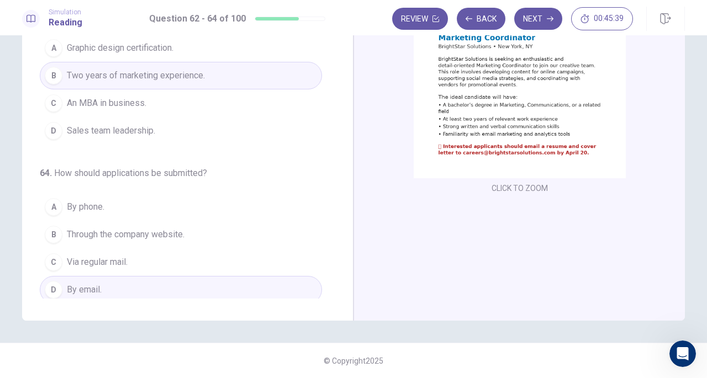
click at [532, 22] on button "Next" at bounding box center [538, 19] width 48 height 22
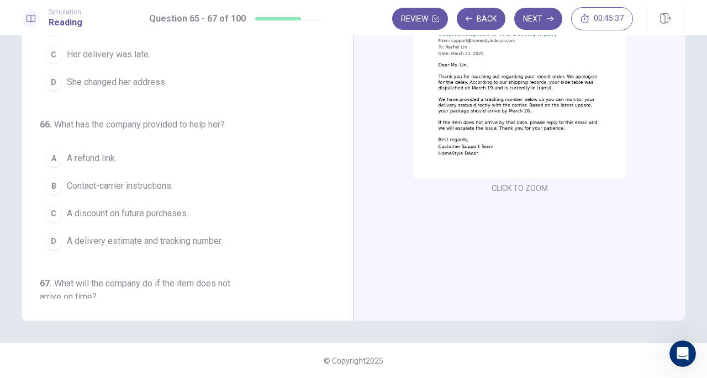
scroll to position [0, 0]
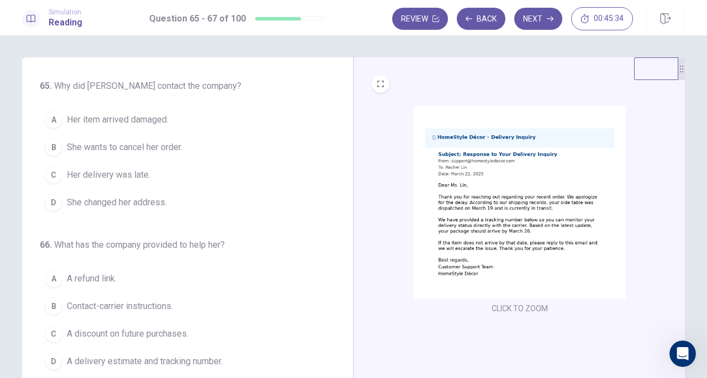
click at [517, 309] on button "CLICK TO ZOOM" at bounding box center [519, 308] width 65 height 15
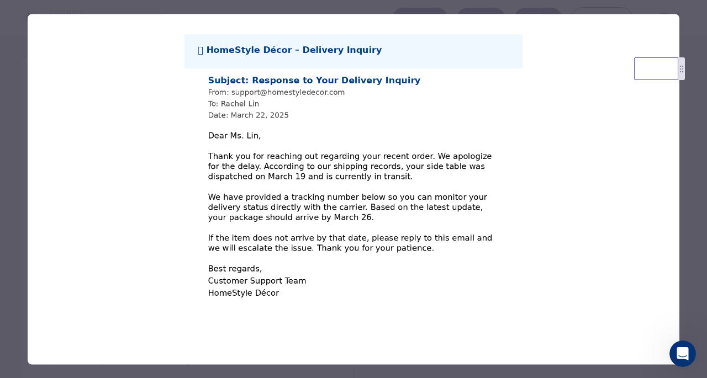
click at [691, 178] on div at bounding box center [353, 189] width 707 height 378
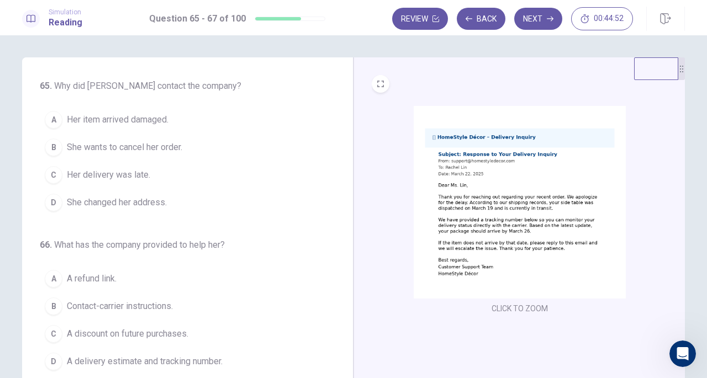
click at [116, 169] on span "Her delivery was late." at bounding box center [108, 175] width 83 height 13
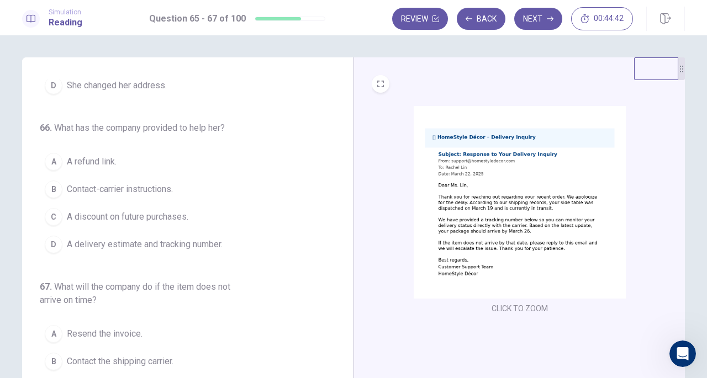
scroll to position [124, 0]
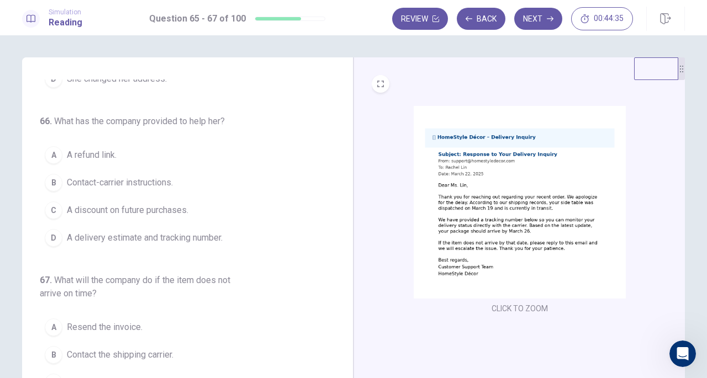
click at [117, 236] on span "A delivery estimate and tracking number." at bounding box center [145, 238] width 156 height 13
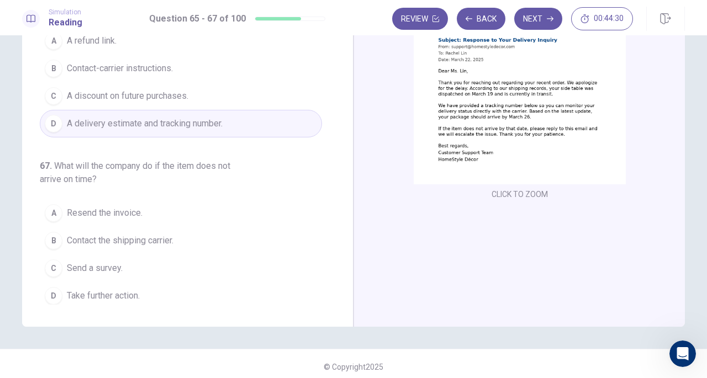
scroll to position [115, 0]
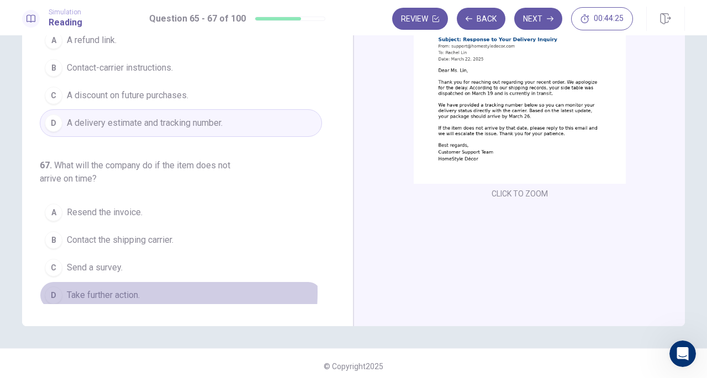
click at [102, 289] on span "Take further action." at bounding box center [103, 295] width 73 height 13
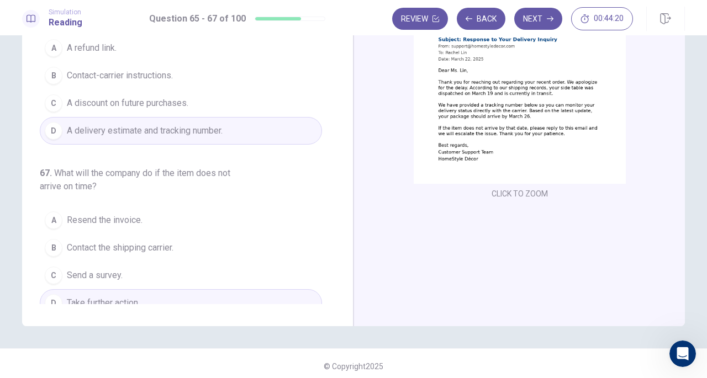
scroll to position [124, 0]
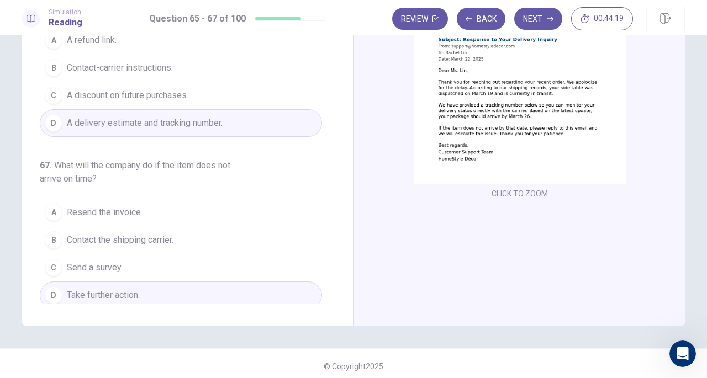
click at [530, 12] on button "Next" at bounding box center [538, 19] width 48 height 22
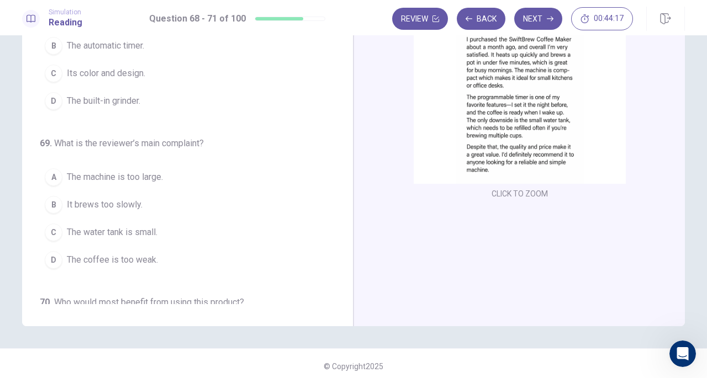
scroll to position [0, 0]
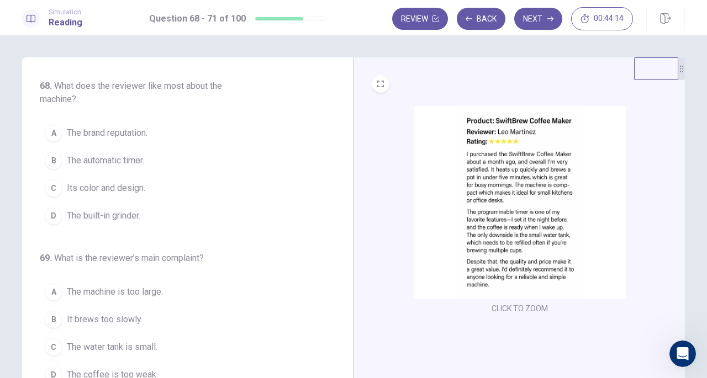
click at [524, 306] on button "CLICK TO ZOOM" at bounding box center [519, 308] width 65 height 15
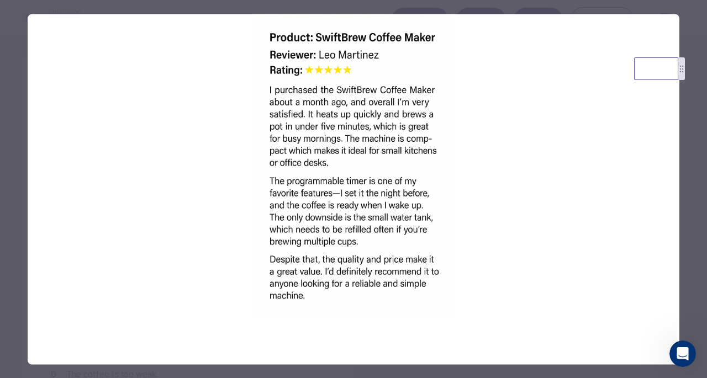
click at [512, 7] on div at bounding box center [353, 189] width 707 height 378
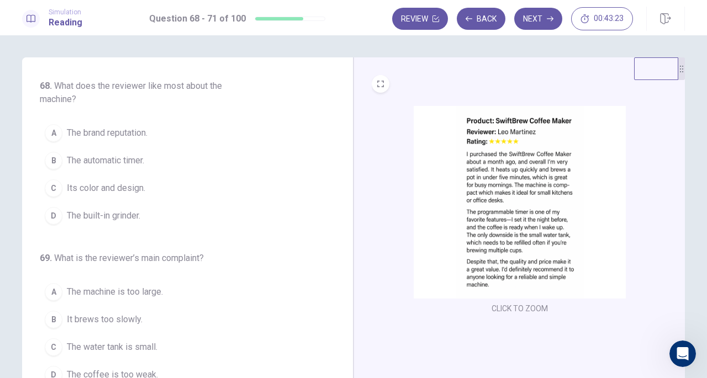
click at [103, 160] on span "The automatic timer." at bounding box center [105, 160] width 77 height 13
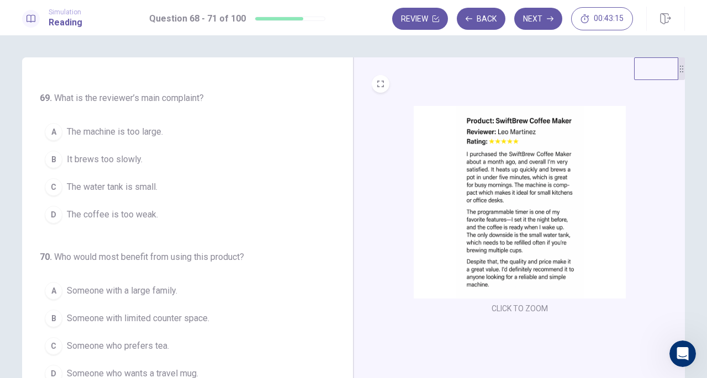
scroll to position [162, 0]
click at [117, 186] on span "The water tank is small." at bounding box center [112, 184] width 91 height 13
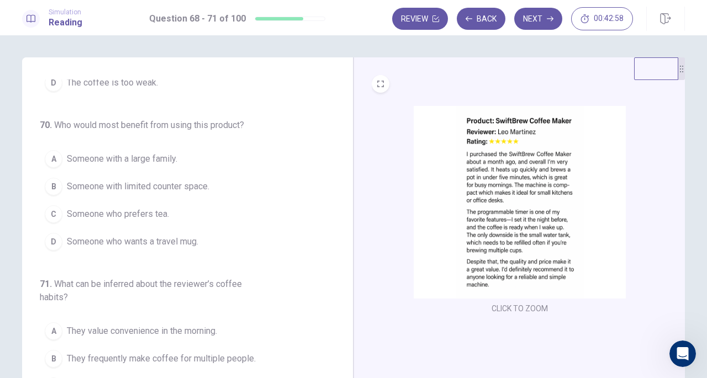
scroll to position [295, 0]
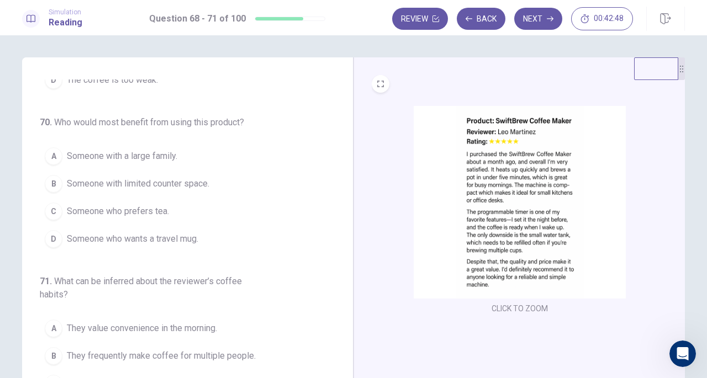
click at [140, 181] on span "Someone with limited counter space." at bounding box center [138, 183] width 143 height 13
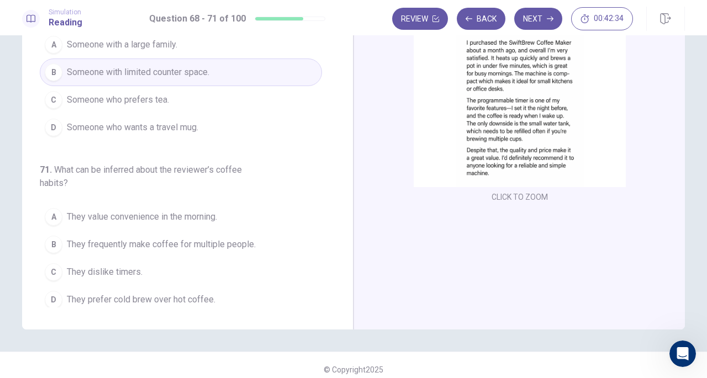
scroll to position [120, 0]
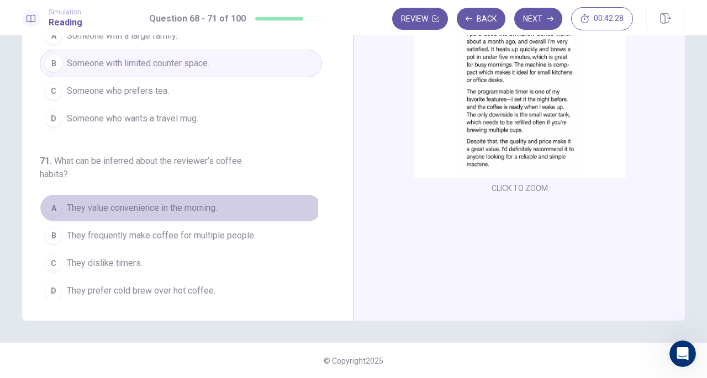
click at [160, 202] on span "They value convenience in the morning." at bounding box center [142, 208] width 150 height 13
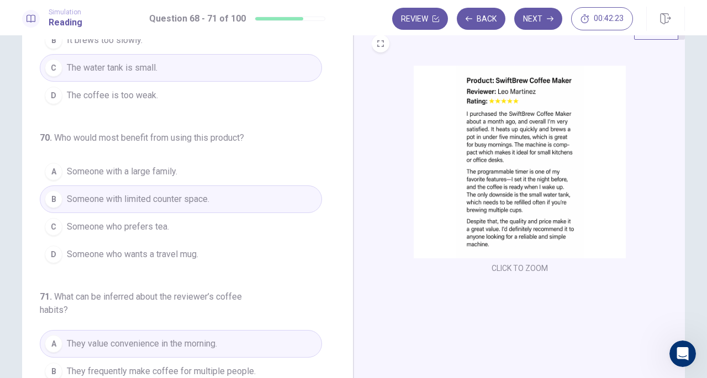
scroll to position [0, 0]
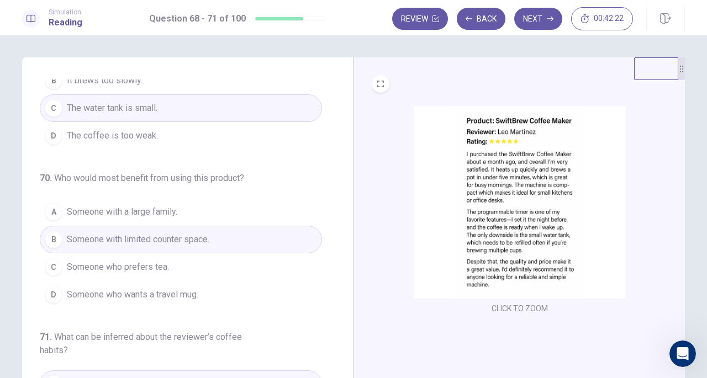
click at [549, 16] on icon "button" at bounding box center [550, 18] width 7 height 7
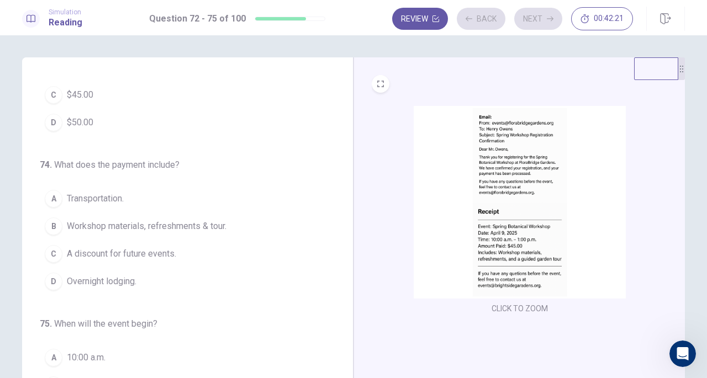
scroll to position [226, 0]
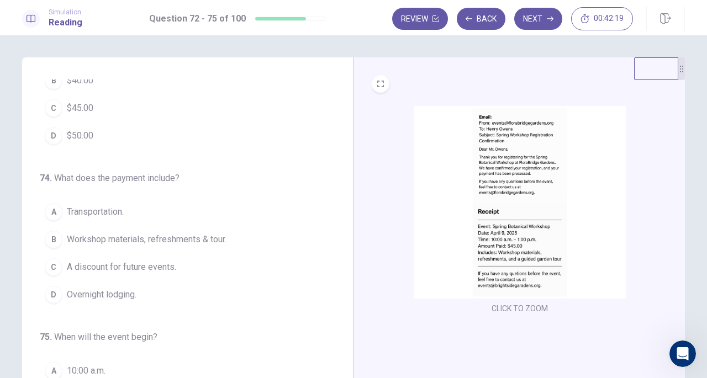
click at [522, 313] on button "CLICK TO ZOOM" at bounding box center [519, 308] width 65 height 15
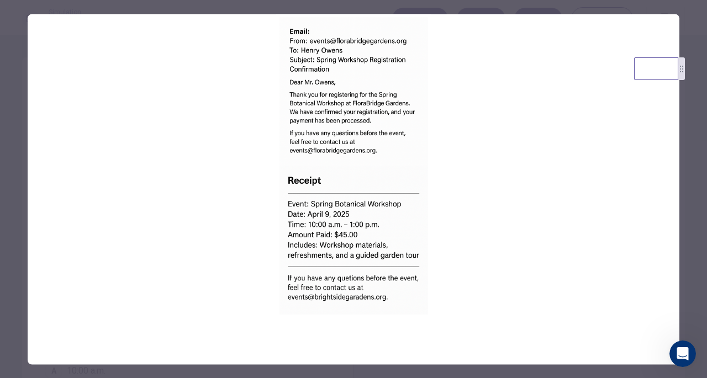
click at [15, 188] on div at bounding box center [353, 189] width 707 height 378
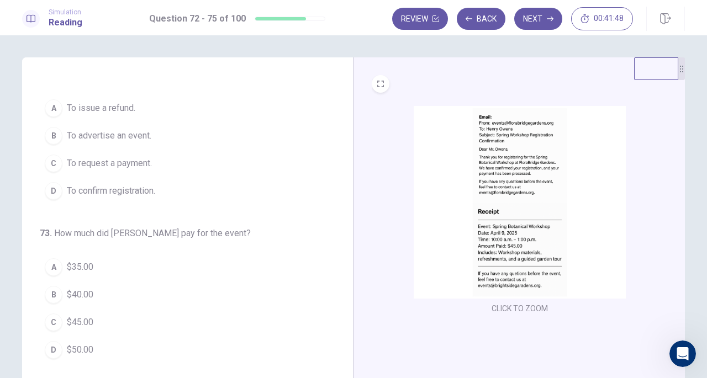
scroll to position [0, 0]
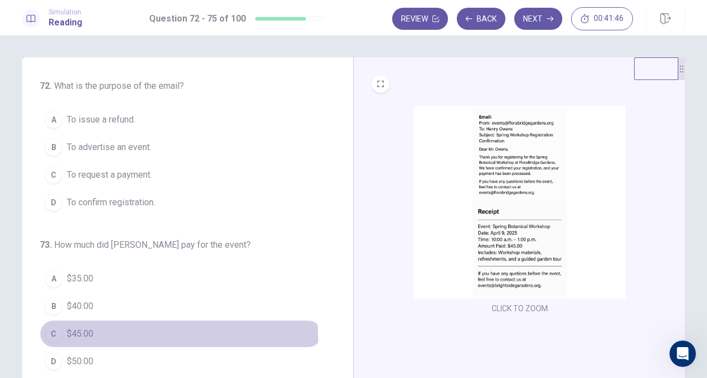
click at [78, 338] on span "$45.00" at bounding box center [80, 334] width 27 height 13
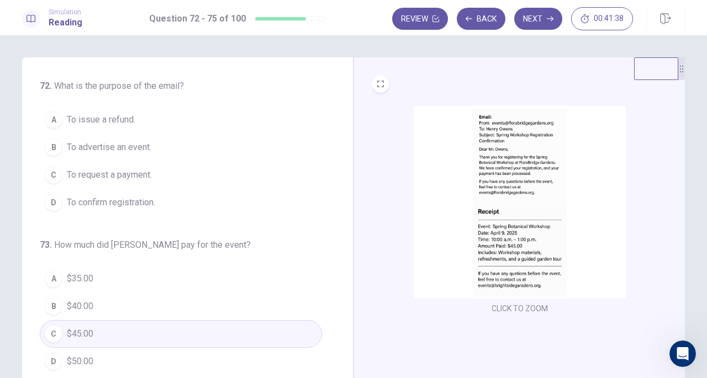
click at [126, 203] on span "To confirm registration." at bounding box center [111, 202] width 88 height 13
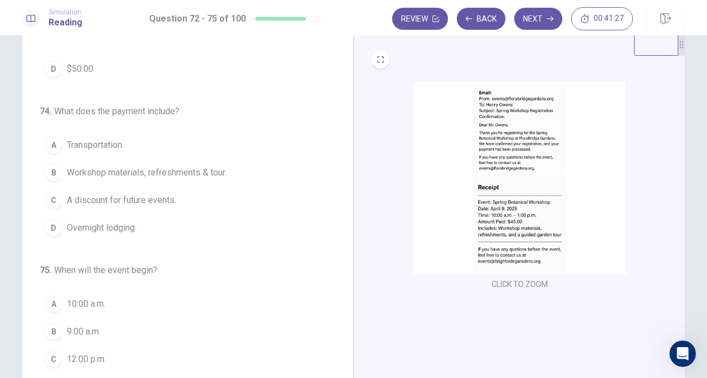
scroll to position [25, 0]
click at [224, 169] on span "Workshop materials, refreshments & tour." at bounding box center [147, 172] width 160 height 13
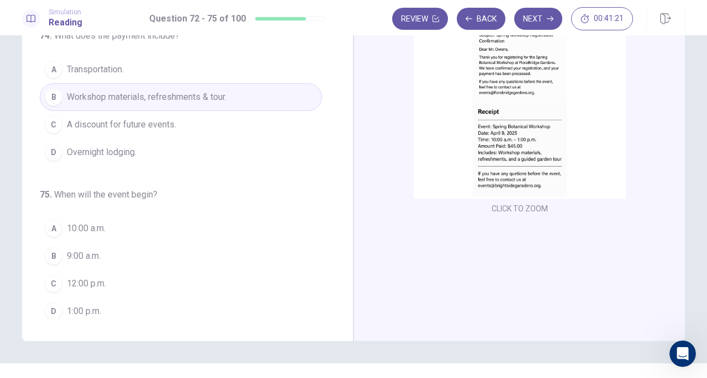
scroll to position [103, 0]
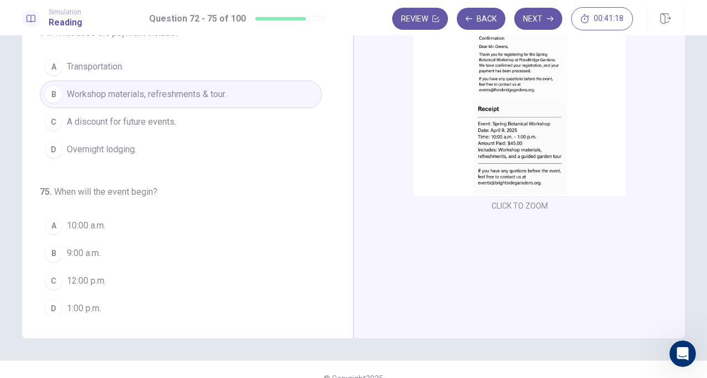
click at [78, 222] on span "10:00 a.m." at bounding box center [86, 225] width 39 height 13
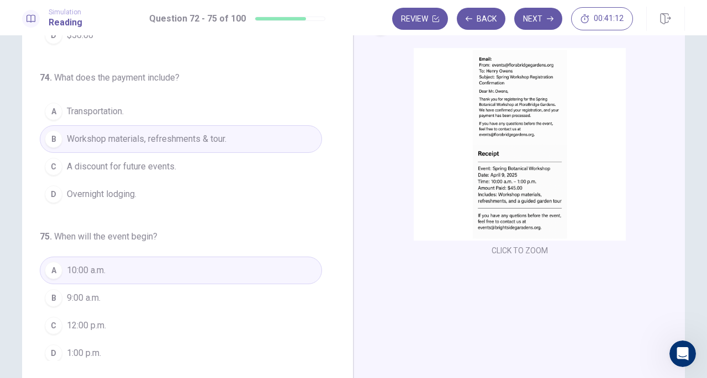
scroll to position [0, 0]
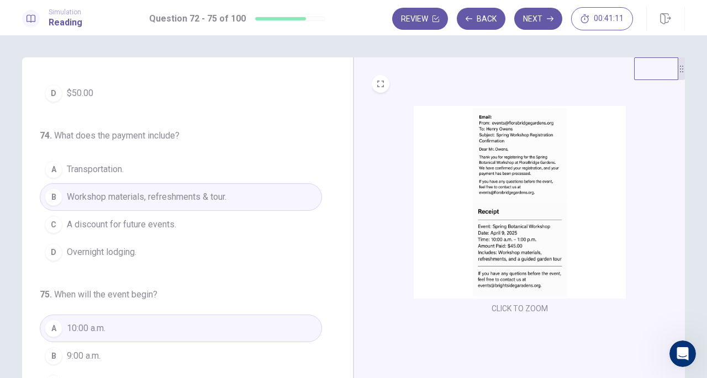
click at [547, 18] on button "Next" at bounding box center [538, 19] width 48 height 22
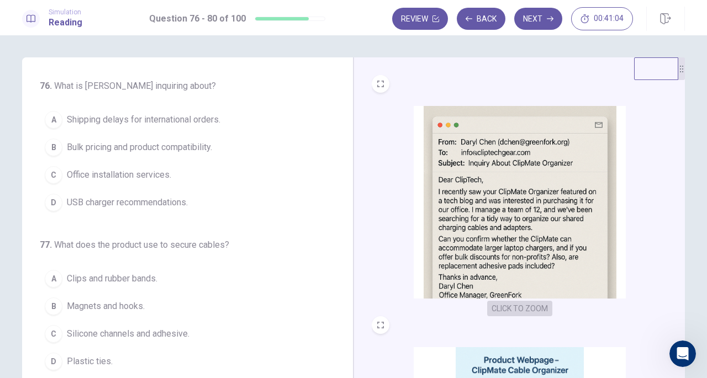
click at [527, 309] on button "CLICK TO ZOOM" at bounding box center [519, 308] width 65 height 15
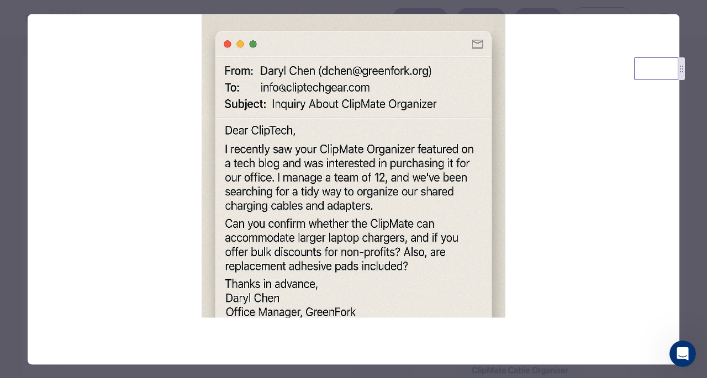
click at [17, 314] on div at bounding box center [353, 189] width 707 height 378
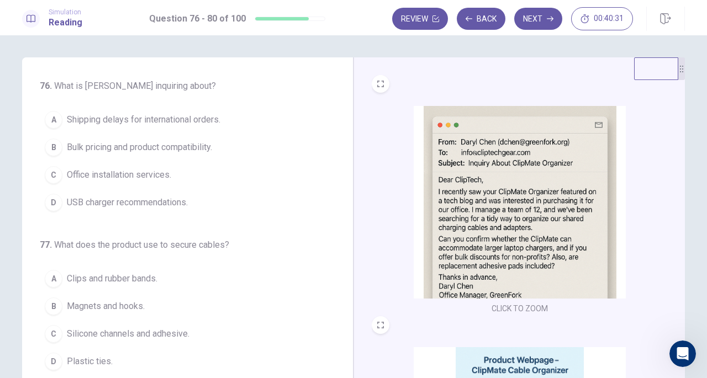
click at [126, 146] on span "Bulk pricing and product compatibility." at bounding box center [139, 147] width 145 height 13
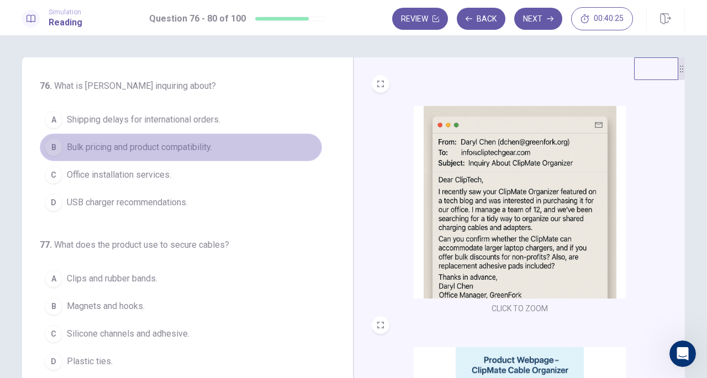
click at [179, 147] on span "Bulk pricing and product compatibility." at bounding box center [139, 147] width 145 height 13
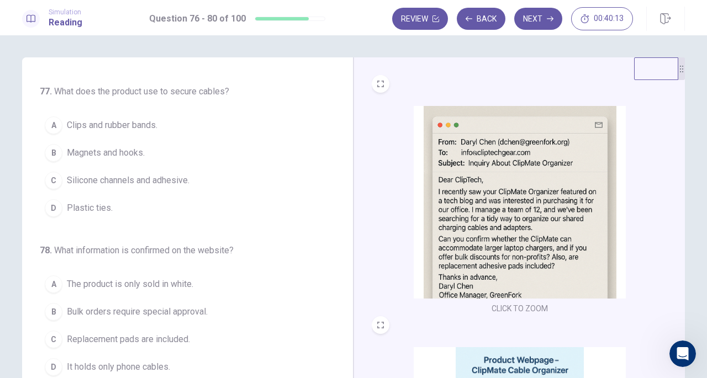
scroll to position [157, 0]
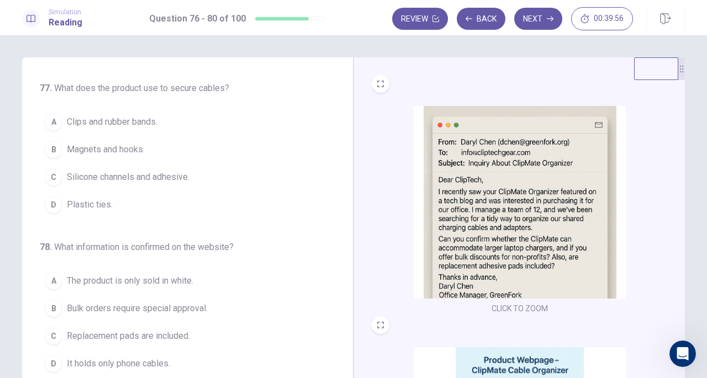
click at [133, 171] on span "Silicone channels and adhesive." at bounding box center [128, 177] width 123 height 13
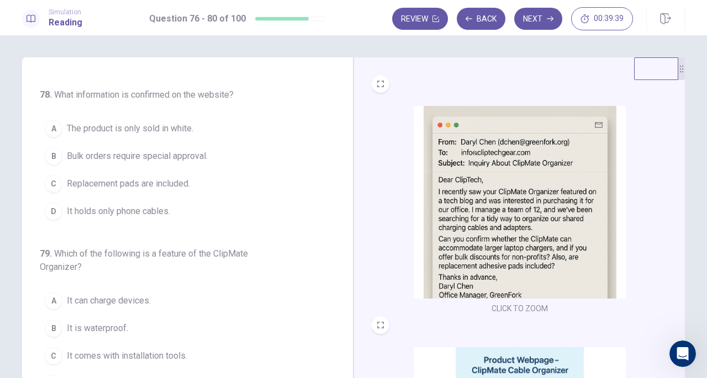
scroll to position [310, 0]
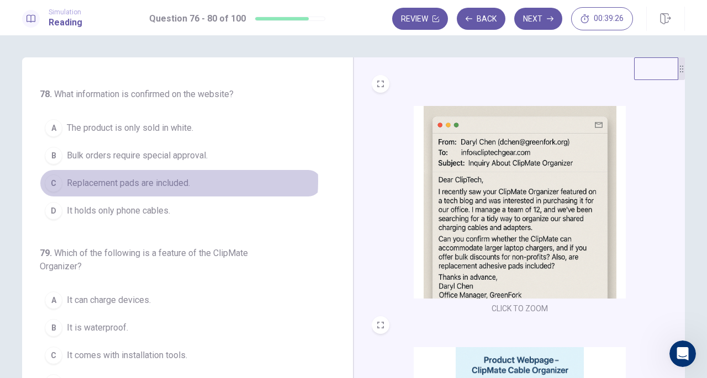
click at [167, 177] on span "Replacement pads are included." at bounding box center [128, 183] width 123 height 13
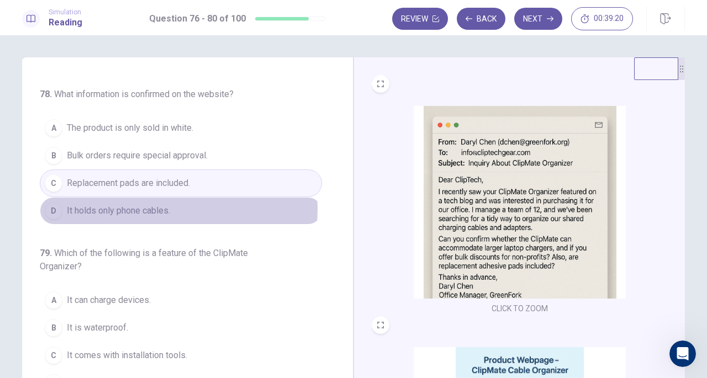
click at [155, 205] on span "It holds only phone cables." at bounding box center [118, 210] width 103 height 13
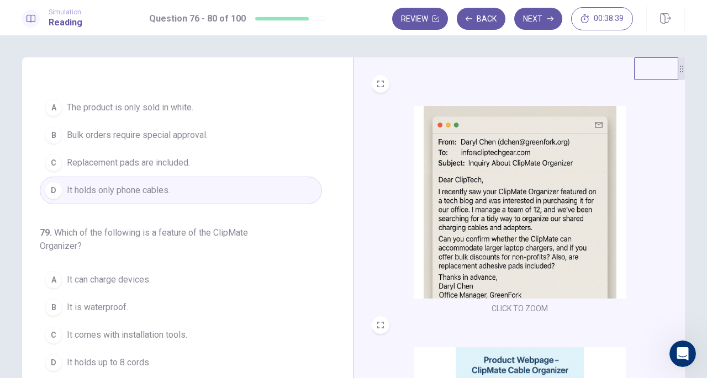
scroll to position [332, 0]
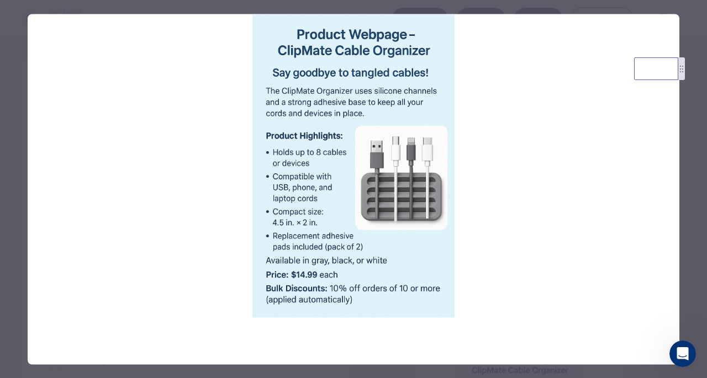
click at [19, 264] on div at bounding box center [353, 189] width 707 height 378
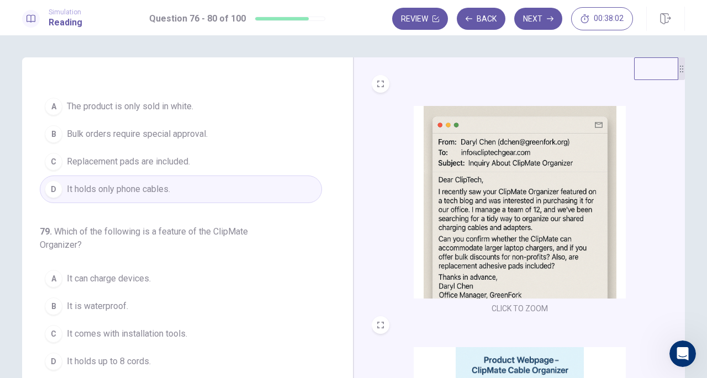
click at [147, 156] on span "Replacement pads are included." at bounding box center [128, 161] width 123 height 13
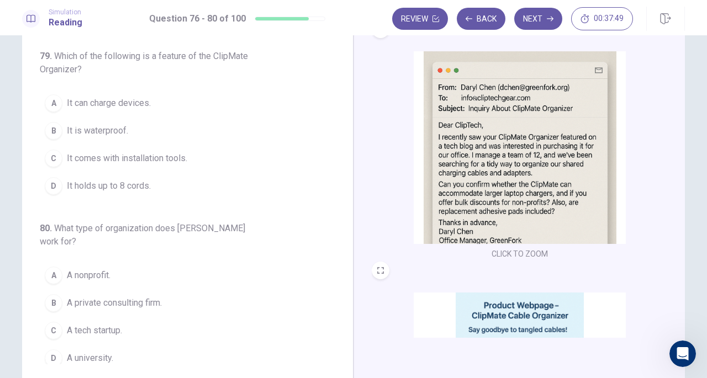
scroll to position [55, 0]
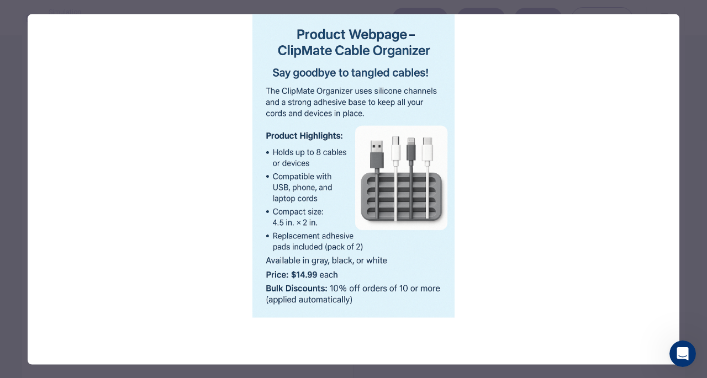
click at [692, 274] on div at bounding box center [353, 189] width 707 height 378
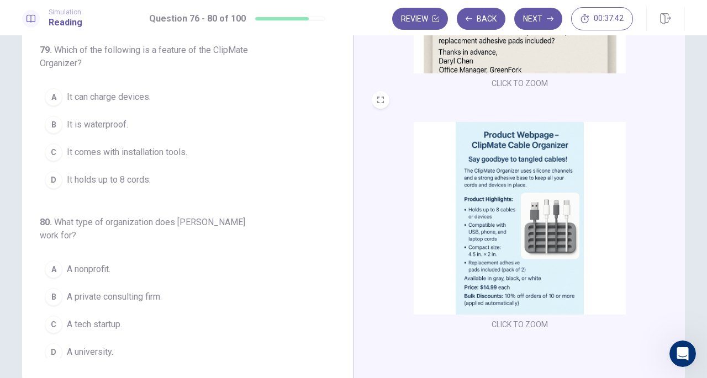
scroll to position [61, 0]
click at [118, 173] on span "It holds up to 8 cords." at bounding box center [109, 179] width 84 height 13
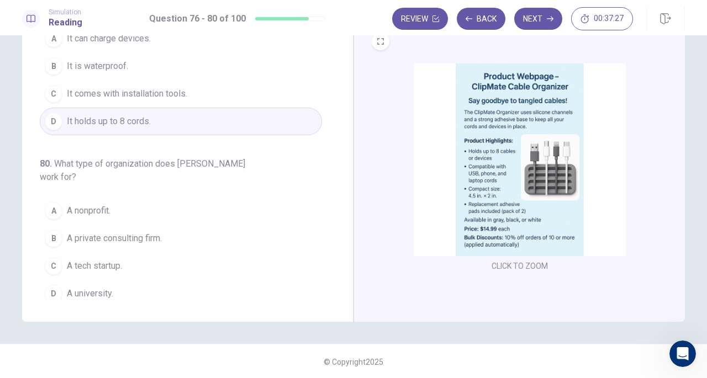
scroll to position [120, 0]
click at [108, 206] on span "A nonprofit." at bounding box center [89, 209] width 44 height 13
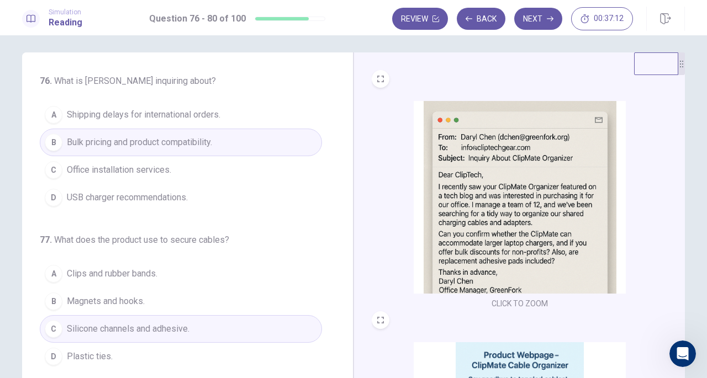
scroll to position [0, 0]
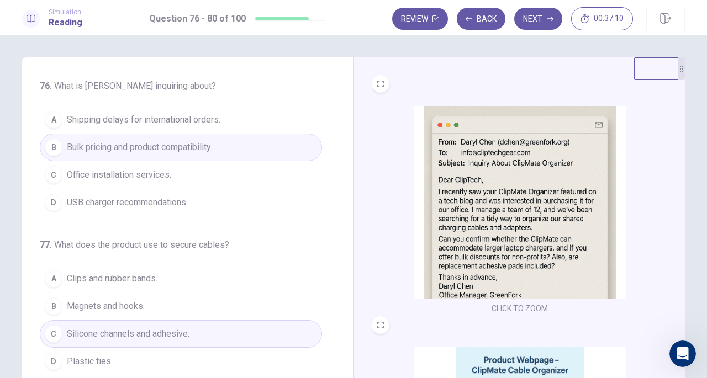
click at [535, 18] on button "Next" at bounding box center [538, 19] width 48 height 22
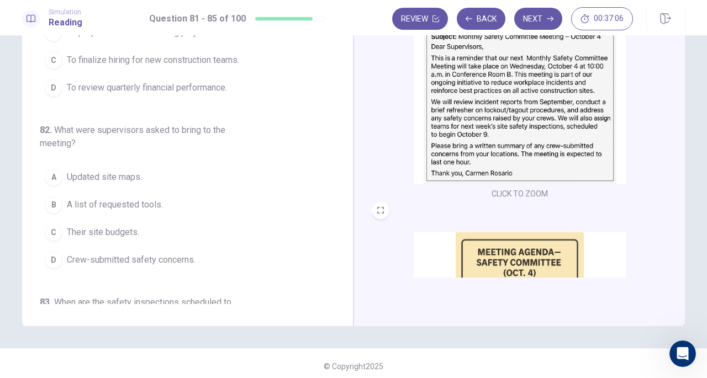
scroll to position [120, 0]
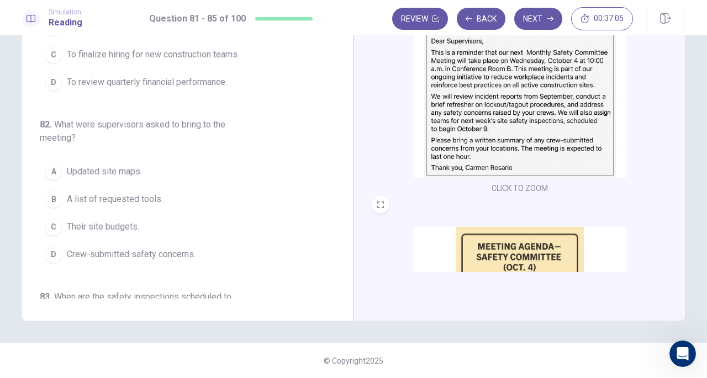
click at [473, 239] on img at bounding box center [520, 323] width 212 height 193
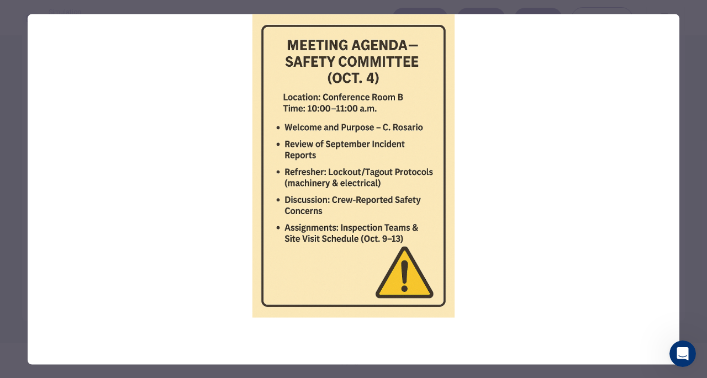
click at [692, 133] on div at bounding box center [353, 189] width 707 height 378
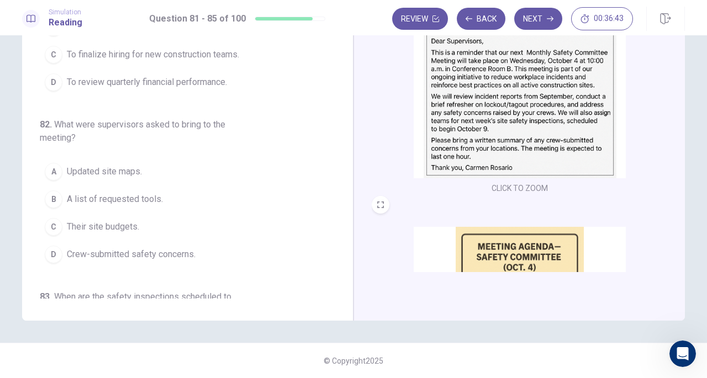
scroll to position [75, 0]
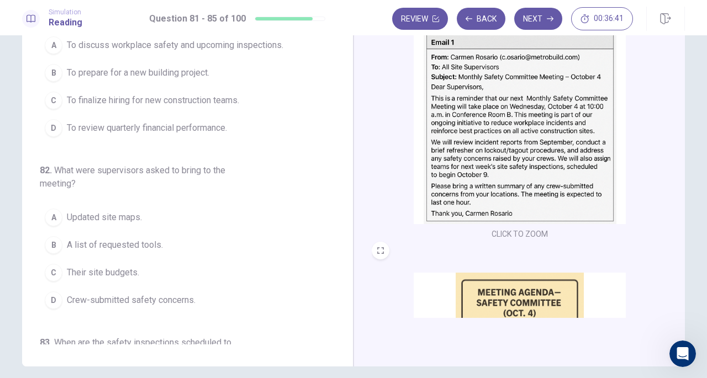
click at [490, 150] on img at bounding box center [520, 127] width 212 height 193
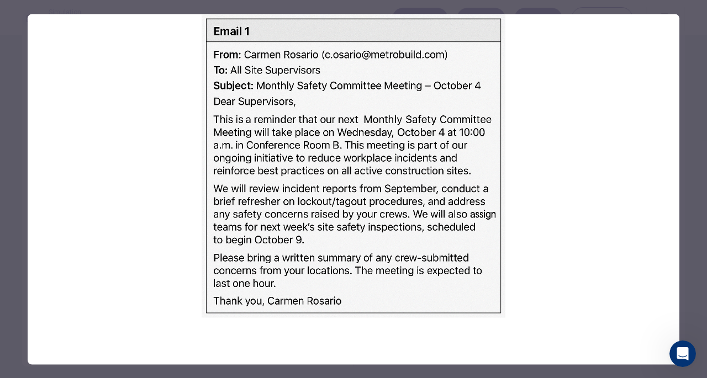
click at [15, 119] on div at bounding box center [353, 189] width 707 height 378
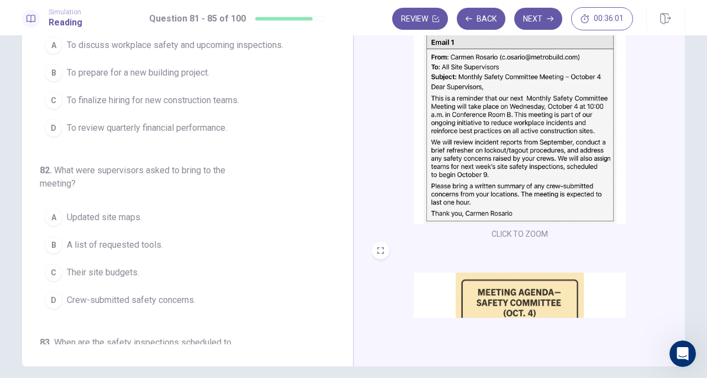
scroll to position [0, 0]
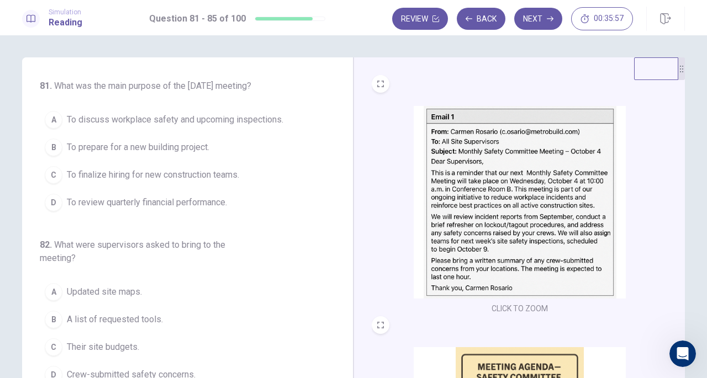
click at [178, 127] on span "To discuss workplace safety and upcoming inspections." at bounding box center [175, 119] width 217 height 13
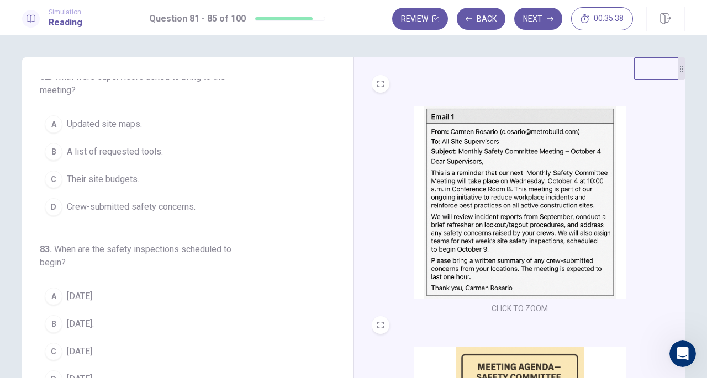
scroll to position [170, 0]
click at [137, 212] on span "Crew-submitted safety concerns." at bounding box center [131, 204] width 129 height 13
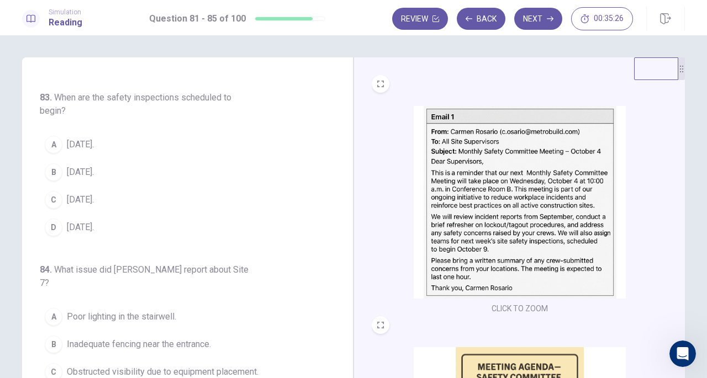
scroll to position [328, 0]
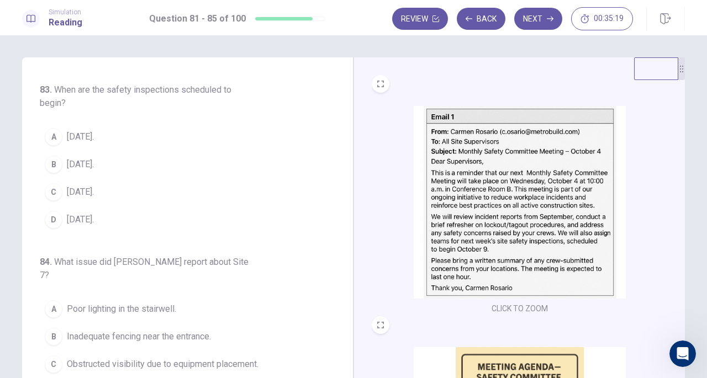
click at [88, 199] on span "[DATE]." at bounding box center [80, 192] width 27 height 13
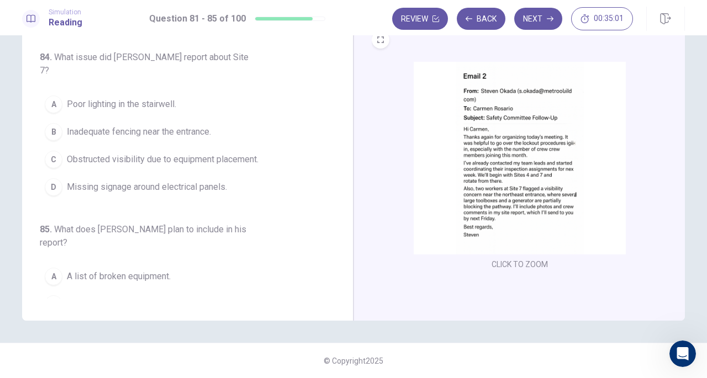
scroll to position [413, 0]
click at [446, 161] on img at bounding box center [520, 158] width 212 height 193
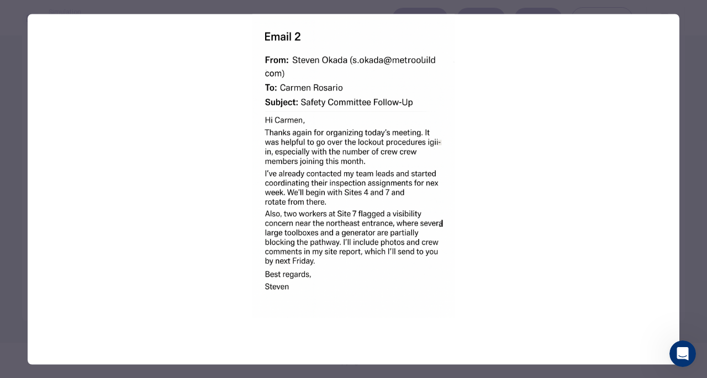
click at [696, 154] on div at bounding box center [353, 189] width 707 height 378
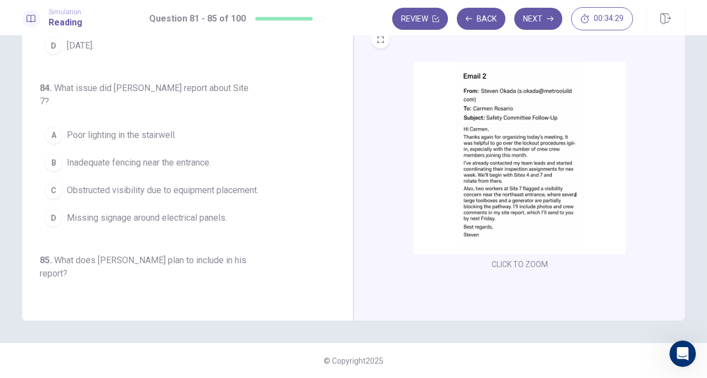
scroll to position [381, 0]
click at [134, 185] on span "Obstructed visibility due to equipment placement." at bounding box center [163, 191] width 192 height 13
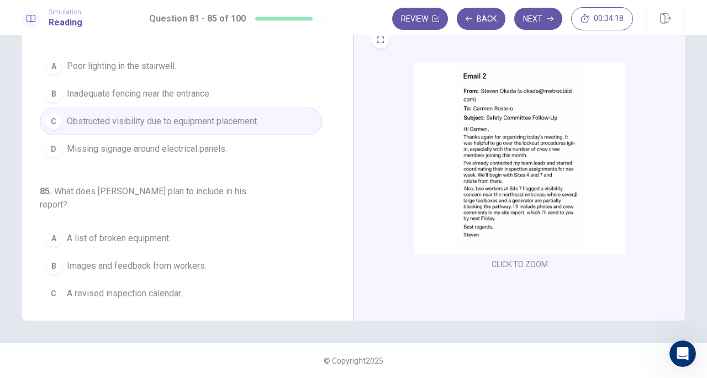
scroll to position [466, 0]
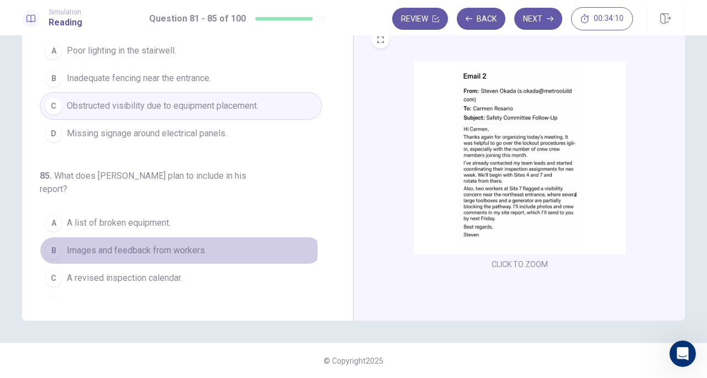
click at [160, 244] on span "Images and feedback from workers." at bounding box center [137, 250] width 140 height 13
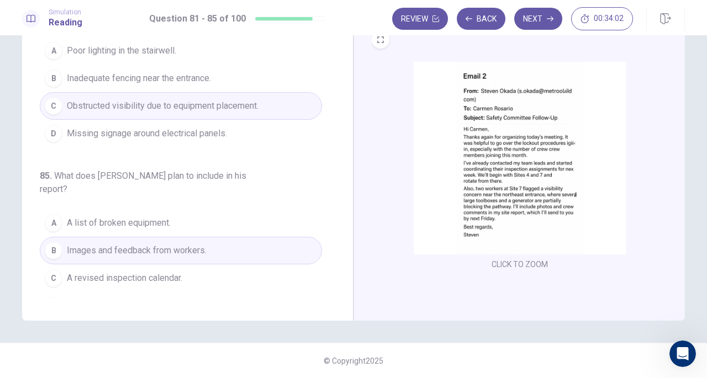
click at [535, 17] on button "Next" at bounding box center [538, 19] width 48 height 22
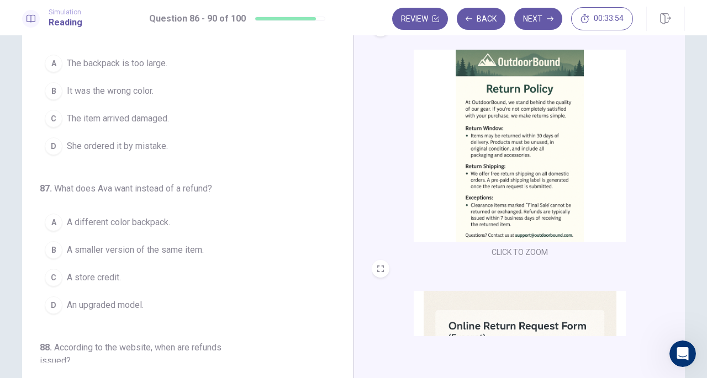
scroll to position [0, 0]
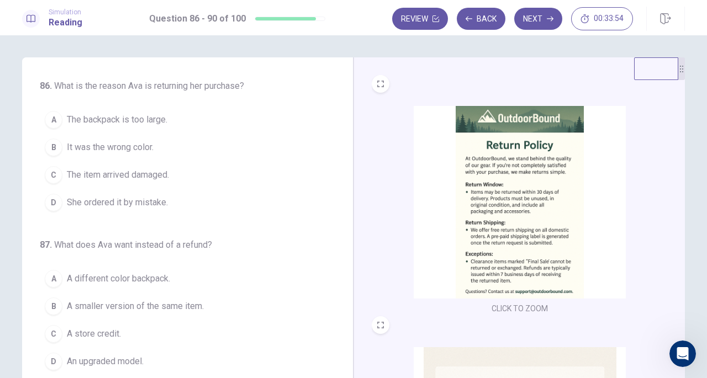
click at [481, 199] on img at bounding box center [520, 202] width 212 height 193
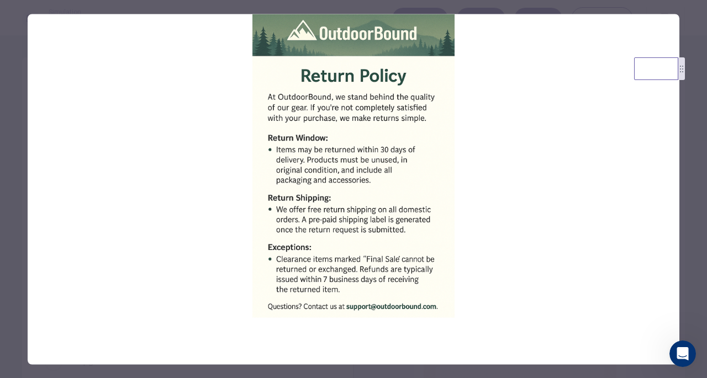
click at [693, 238] on div at bounding box center [353, 189] width 707 height 378
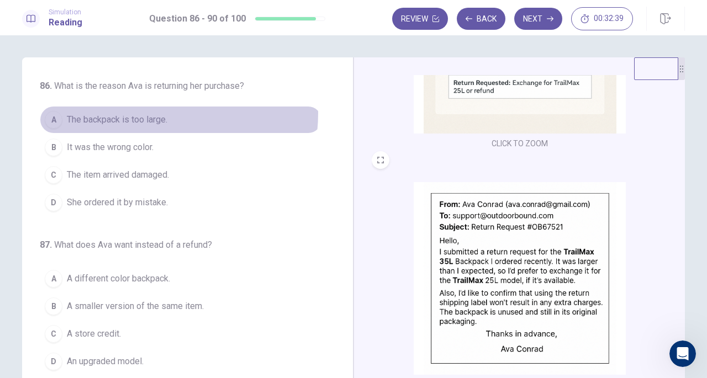
click at [140, 113] on span "The backpack is too large." at bounding box center [117, 119] width 101 height 13
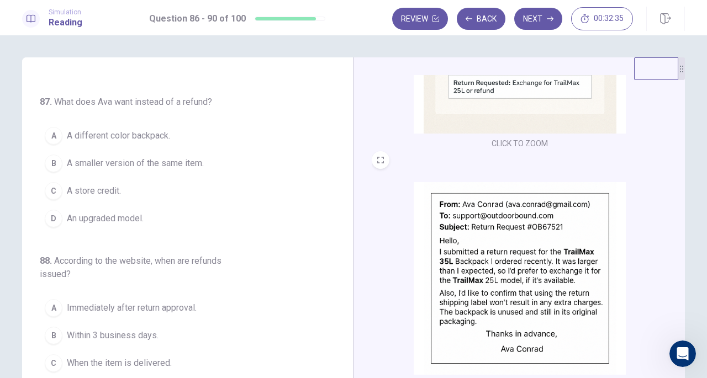
scroll to position [144, 0]
click at [111, 163] on span "A smaller version of the same item." at bounding box center [135, 162] width 137 height 13
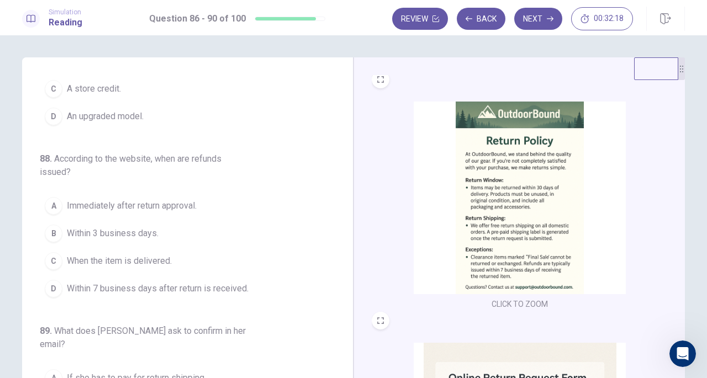
scroll to position [23, 0]
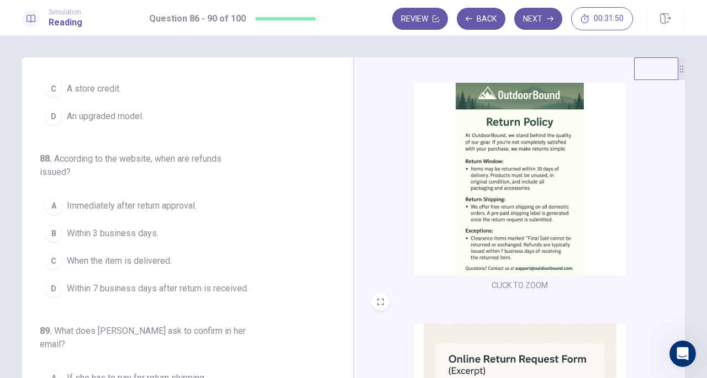
click at [496, 236] on img at bounding box center [520, 179] width 212 height 193
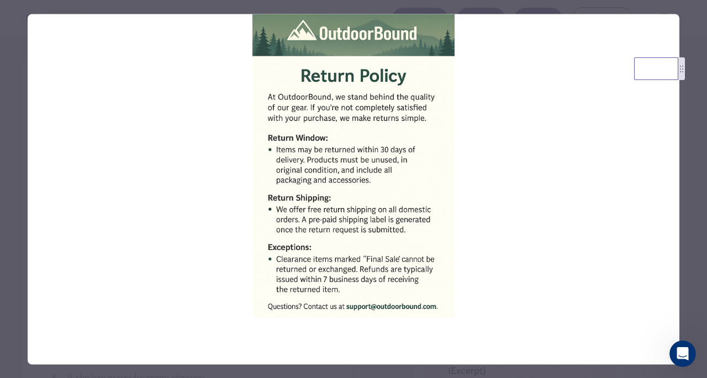
click at [10, 224] on div at bounding box center [353, 189] width 707 height 378
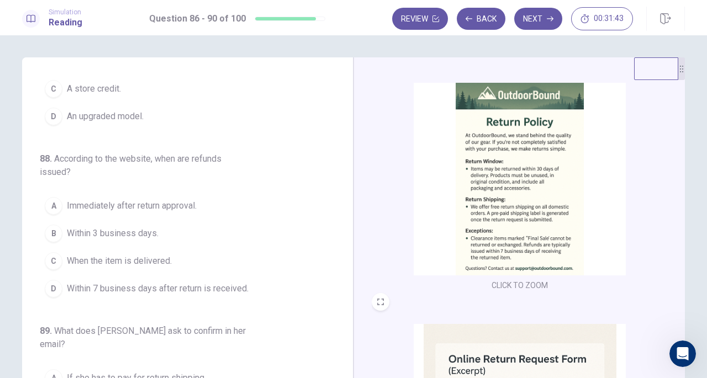
click at [129, 282] on span "Within 7 business days after return is received." at bounding box center [158, 288] width 182 height 13
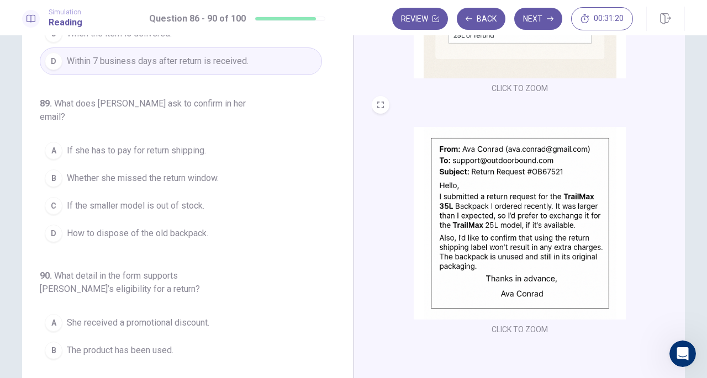
scroll to position [417, 0]
click at [172, 145] on span "If she has to pay for return shipping." at bounding box center [136, 151] width 139 height 13
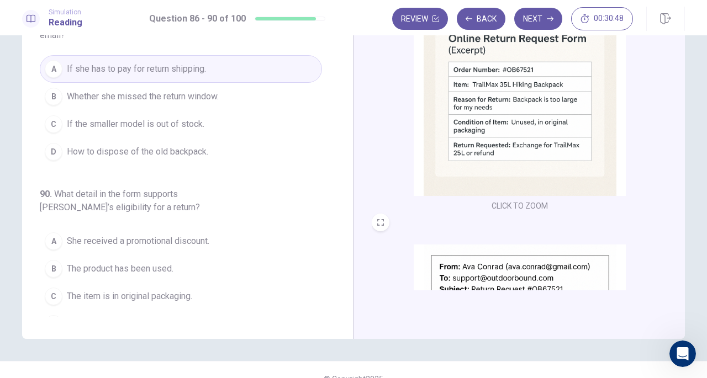
scroll to position [228, 0]
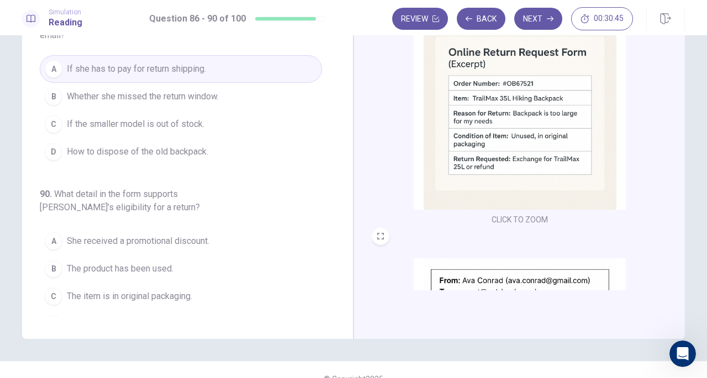
click at [129, 290] on span "The item is in original packaging." at bounding box center [129, 296] width 125 height 13
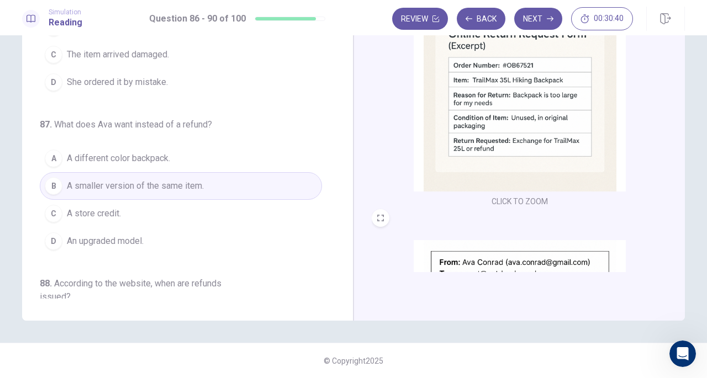
scroll to position [0, 0]
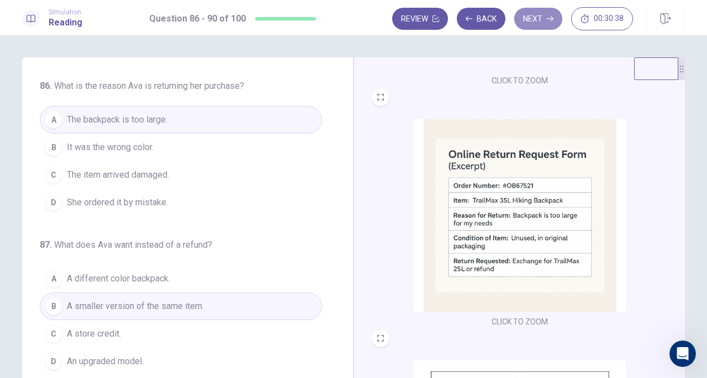
click at [546, 15] on button "Next" at bounding box center [538, 19] width 48 height 22
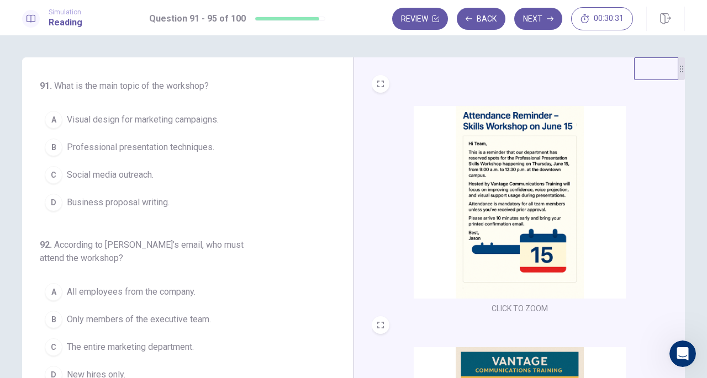
click at [524, 187] on img at bounding box center [520, 202] width 212 height 193
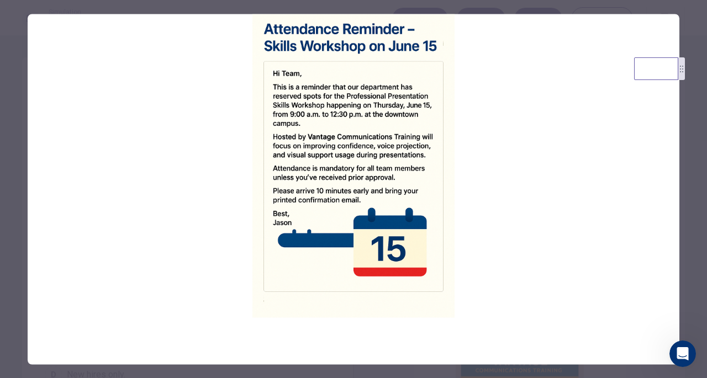
click at [686, 184] on div at bounding box center [353, 189] width 707 height 378
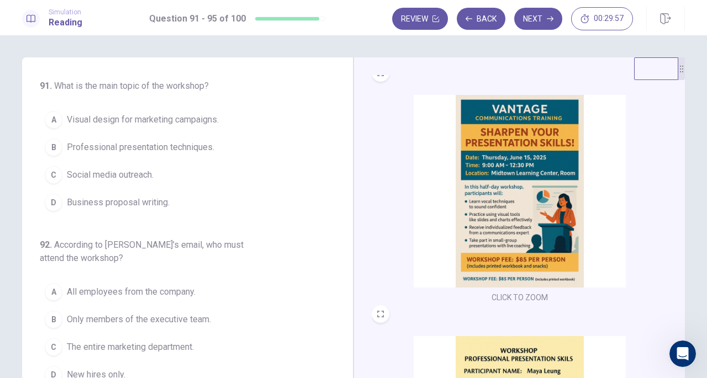
scroll to position [253, 0]
click at [504, 191] on img at bounding box center [520, 190] width 212 height 193
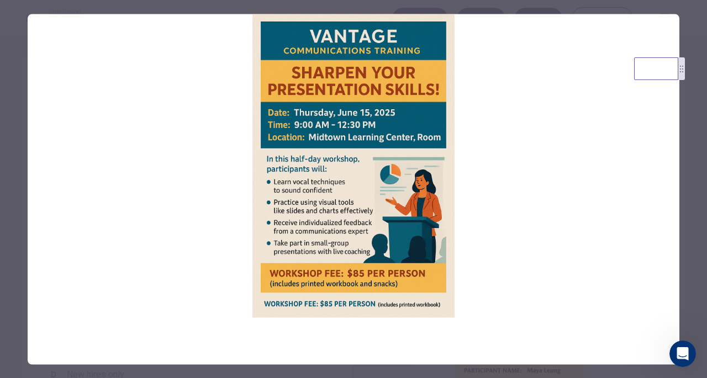
click at [13, 169] on div at bounding box center [353, 189] width 707 height 378
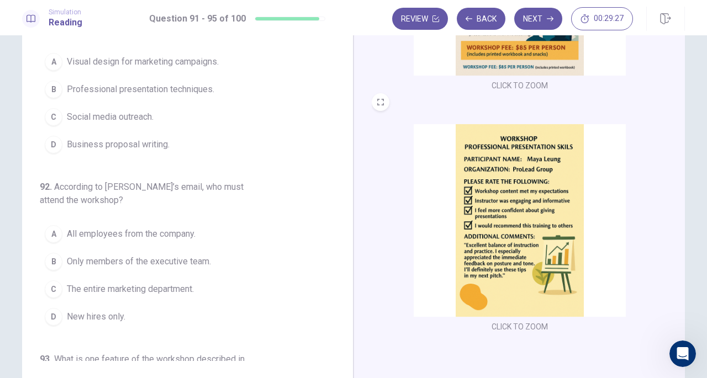
scroll to position [59, 0]
click at [495, 202] on img at bounding box center [520, 220] width 212 height 193
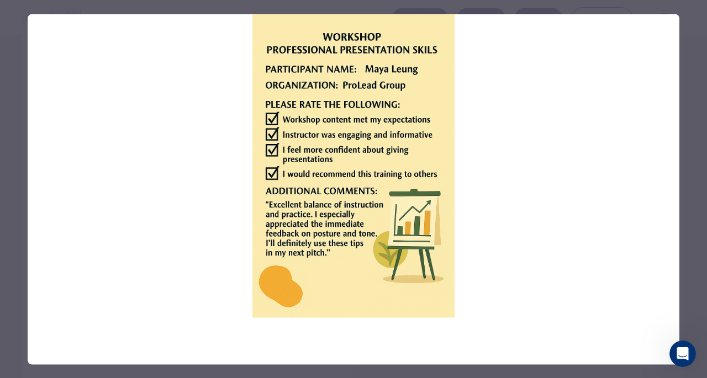
click at [14, 149] on div at bounding box center [353, 189] width 707 height 378
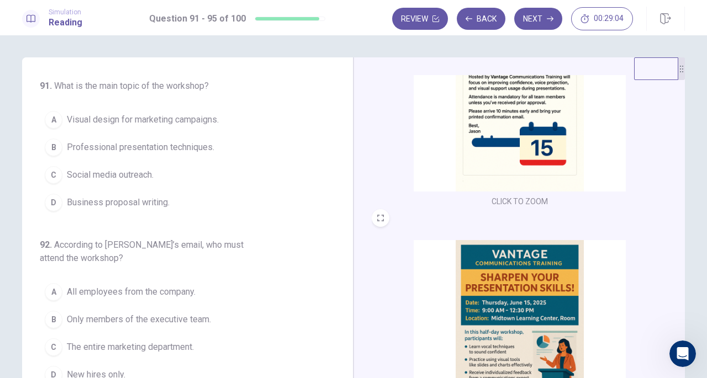
scroll to position [106, 0]
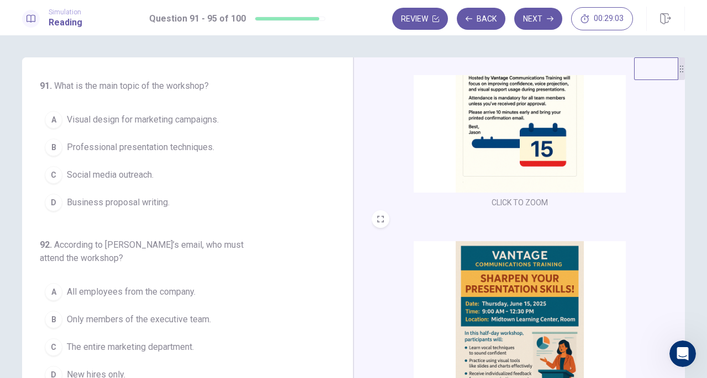
click at [139, 146] on span "Professional presentation techniques." at bounding box center [141, 147] width 148 height 13
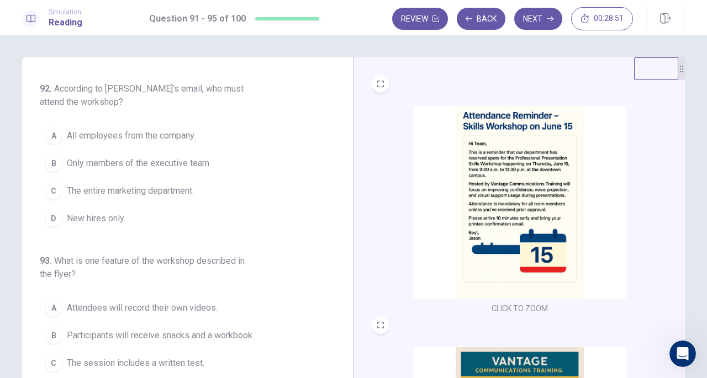
scroll to position [156, 0]
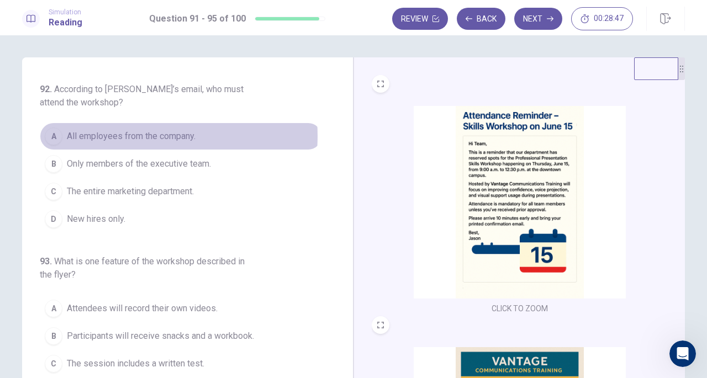
click at [125, 134] on span "All employees from the company." at bounding box center [131, 136] width 129 height 13
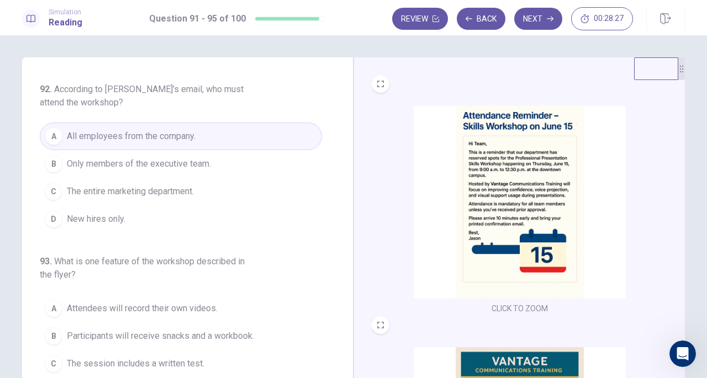
click at [506, 219] on img at bounding box center [520, 202] width 212 height 193
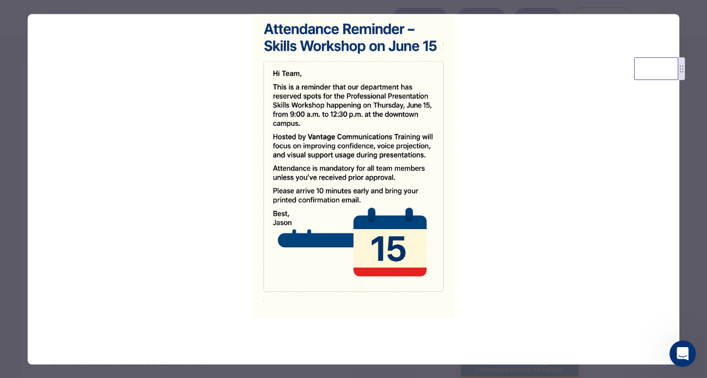
click at [10, 286] on div at bounding box center [353, 189] width 707 height 378
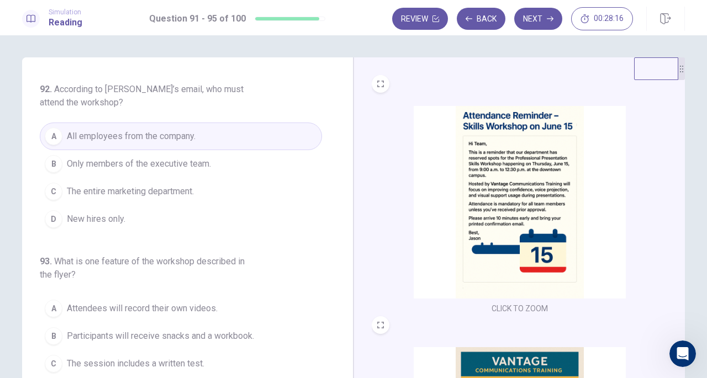
click at [134, 192] on span "The entire marketing department." at bounding box center [130, 191] width 127 height 13
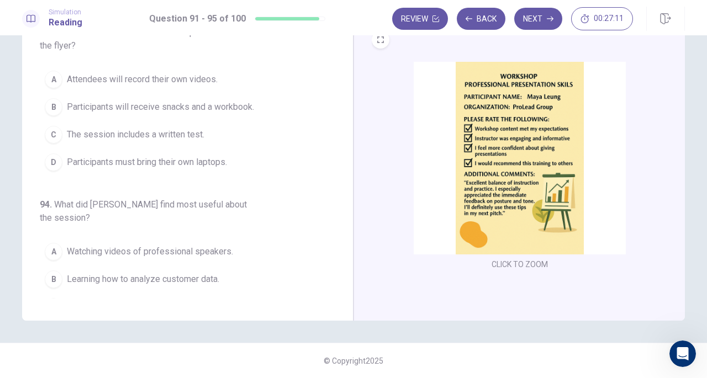
scroll to position [273, 0]
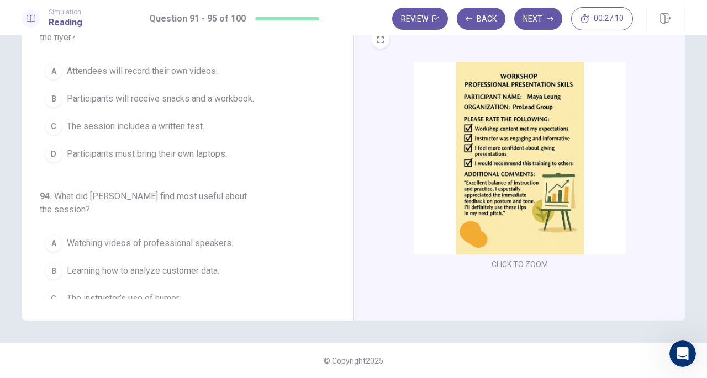
click at [219, 94] on span "Participants will receive snacks and a workbook." at bounding box center [160, 98] width 187 height 13
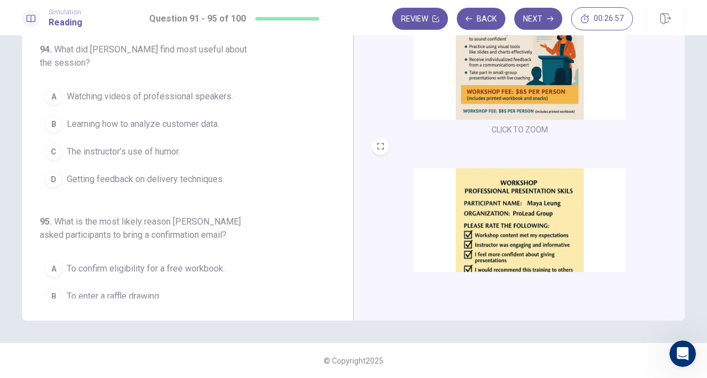
scroll to position [407, 0]
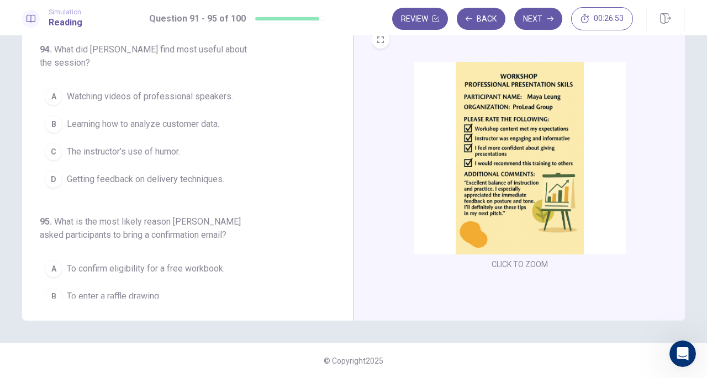
click at [193, 156] on button "C The instructor’s use of humor." at bounding box center [181, 152] width 282 height 28
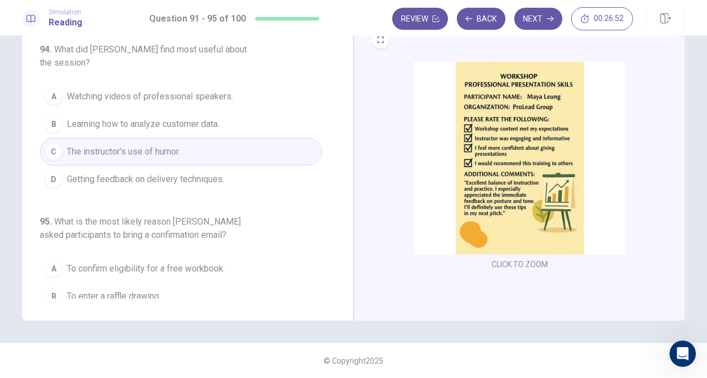
click at [193, 175] on span "Getting feedback on delivery techniques." at bounding box center [145, 179] width 157 height 13
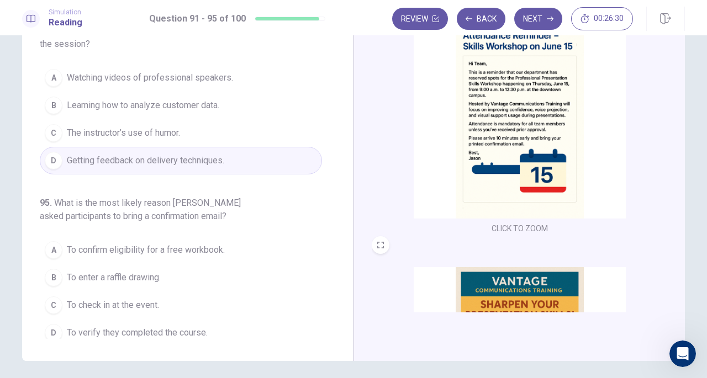
scroll to position [120, 0]
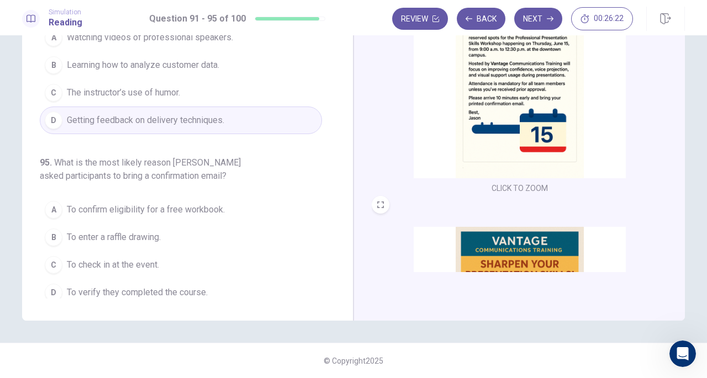
click at [140, 251] on button "C To check in at the event." at bounding box center [181, 265] width 282 height 28
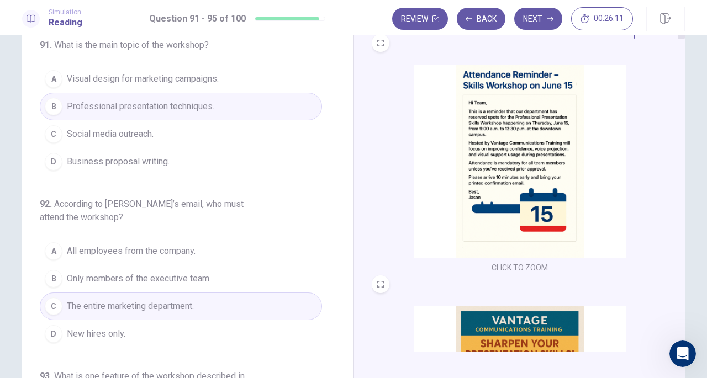
scroll to position [0, 0]
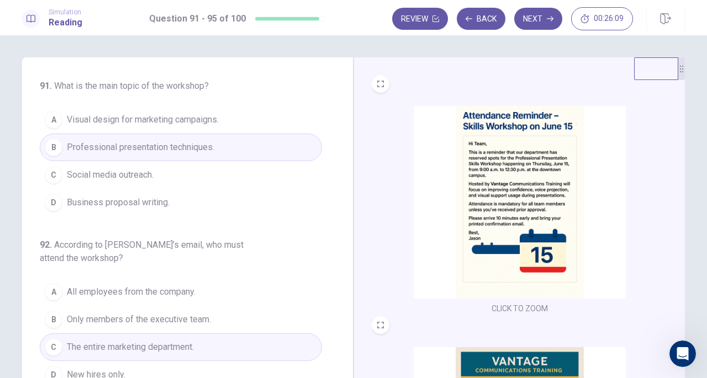
click at [539, 19] on button "Next" at bounding box center [538, 19] width 48 height 22
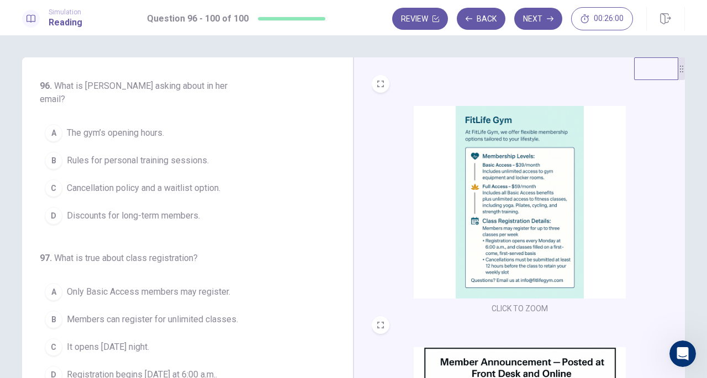
click at [518, 188] on img at bounding box center [520, 202] width 212 height 193
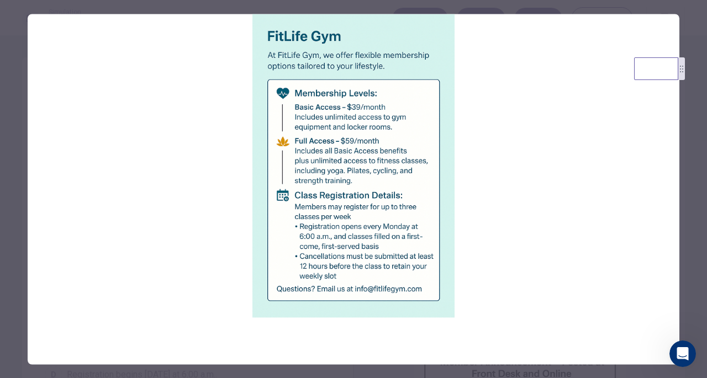
click at [508, 7] on div at bounding box center [353, 189] width 707 height 378
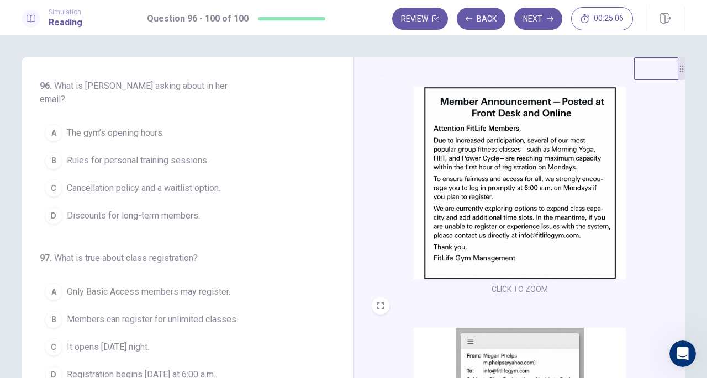
scroll to position [248, 0]
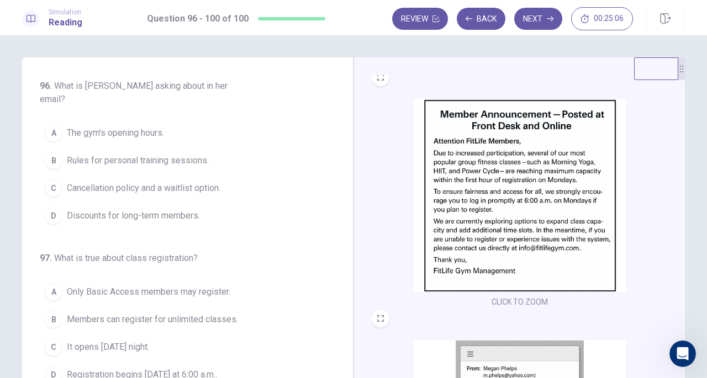
click at [502, 219] on img at bounding box center [520, 195] width 212 height 193
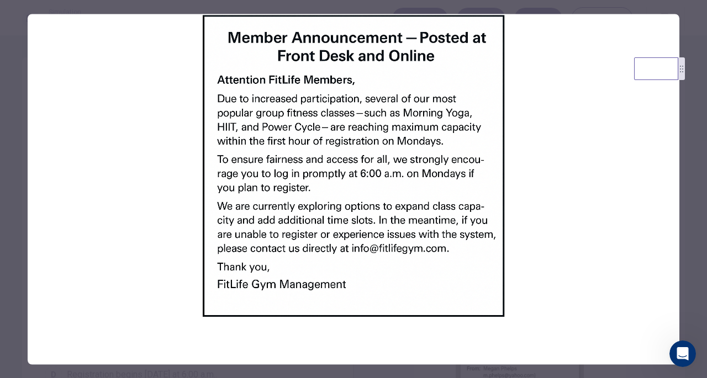
click at [684, 204] on div at bounding box center [353, 189] width 707 height 378
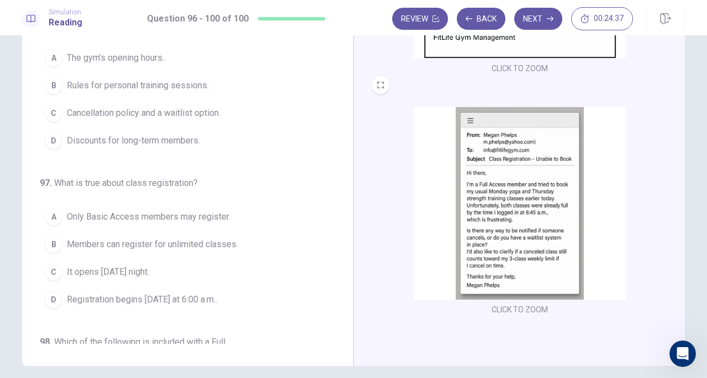
scroll to position [78, 0]
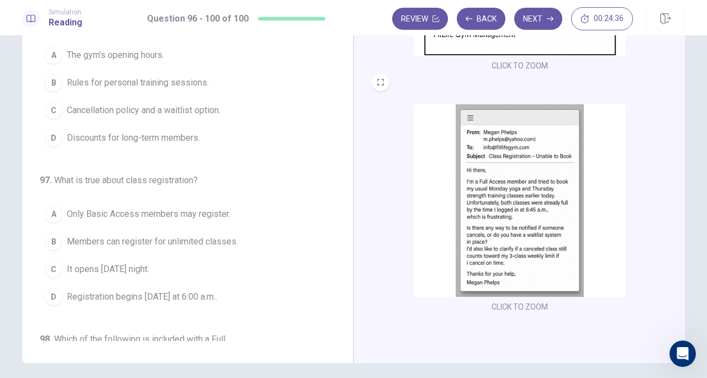
click at [476, 214] on img at bounding box center [520, 200] width 212 height 193
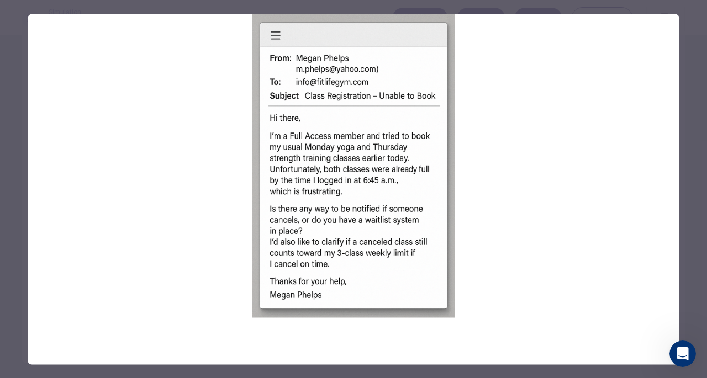
click at [565, 6] on div at bounding box center [353, 189] width 707 height 378
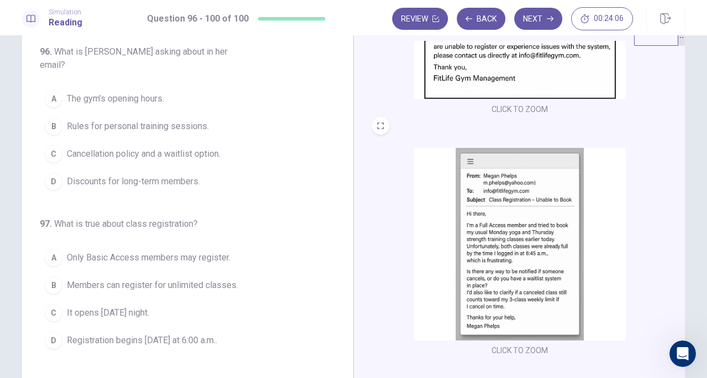
scroll to position [35, 0]
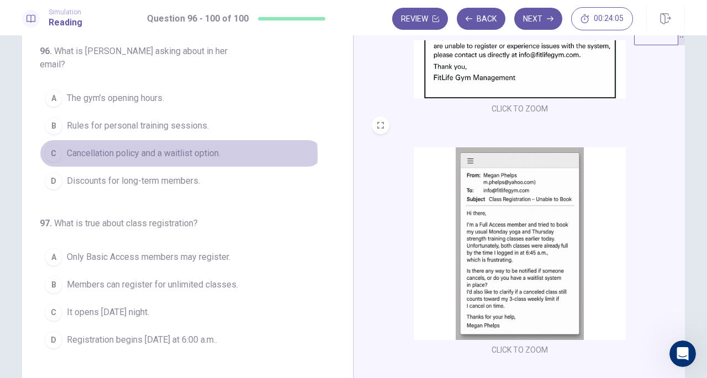
click at [122, 147] on span "Cancellation policy and a waitlist option." at bounding box center [144, 153] width 154 height 13
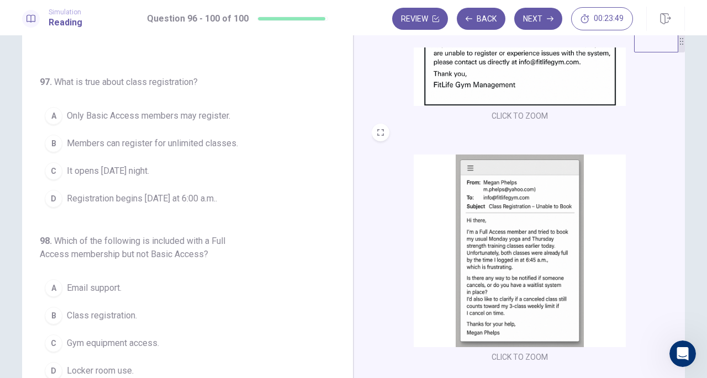
scroll to position [0, 0]
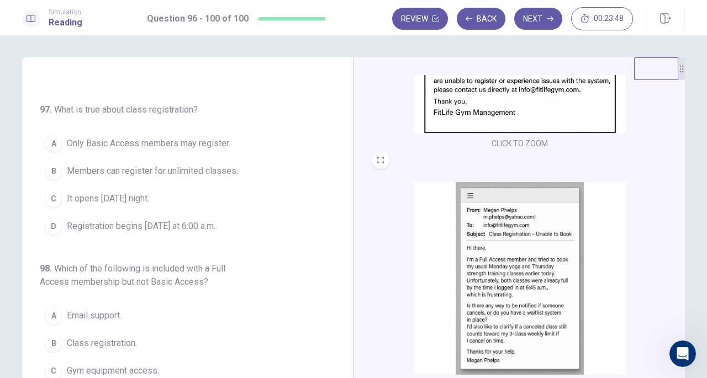
click at [173, 221] on button "D Registration begins [DATE] at 6:00 a.m.." at bounding box center [181, 227] width 282 height 28
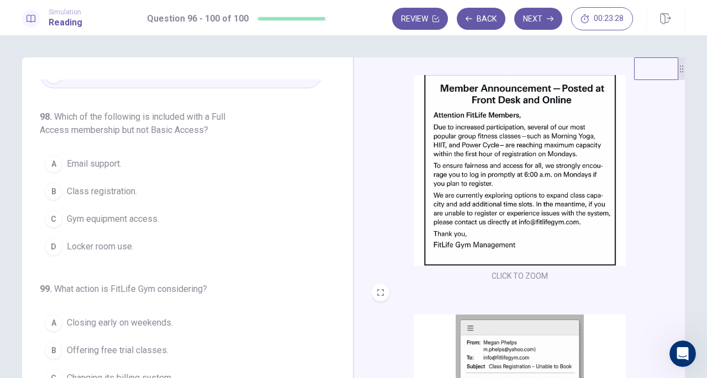
scroll to position [301, 0]
click at [132, 185] on span "Class registration." at bounding box center [102, 191] width 70 height 13
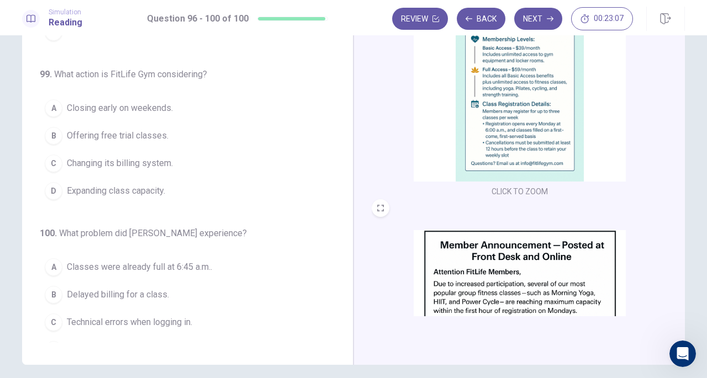
scroll to position [77, 0]
click at [106, 184] on span "Expanding class capacity." at bounding box center [116, 190] width 98 height 13
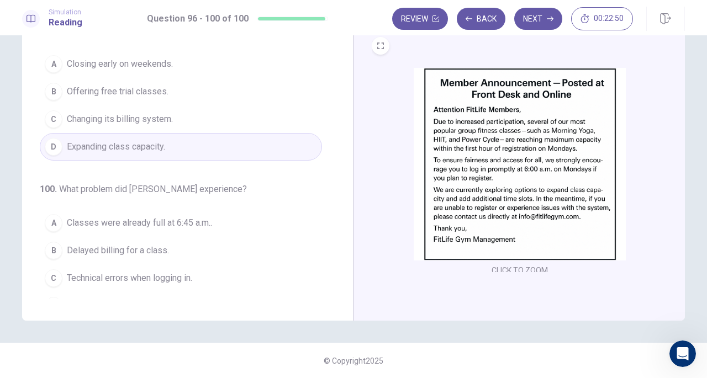
scroll to position [159, 0]
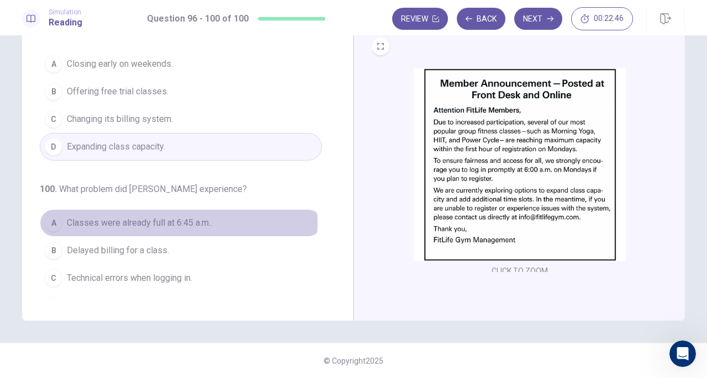
click at [164, 217] on span "Classes were already full at 6:45 a.m.." at bounding box center [139, 223] width 145 height 13
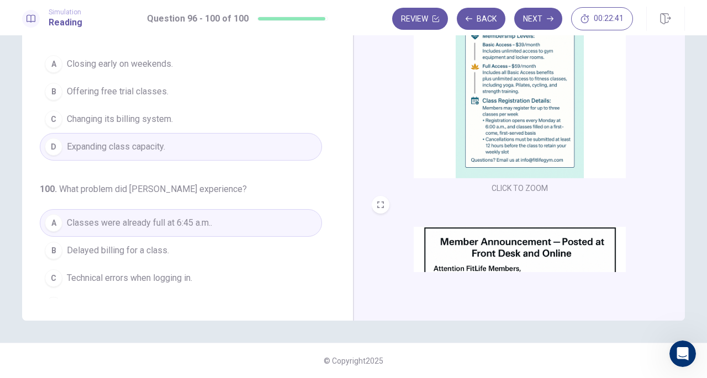
scroll to position [0, 0]
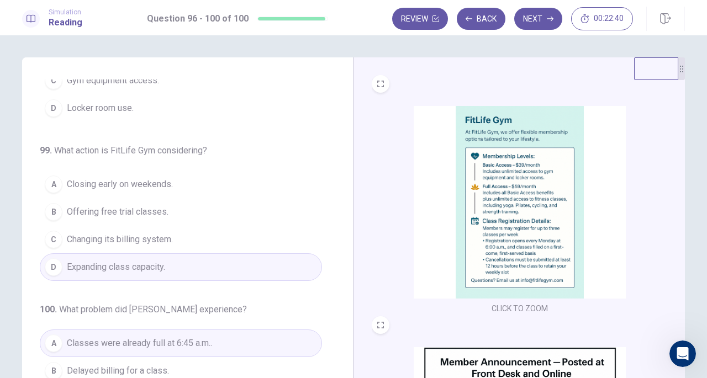
click at [541, 18] on button "Next" at bounding box center [538, 19] width 48 height 22
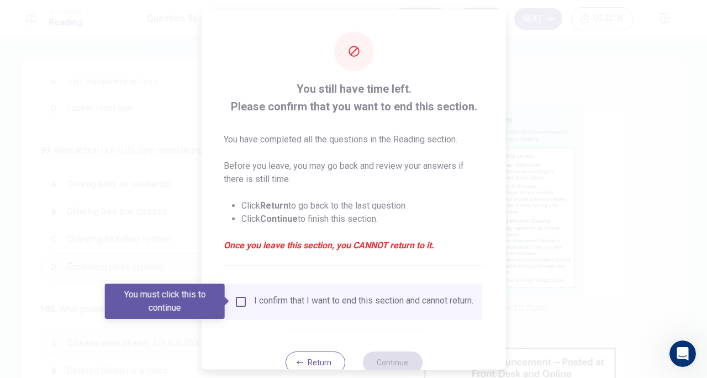
click at [551, 243] on div at bounding box center [353, 189] width 707 height 378
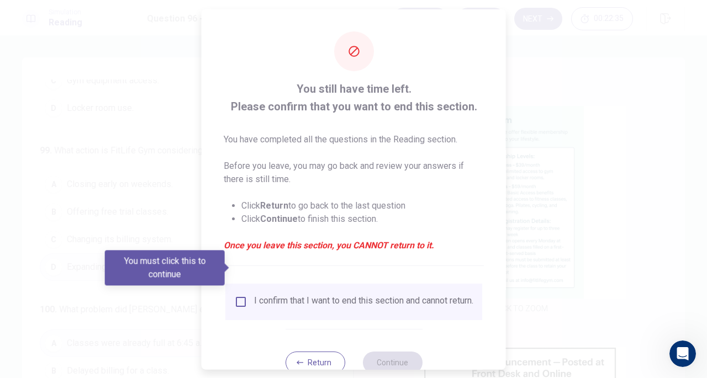
scroll to position [33, 0]
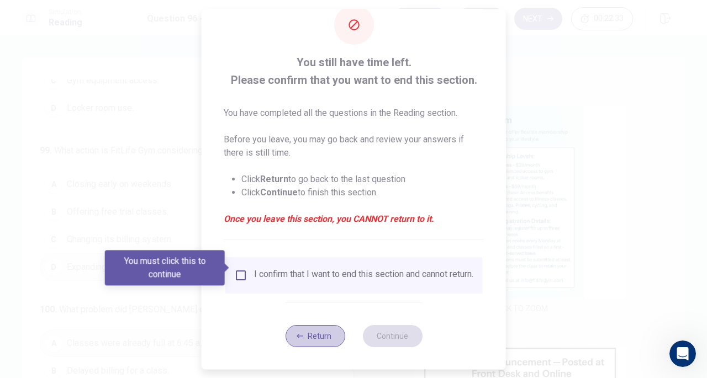
click at [322, 339] on button "Return" at bounding box center [315, 336] width 60 height 22
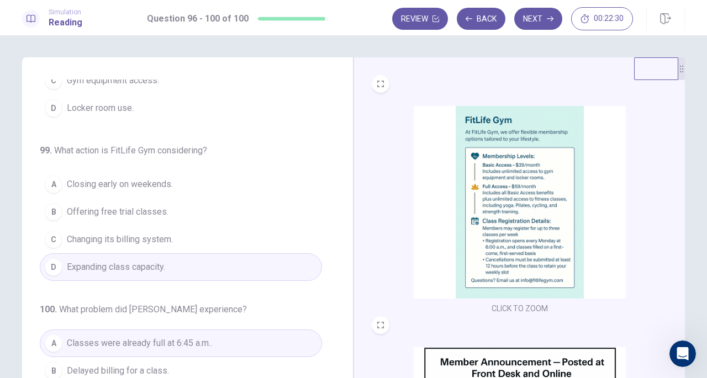
click at [544, 17] on button "Next" at bounding box center [538, 19] width 48 height 22
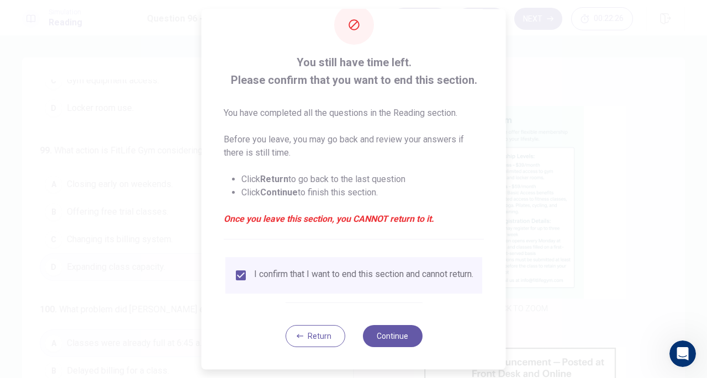
click at [391, 329] on button "Continue" at bounding box center [392, 336] width 60 height 22
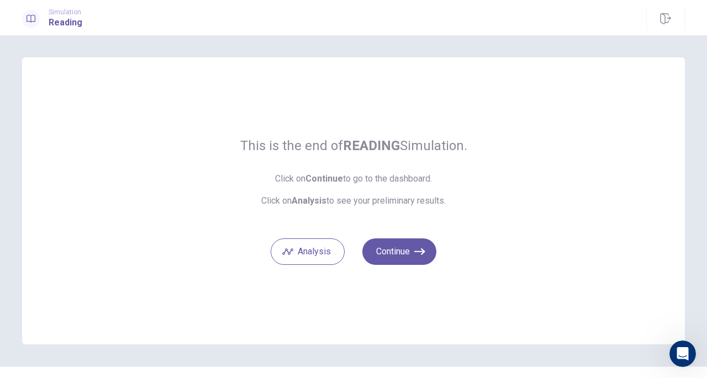
click at [454, 359] on div "This is the end of READING Simulation. Click on Continue to go to the dashboard…" at bounding box center [353, 206] width 707 height 343
click at [401, 248] on button "Continue" at bounding box center [399, 252] width 74 height 27
